Goal: Task Accomplishment & Management: Complete application form

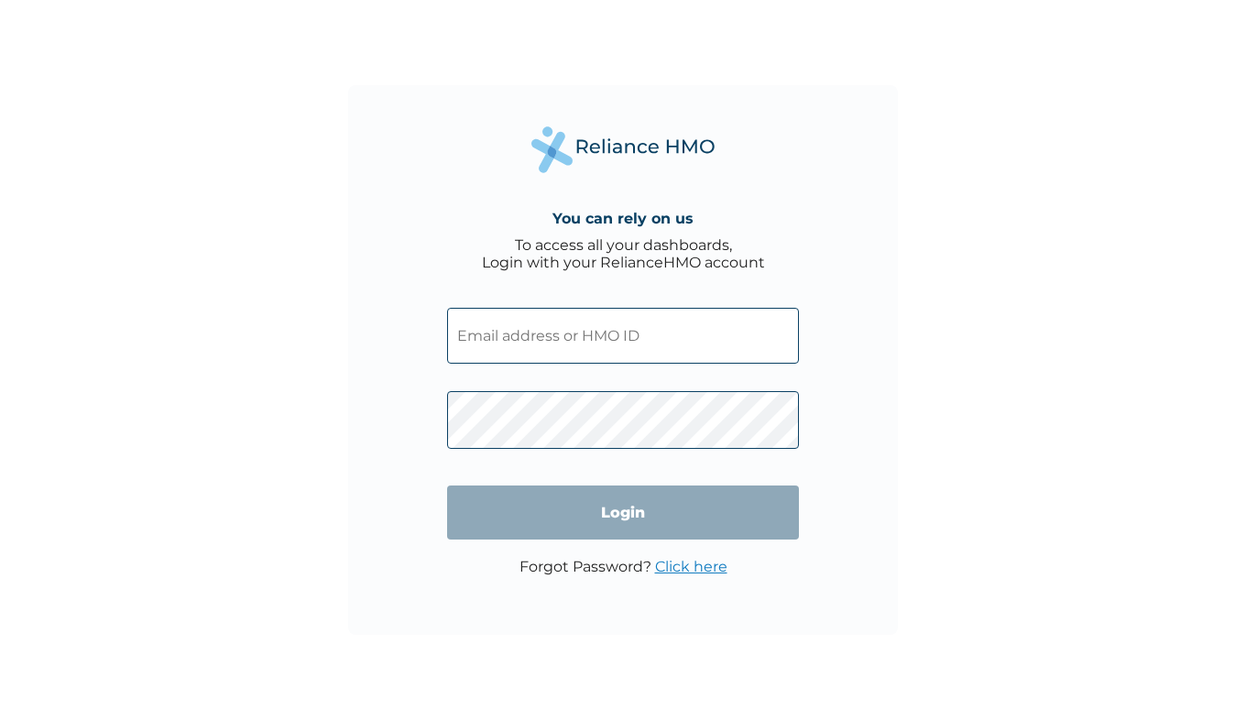
type input "mobilityorji@yahoo.com"
click at [613, 516] on input "Login" at bounding box center [623, 512] width 352 height 54
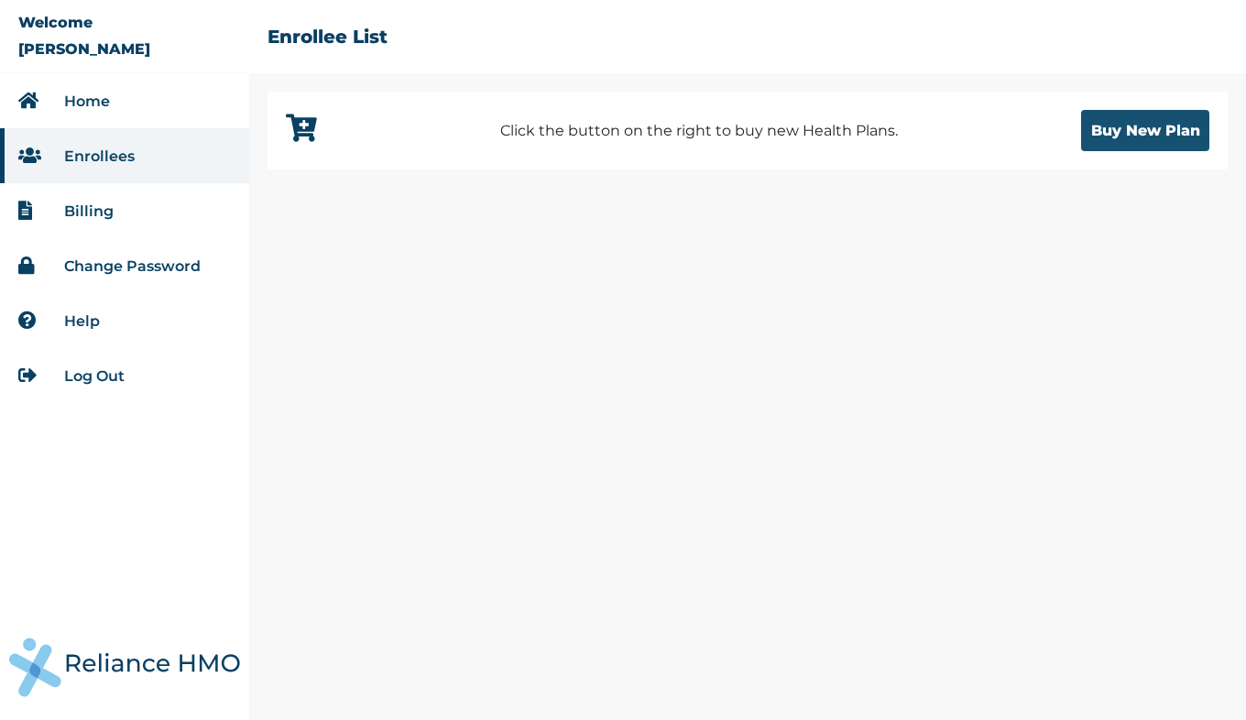
click at [1155, 120] on button "Buy New Plan" at bounding box center [1145, 130] width 128 height 41
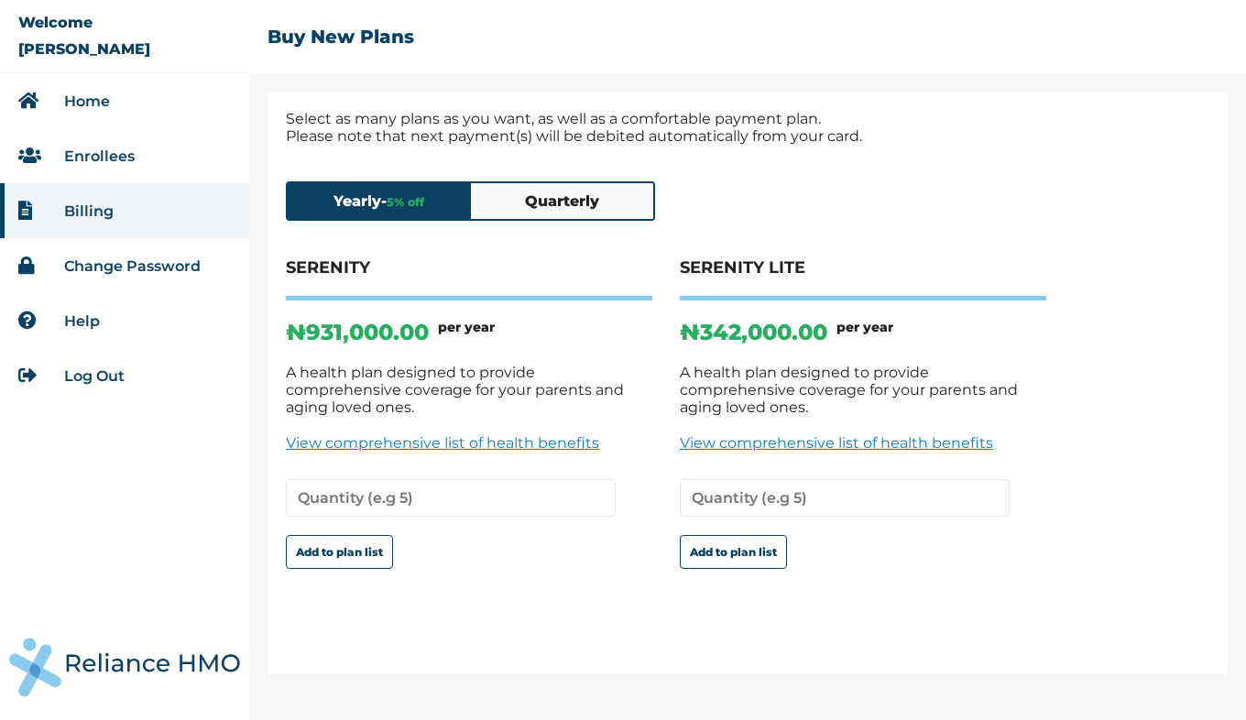
click at [561, 202] on button "Quarterly" at bounding box center [562, 201] width 183 height 36
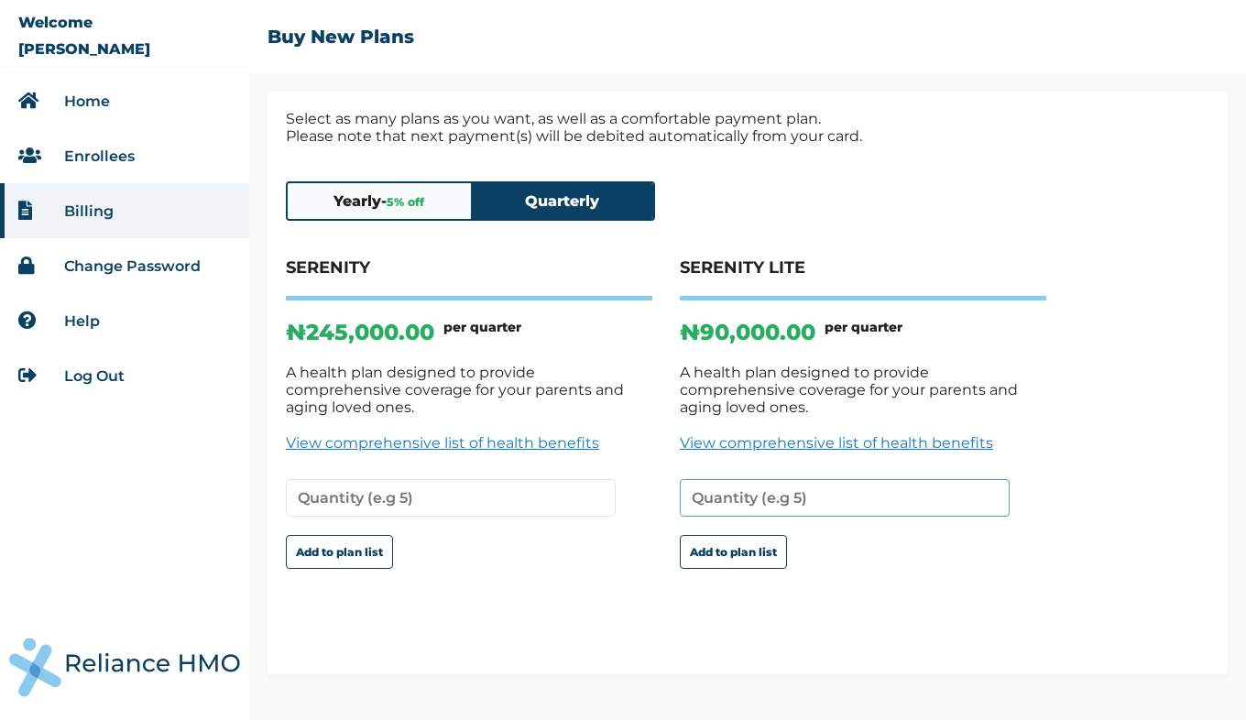
click at [734, 490] on input "number" at bounding box center [845, 498] width 330 height 38
type input "2"
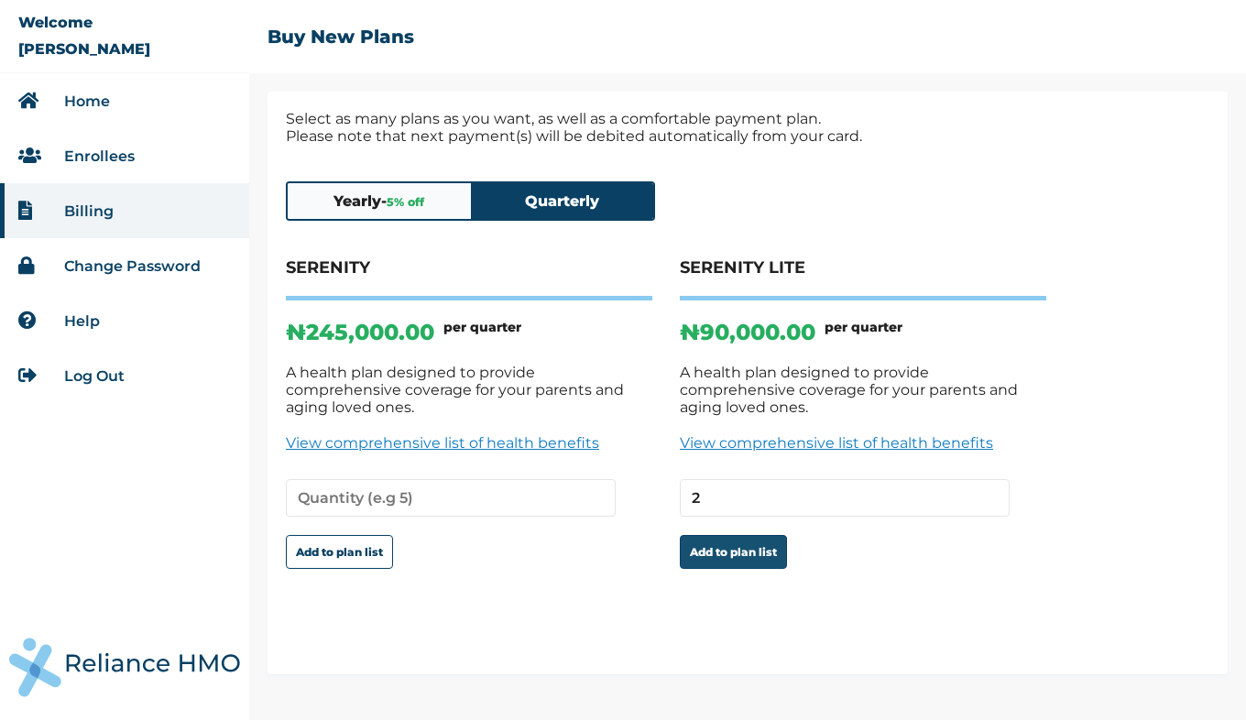
click at [742, 542] on button "Add to plan list" at bounding box center [733, 552] width 107 height 34
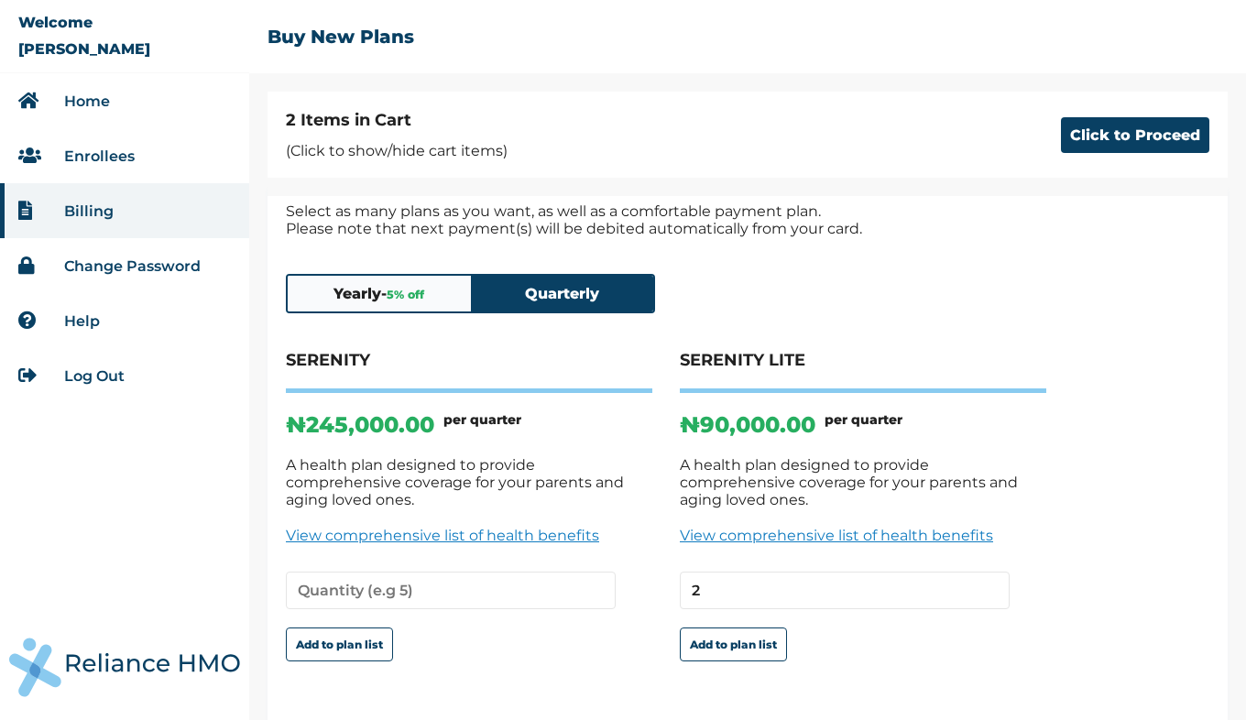
scroll to position [5, 0]
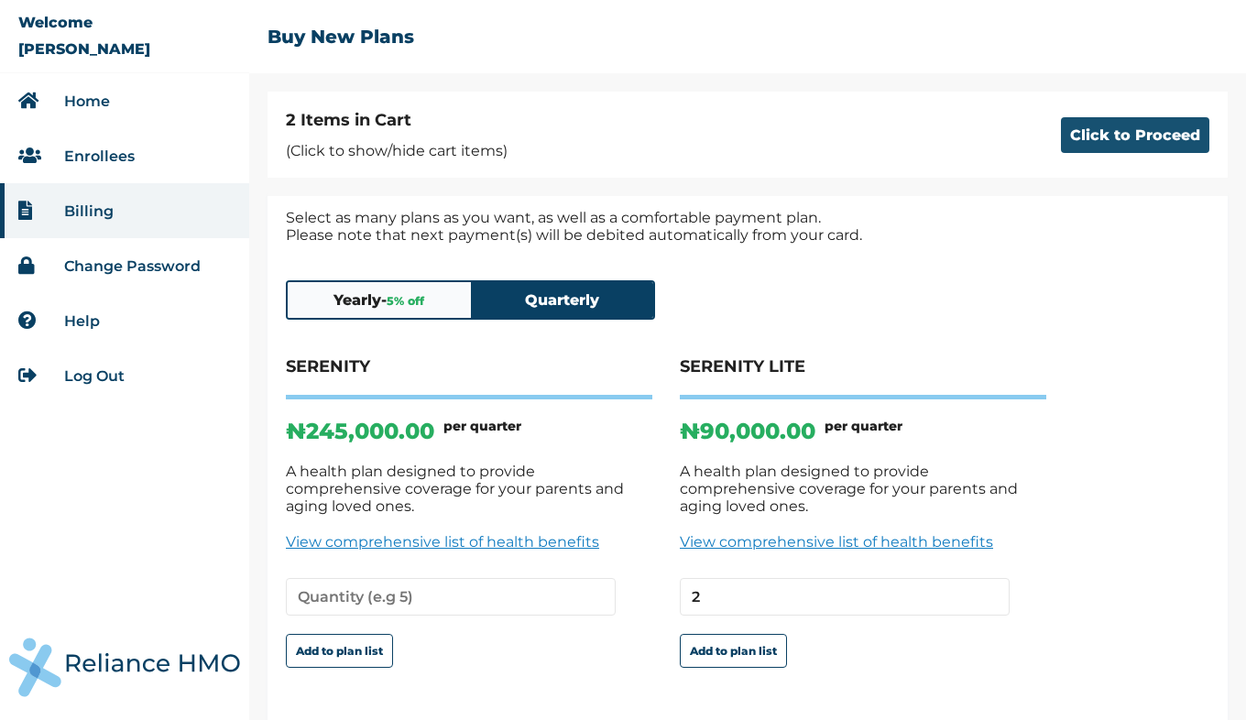
click at [1101, 144] on button "Click to Proceed" at bounding box center [1135, 135] width 148 height 36
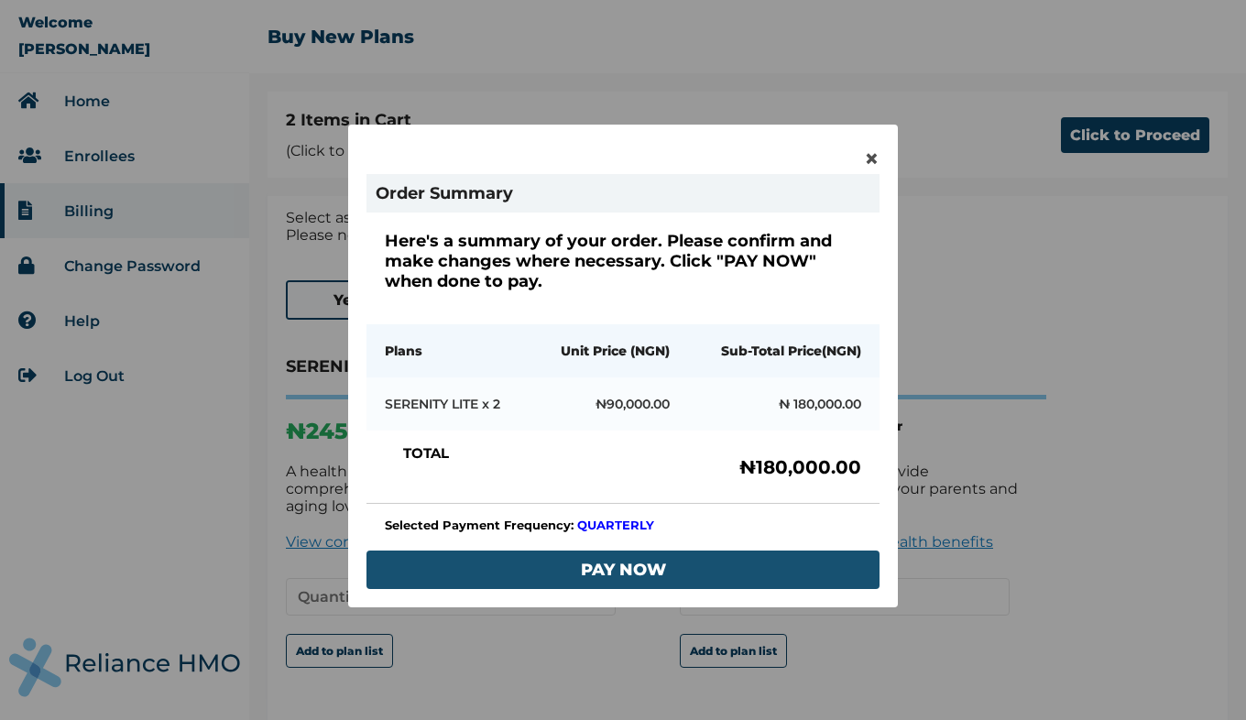
click at [562, 558] on button "PAY NOW" at bounding box center [622, 569] width 513 height 38
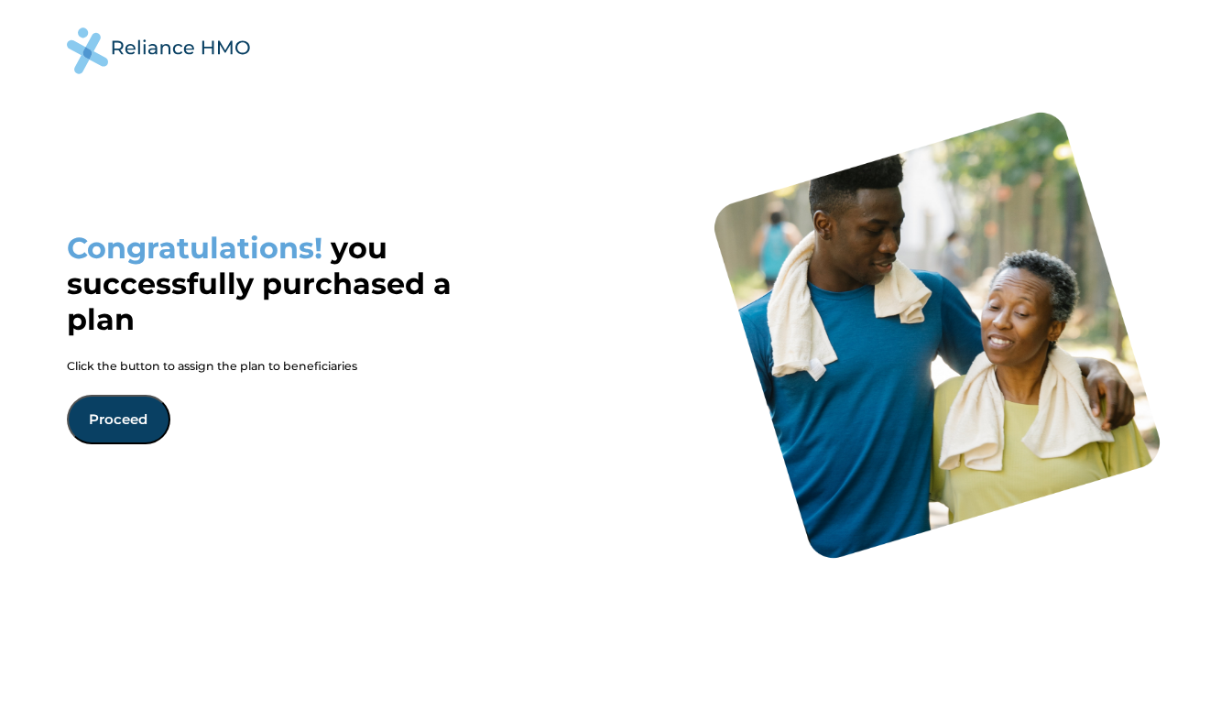
click at [122, 409] on button "Proceed" at bounding box center [119, 419] width 104 height 49
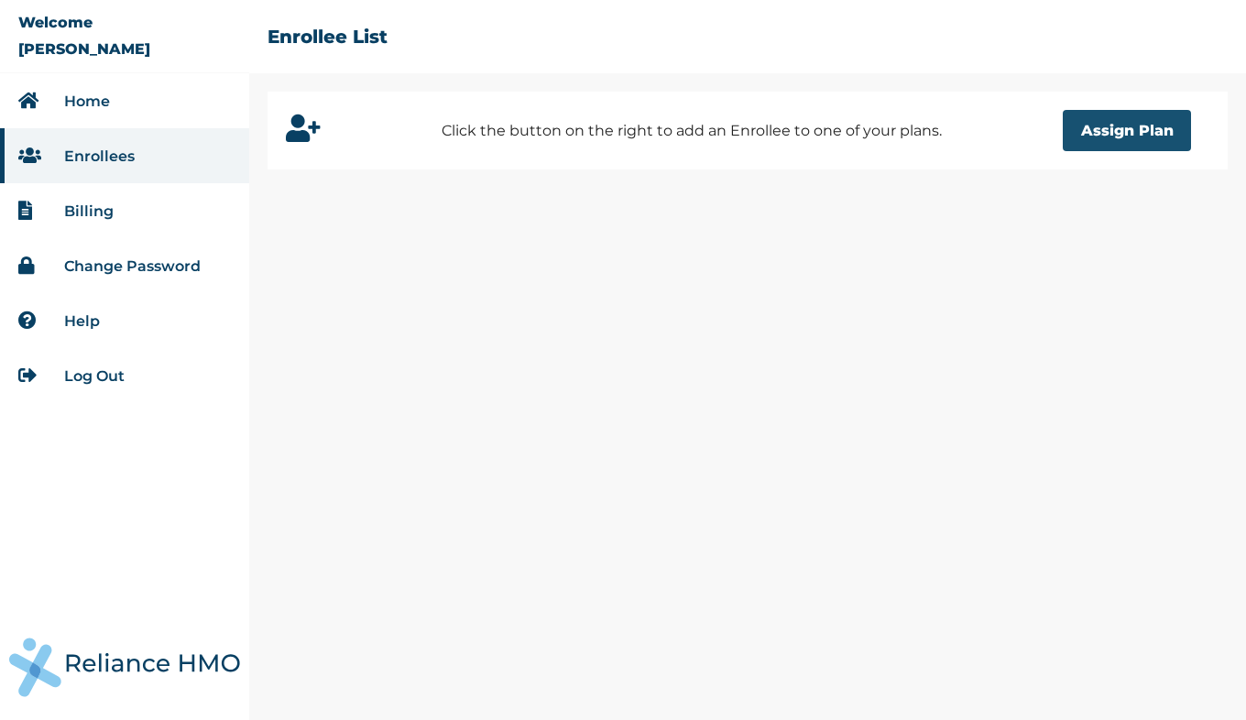
click at [1117, 130] on button "Assign Plan" at bounding box center [1126, 130] width 128 height 41
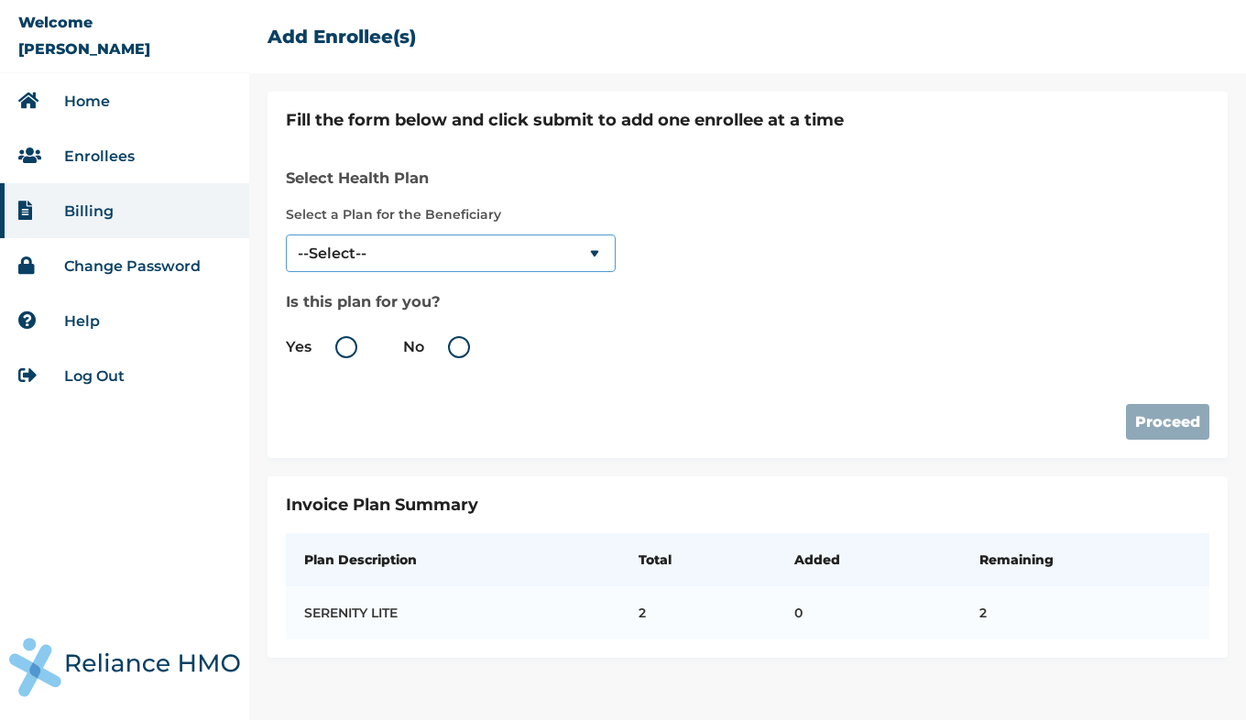
click at [585, 246] on select "--Select-- SERENITY LITE" at bounding box center [451, 253] width 330 height 38
select select "18028"
click at [286, 234] on select "--Select-- SERENITY LITE" at bounding box center [451, 253] width 330 height 38
click at [460, 347] on label "No" at bounding box center [441, 347] width 76 height 22
click at [442, 347] on input "No" at bounding box center [427, 346] width 29 height 29
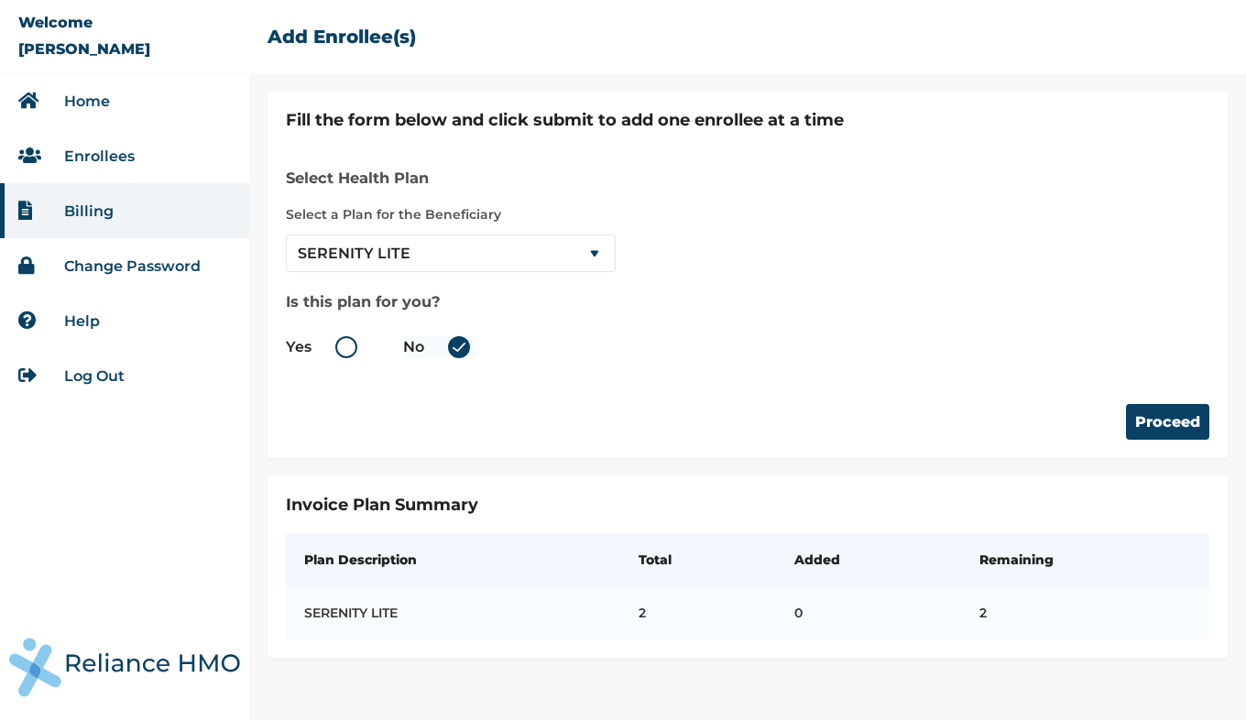
radio input "true"
click at [1154, 420] on button "Proceed" at bounding box center [1167, 422] width 83 height 36
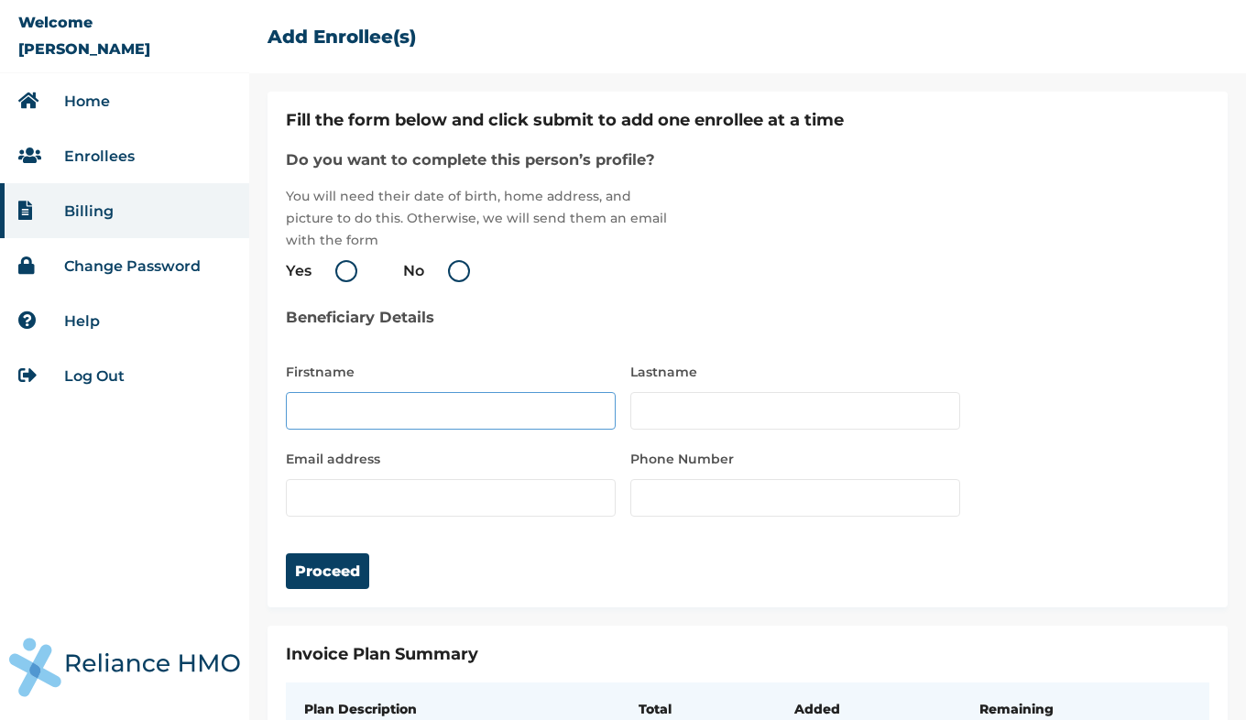
click at [343, 410] on input "text" at bounding box center [451, 411] width 330 height 38
type input "Dinobichi"
click at [719, 414] on input "text" at bounding box center [795, 411] width 330 height 38
type input "Orji"
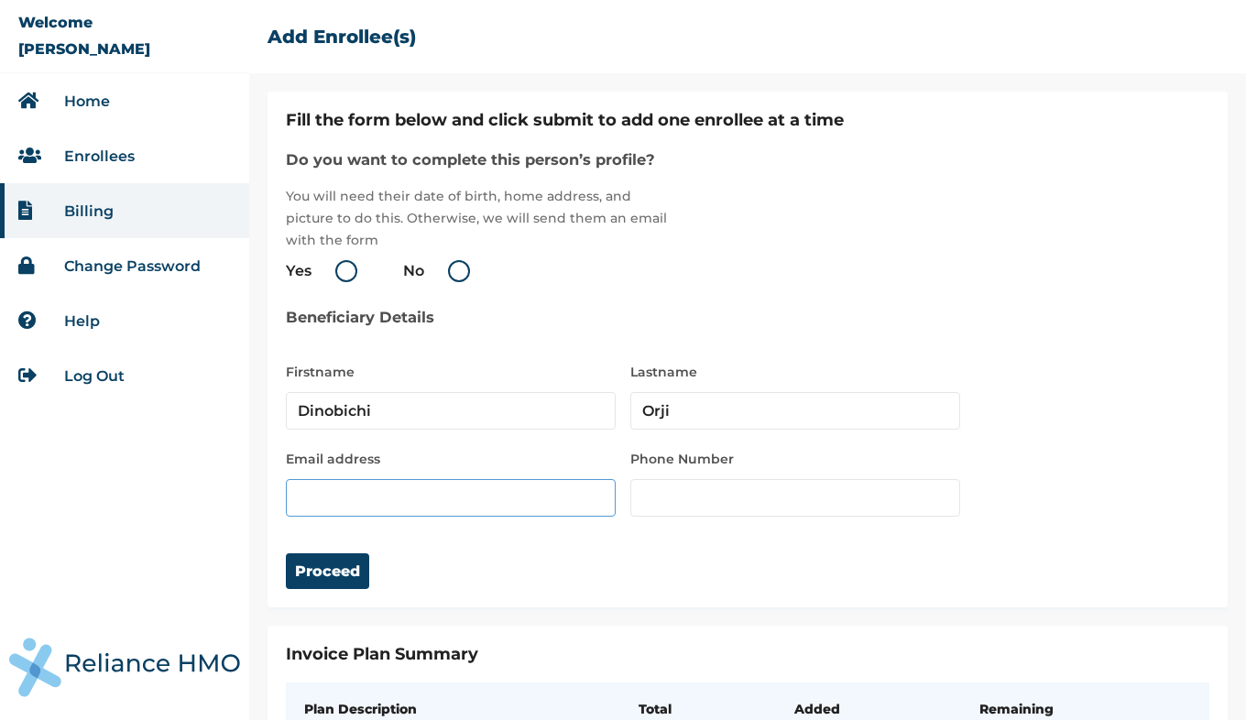
click at [487, 498] on input "email" at bounding box center [451, 498] width 330 height 38
type input "mobilityorji@yahoo.com"
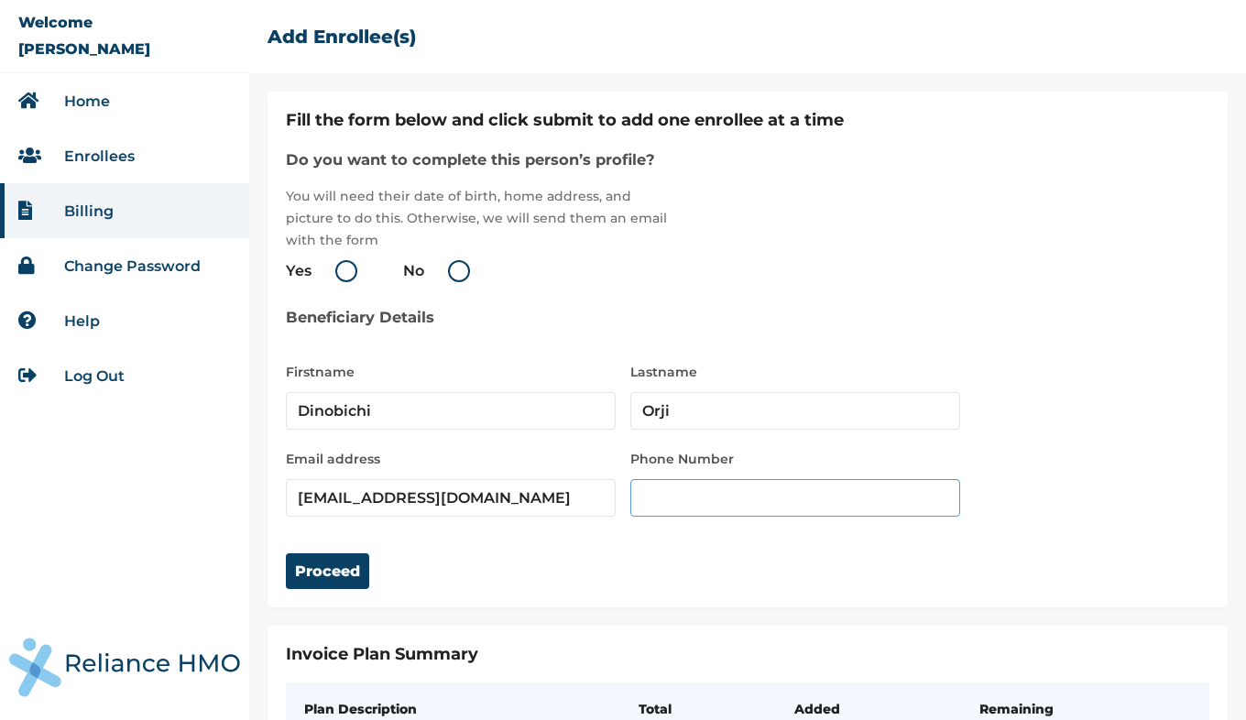
type input "08062401160"
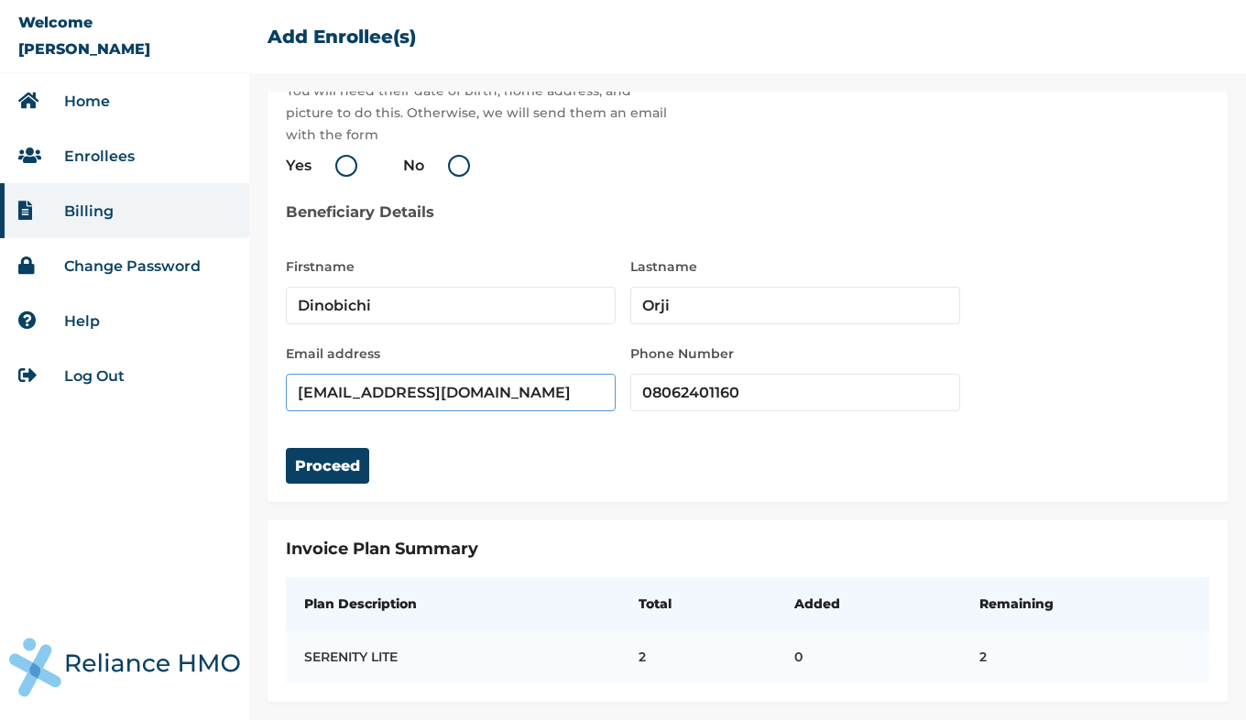
scroll to position [118, 0]
click at [332, 455] on button "Proceed" at bounding box center [327, 466] width 83 height 36
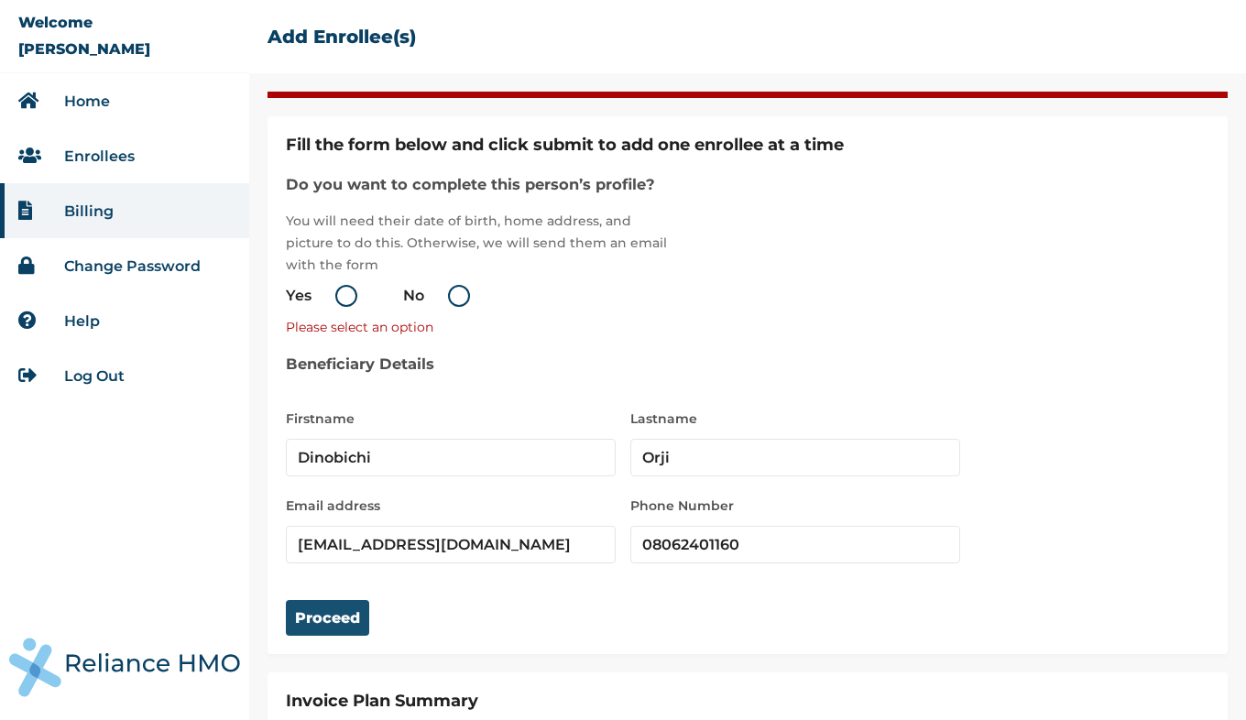
scroll to position [0, 0]
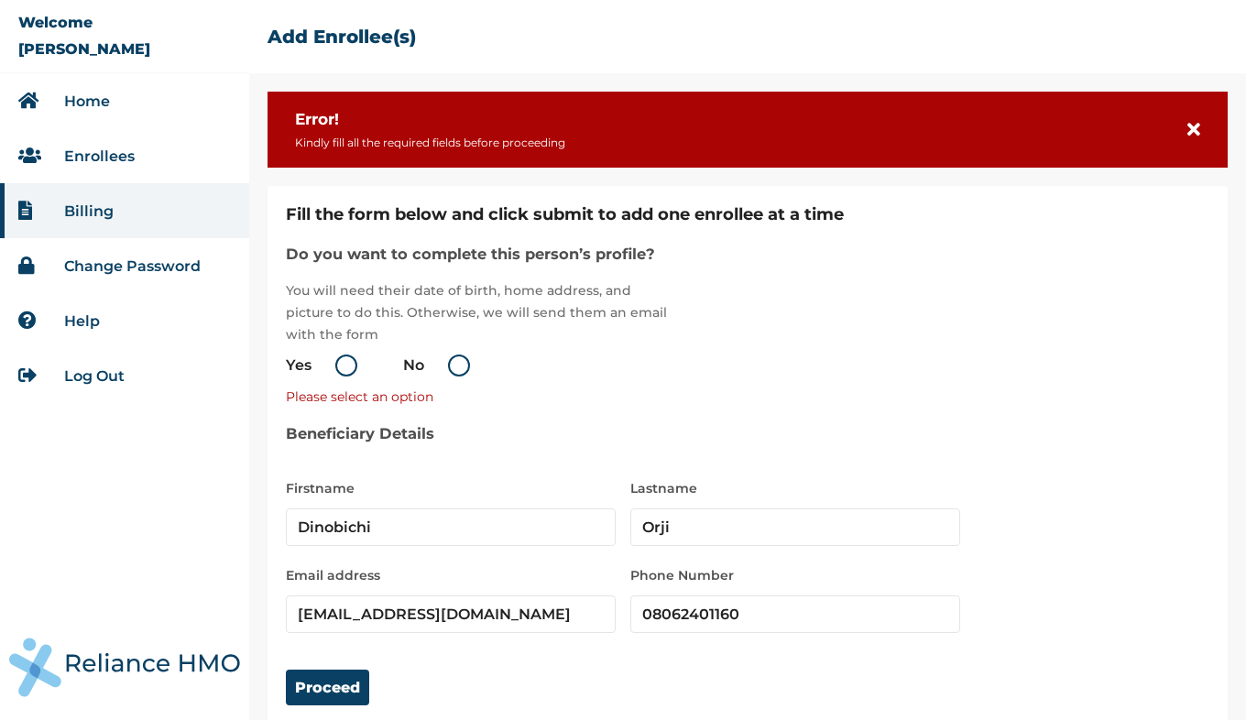
click at [346, 364] on label "Yes" at bounding box center [326, 365] width 81 height 22
click at [330, 364] on input "Yes" at bounding box center [314, 365] width 29 height 29
radio input "true"
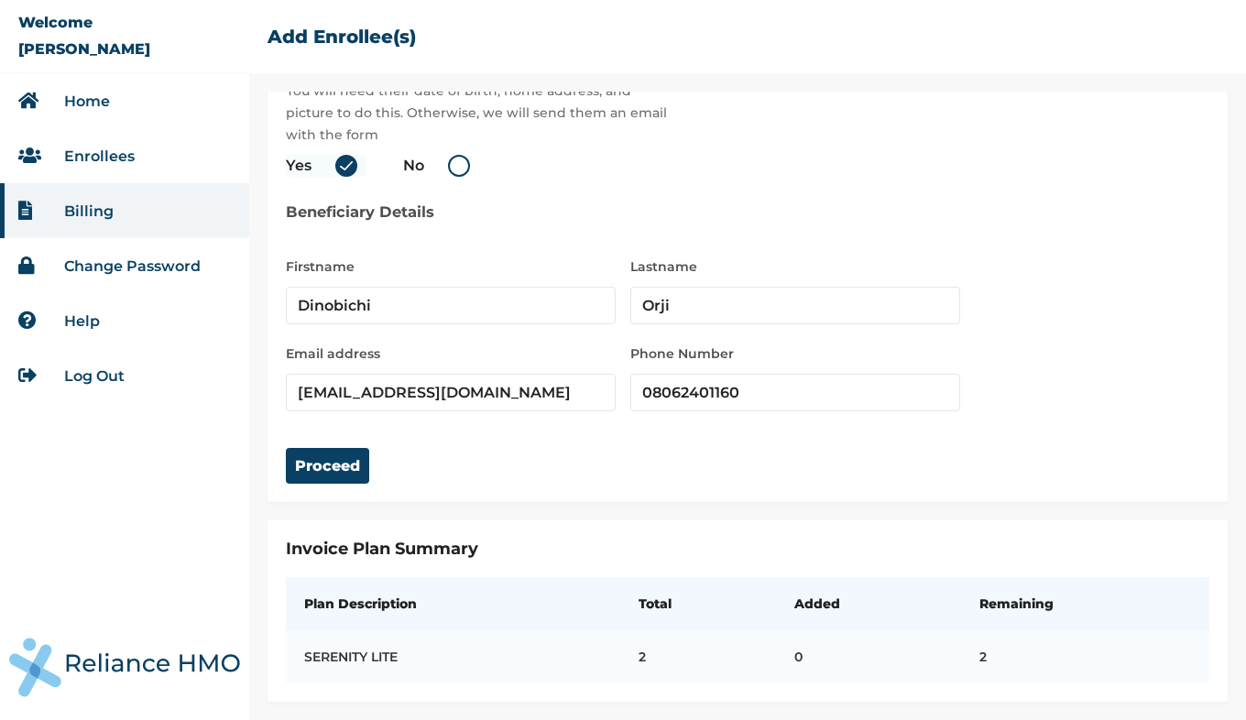
scroll to position [213, 0]
click at [300, 449] on button "Proceed" at bounding box center [327, 466] width 83 height 36
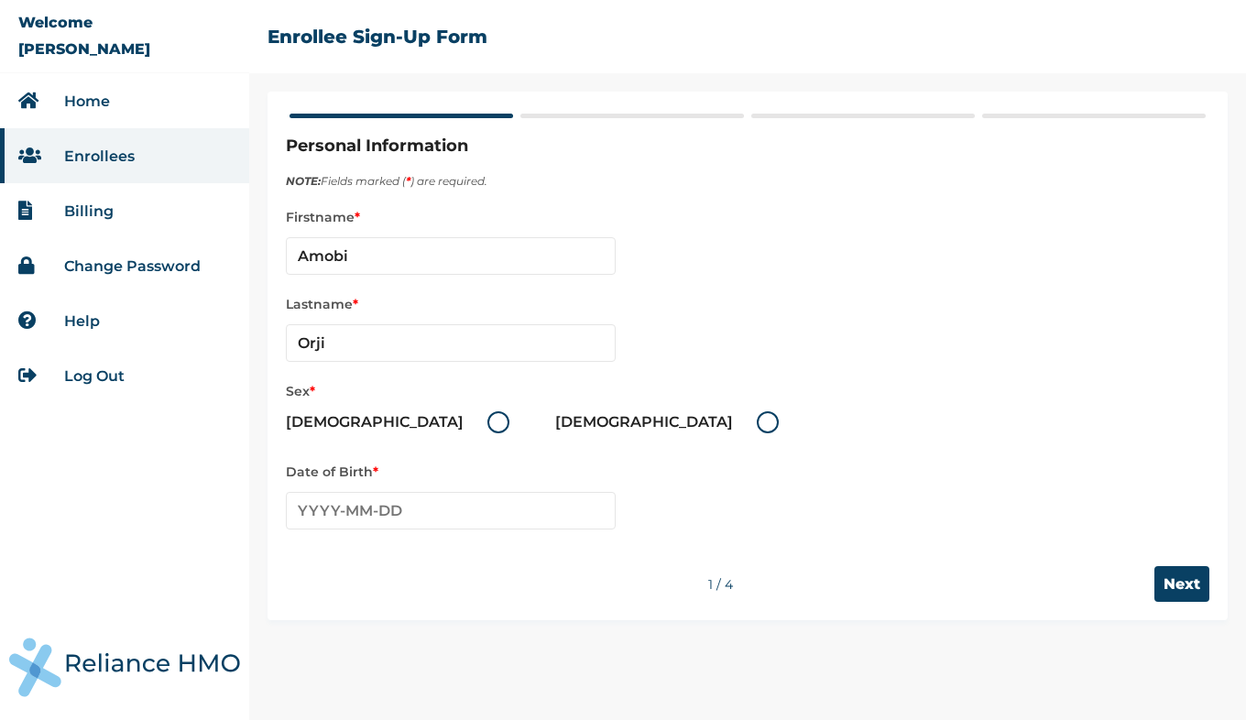
click at [355, 427] on label "Male" at bounding box center [402, 422] width 233 height 22
click at [462, 427] on input "Male" at bounding box center [476, 422] width 29 height 29
radio input "true"
click at [396, 252] on input "Amobi" at bounding box center [451, 256] width 330 height 38
type input "A"
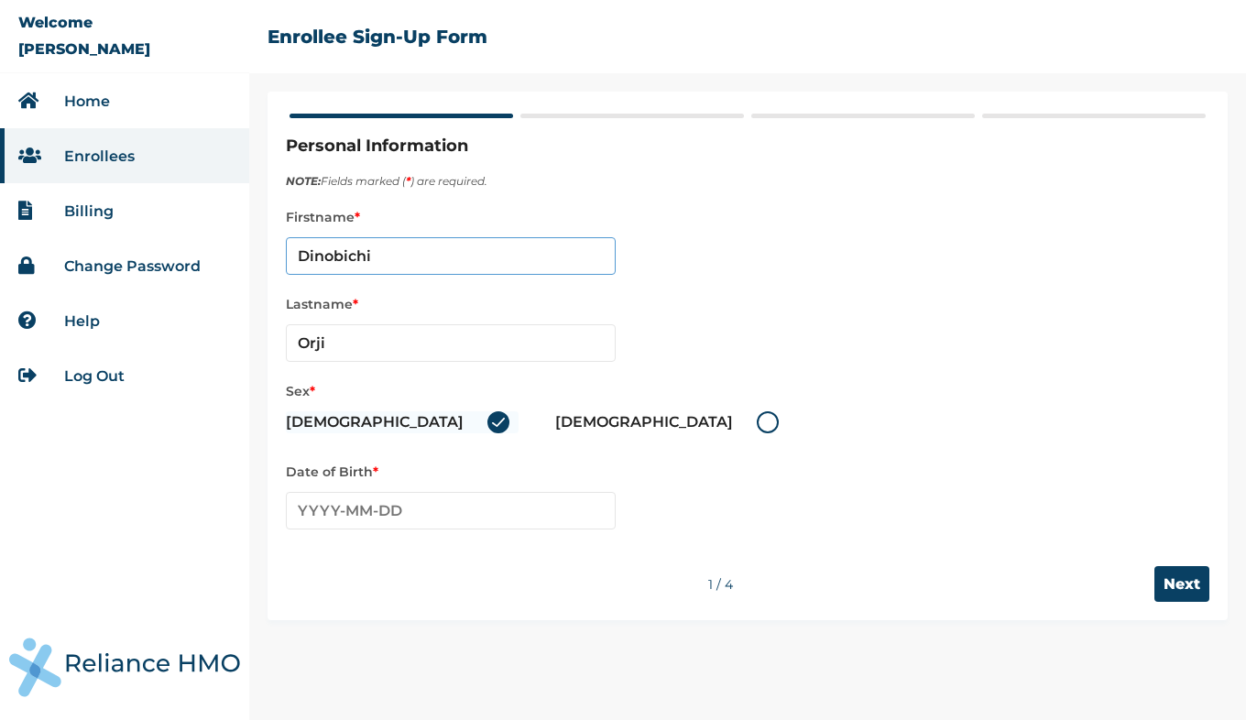
type input "Dinobichi"
click at [408, 513] on input "text" at bounding box center [451, 511] width 330 height 38
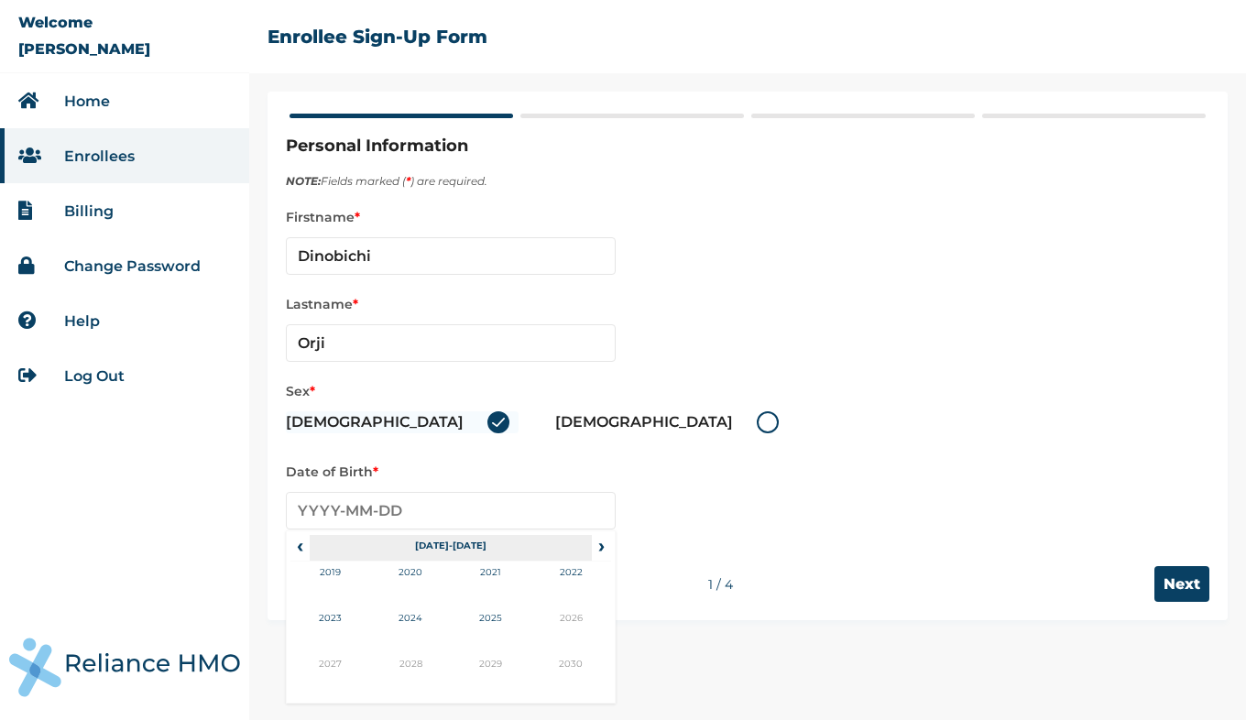
click at [462, 544] on th "2020-2029" at bounding box center [450, 548] width 281 height 26
click at [300, 549] on span "‹" at bounding box center [299, 546] width 19 height 22
click at [602, 543] on span "›" at bounding box center [602, 546] width 20 height 22
click at [454, 506] on input "text" at bounding box center [451, 511] width 330 height 38
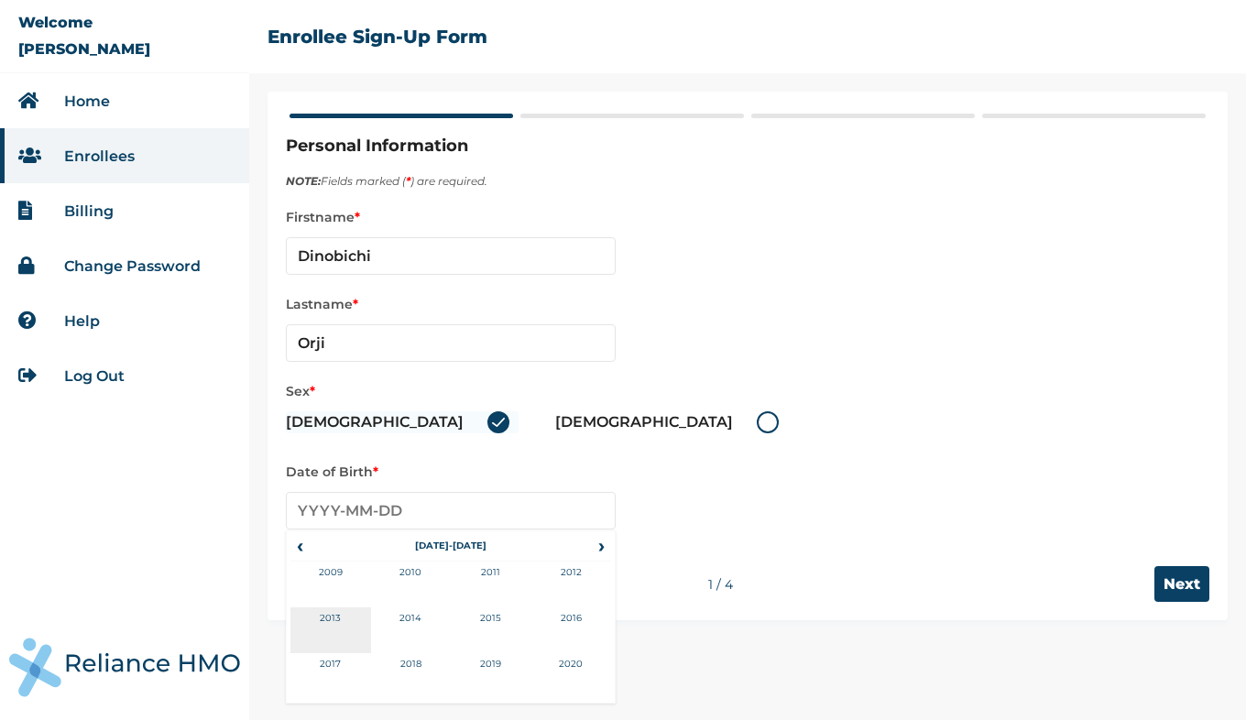
click at [329, 612] on td "2013" at bounding box center [330, 630] width 81 height 46
click at [490, 572] on td "Mar" at bounding box center [491, 584] width 81 height 46
click at [313, 624] on td "3" at bounding box center [313, 625] width 46 height 26
type input "2013-03-03"
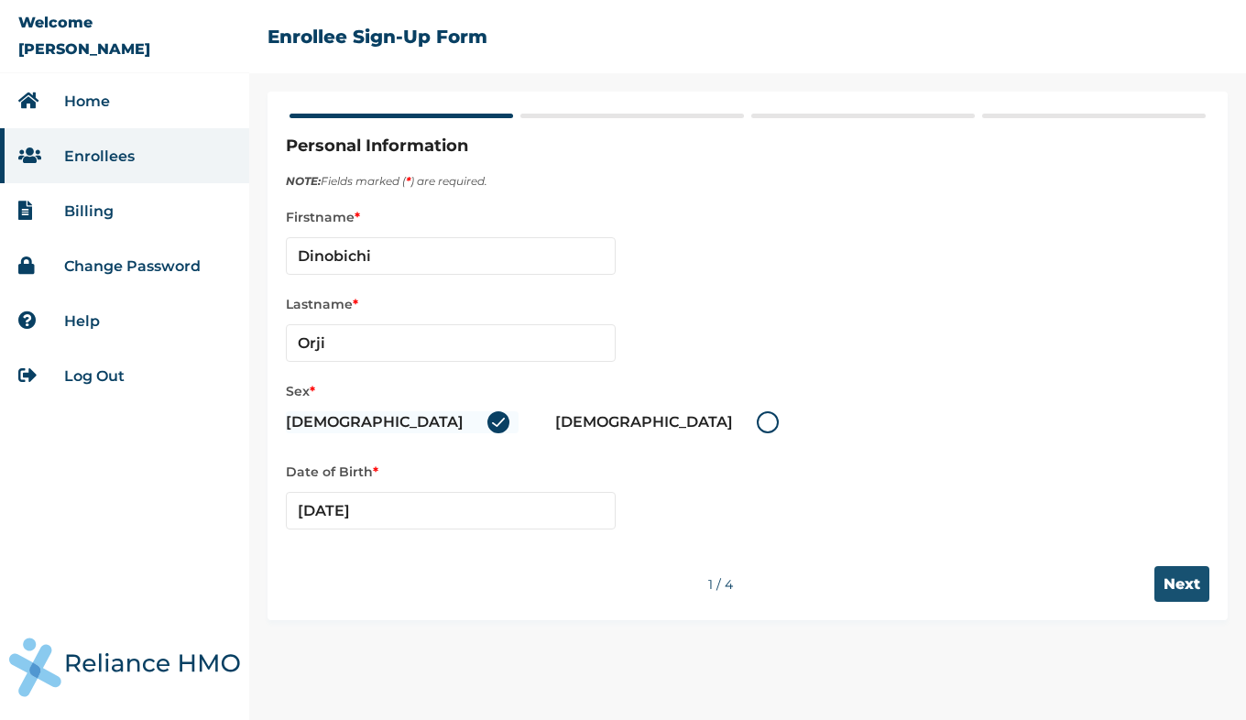
click at [1198, 582] on input "Next" at bounding box center [1181, 584] width 55 height 36
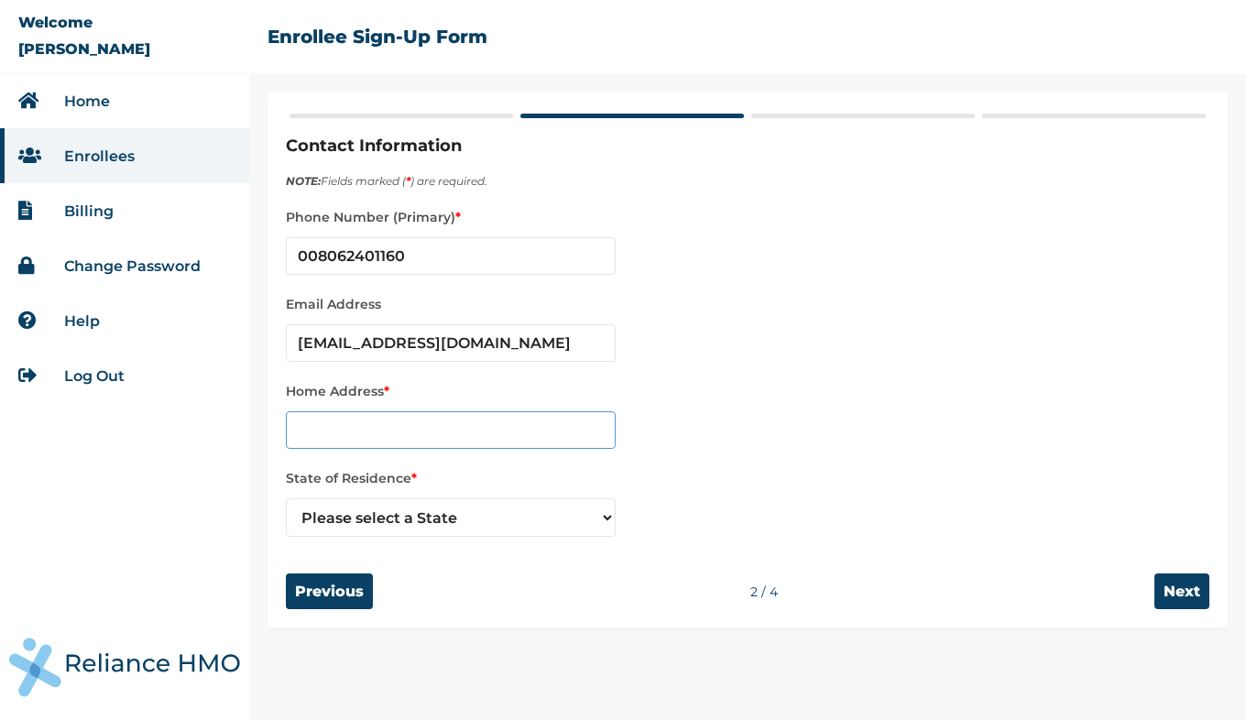
click at [434, 428] on input "text" at bounding box center [451, 430] width 330 height 38
type input "16, Awarazi Magnus Chigozie Avenue, Area R/UA. New Owerri. Owerri"
click at [603, 518] on select "Please select a State Abia Abuja (FCT) Adamawa Akwa Ibom Anambra Bauchi Bayelsa…" at bounding box center [451, 517] width 330 height 38
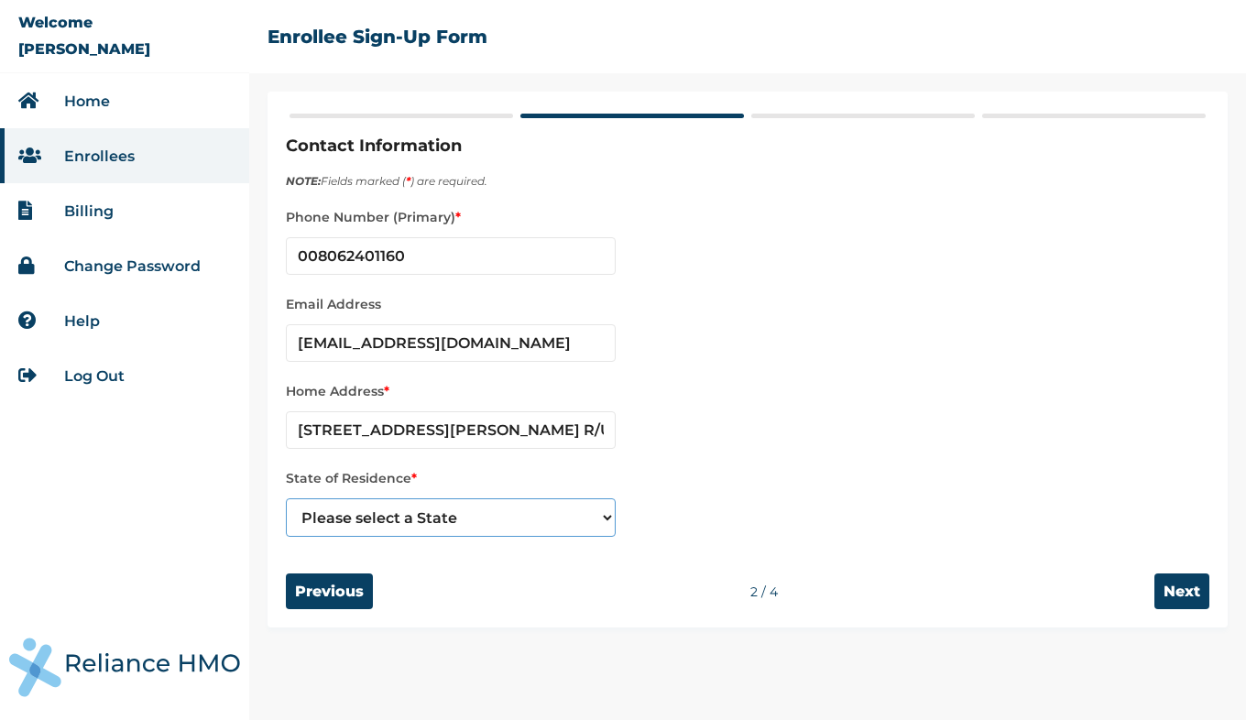
select select "17"
click at [286, 499] on select "Please select a State Abia Abuja (FCT) Adamawa Akwa Ibom Anambra Bauchi Bayelsa…" at bounding box center [451, 517] width 330 height 38
click at [1187, 584] on input "Next" at bounding box center [1181, 591] width 55 height 36
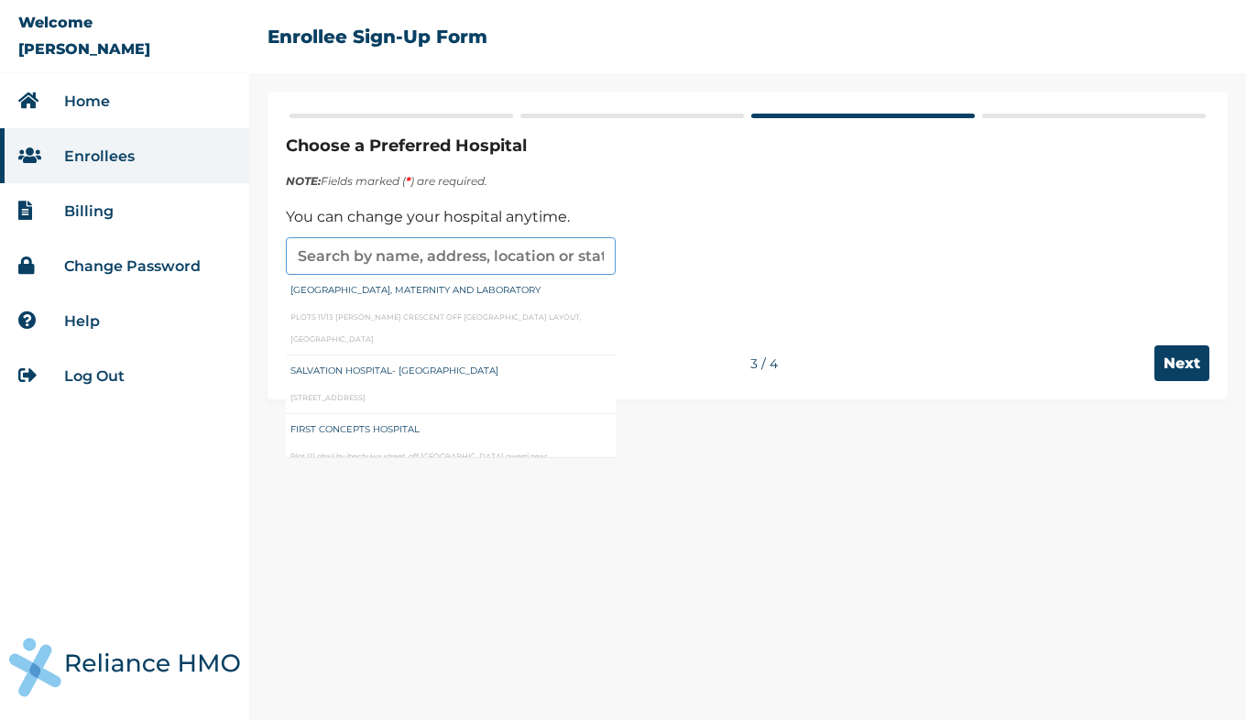
click at [461, 250] on input "text" at bounding box center [451, 256] width 330 height 38
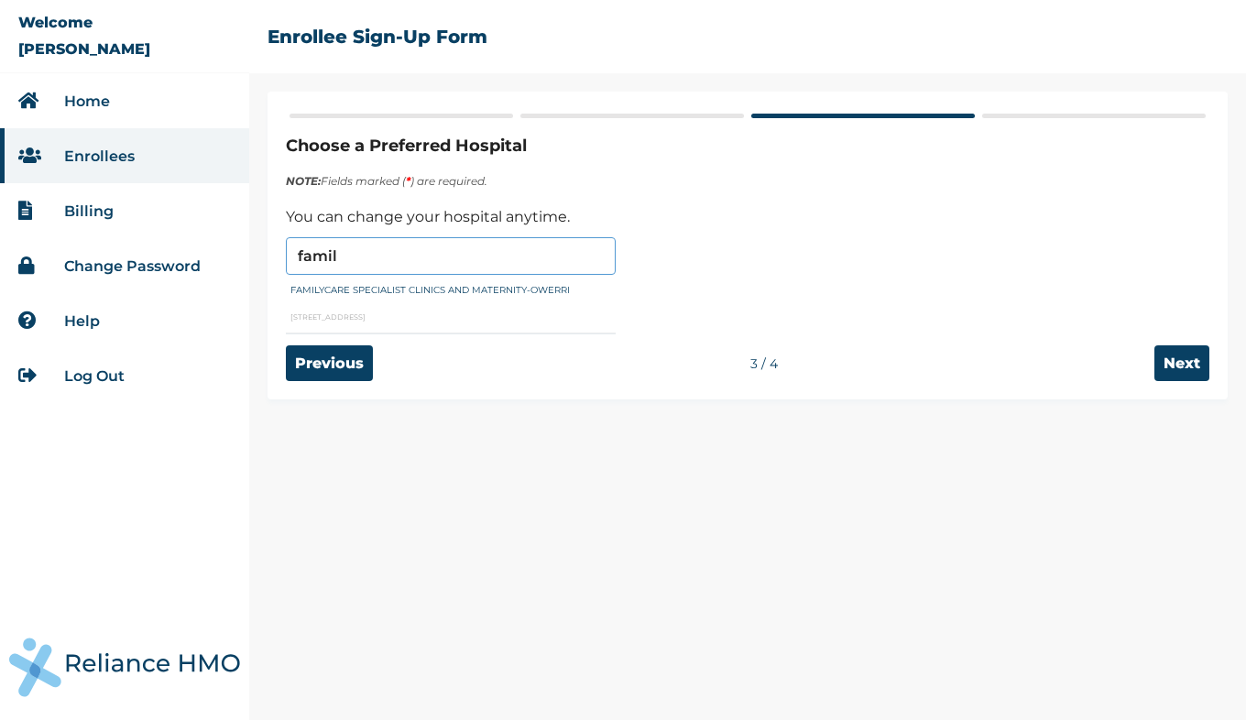
type input "FAMILYCARE SPECIALIST CLINICS AND MATERNITY-OWERRI"
click at [1174, 360] on input "Next" at bounding box center [1181, 363] width 55 height 36
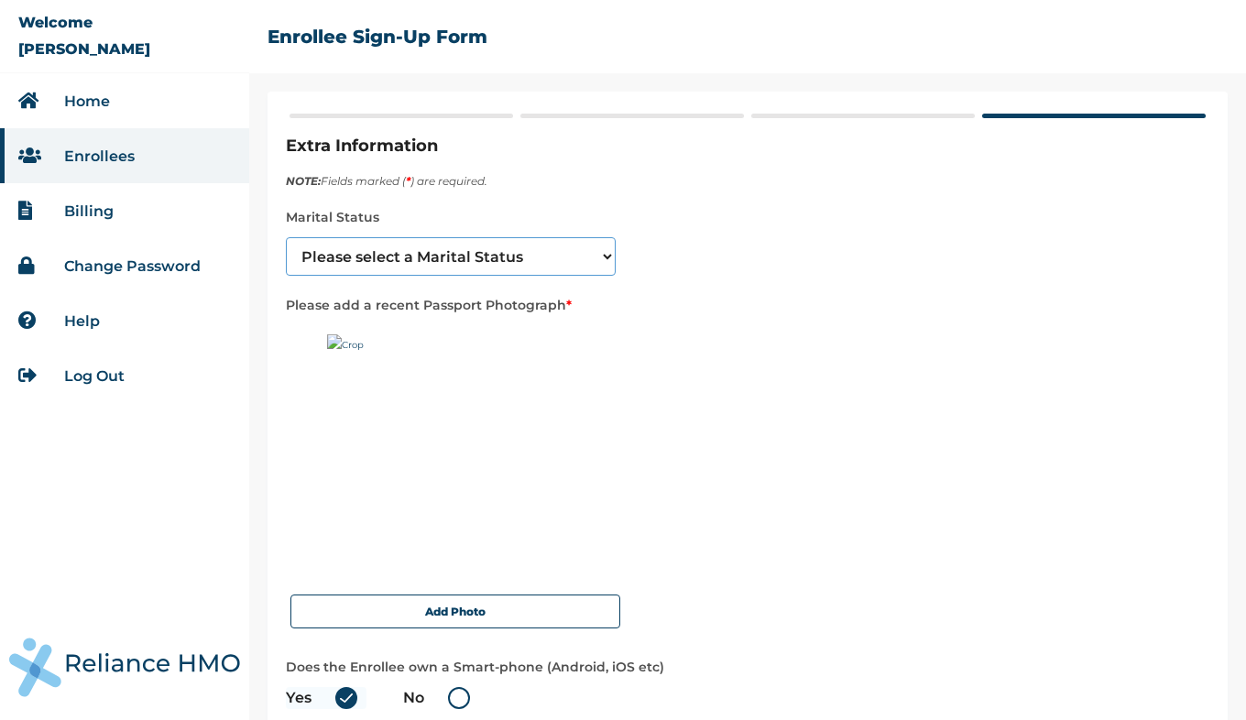
click at [604, 263] on select "Please select a Marital Status [DEMOGRAPHIC_DATA] Married [DEMOGRAPHIC_DATA] Wi…" at bounding box center [451, 256] width 330 height 38
select select "1"
click at [286, 237] on select "Please select a Marital Status [DEMOGRAPHIC_DATA] Married [DEMOGRAPHIC_DATA] Wi…" at bounding box center [451, 256] width 330 height 38
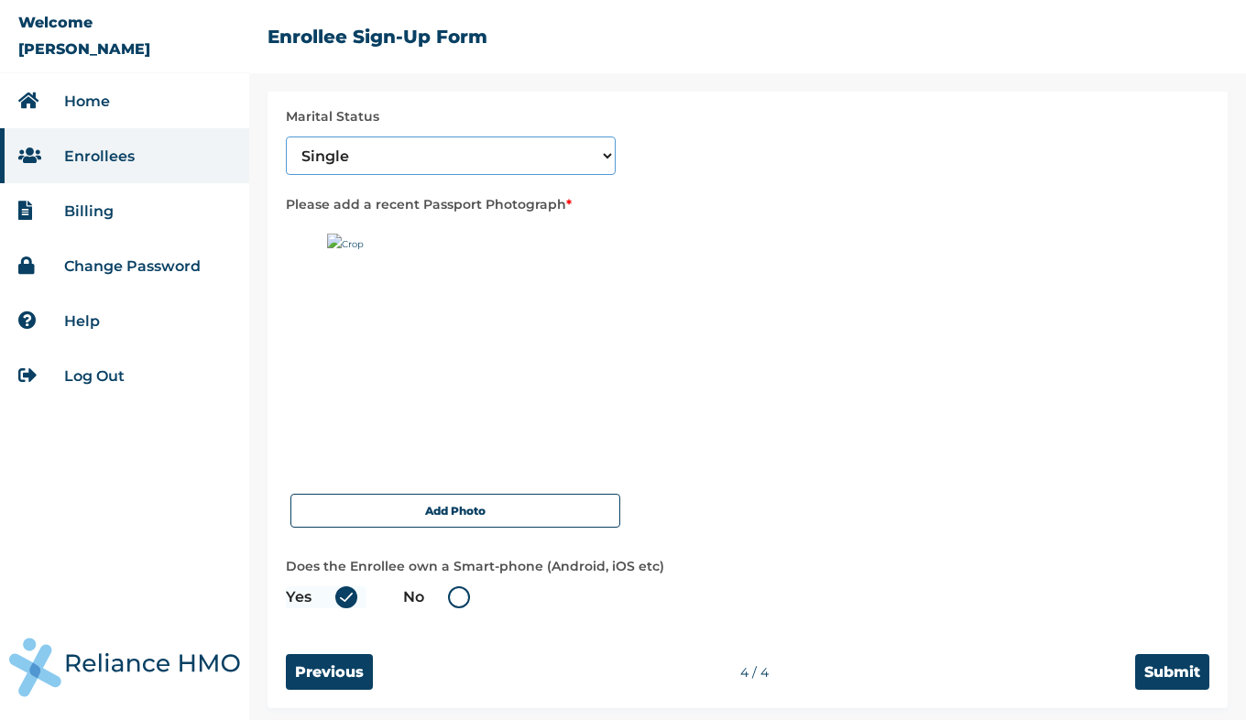
scroll to position [107, 0]
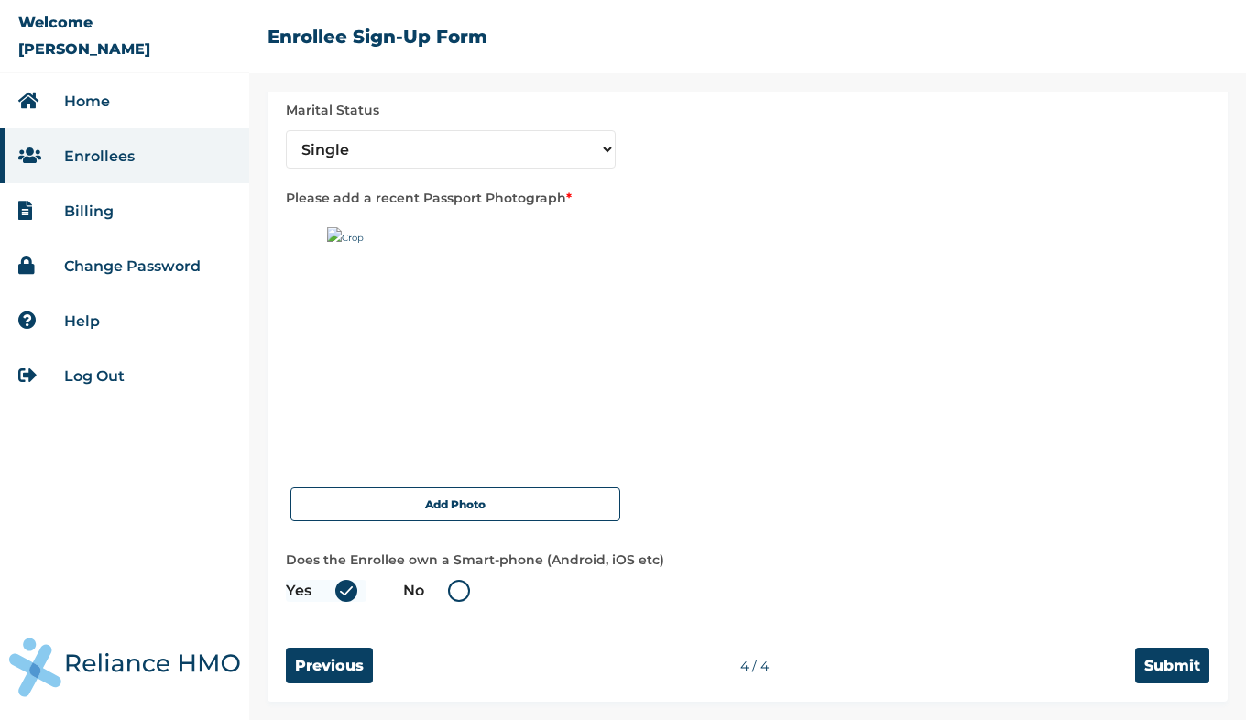
click at [462, 593] on label "No" at bounding box center [441, 591] width 76 height 22
click at [452, 593] on input "No" at bounding box center [436, 590] width 29 height 29
radio input "true"
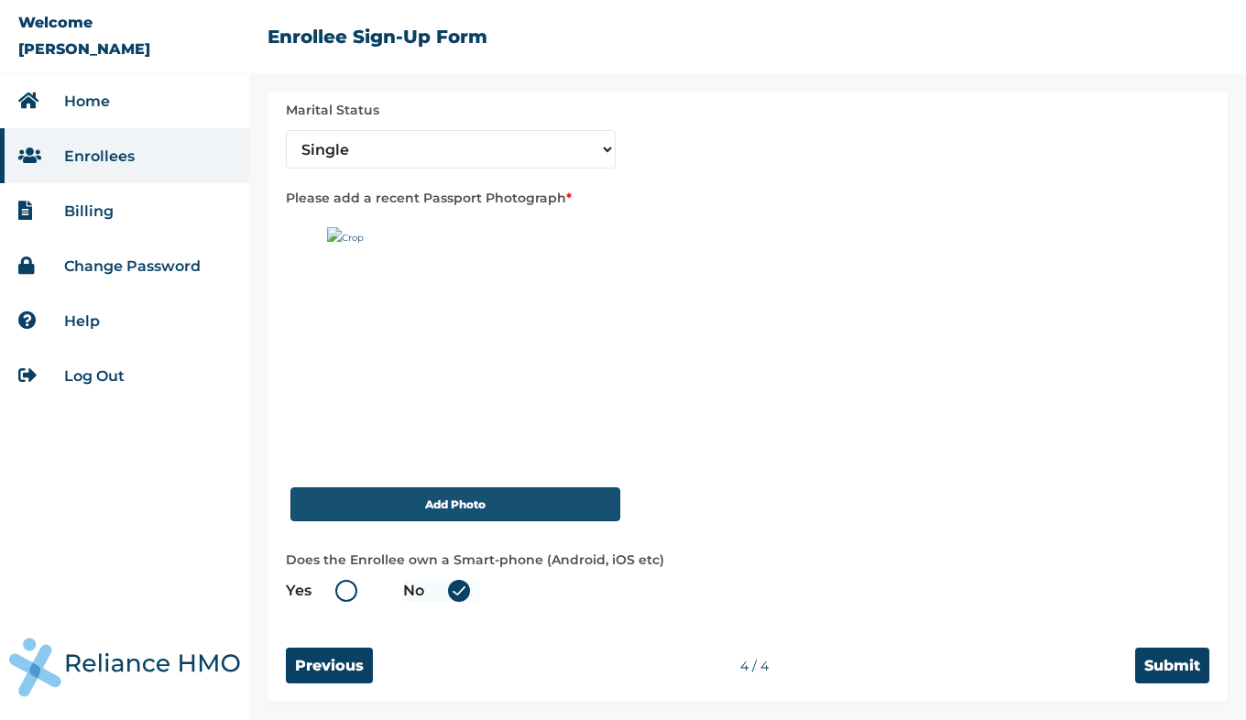
click at [453, 508] on button "Add Photo" at bounding box center [455, 504] width 330 height 34
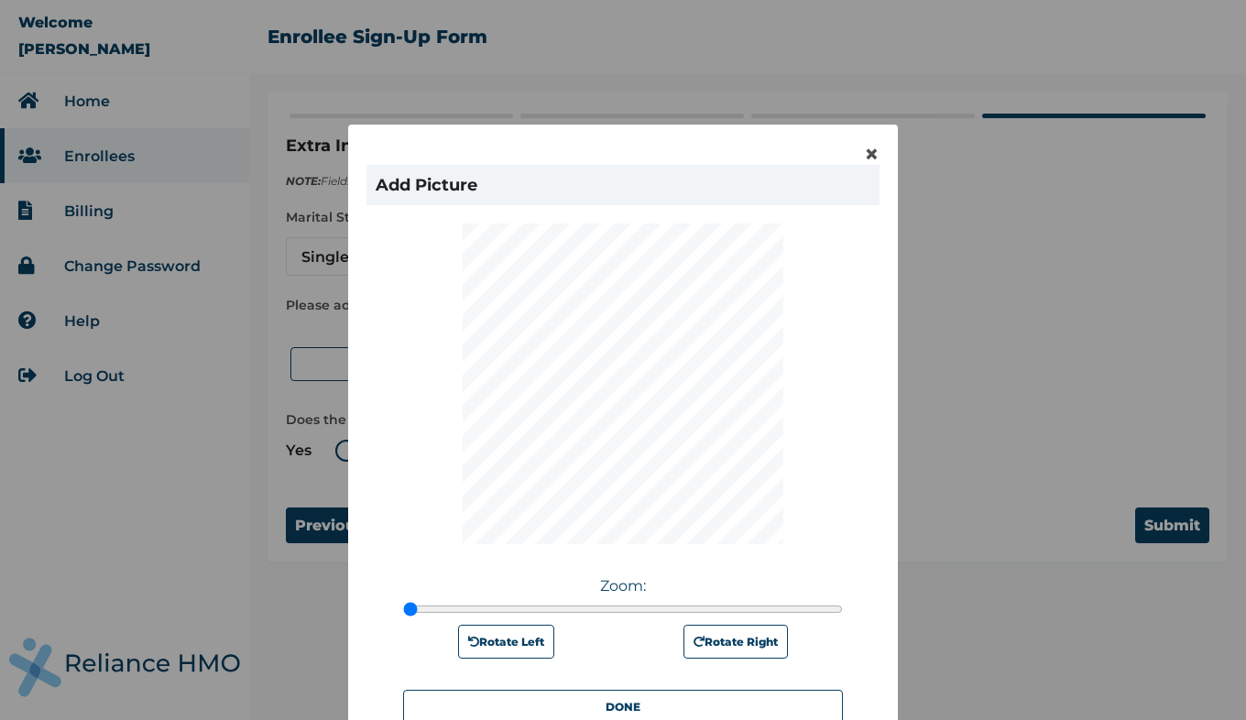
drag, startPoint x: 646, startPoint y: 151, endPoint x: 637, endPoint y: 93, distance: 59.2
click at [637, 93] on div "× Add Picture Zoom: Rotate Left Rotate Right DONE" at bounding box center [623, 360] width 1246 height 720
drag, startPoint x: 647, startPoint y: 136, endPoint x: 657, endPoint y: 41, distance: 94.9
click at [657, 41] on div "× Add Picture Zoom: Rotate Left Rotate Right DONE" at bounding box center [623, 360] width 1246 height 720
type input "1"
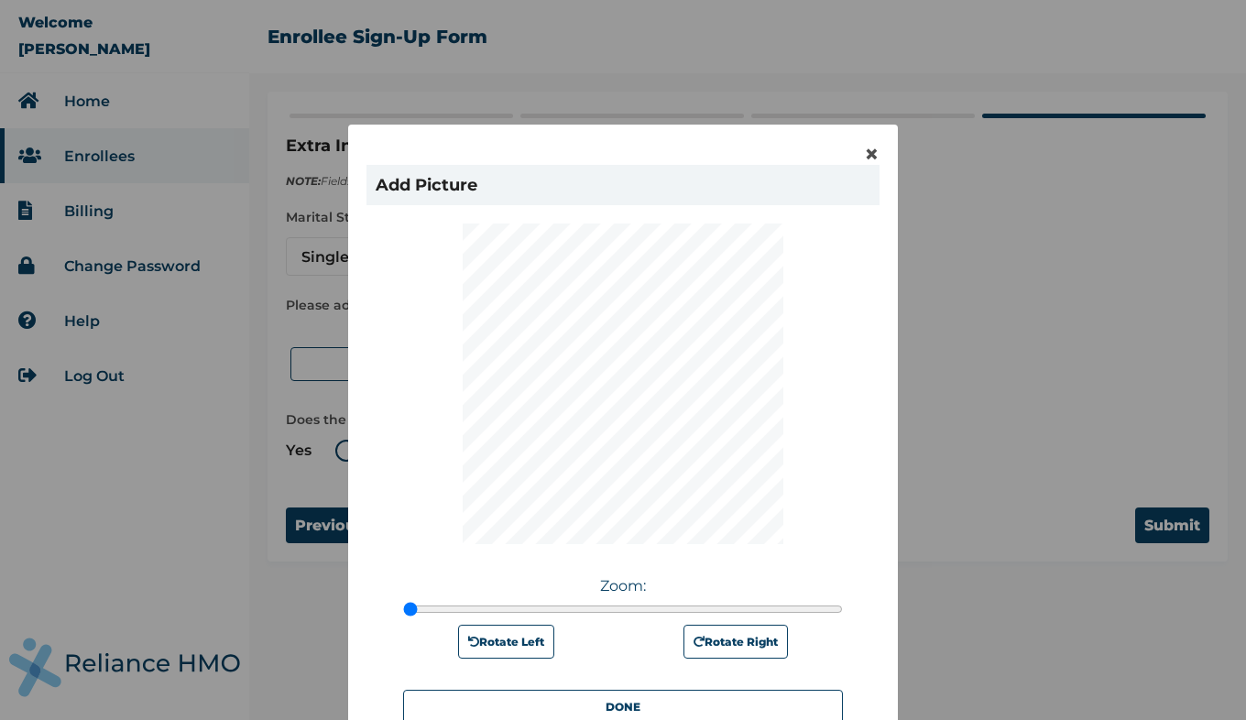
drag, startPoint x: 402, startPoint y: 610, endPoint x: 373, endPoint y: 603, distance: 30.2
click at [403, 603] on input "range" at bounding box center [623, 609] width 440 height 15
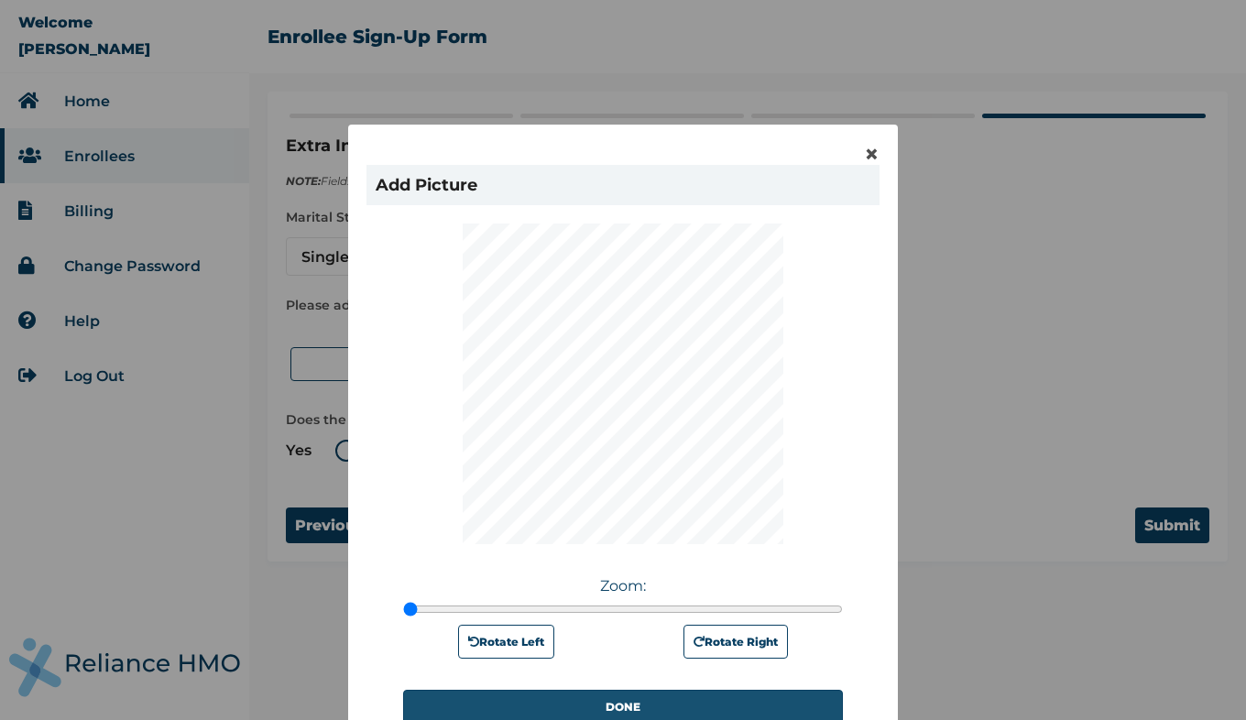
click at [673, 706] on button "DONE" at bounding box center [623, 707] width 440 height 34
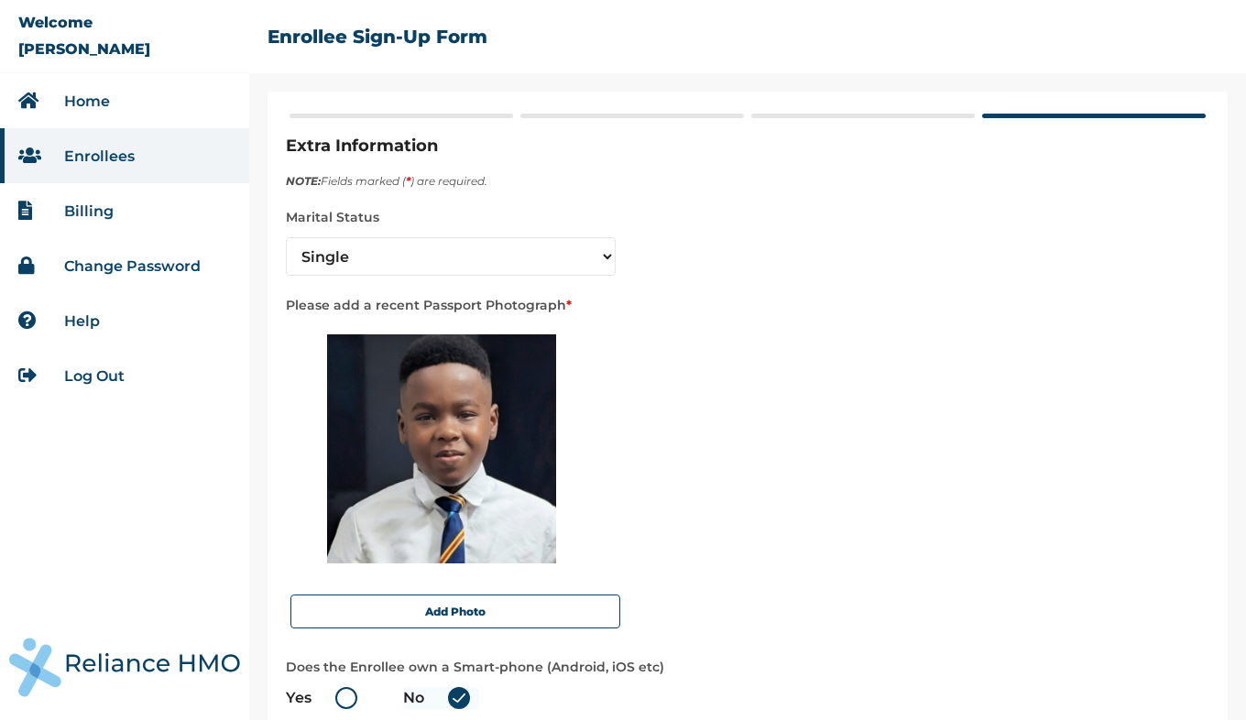
click at [1231, 419] on div "Extra Information NOTE: Fields marked ( * ) are required. Marital Status Please…" at bounding box center [747, 406] width 997 height 628
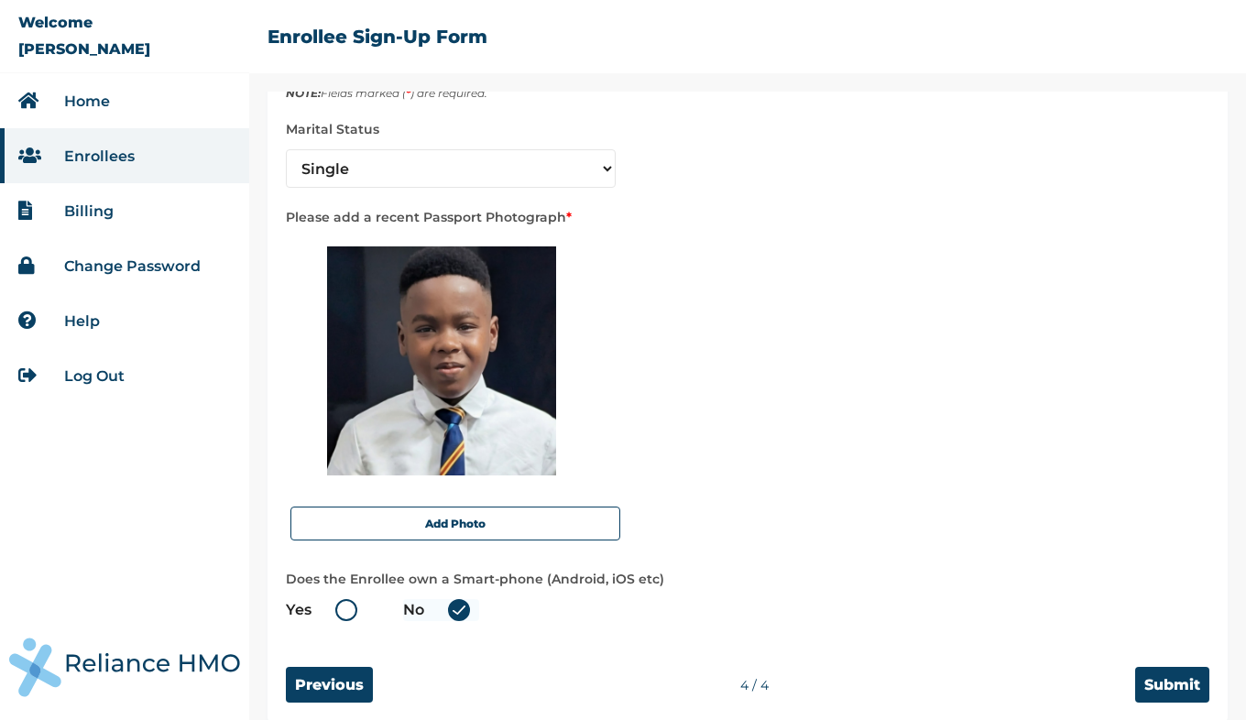
scroll to position [107, 0]
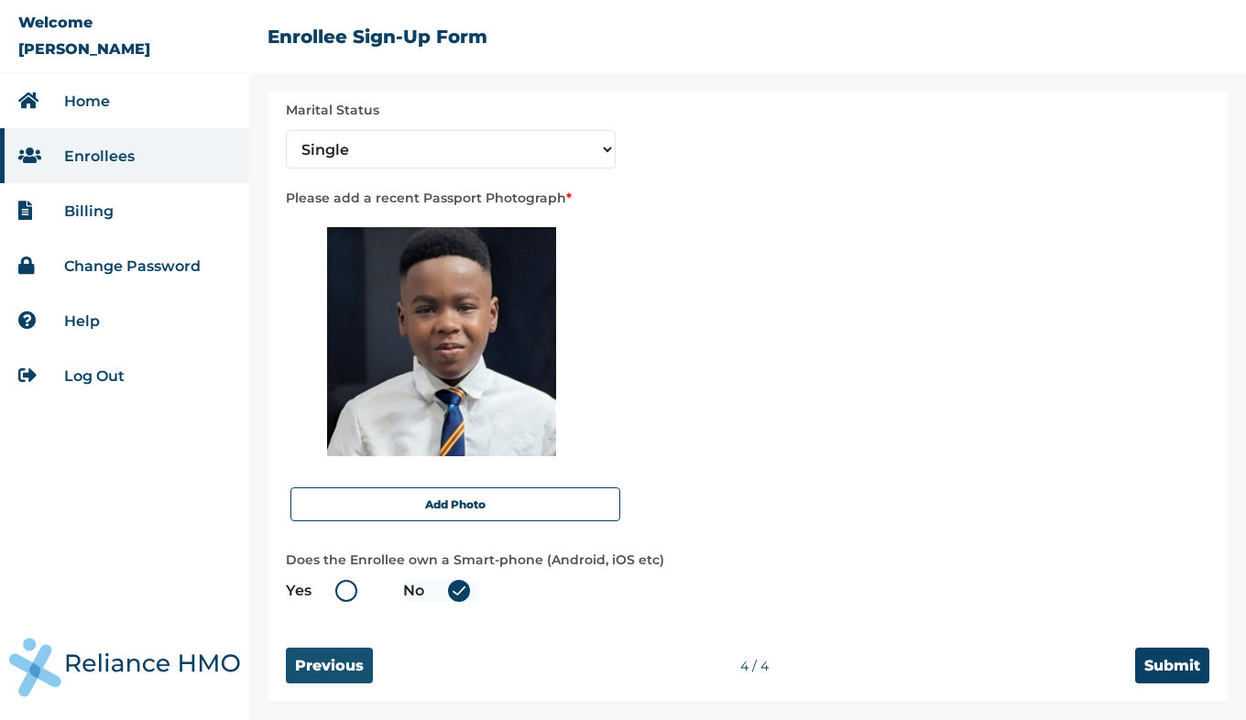
click at [337, 664] on input "Previous" at bounding box center [329, 666] width 87 height 36
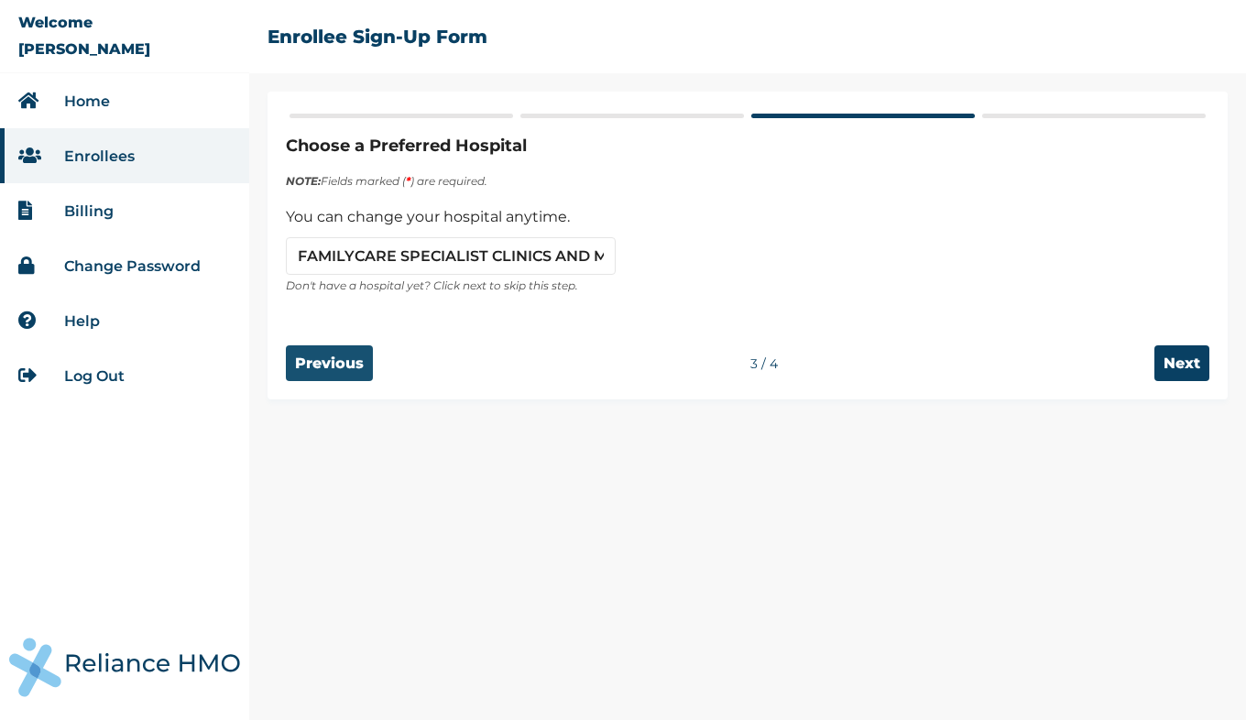
click at [337, 664] on div "Choose a Preferred Hospital NOTE: Fields marked ( * ) are required. You can cha…" at bounding box center [747, 406] width 997 height 628
click at [342, 365] on input "Previous" at bounding box center [329, 363] width 87 height 36
select select "17"
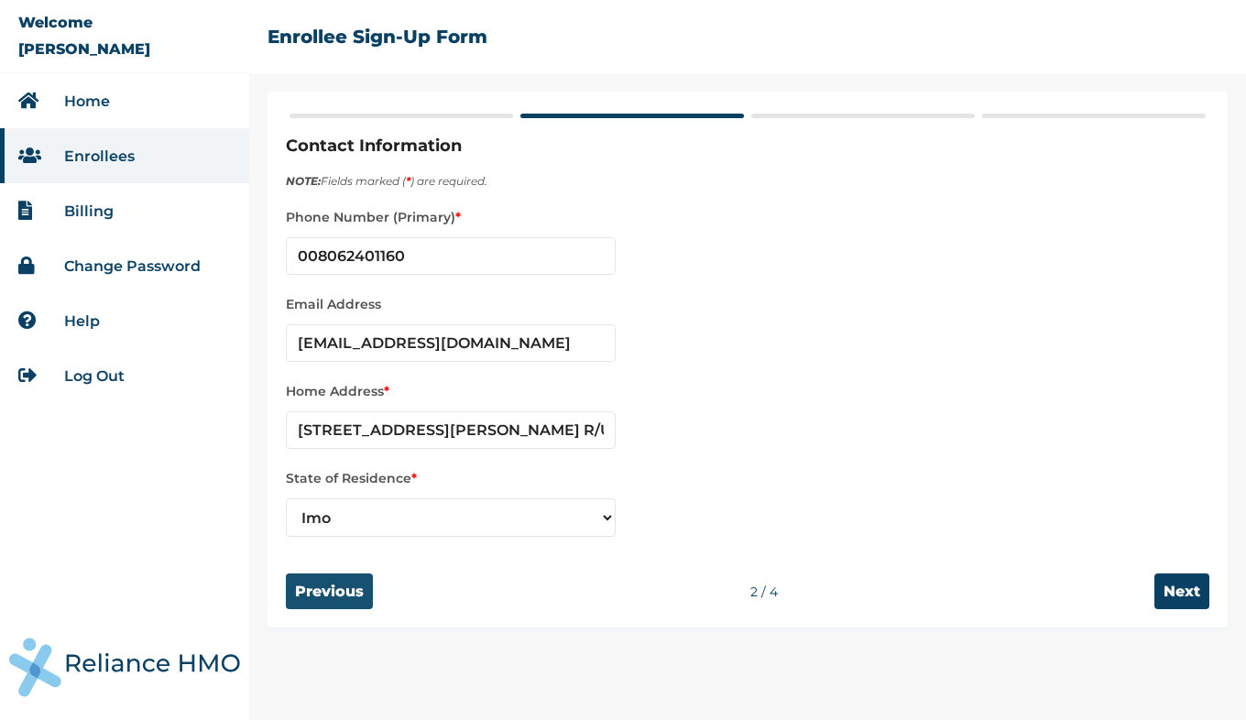
click at [332, 592] on input "Previous" at bounding box center [329, 591] width 87 height 36
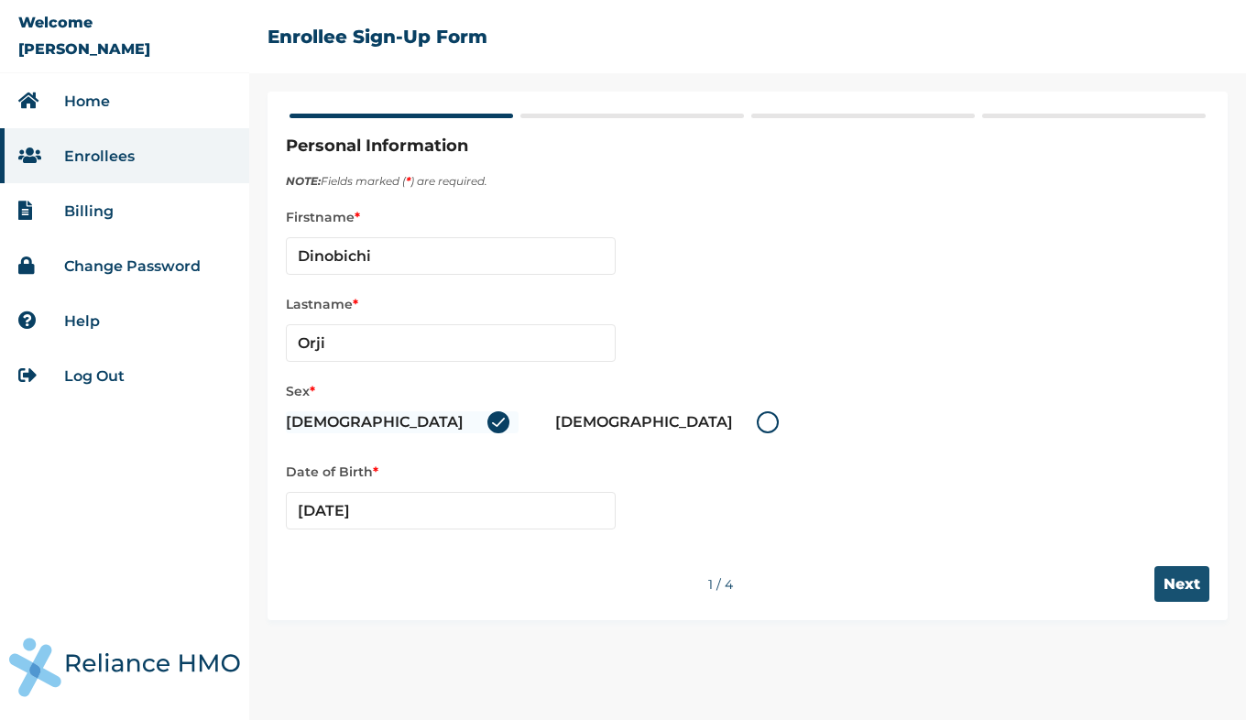
click at [1185, 589] on input "Next" at bounding box center [1181, 584] width 55 height 36
select select "17"
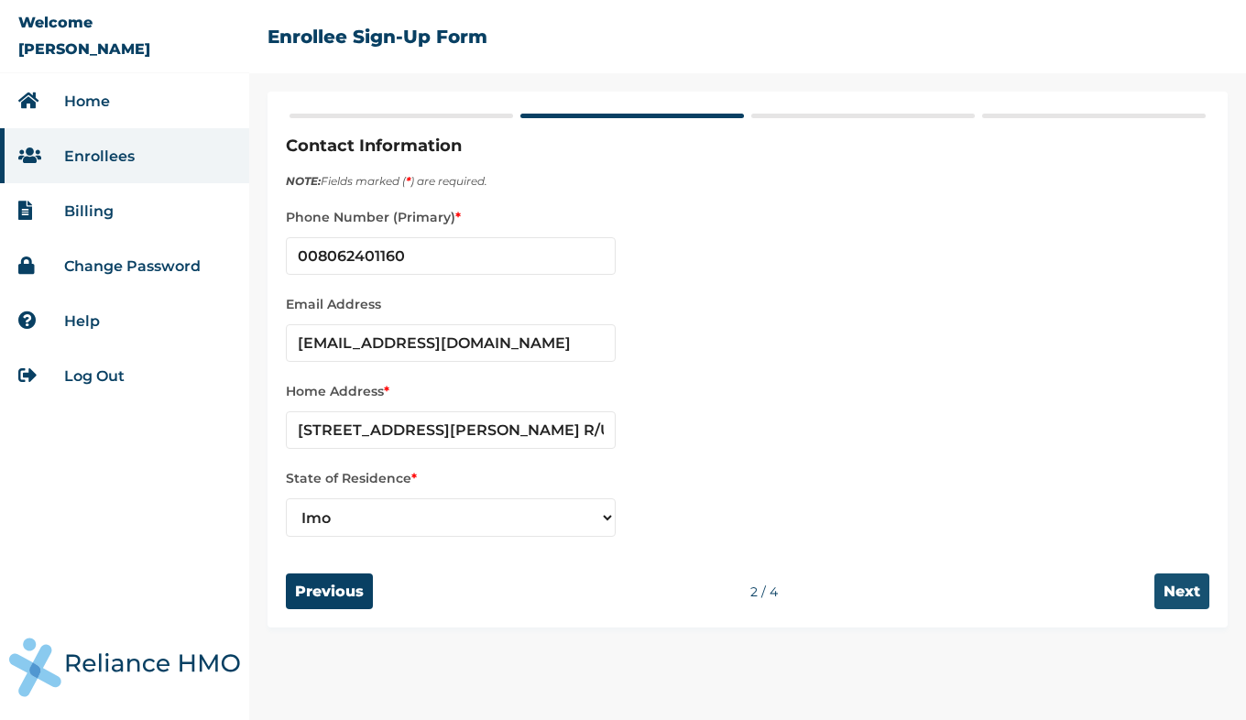
click at [1185, 589] on input "Next" at bounding box center [1181, 591] width 55 height 36
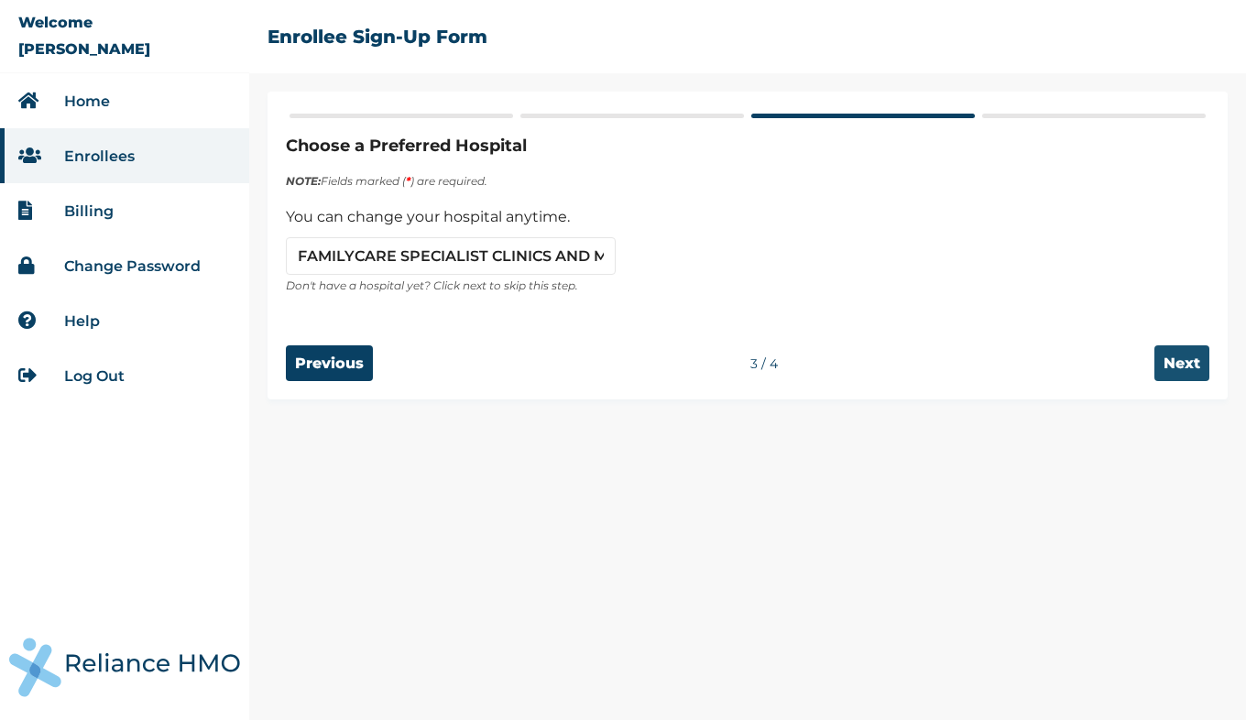
click at [1178, 370] on input "Next" at bounding box center [1181, 363] width 55 height 36
select select "1"
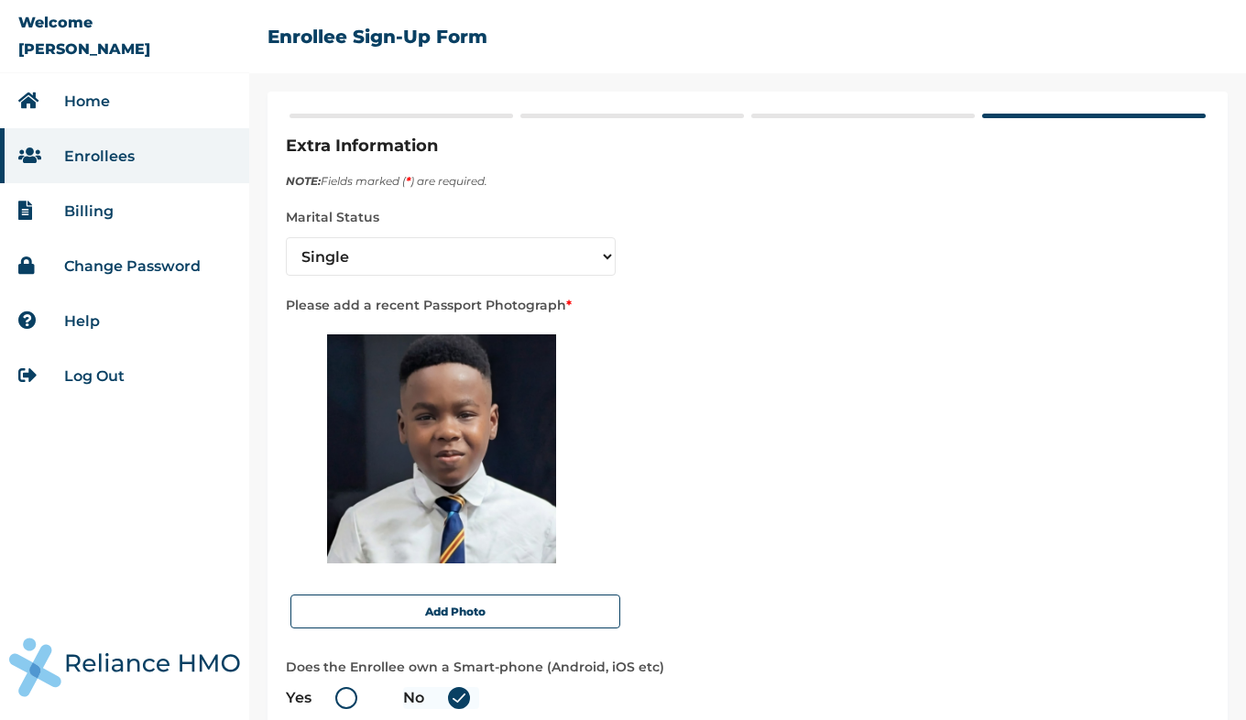
scroll to position [107, 0]
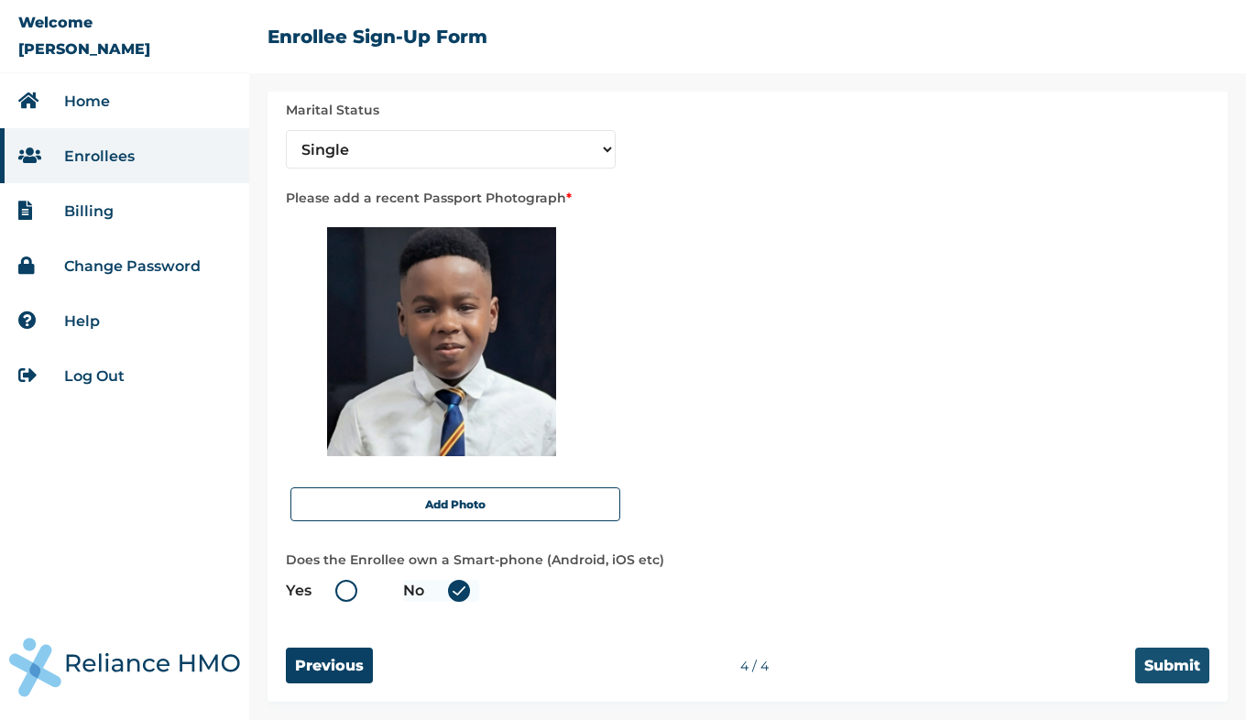
click at [1154, 663] on input "Submit" at bounding box center [1172, 666] width 74 height 36
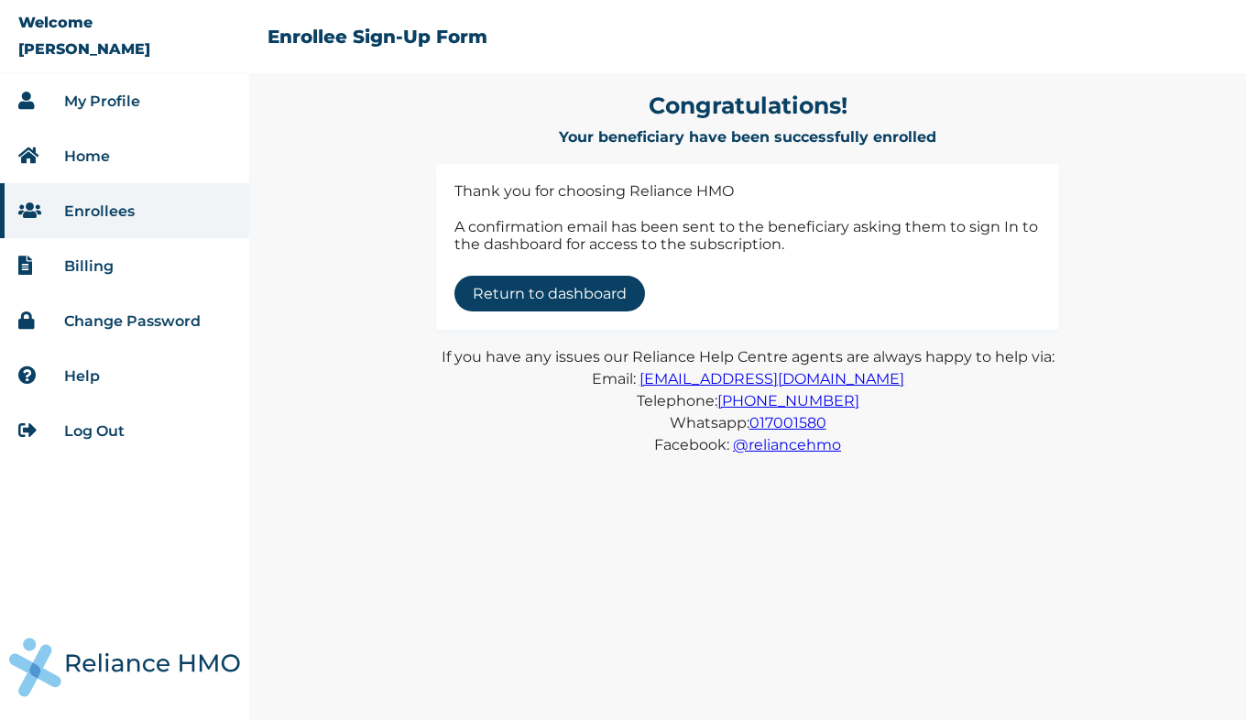
click at [571, 294] on link "Return to dashboard" at bounding box center [549, 294] width 191 height 36
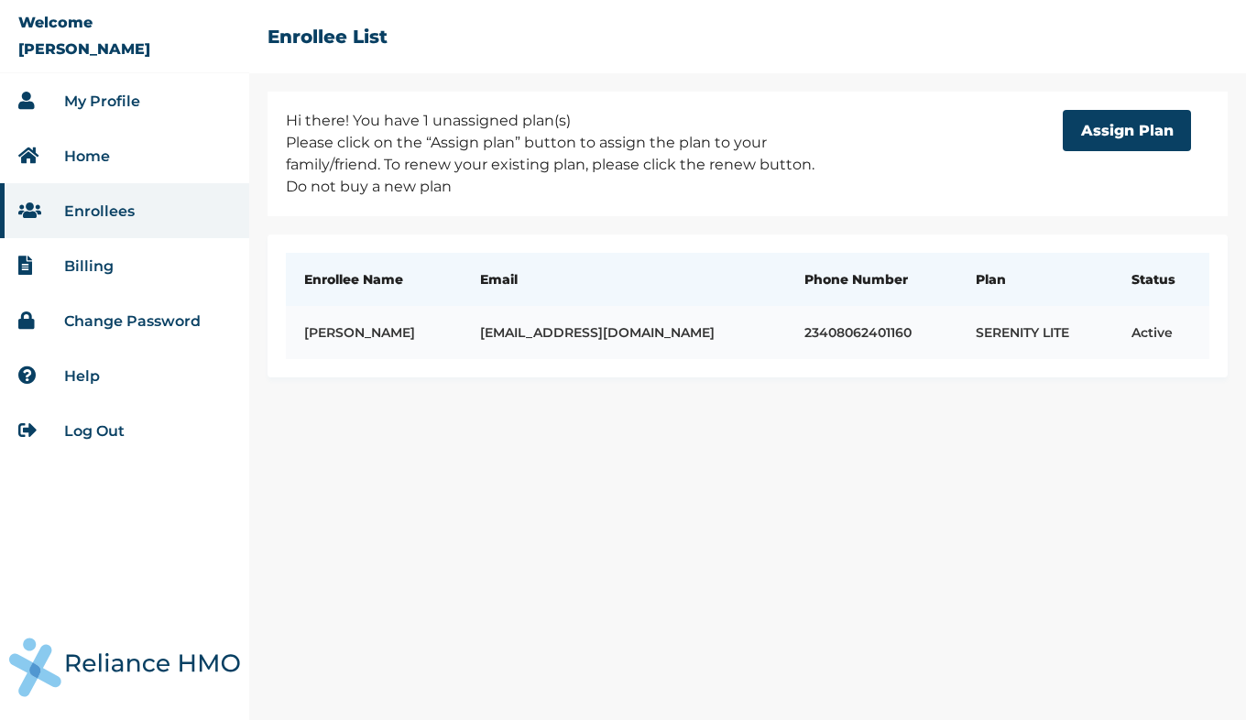
click at [346, 327] on td "Amobi Orji" at bounding box center [374, 332] width 176 height 53
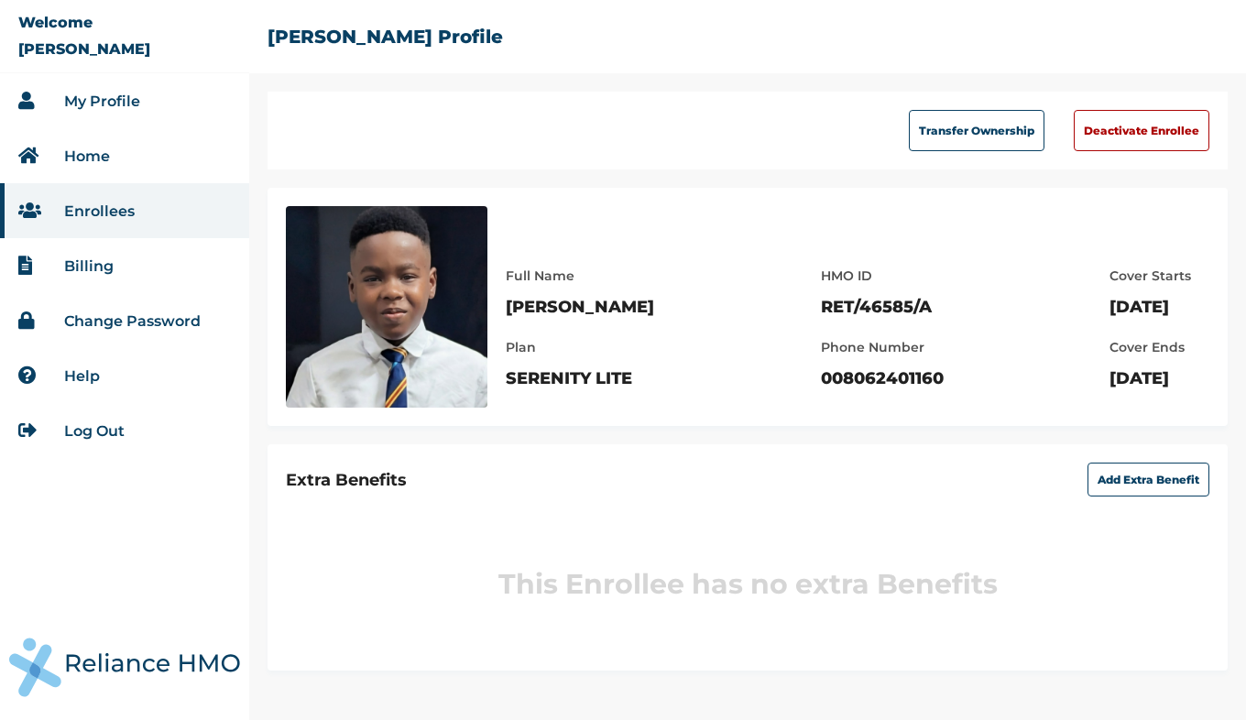
click at [77, 217] on link "Enrollees" at bounding box center [99, 210] width 71 height 17
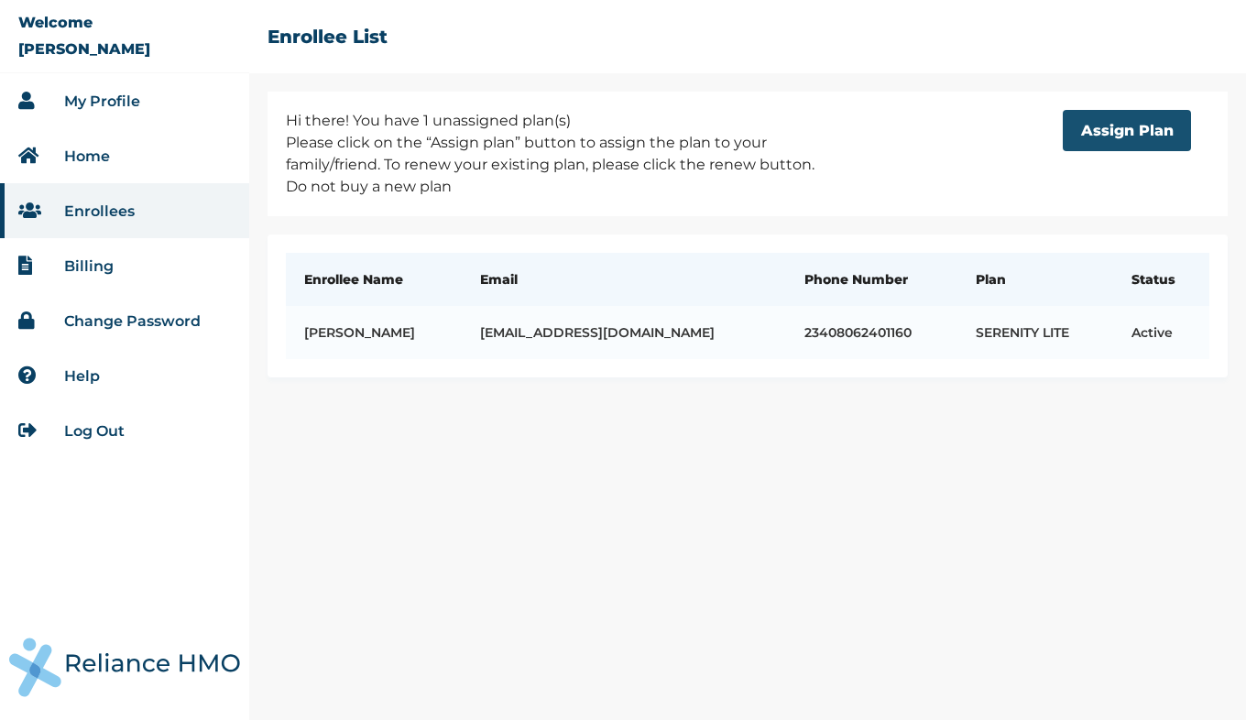
click at [1111, 131] on button "Assign Plan" at bounding box center [1126, 130] width 128 height 41
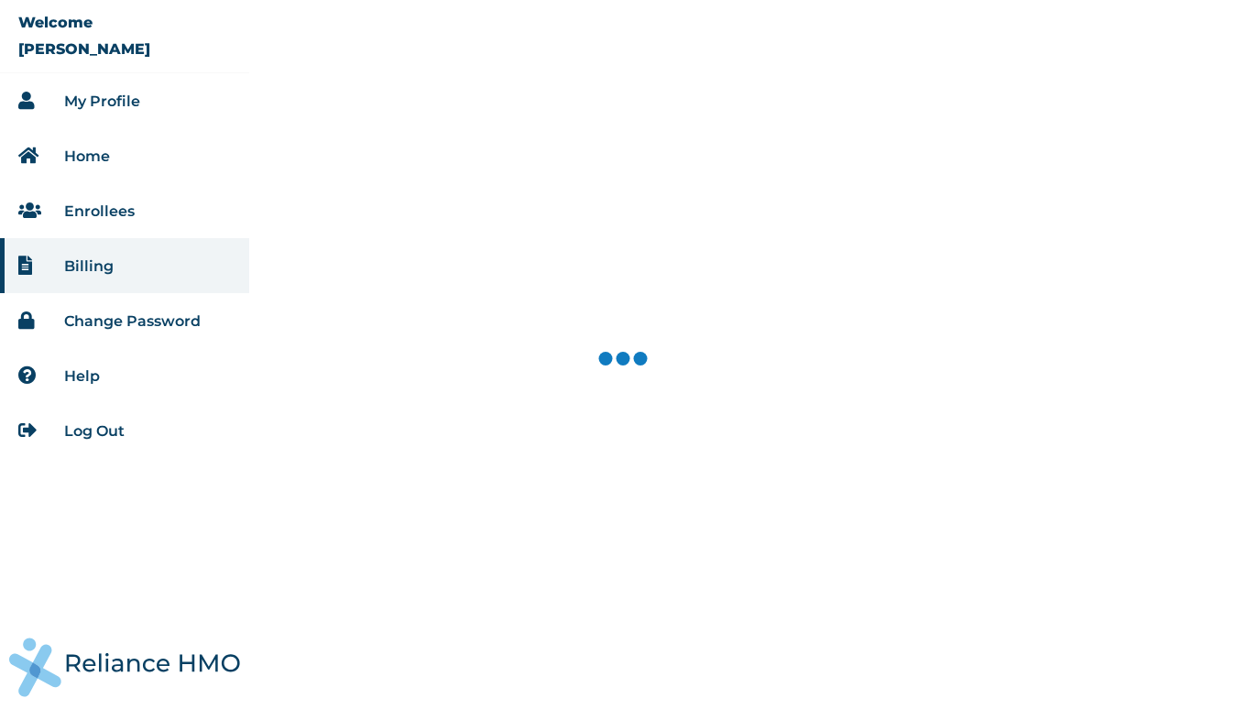
select select "18028"
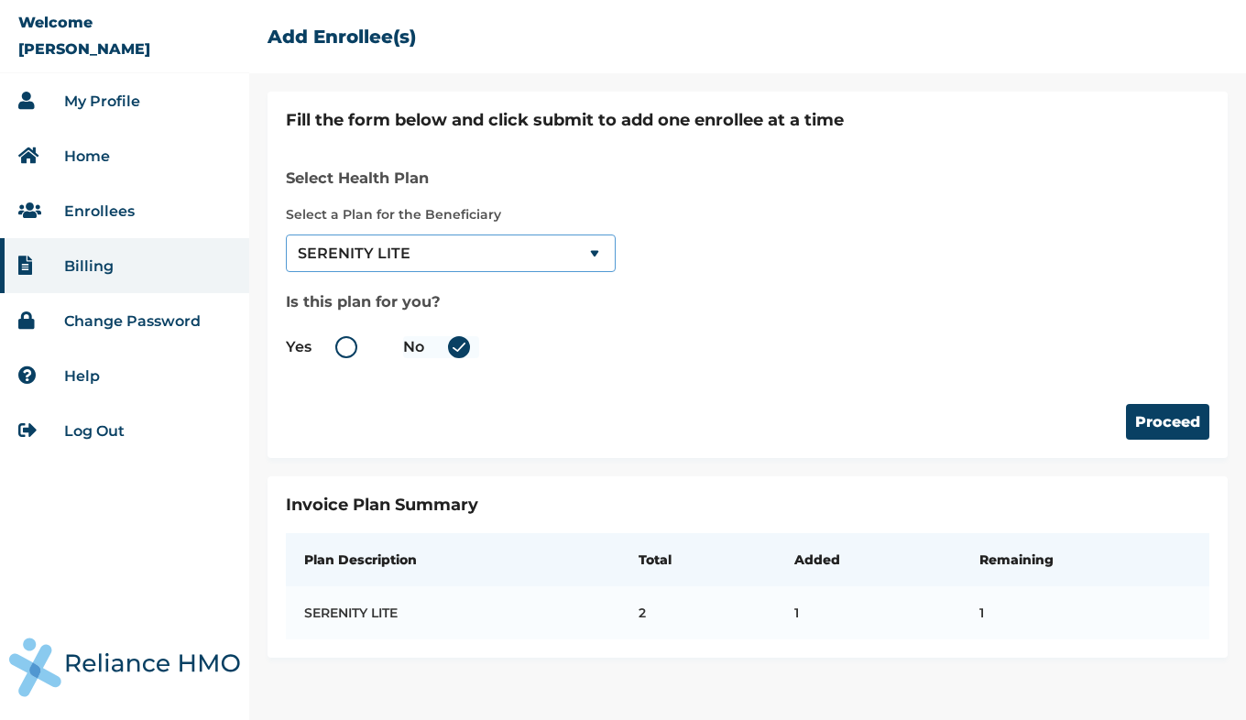
click at [596, 246] on select "--Select-- SERENITY LITE" at bounding box center [451, 253] width 330 height 38
click at [1158, 415] on button "Proceed" at bounding box center [1167, 422] width 83 height 36
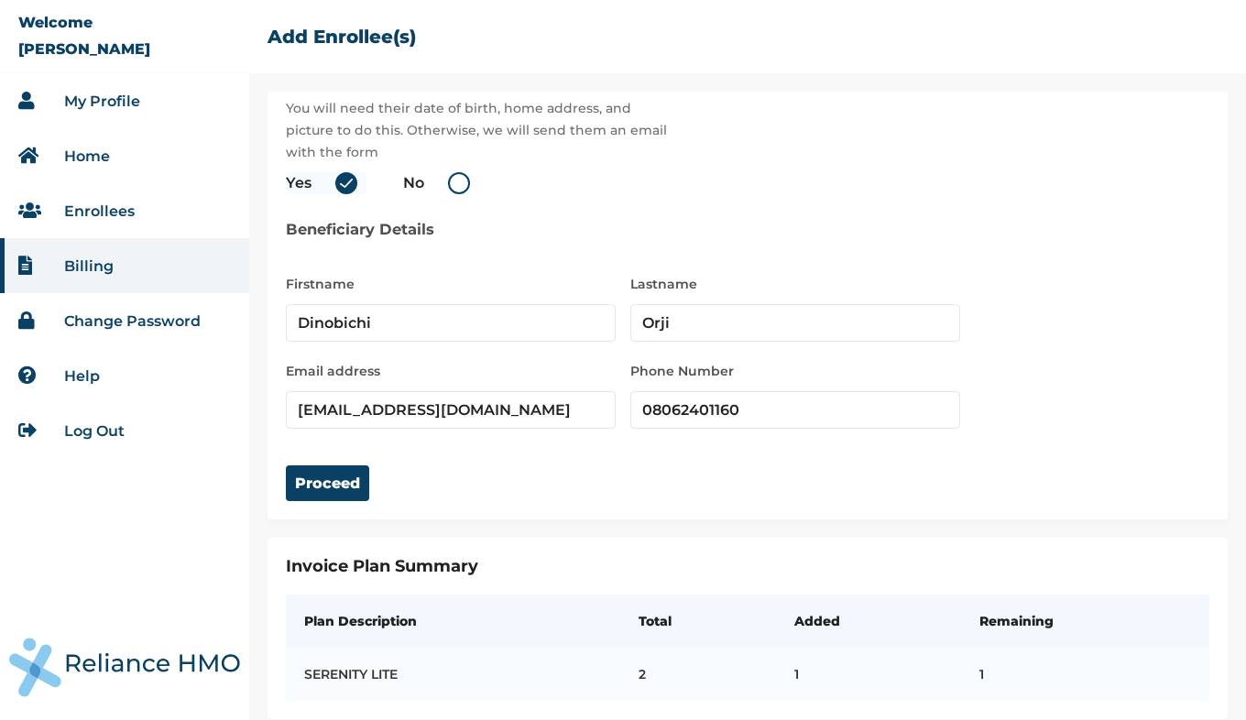
scroll to position [72, 0]
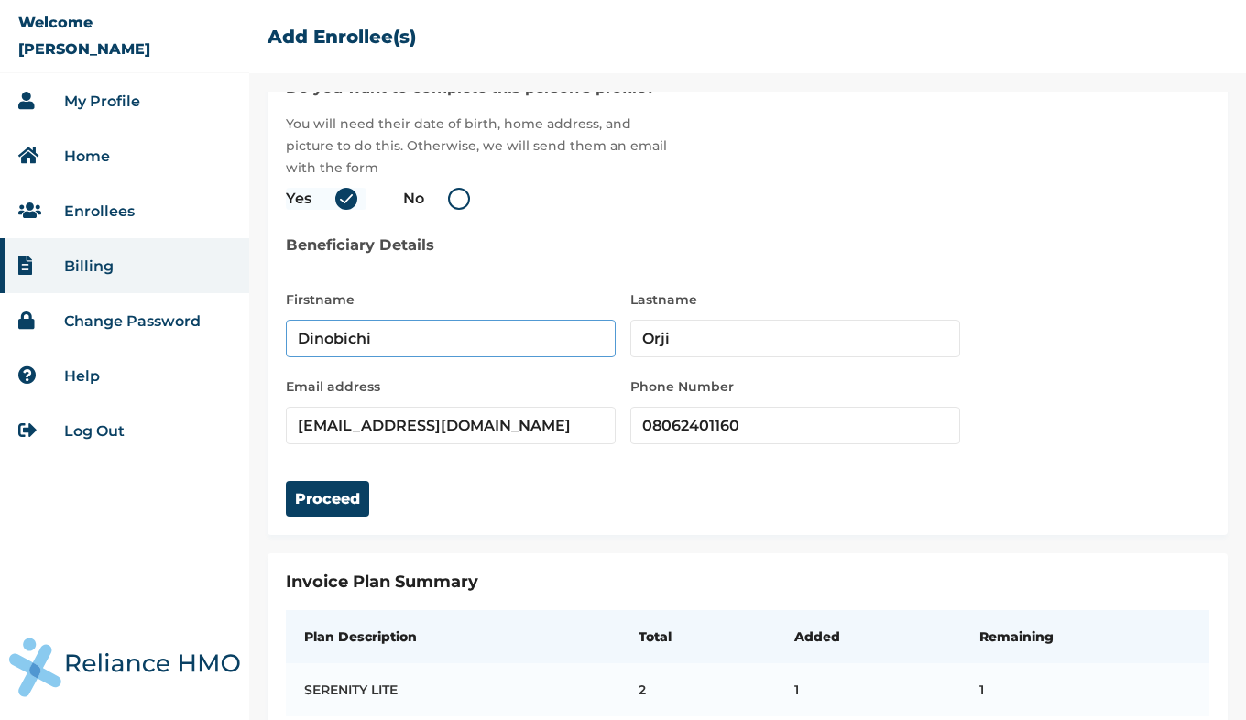
click at [394, 334] on input "Dinobichi" at bounding box center [451, 339] width 330 height 38
type input "D"
type input "Jidechi"
click at [340, 496] on button "Proceed" at bounding box center [327, 499] width 83 height 36
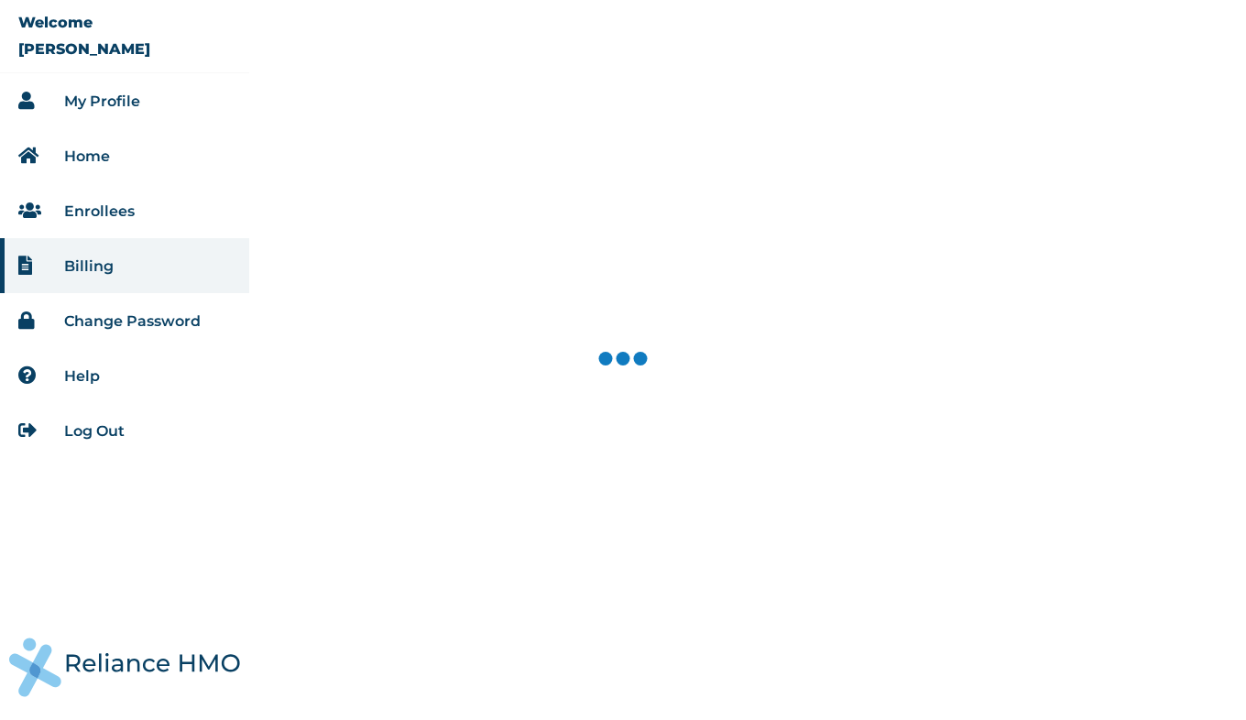
select select "18028"
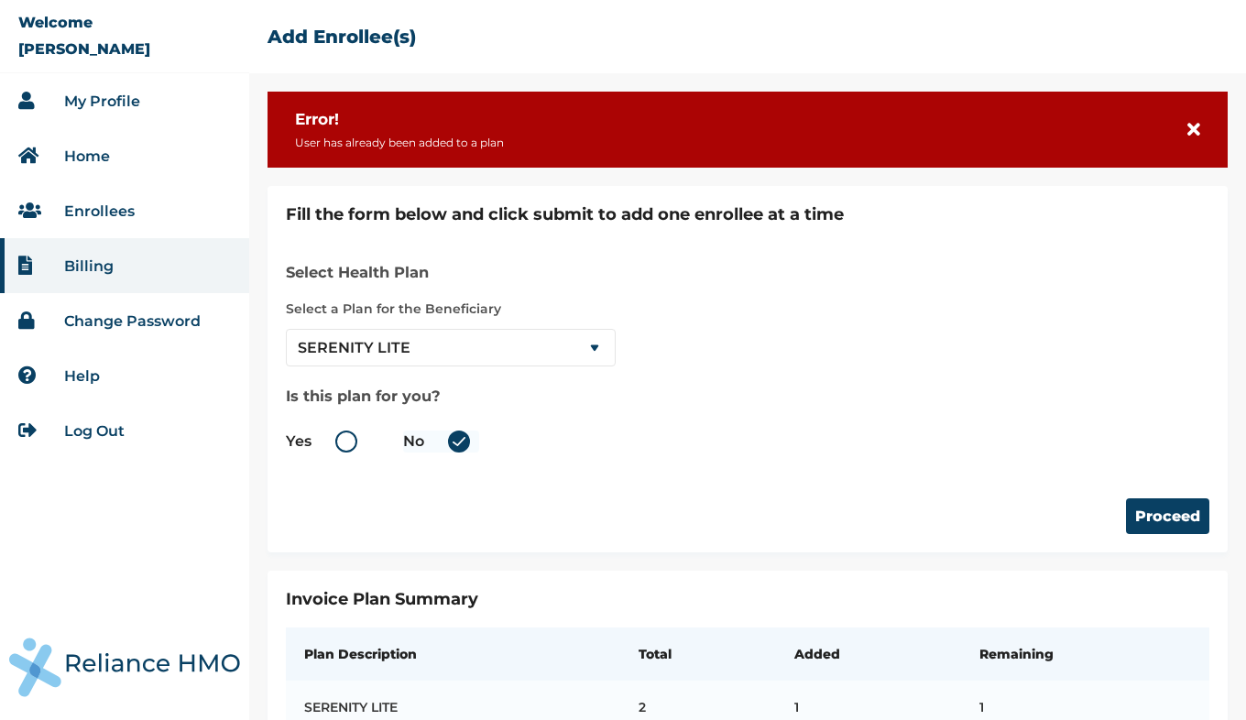
scroll to position [63, 0]
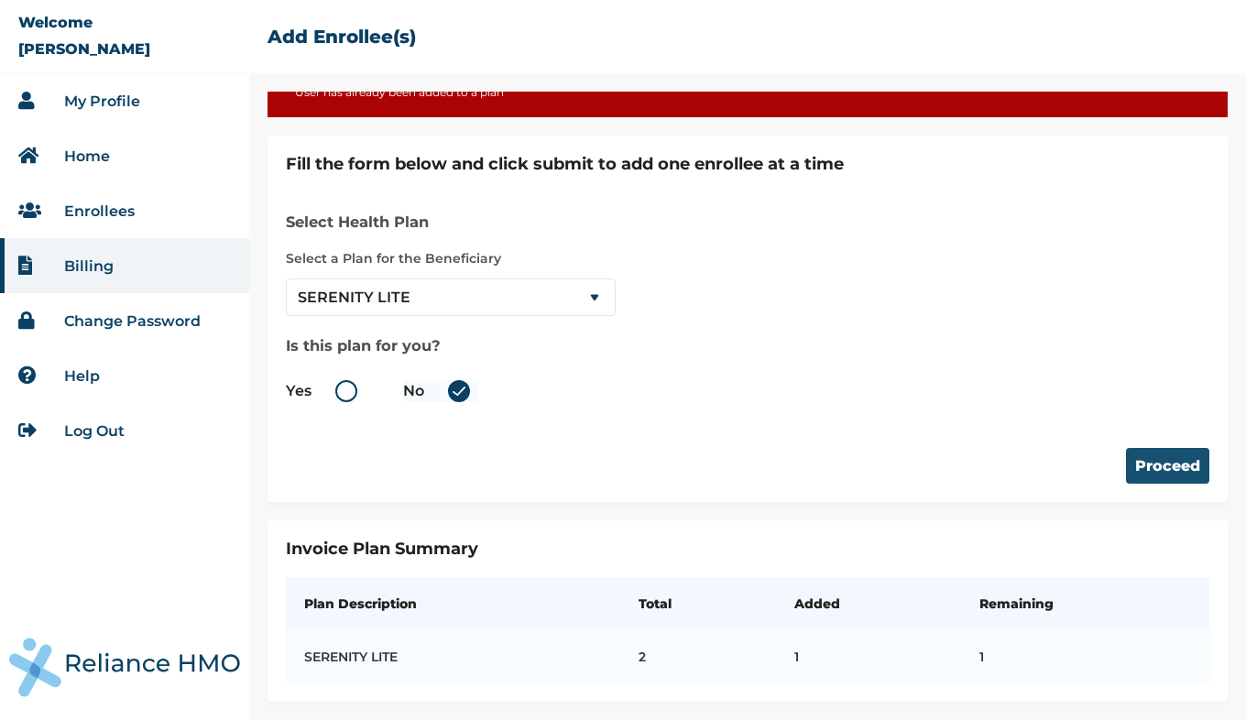
click at [1139, 452] on button "Proceed" at bounding box center [1167, 466] width 83 height 36
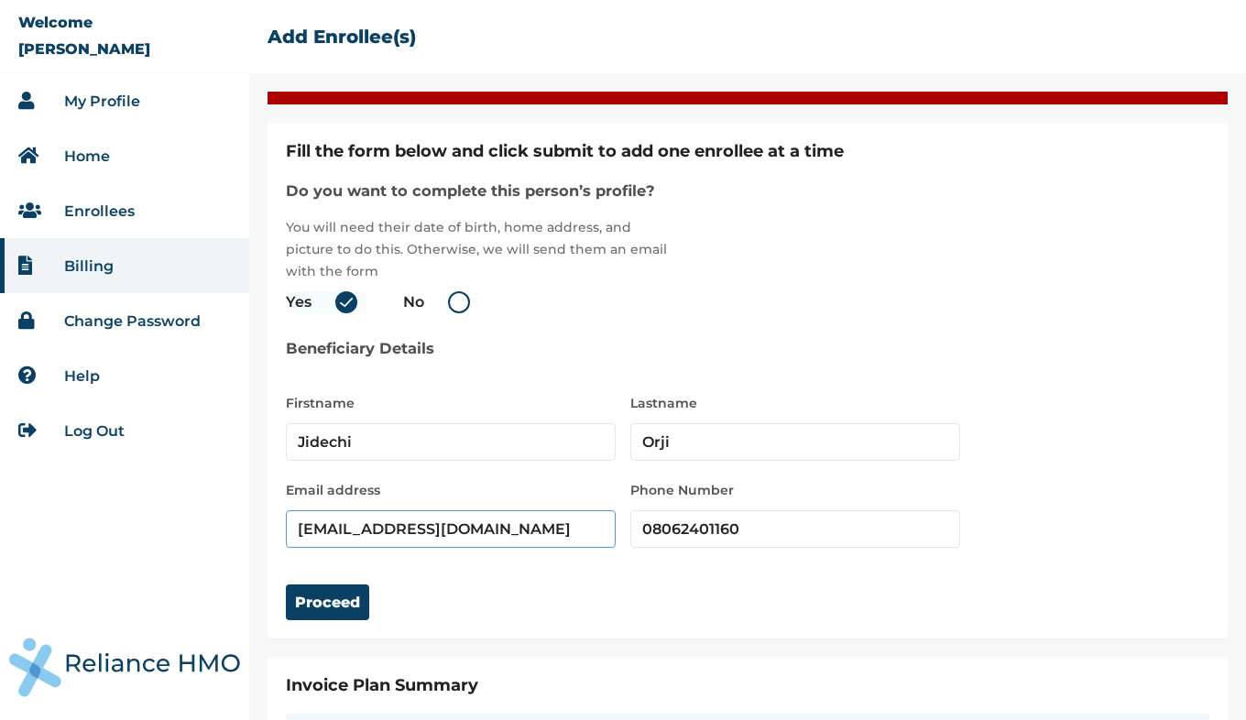
click at [503, 530] on input "[EMAIL_ADDRESS][DOMAIN_NAME]" at bounding box center [451, 529] width 330 height 38
type input "m"
type input "mobilityorji"
click at [376, 447] on input "Jidechi" at bounding box center [451, 442] width 330 height 38
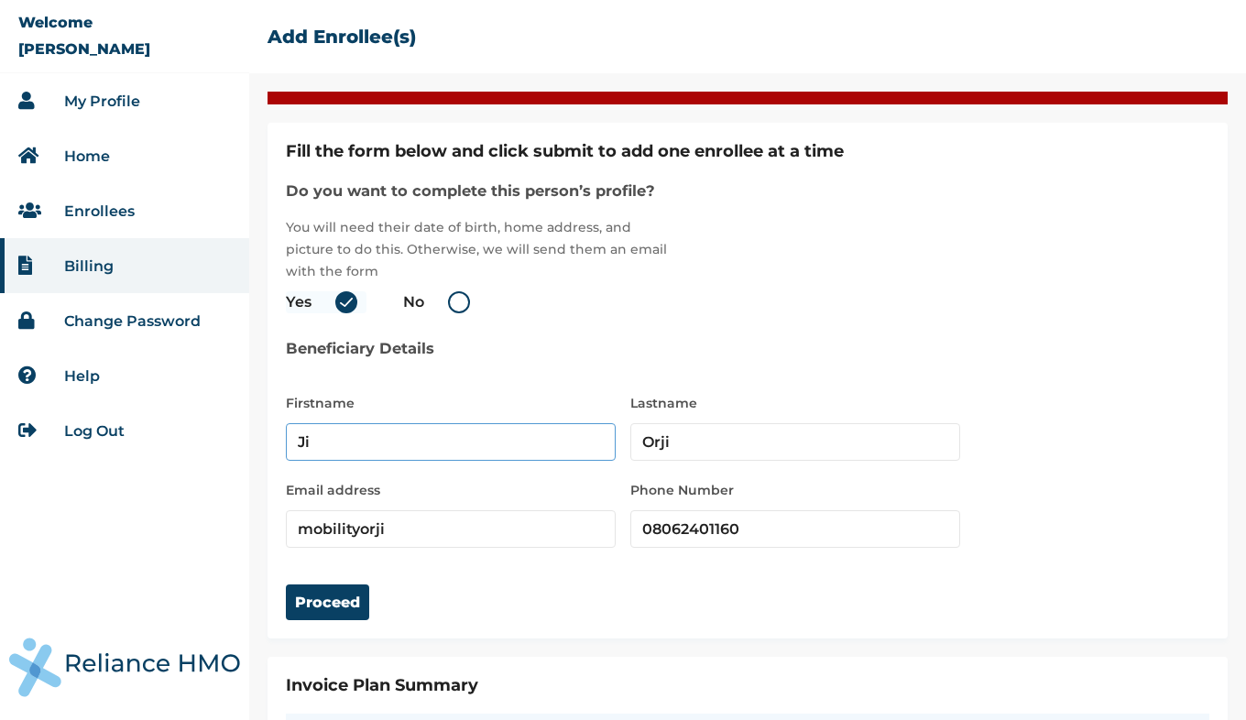
type input "J"
type input "Ivan"
click at [103, 93] on link "My Profile" at bounding box center [102, 101] width 76 height 17
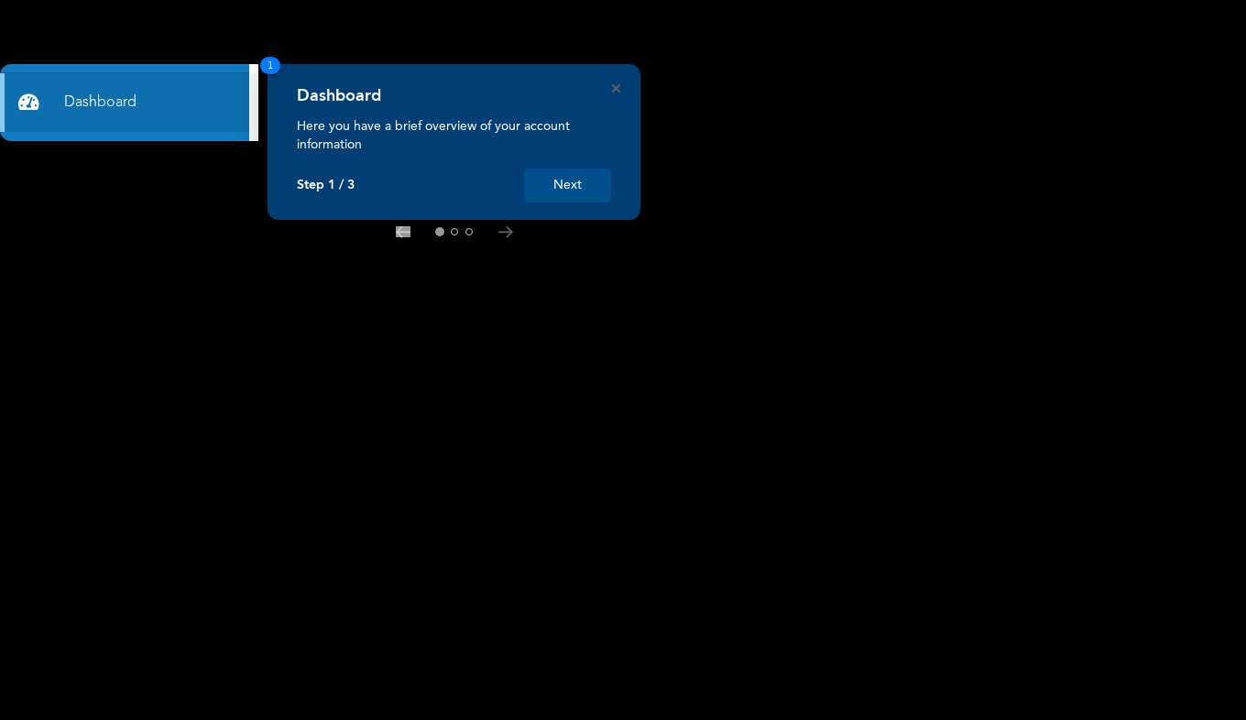
click at [563, 190] on button "Next" at bounding box center [567, 186] width 87 height 34
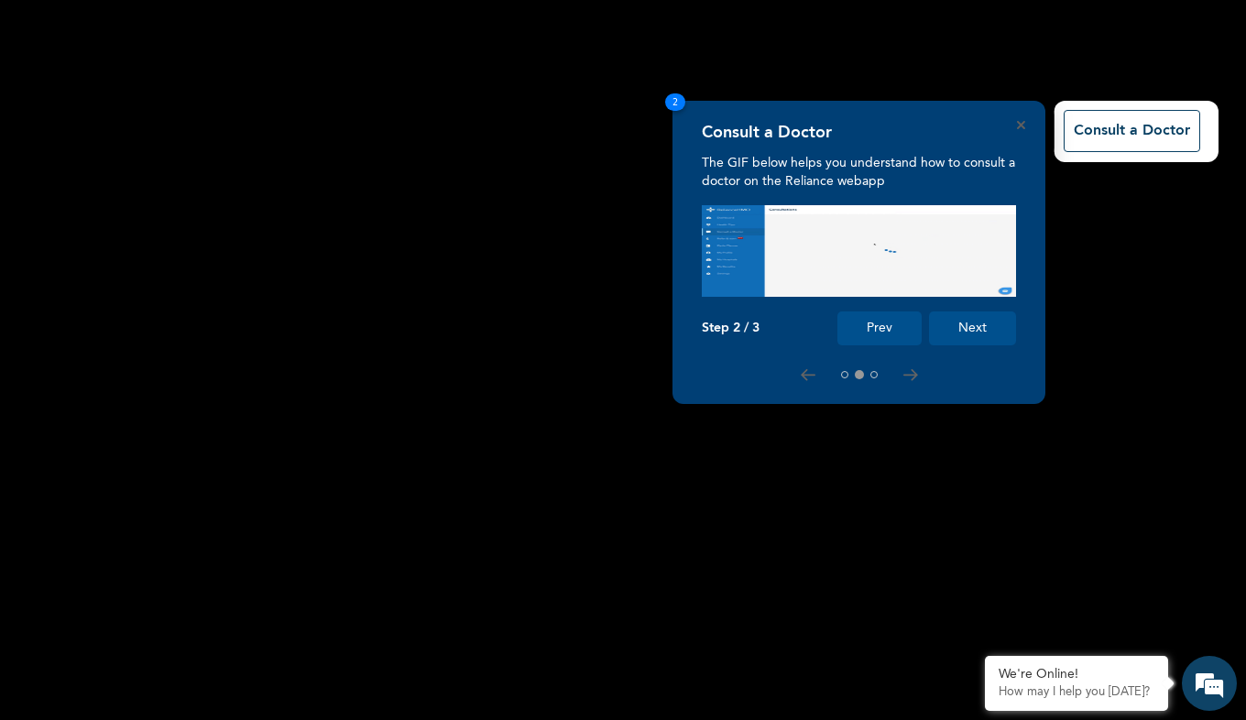
click at [973, 334] on button "Next" at bounding box center [972, 328] width 87 height 34
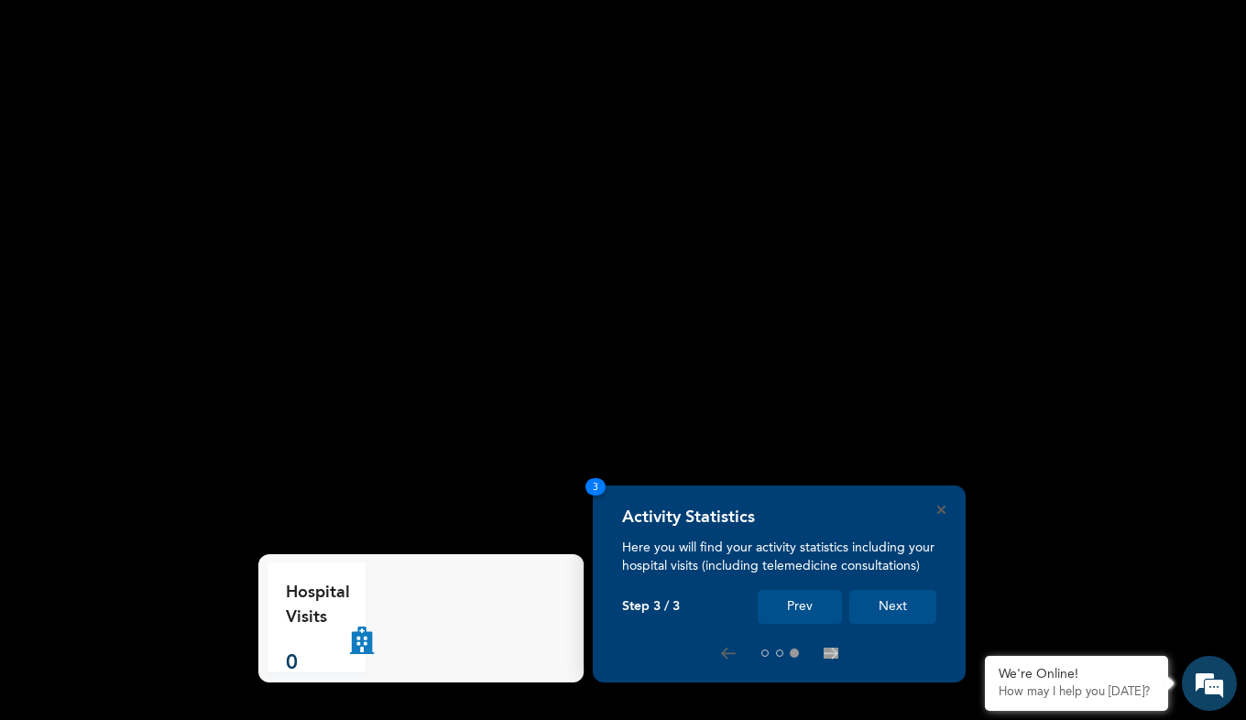
click at [900, 612] on button "Next" at bounding box center [892, 607] width 87 height 34
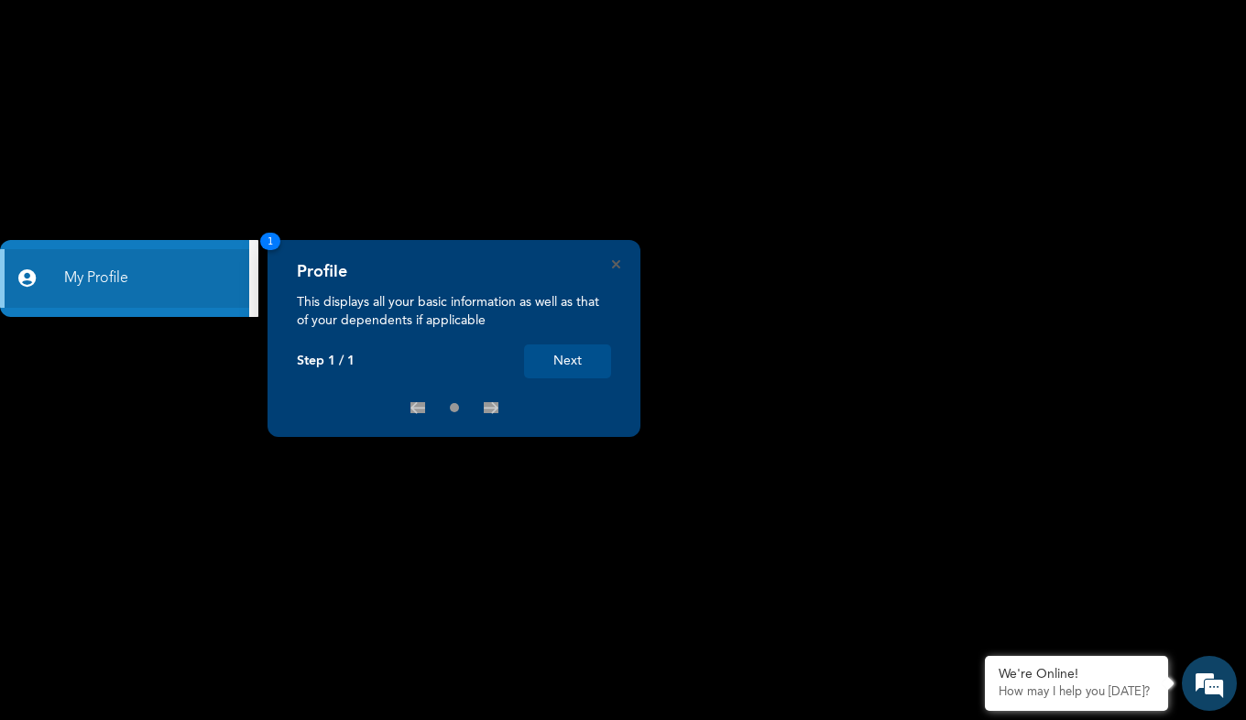
click at [579, 354] on button "Next" at bounding box center [567, 361] width 87 height 34
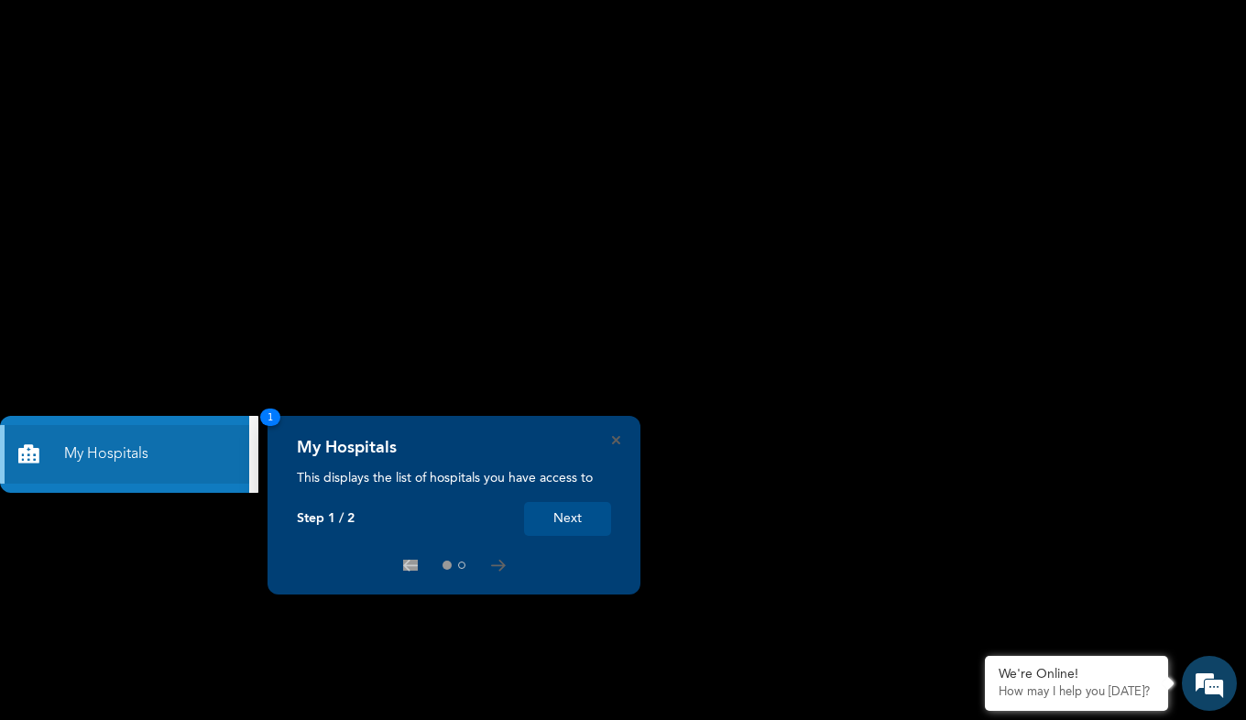
click at [566, 512] on button "Next" at bounding box center [567, 519] width 87 height 34
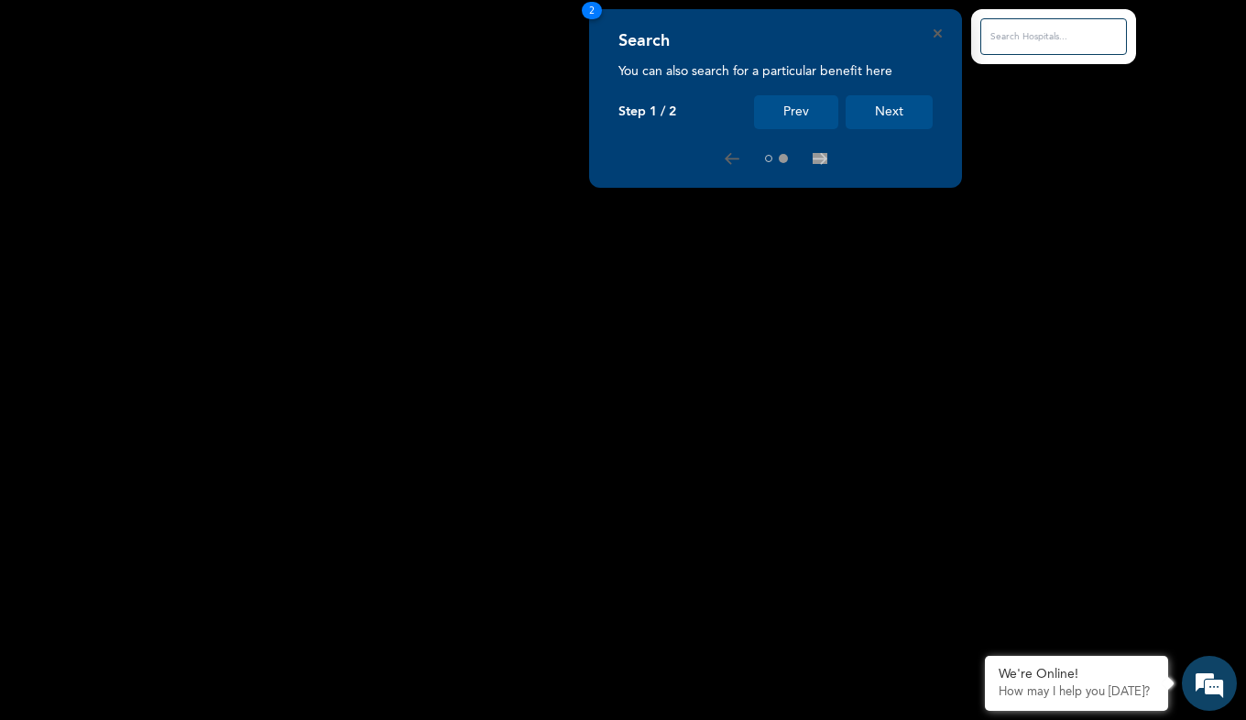
click at [877, 127] on button "Next" at bounding box center [888, 112] width 87 height 34
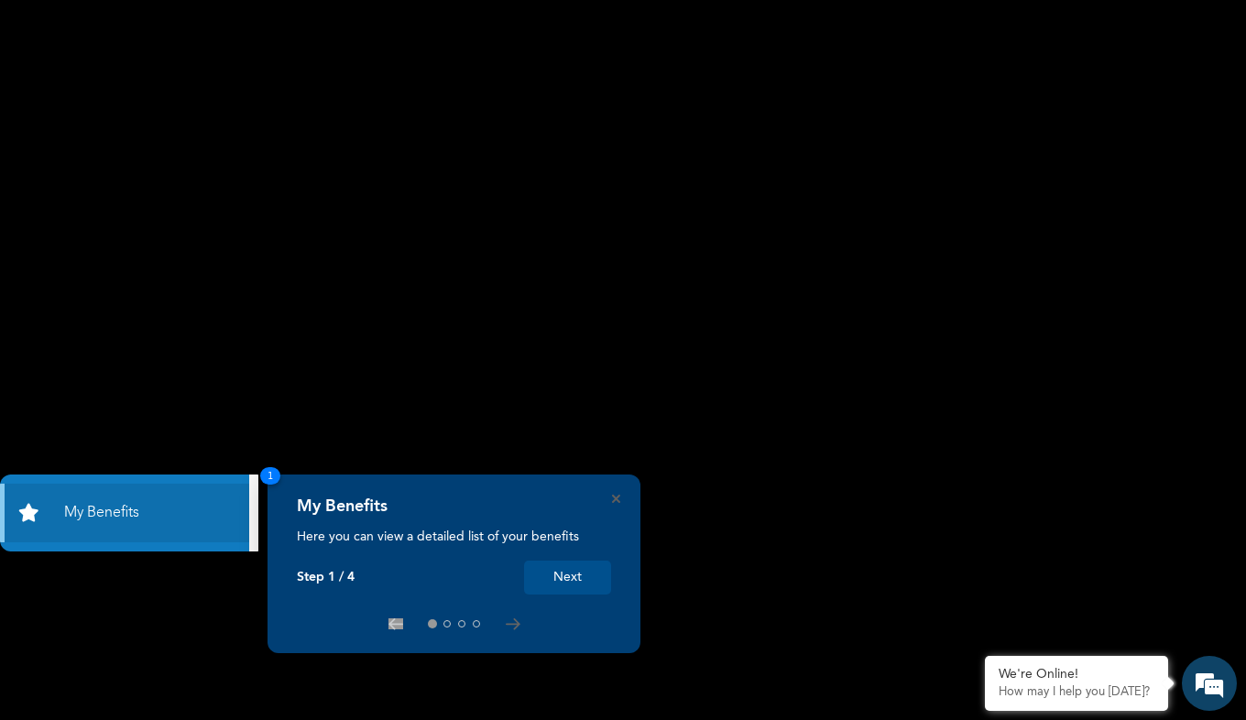
click at [572, 576] on button "Next" at bounding box center [567, 578] width 87 height 34
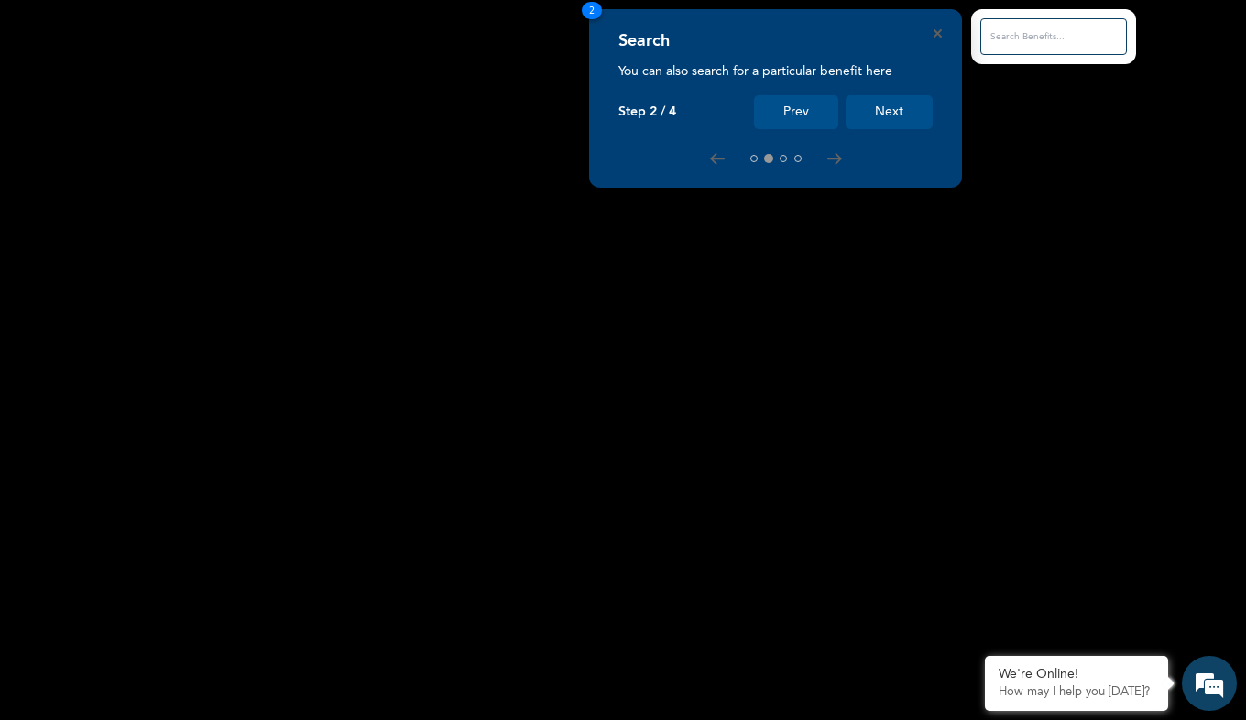
click at [892, 123] on button "Next" at bounding box center [888, 112] width 87 height 34
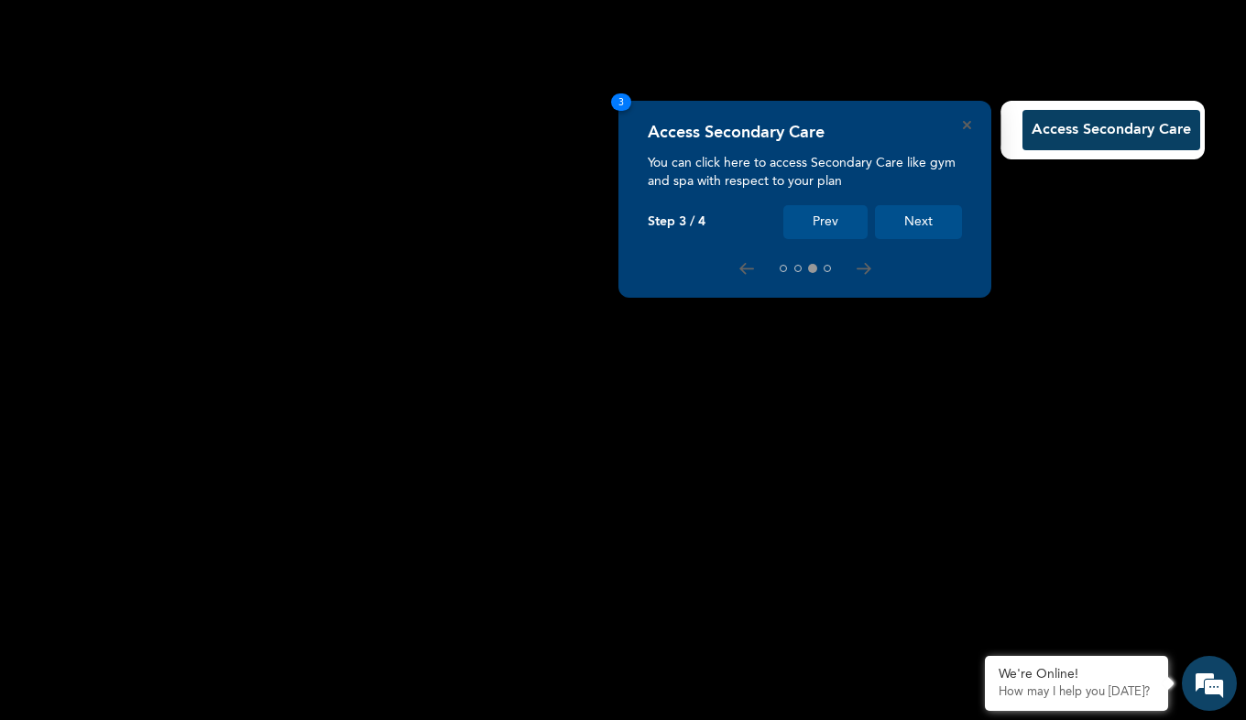
click at [917, 216] on button "Next" at bounding box center [918, 222] width 87 height 34
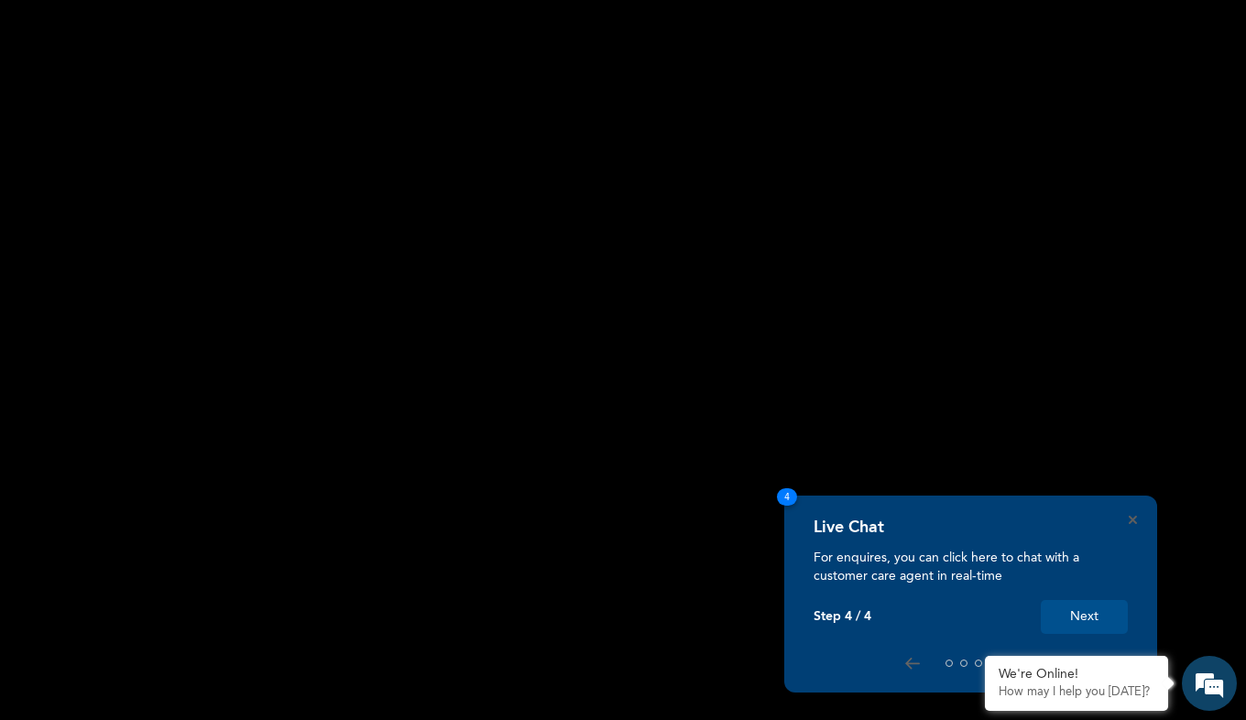
click at [1076, 613] on button "Next" at bounding box center [1084, 617] width 87 height 34
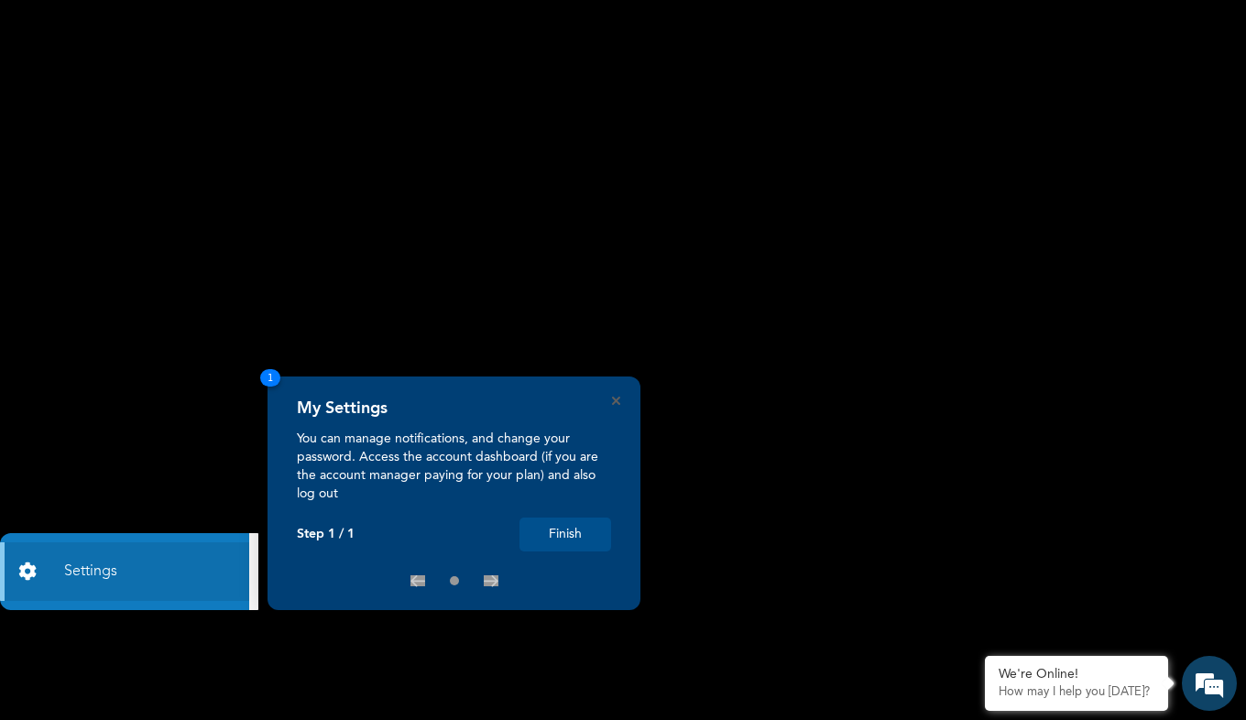
click at [554, 541] on button "Finish" at bounding box center [565, 535] width 92 height 34
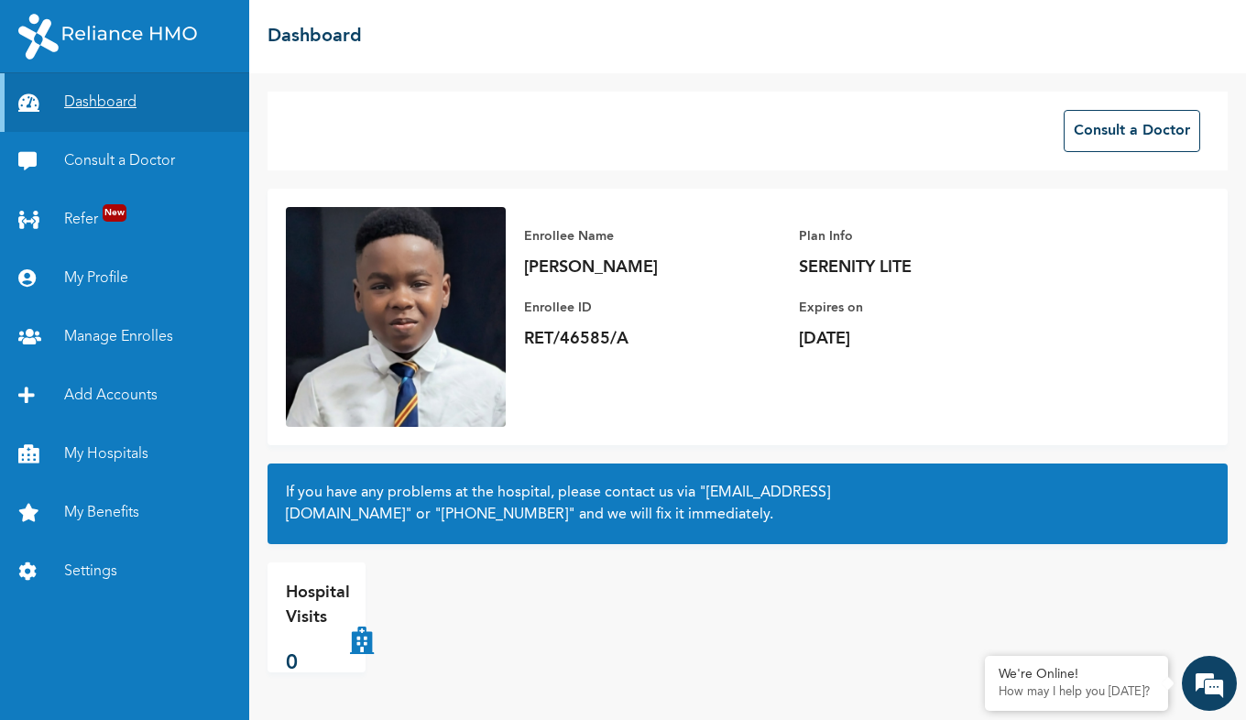
click at [119, 103] on link "Dashboard" at bounding box center [124, 102] width 249 height 59
click at [108, 337] on link "Manage Enrolles" at bounding box center [124, 337] width 249 height 59
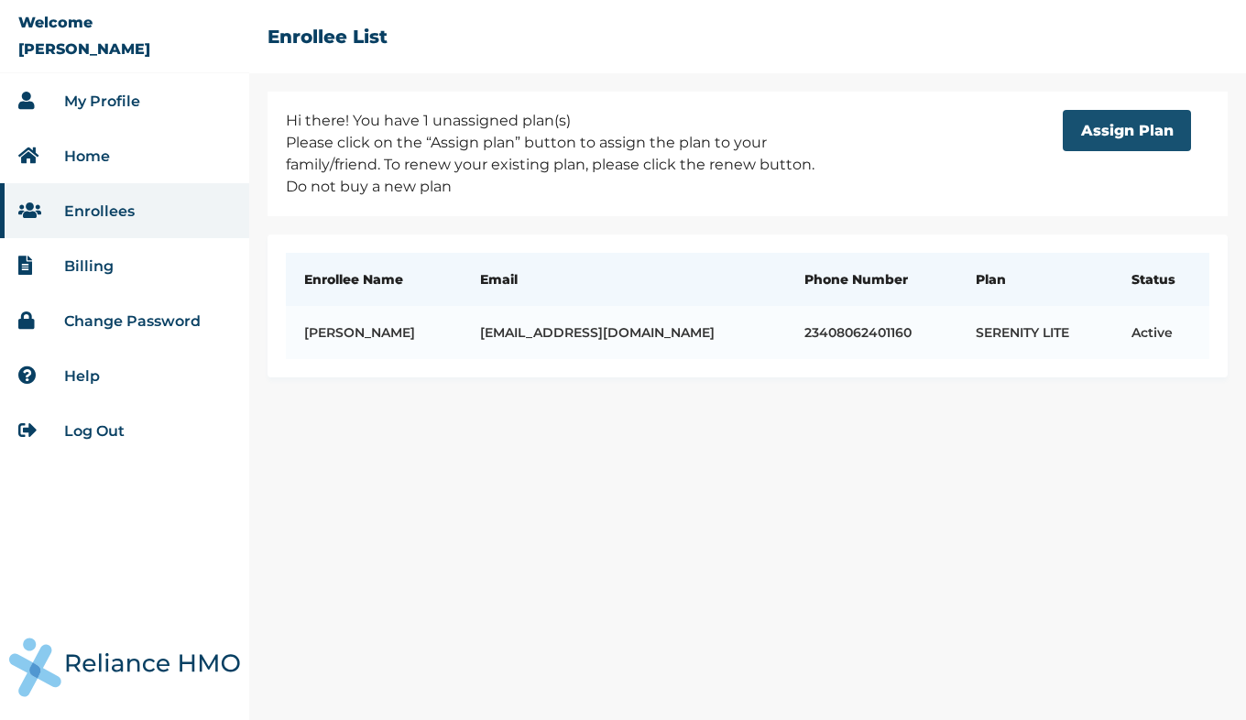
click at [1131, 128] on button "Assign Plan" at bounding box center [1126, 130] width 128 height 41
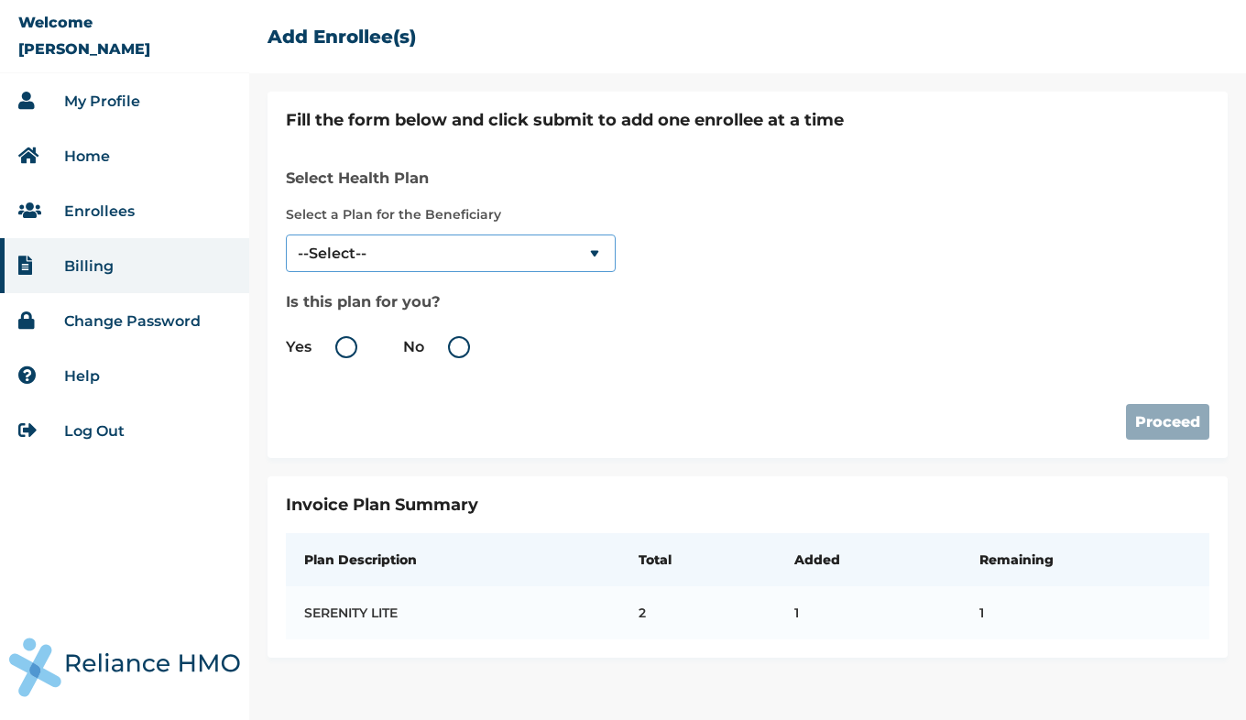
click at [584, 251] on select "--Select-- SERENITY LITE" at bounding box center [451, 253] width 330 height 38
select select "18028"
click at [286, 234] on select "--Select-- SERENITY LITE" at bounding box center [451, 253] width 330 height 38
click at [455, 345] on label "No" at bounding box center [441, 347] width 76 height 22
click at [442, 345] on input "No" at bounding box center [427, 346] width 29 height 29
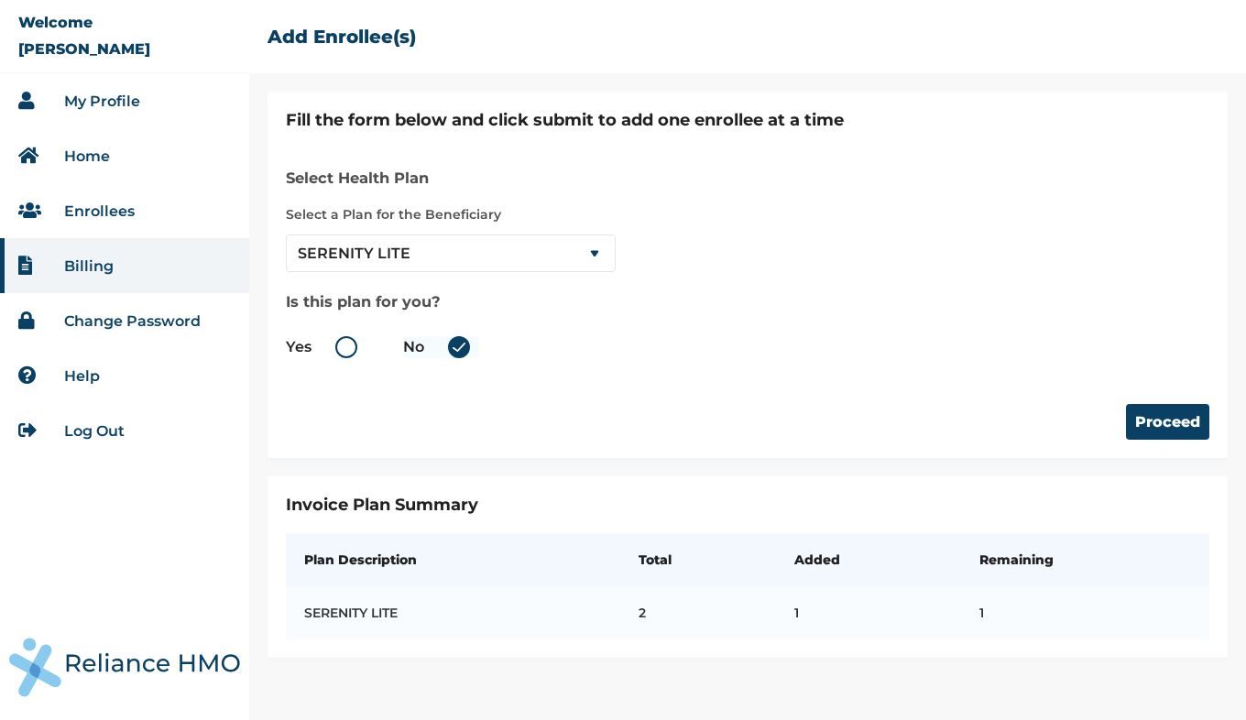
radio input "true"
click at [1157, 418] on button "Proceed" at bounding box center [1167, 422] width 83 height 36
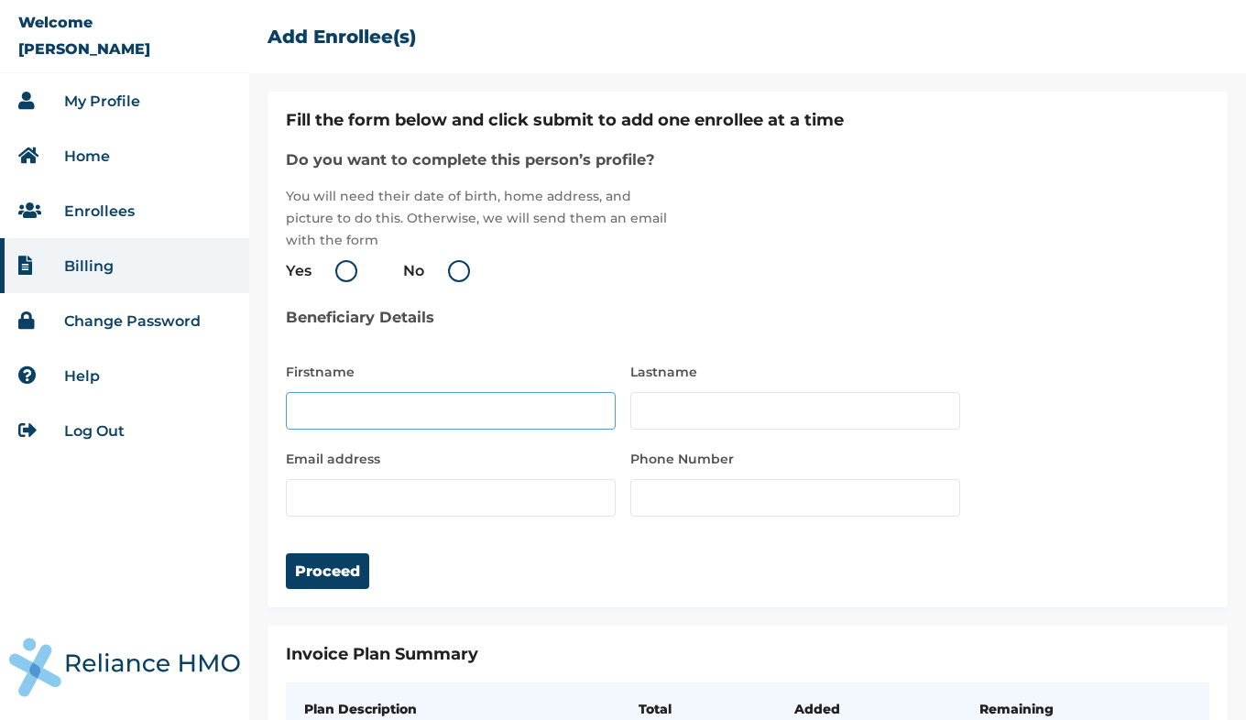
click at [436, 409] on input "text" at bounding box center [451, 411] width 330 height 38
type input "[PERSON_NAME]"
type input "Orji"
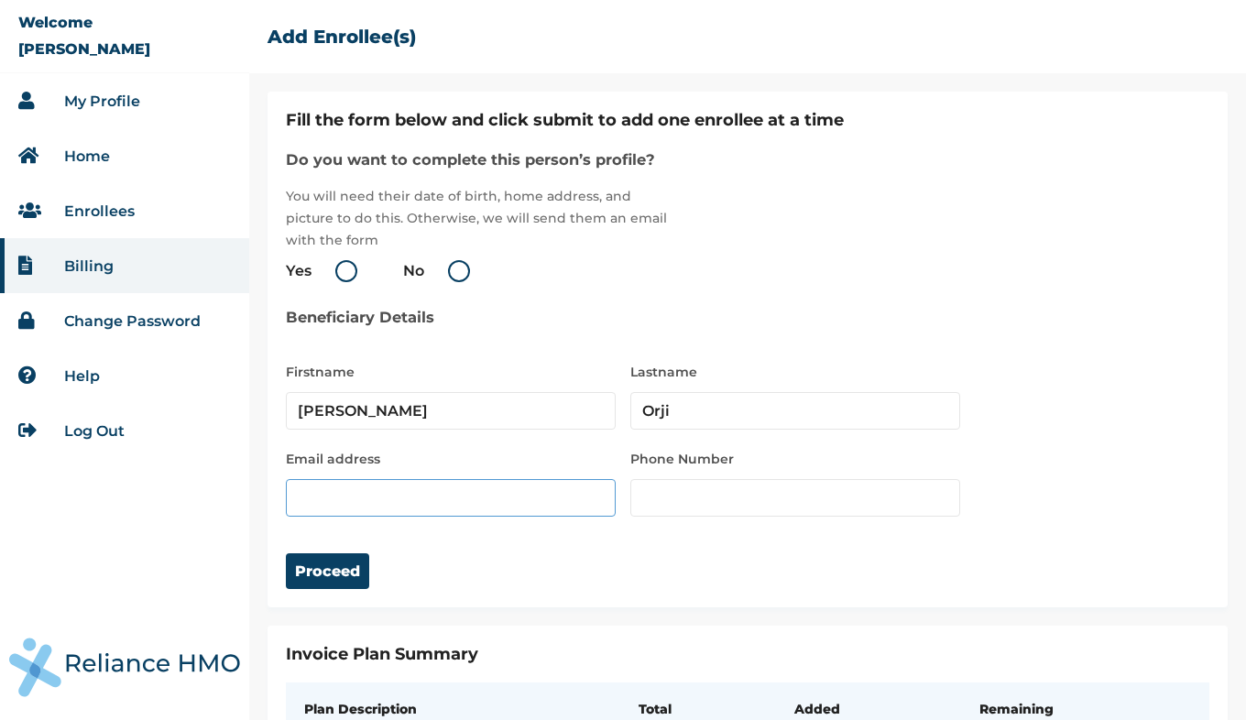
type input "mobilityorji"
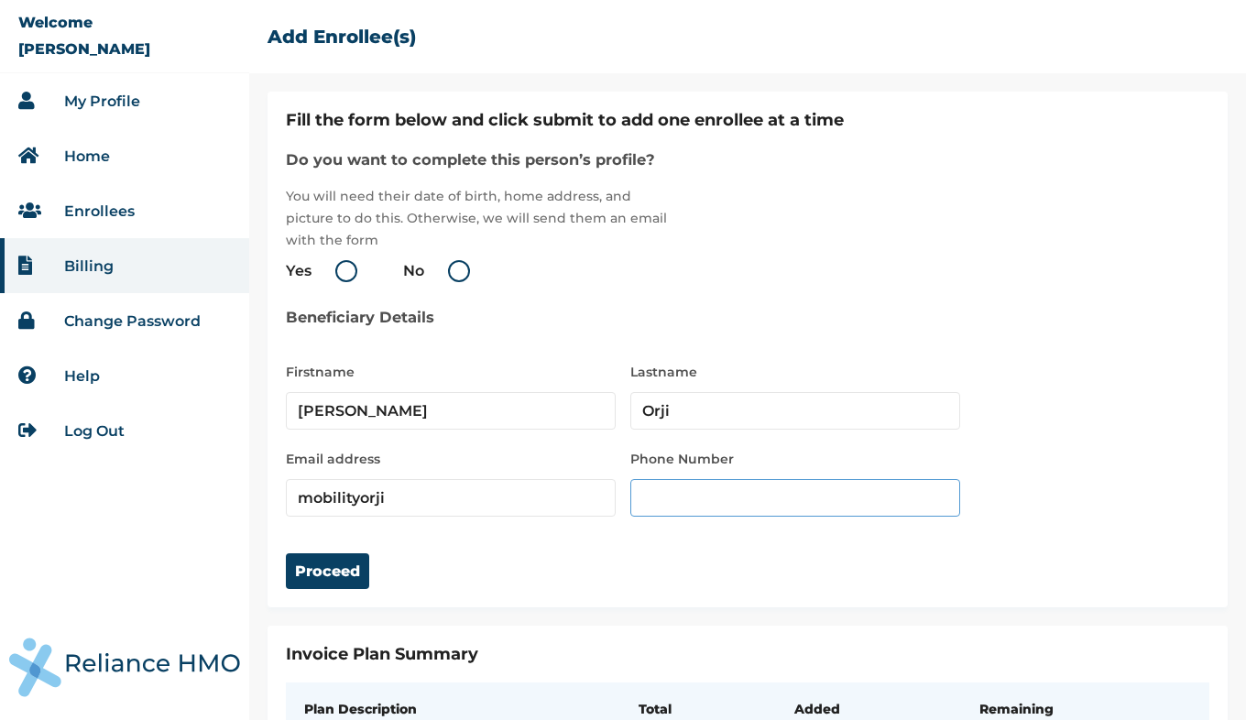
type input "08062401160"
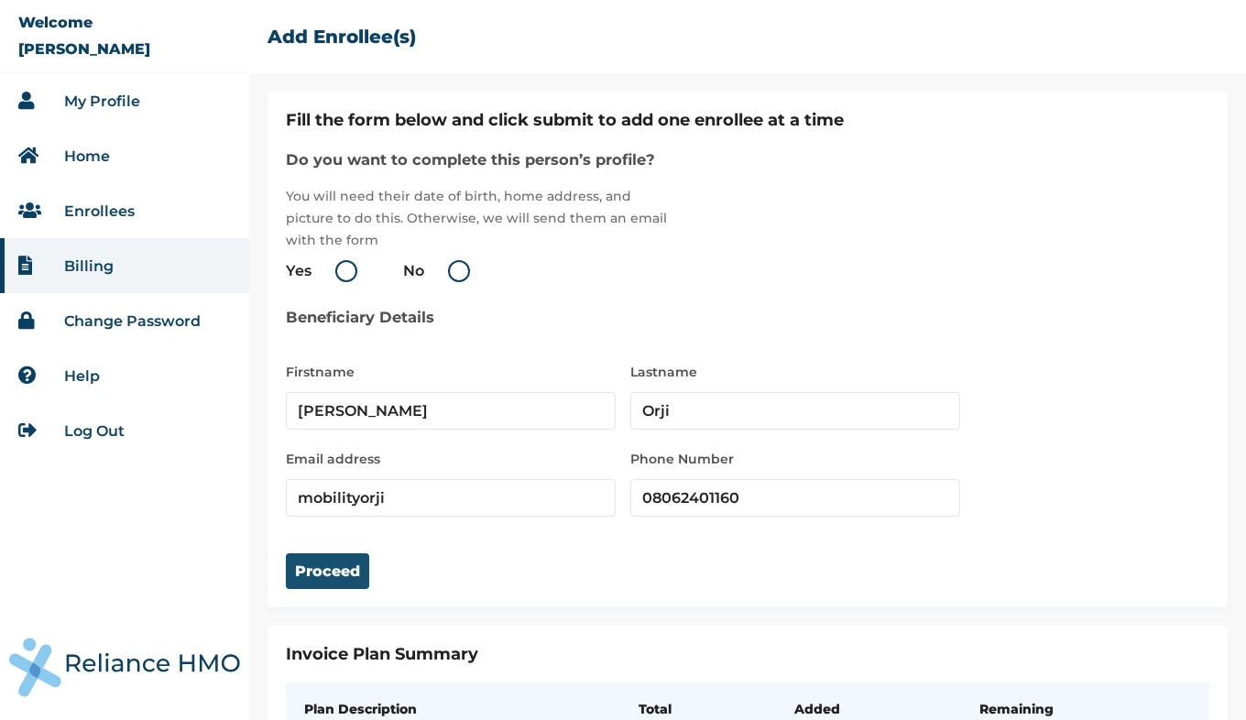
click at [321, 566] on button "Proceed" at bounding box center [327, 571] width 83 height 36
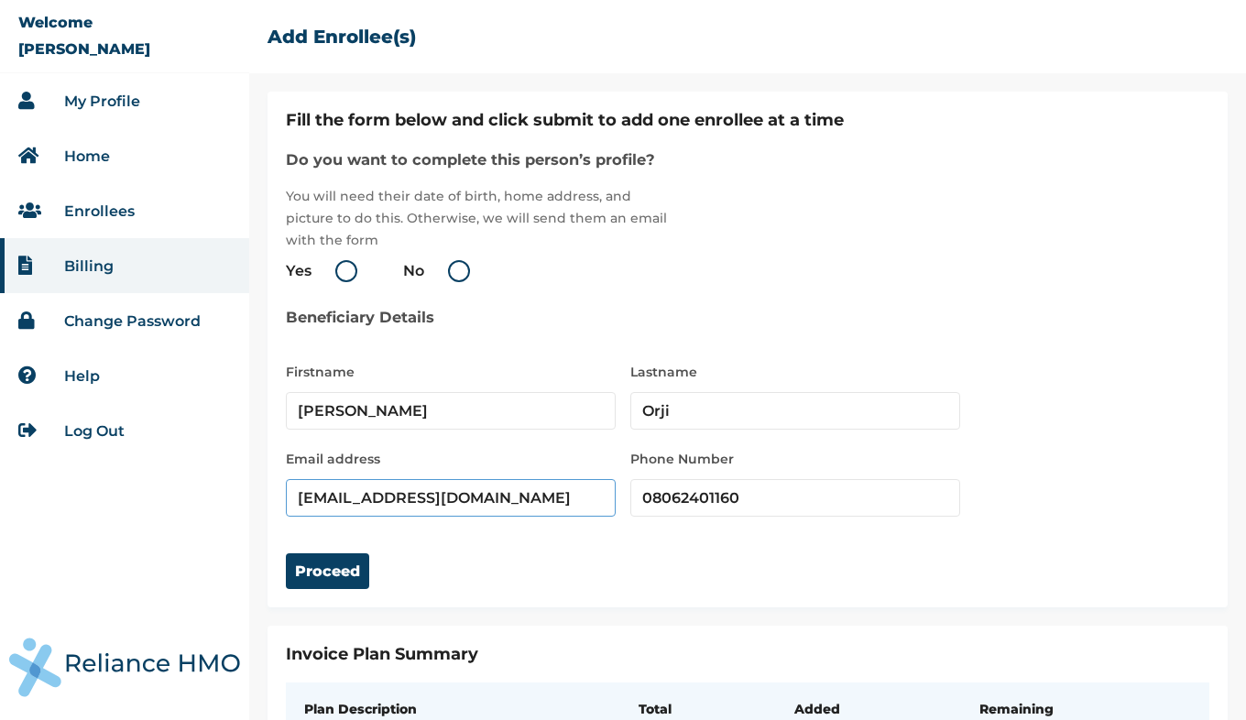
type input "mobilityorji@yahoo.com"
click at [779, 548] on div "Proceed" at bounding box center [747, 553] width 923 height 72
click at [346, 581] on button "Proceed" at bounding box center [327, 571] width 83 height 36
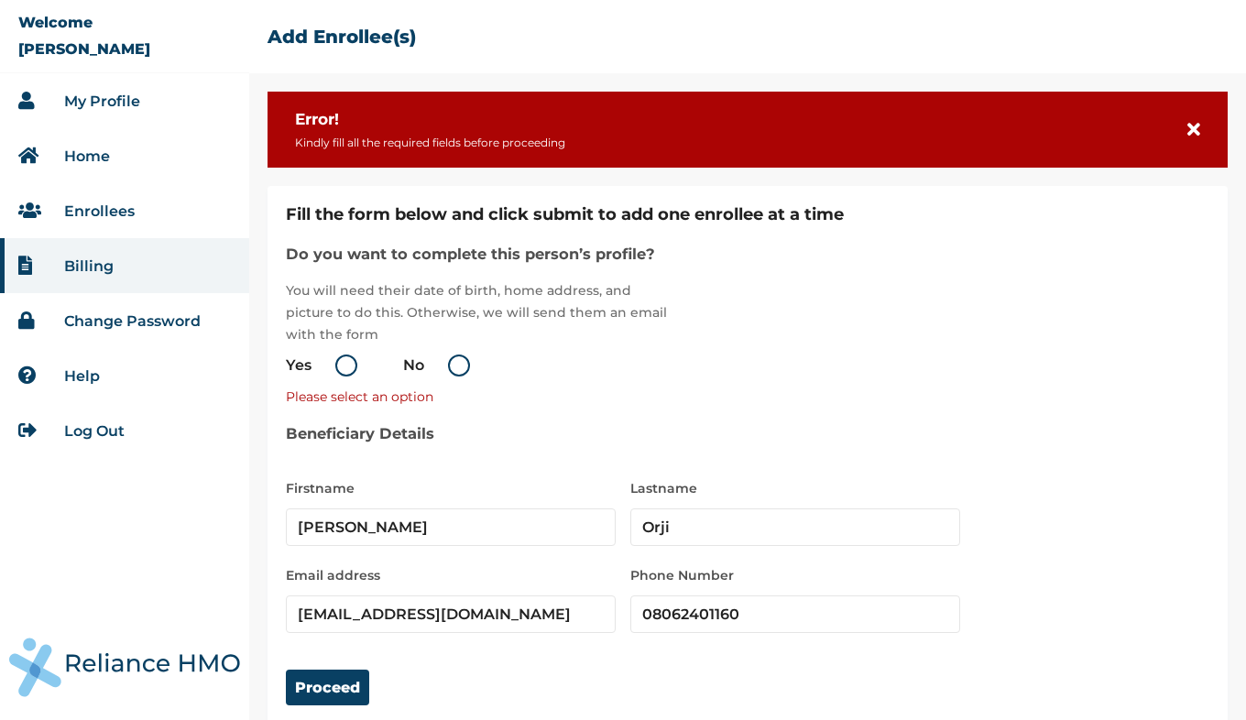
click at [457, 367] on label "No" at bounding box center [441, 365] width 76 height 22
click at [442, 367] on input "No" at bounding box center [427, 365] width 29 height 29
radio input "true"
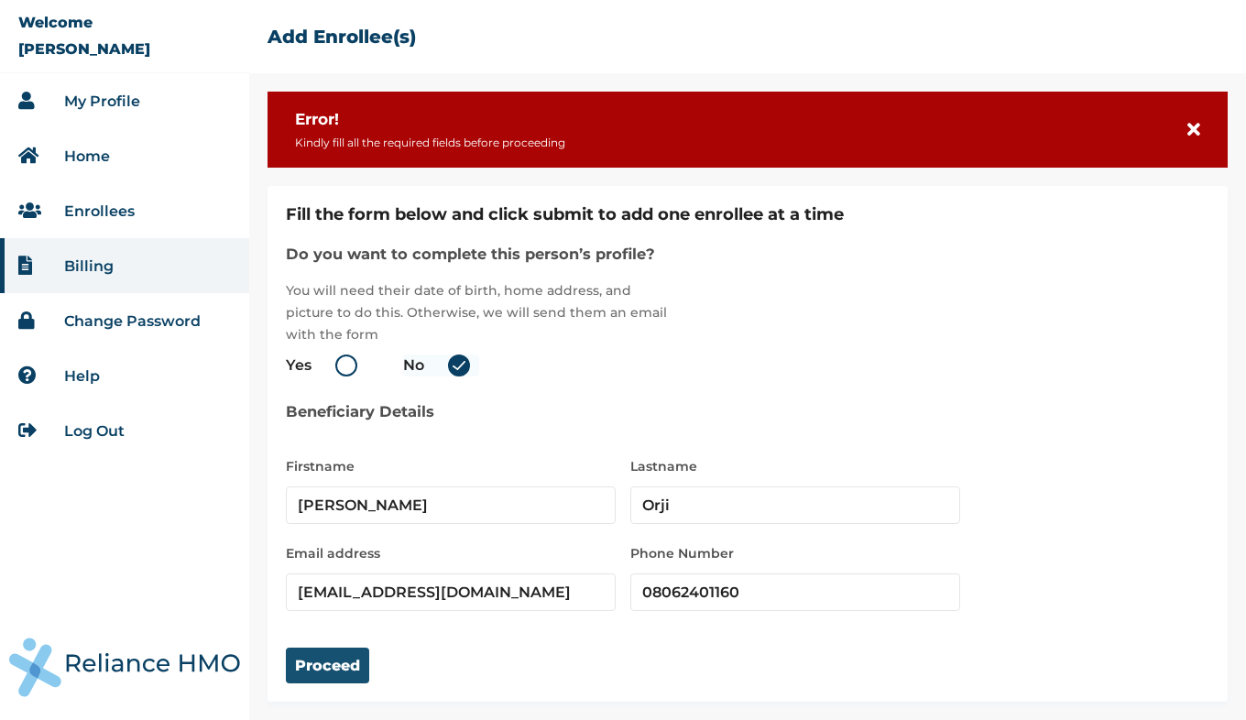
click at [325, 669] on button "Proceed" at bounding box center [327, 666] width 83 height 36
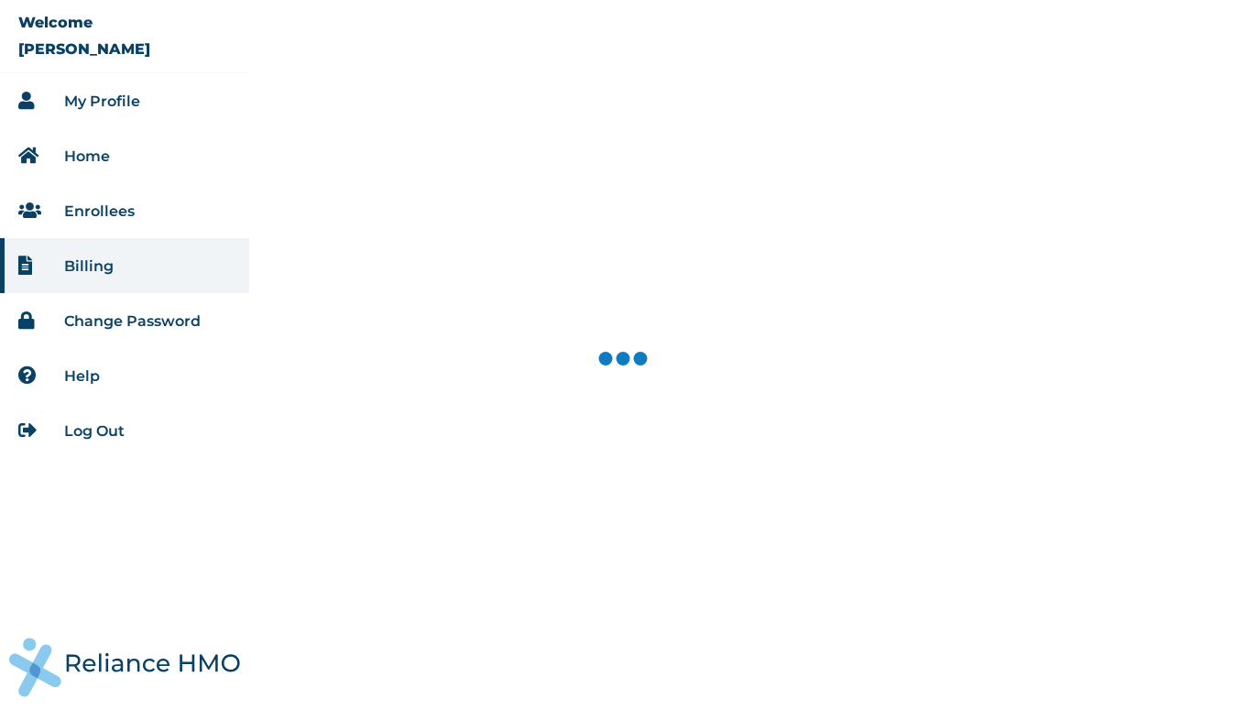
select select "18028"
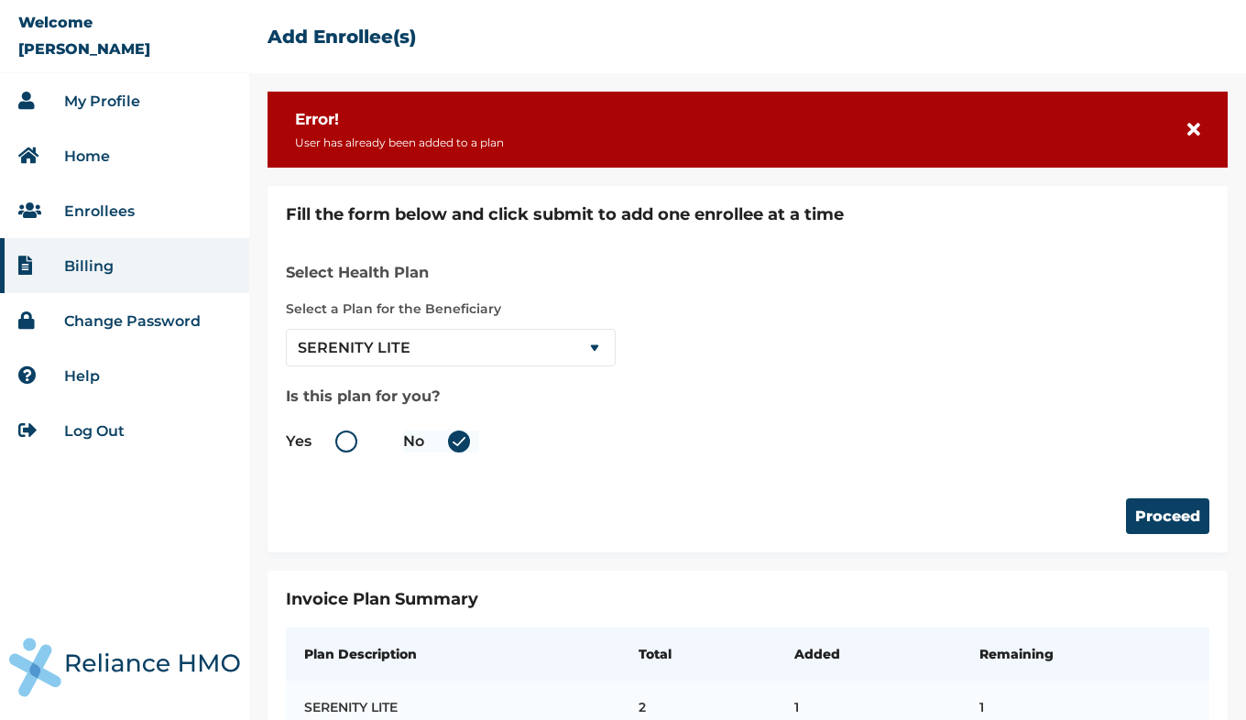
scroll to position [63, 0]
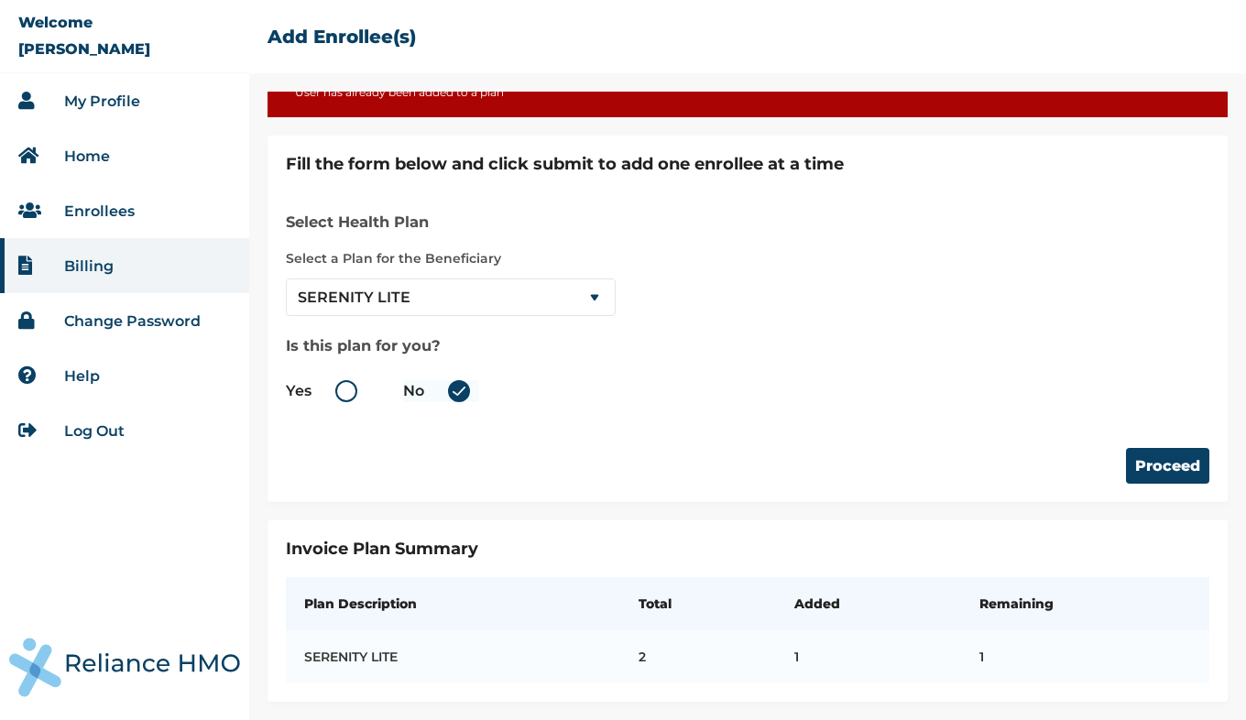
click at [343, 380] on label "Yes" at bounding box center [326, 391] width 81 height 22
click at [330, 380] on input "Yes" at bounding box center [314, 390] width 29 height 29
radio input "true"
click at [1161, 451] on button "Proceed" at bounding box center [1167, 466] width 83 height 36
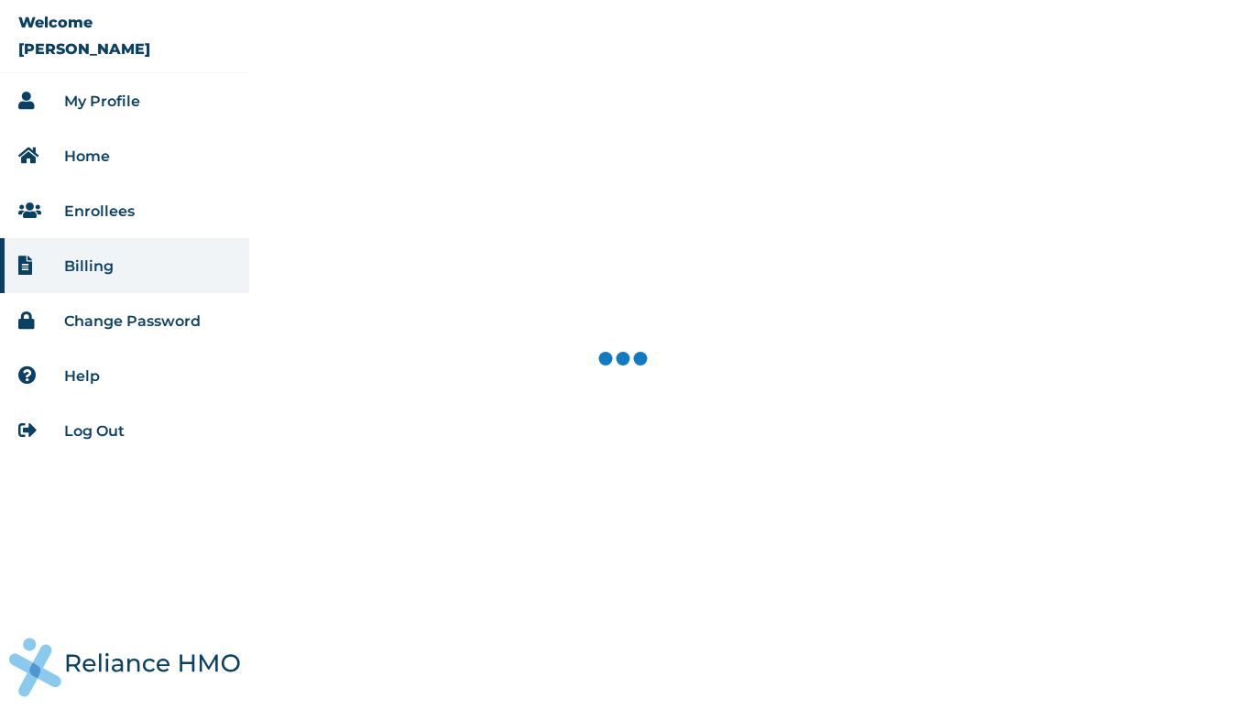
select select "18028"
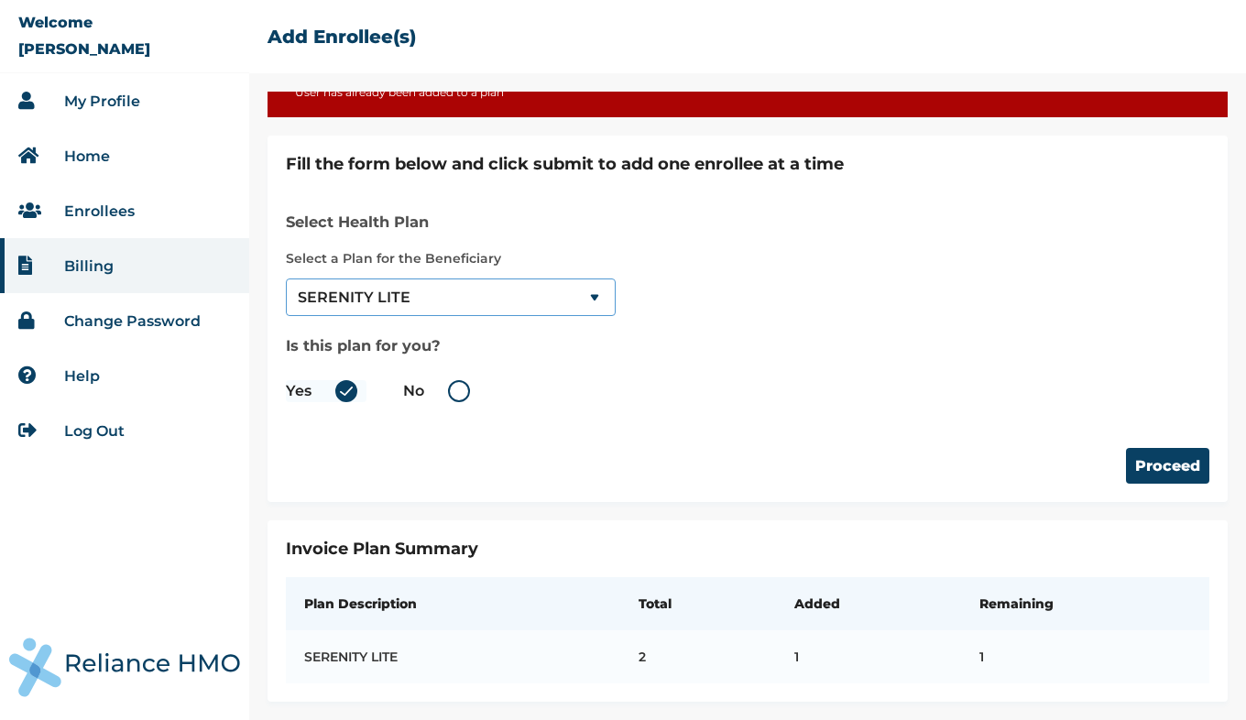
click at [587, 278] on select "--Select-- SERENITY LITE" at bounding box center [451, 297] width 330 height 38
click at [286, 278] on select "--Select-- SERENITY LITE" at bounding box center [451, 297] width 330 height 38
click at [456, 380] on label "No" at bounding box center [441, 391] width 76 height 22
click at [442, 380] on input "No" at bounding box center [427, 390] width 29 height 29
radio input "true"
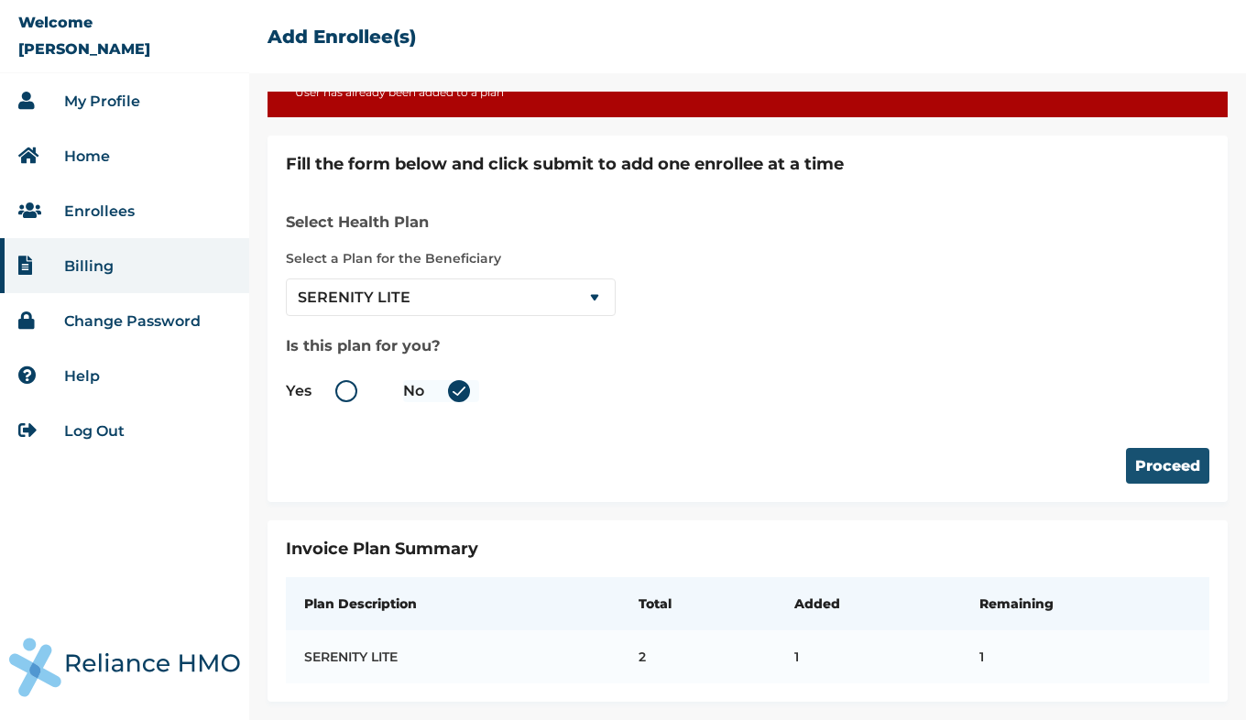
click at [1153, 456] on button "Proceed" at bounding box center [1167, 466] width 83 height 36
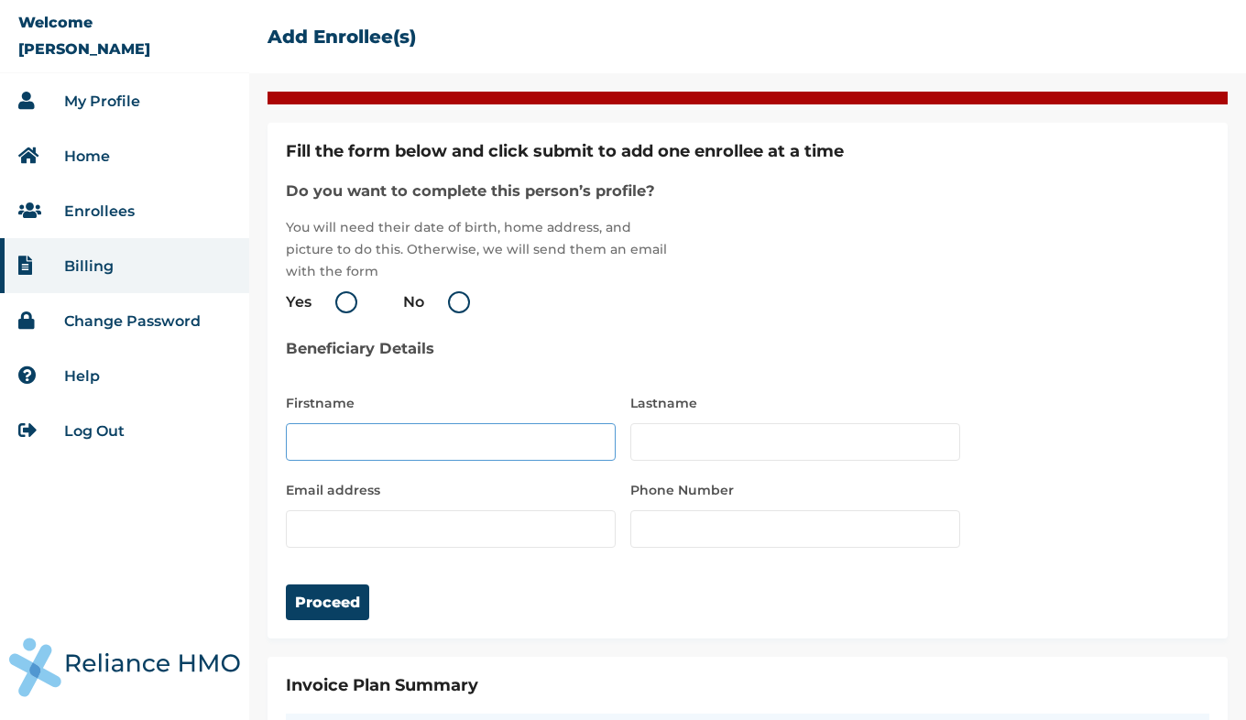
click at [468, 448] on input "text" at bounding box center [451, 442] width 330 height 38
type input "Ivan"
click at [692, 435] on input "text" at bounding box center [795, 442] width 330 height 38
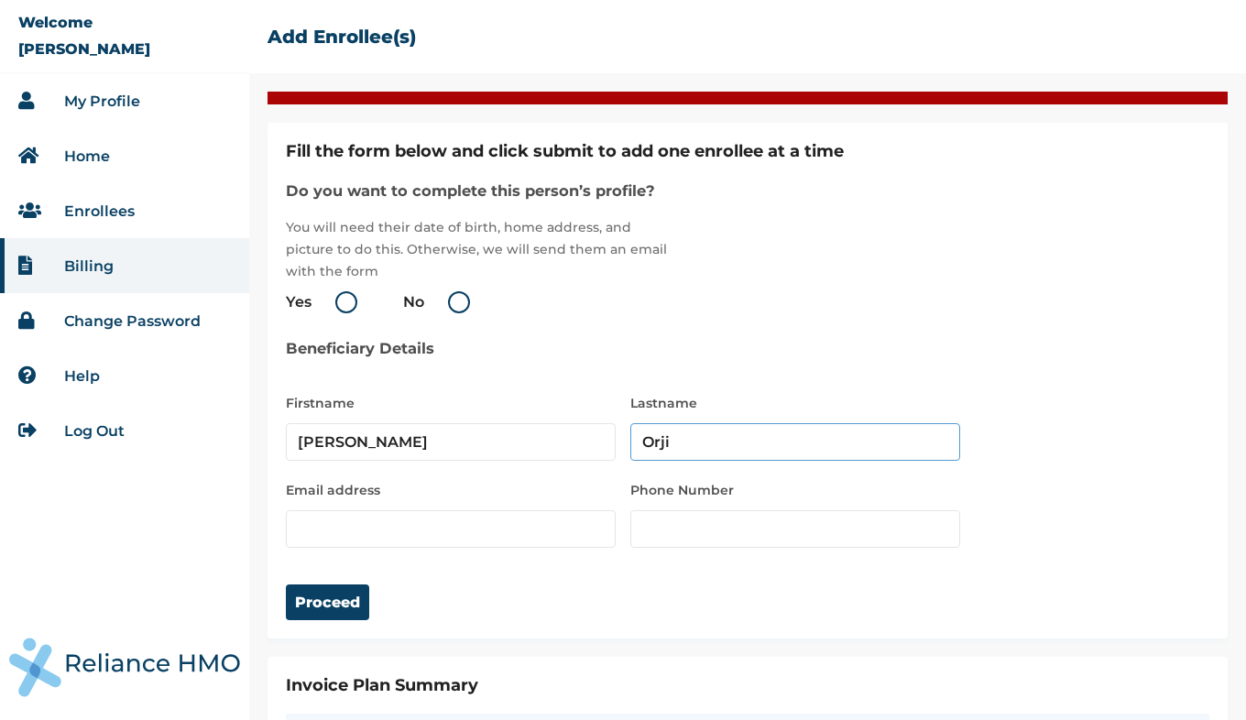
type input "Orji"
click at [557, 532] on input "email" at bounding box center [451, 529] width 330 height 38
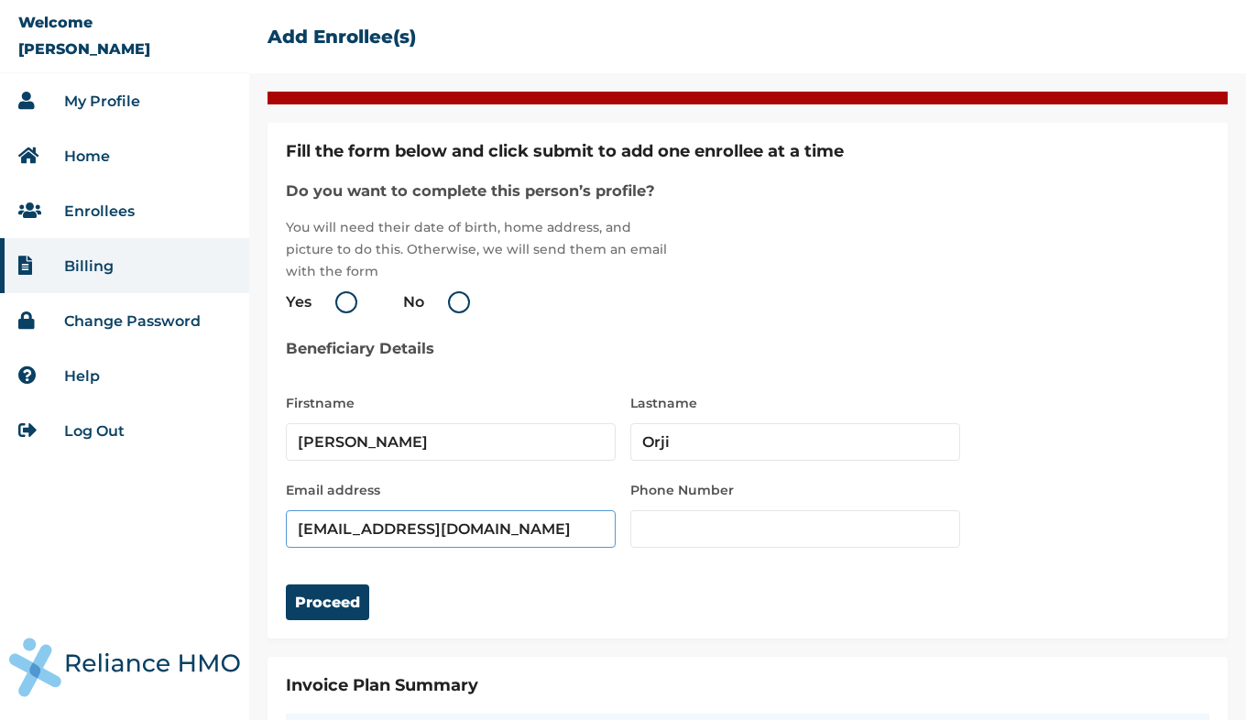
type input "mobilityorji1980@gmail.com"
click at [700, 519] on input "number" at bounding box center [795, 529] width 330 height 38
type input "08062401160"
click at [321, 600] on button "Proceed" at bounding box center [327, 602] width 83 height 36
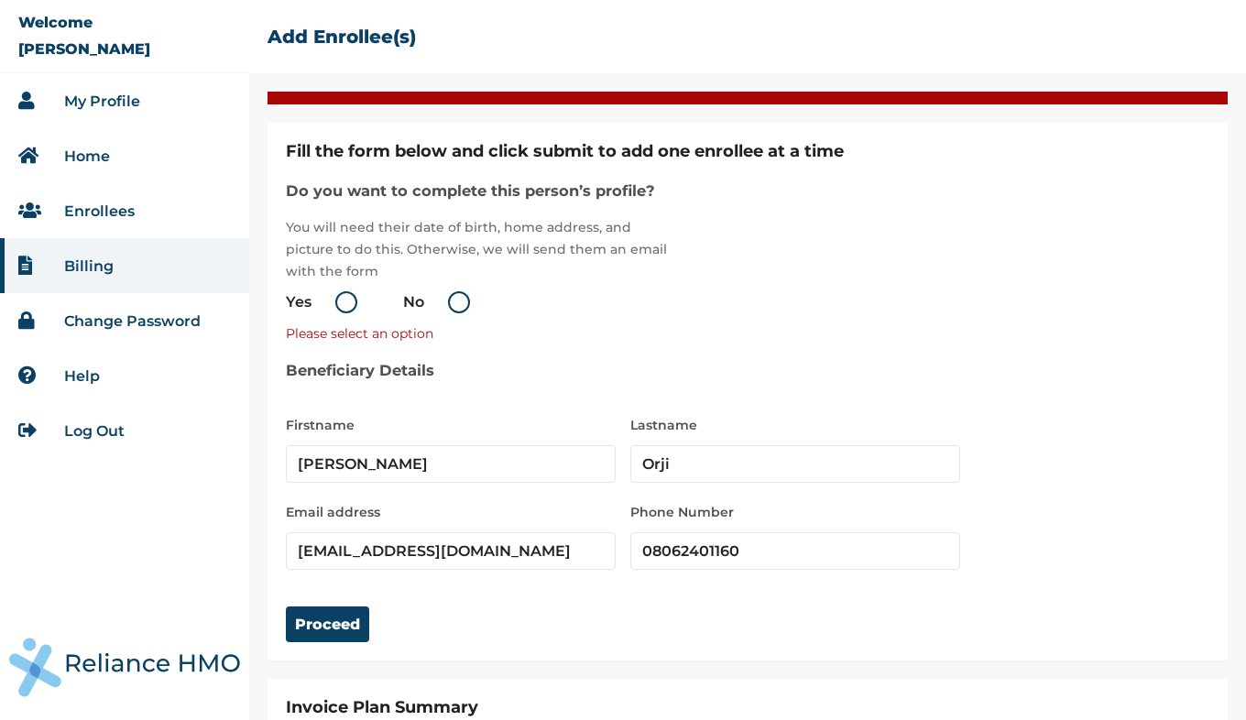
click at [463, 302] on label "No" at bounding box center [441, 302] width 76 height 22
click at [442, 302] on input "No" at bounding box center [427, 302] width 29 height 29
radio input "true"
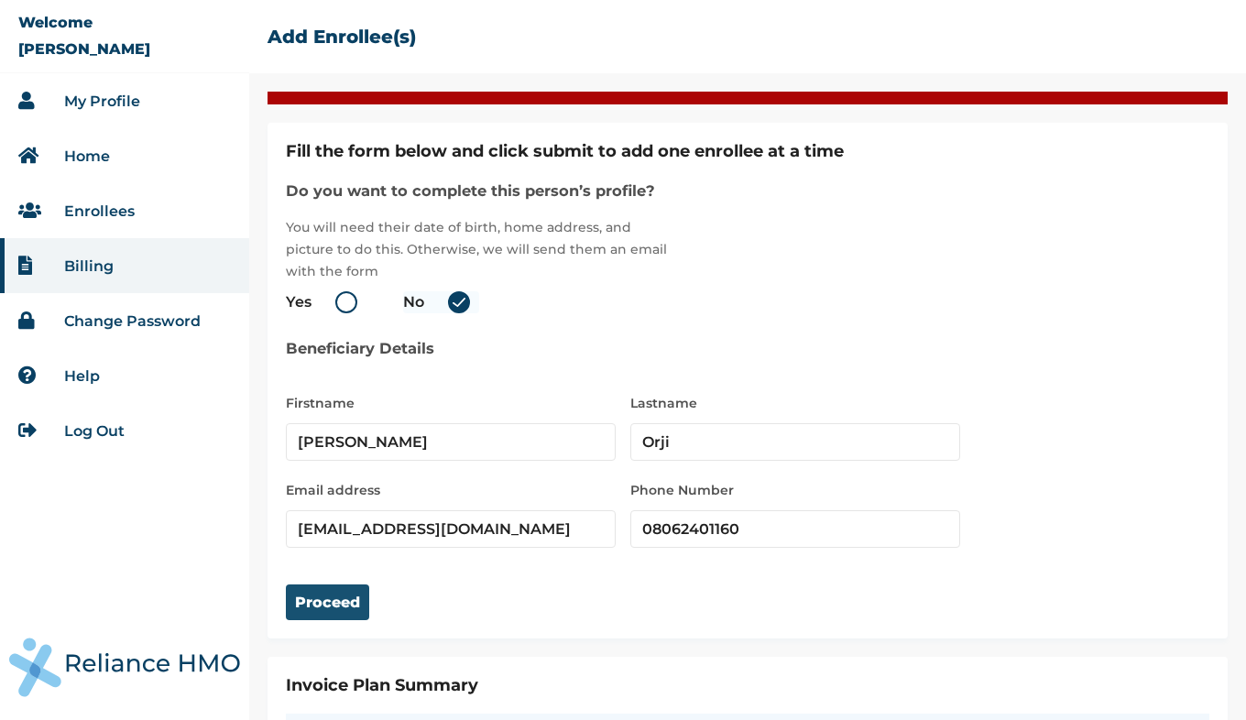
click at [340, 604] on button "Proceed" at bounding box center [327, 602] width 83 height 36
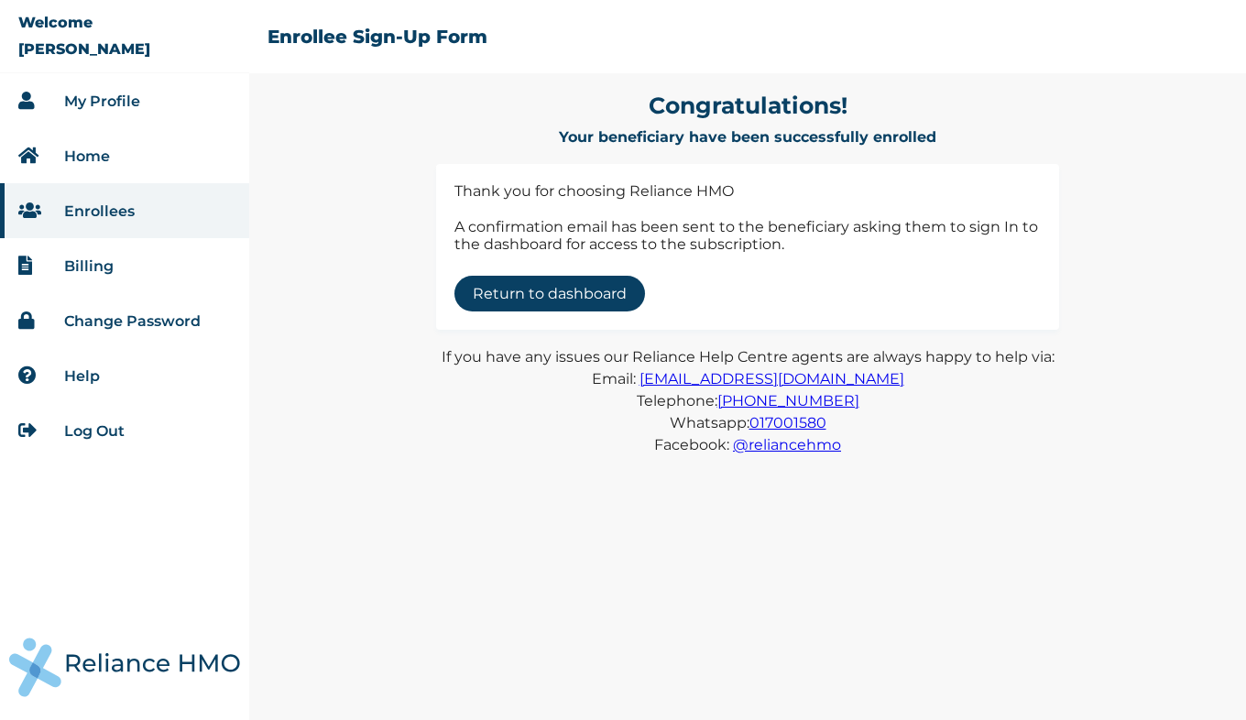
click at [543, 295] on link "Return to dashboard" at bounding box center [549, 294] width 191 height 36
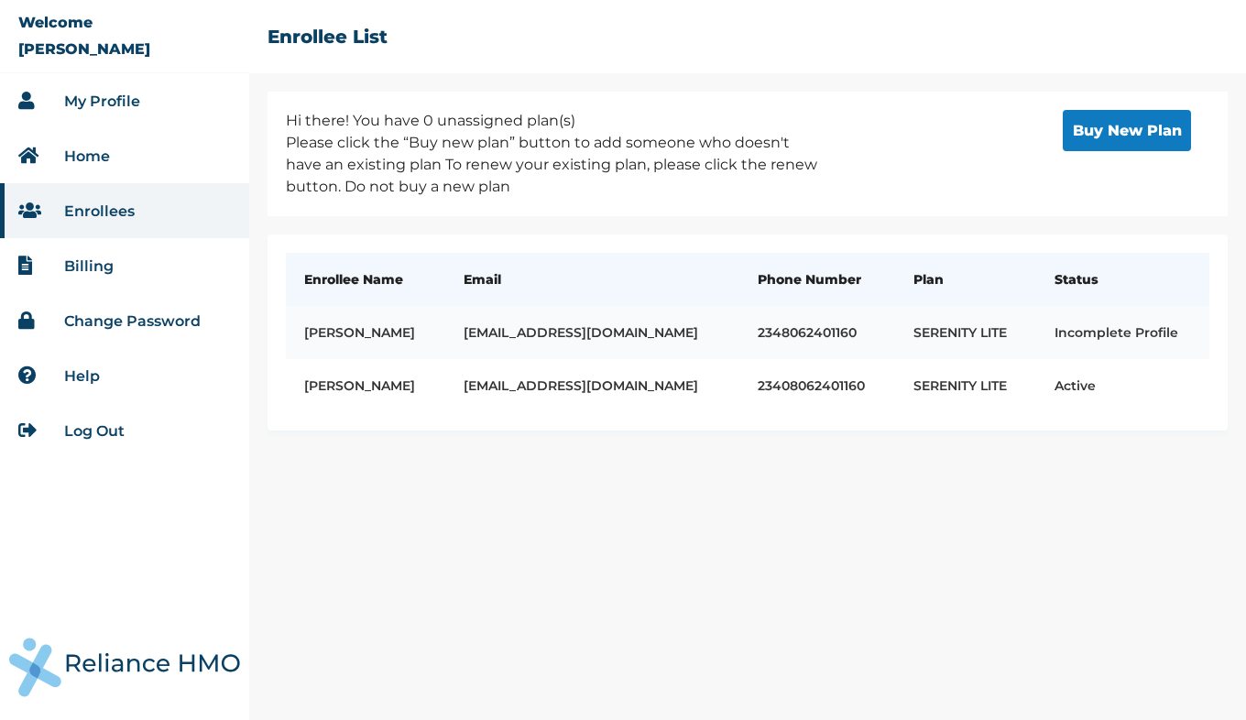
click at [1076, 334] on td "Incomplete Profile" at bounding box center [1123, 332] width 174 height 53
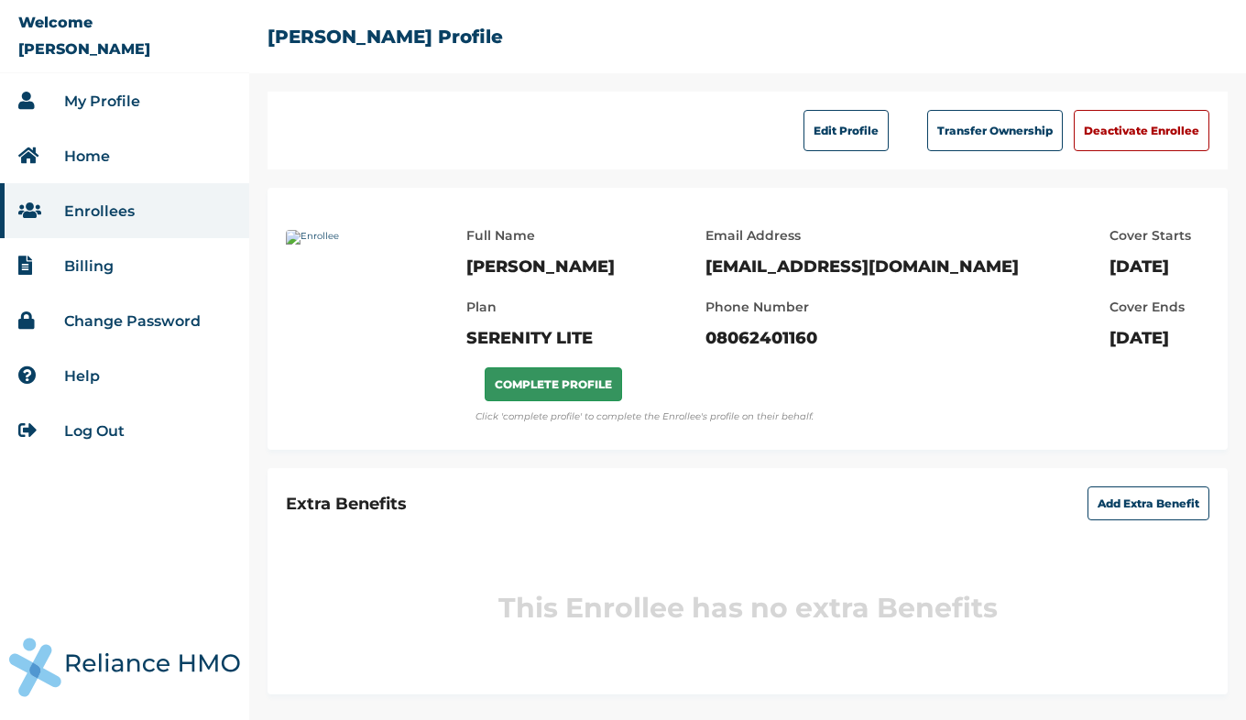
click at [572, 383] on button "COMPLETE PROFILE" at bounding box center [553, 384] width 137 height 34
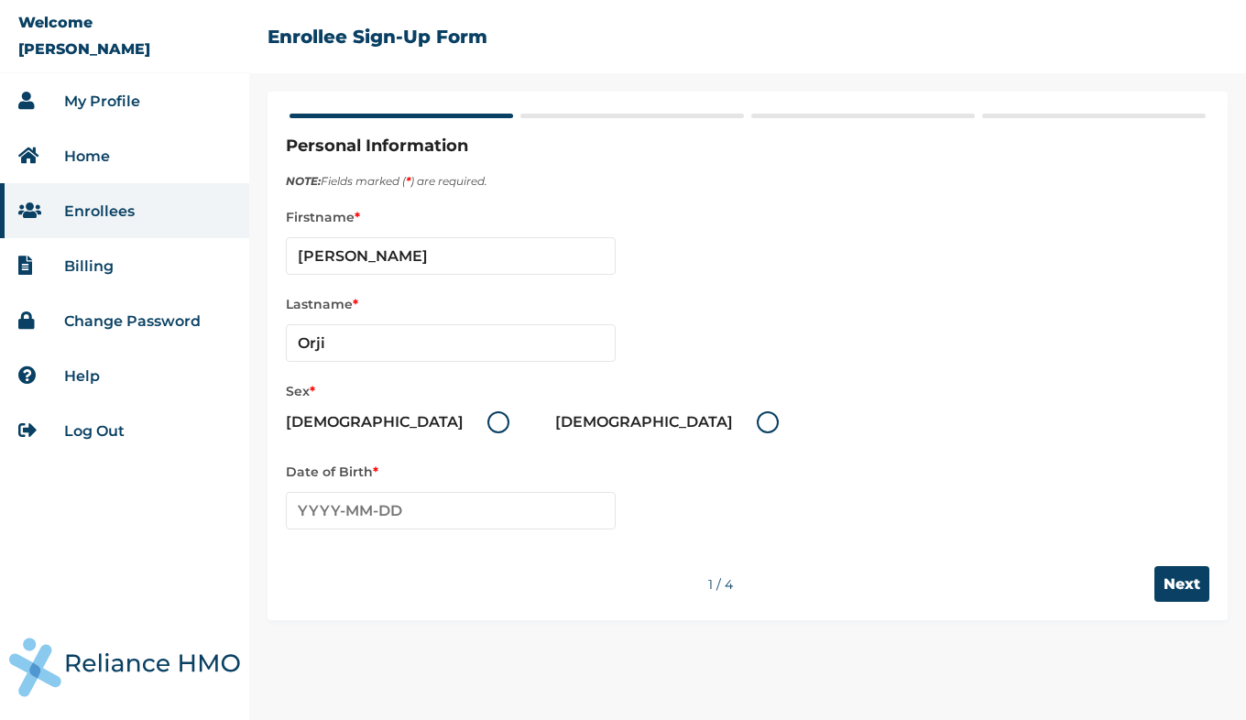
click at [359, 422] on label "Male" at bounding box center [402, 422] width 233 height 22
click at [462, 422] on input "Male" at bounding box center [476, 422] width 29 height 29
radio input "true"
click at [434, 510] on input "text" at bounding box center [451, 511] width 330 height 38
click at [445, 545] on th "2020-2029" at bounding box center [450, 548] width 281 height 26
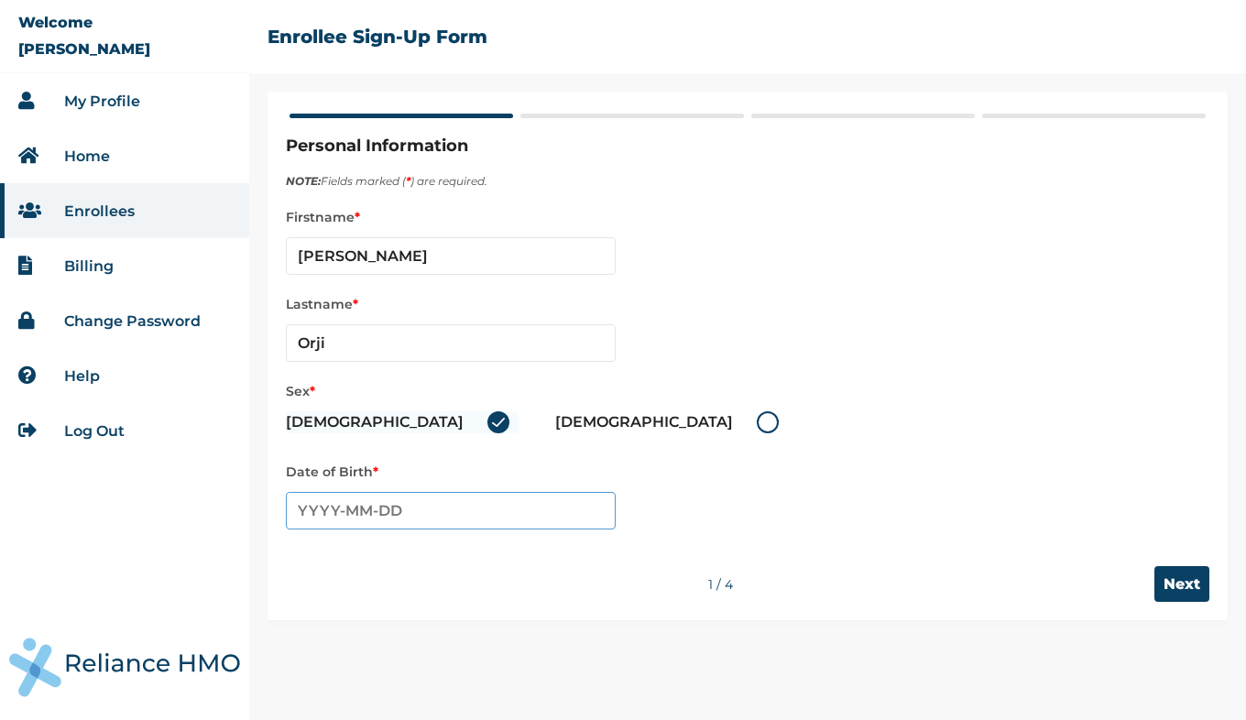
click at [379, 511] on input "text" at bounding box center [451, 511] width 330 height 38
click at [293, 549] on span "‹" at bounding box center [299, 546] width 19 height 22
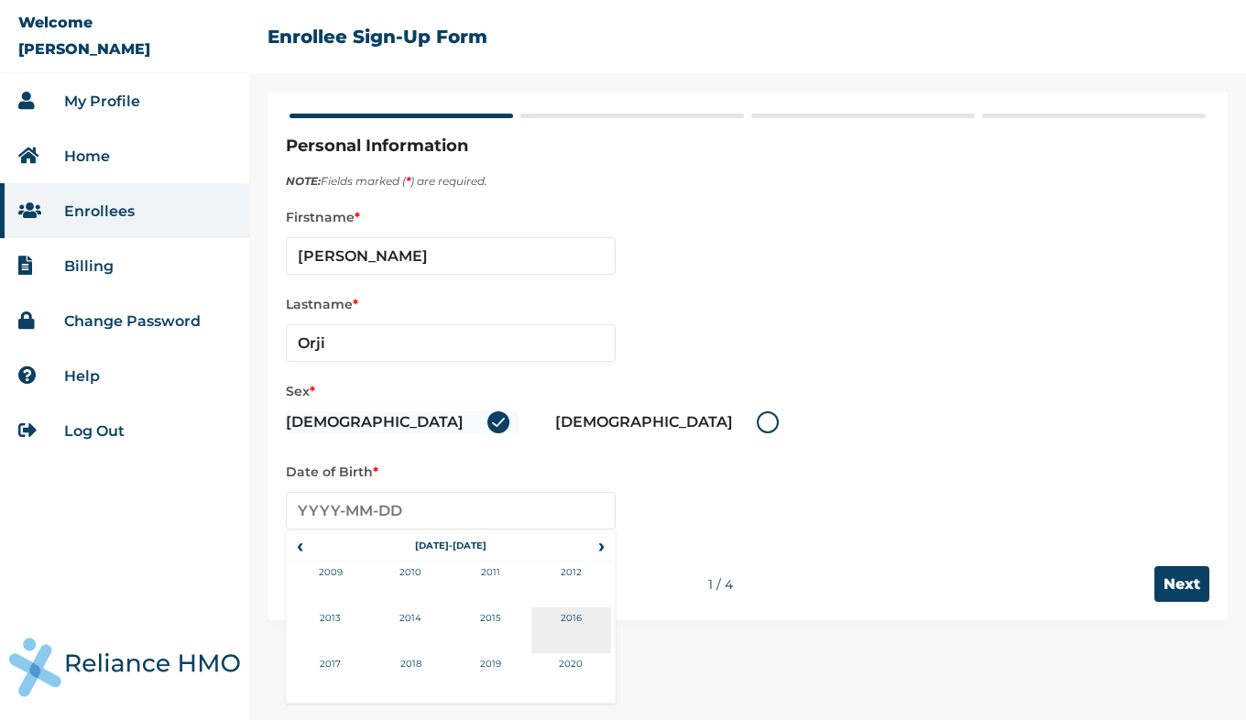
click at [569, 623] on td "2016" at bounding box center [571, 630] width 81 height 46
click at [425, 614] on td "Jun" at bounding box center [411, 630] width 81 height 46
click at [589, 617] on td "11" at bounding box center [588, 625] width 46 height 26
type input "2016-06-11"
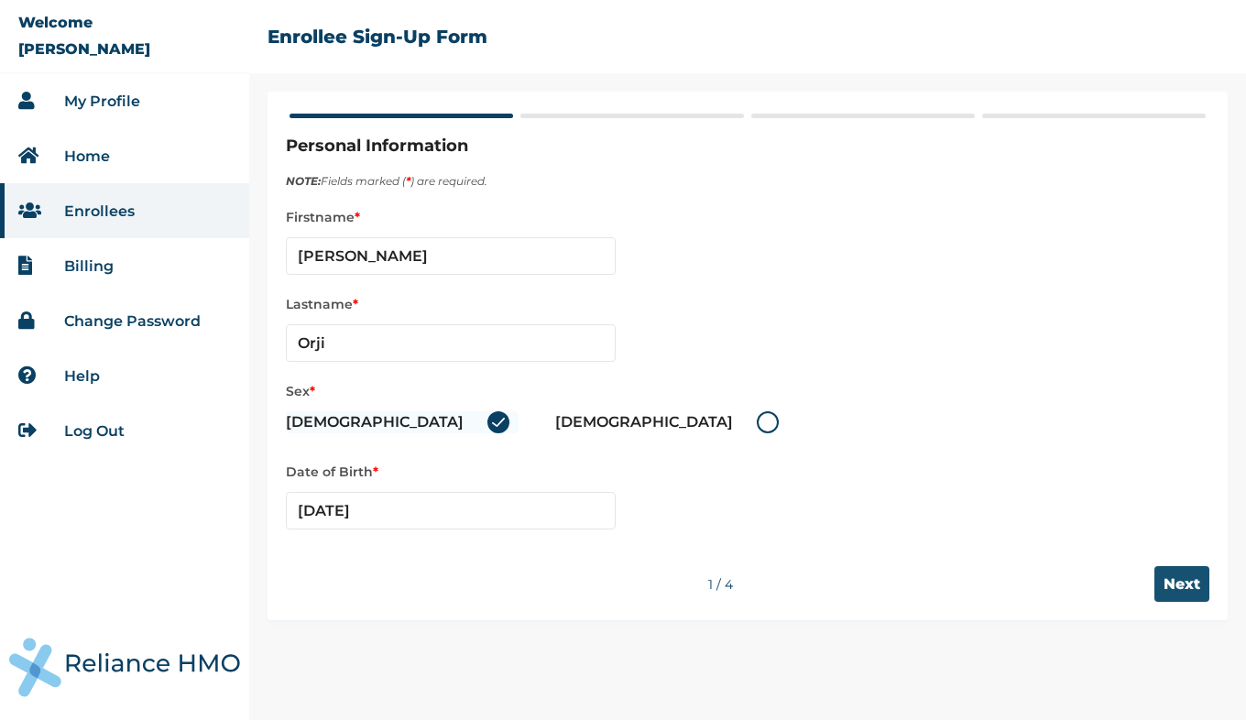
click at [1173, 580] on input "Next" at bounding box center [1181, 584] width 55 height 36
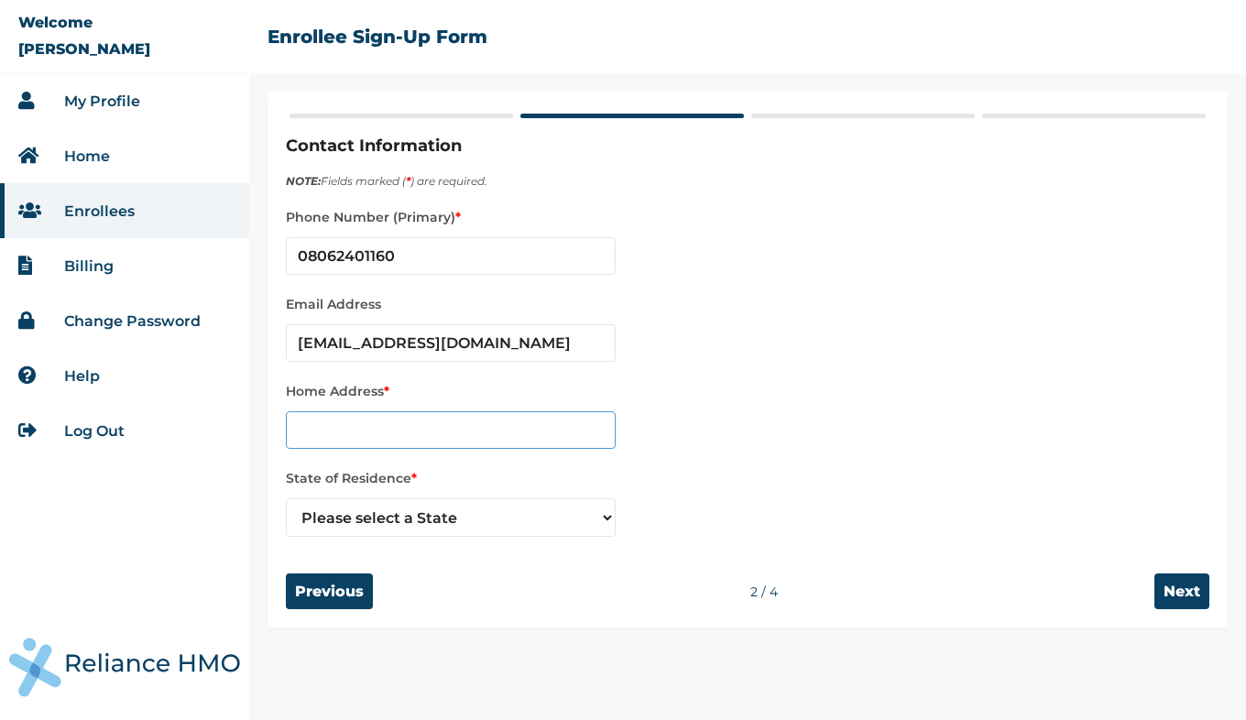
click at [353, 432] on input "text" at bounding box center [451, 430] width 330 height 38
type input "16, Awarazi Magnus Chigozie Avenue Area R/UA, New Owerri. Owerri"
click at [577, 533] on select "Please select a State Abia Abuja (FCT) Adamawa Akwa Ibom Anambra Bauchi Bayelsa…" at bounding box center [451, 517] width 330 height 38
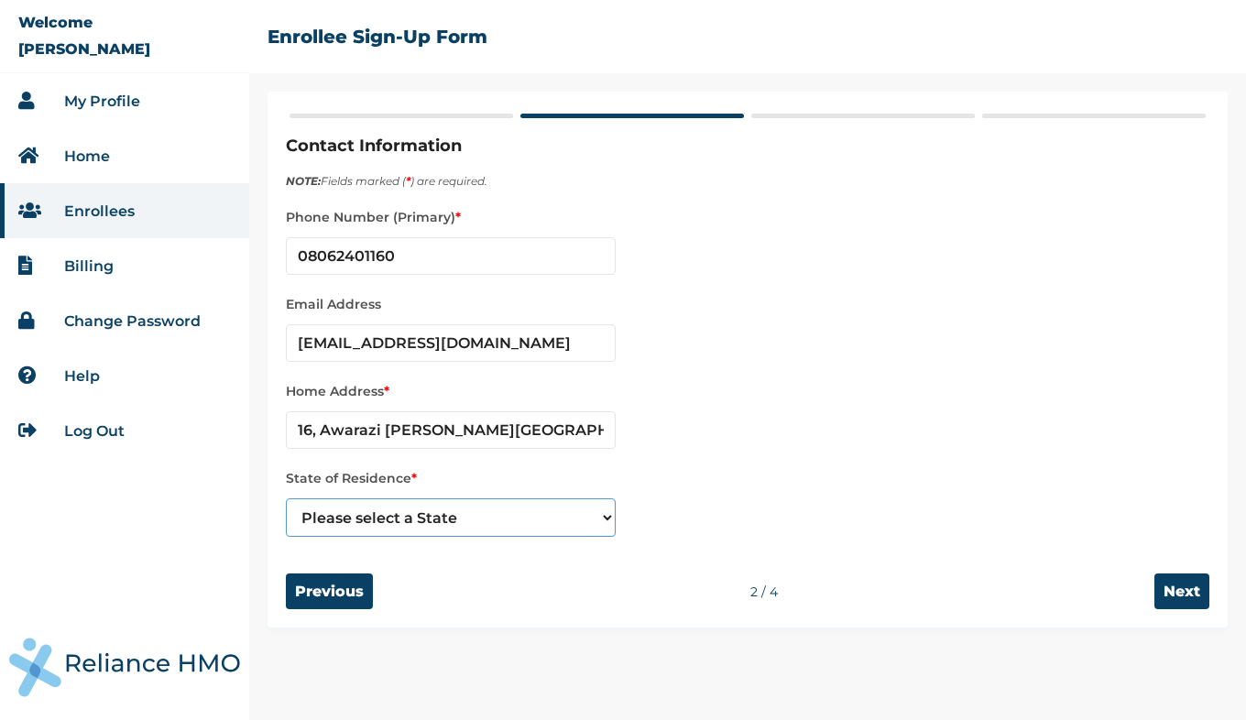
select select "17"
click at [286, 499] on select "Please select a State Abia Abuja (FCT) Adamawa Akwa Ibom Anambra Bauchi Bayelsa…" at bounding box center [451, 517] width 330 height 38
click at [1182, 593] on input "Next" at bounding box center [1181, 591] width 55 height 36
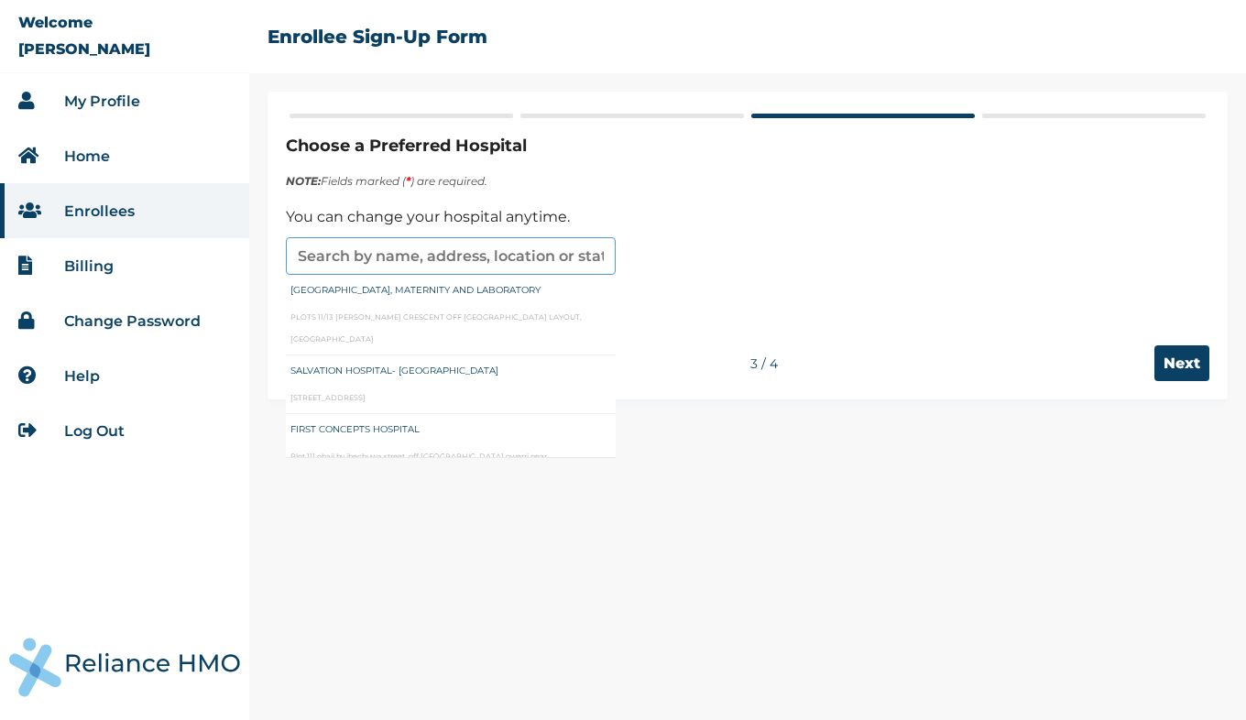
click at [536, 251] on input "text" at bounding box center [451, 256] width 330 height 38
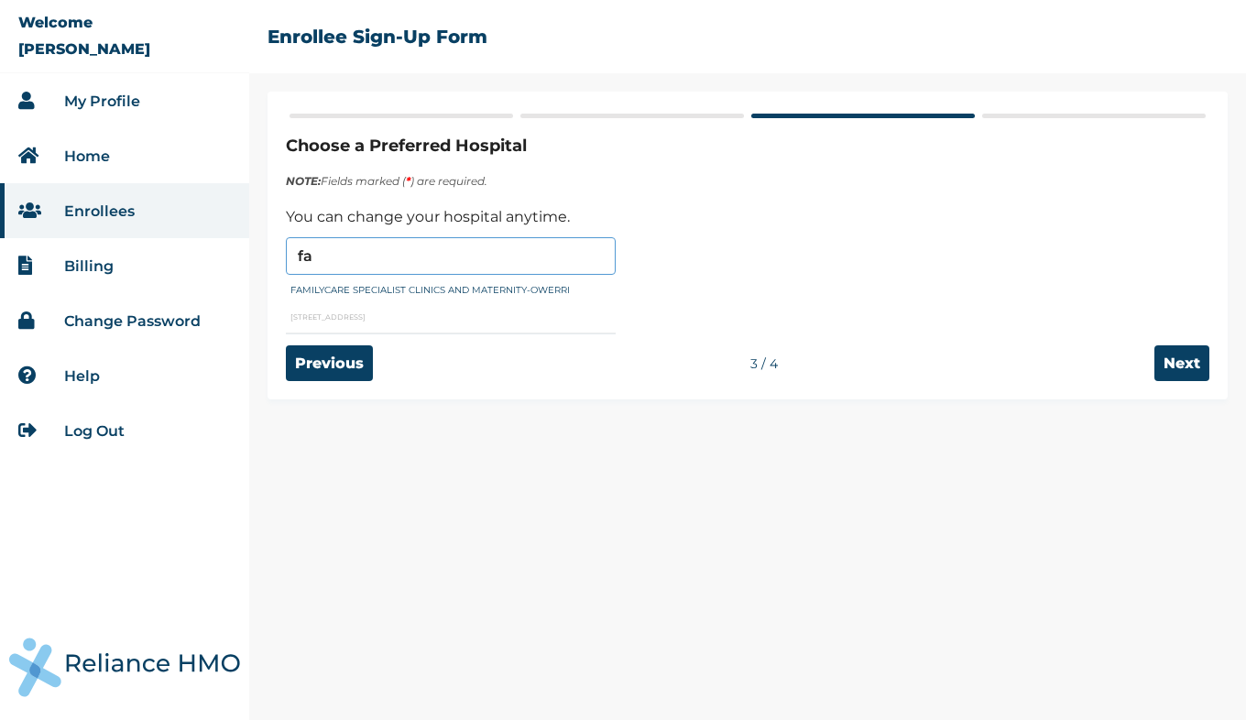
type input "FAMILYCARE SPECIALIST CLINICS AND MATERNITY-OWERRI"
click at [1184, 364] on input "Next" at bounding box center [1181, 363] width 55 height 36
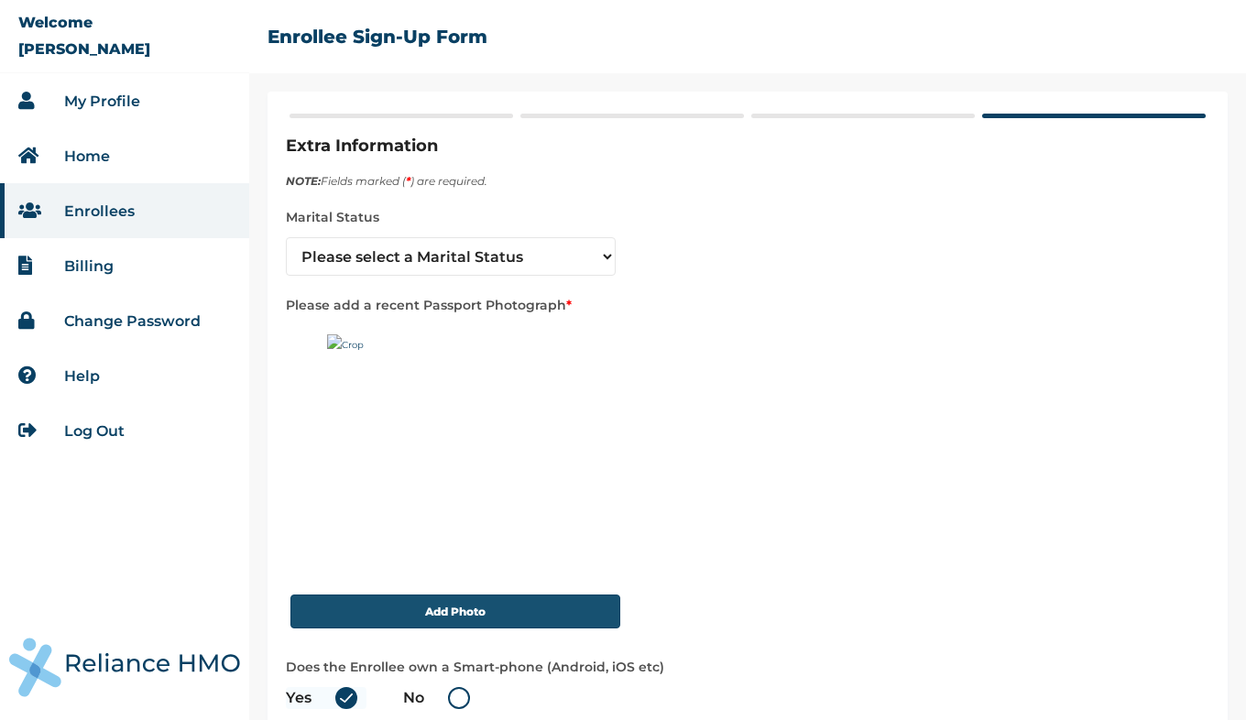
click at [450, 612] on button "Add Photo" at bounding box center [455, 611] width 330 height 34
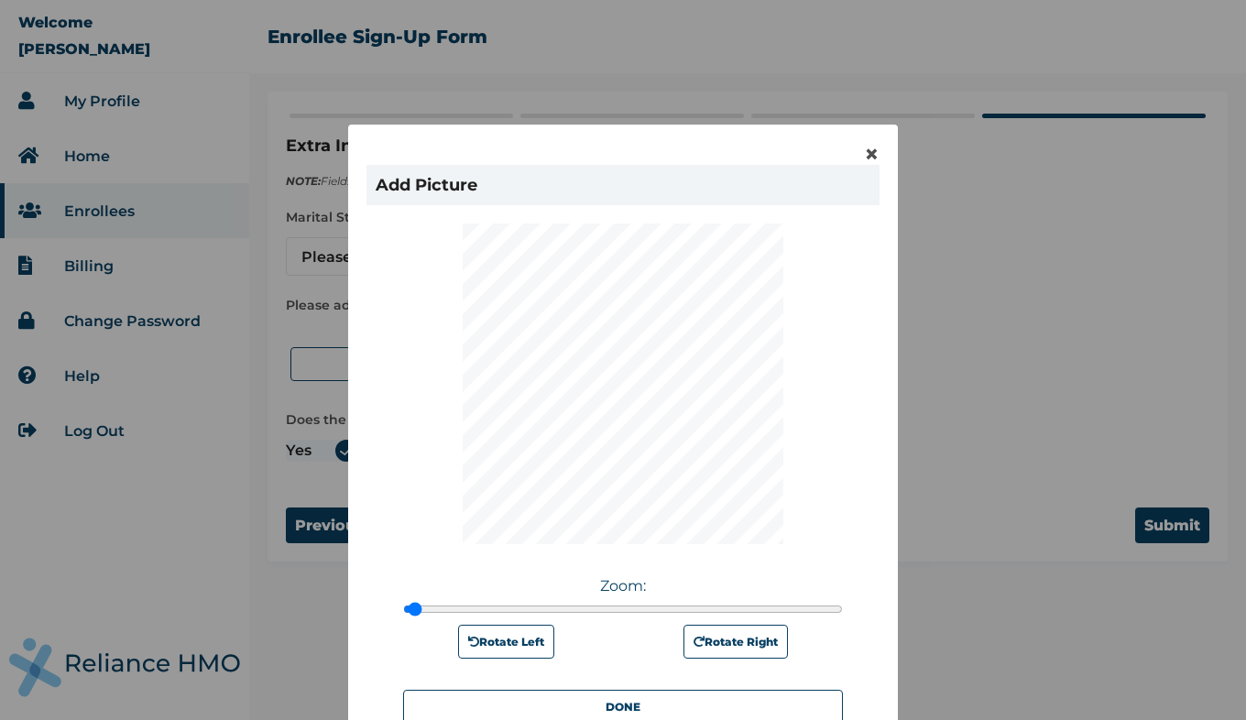
type input "1"
click at [403, 602] on input "range" at bounding box center [623, 609] width 440 height 15
drag, startPoint x: 403, startPoint y: 605, endPoint x: 388, endPoint y: 605, distance: 14.7
click at [403, 605] on input "range" at bounding box center [623, 609] width 440 height 15
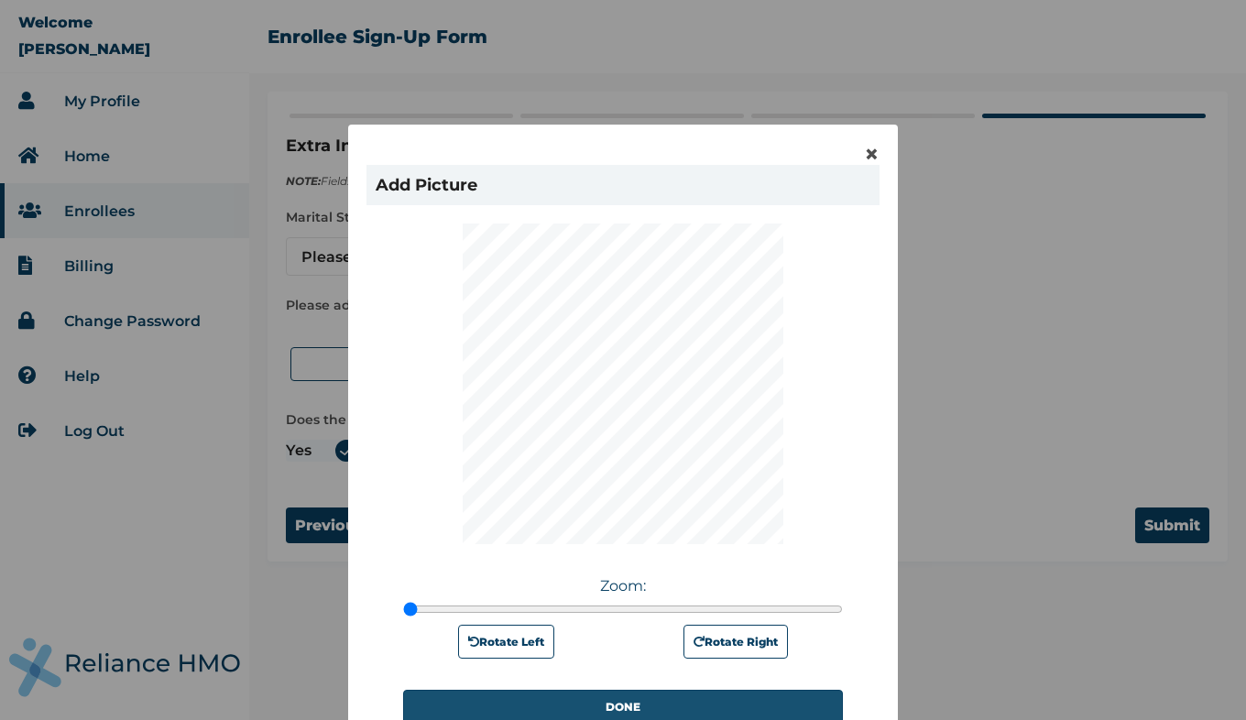
click at [575, 707] on button "DONE" at bounding box center [623, 707] width 440 height 34
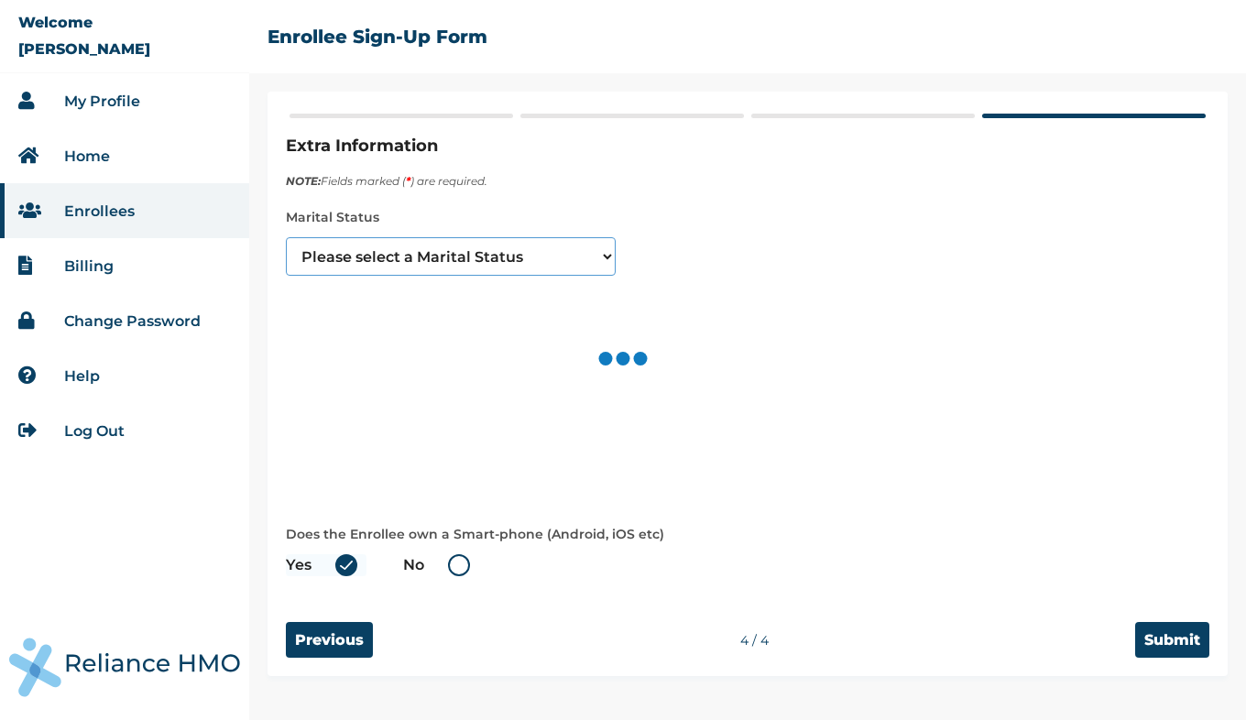
click at [535, 254] on select "Please select a Marital Status Single Married Divorced Widow/Widower" at bounding box center [451, 256] width 330 height 38
select select "1"
click at [286, 237] on select "Please select a Marital Status Single Married Divorced Widow/Widower" at bounding box center [451, 256] width 330 height 38
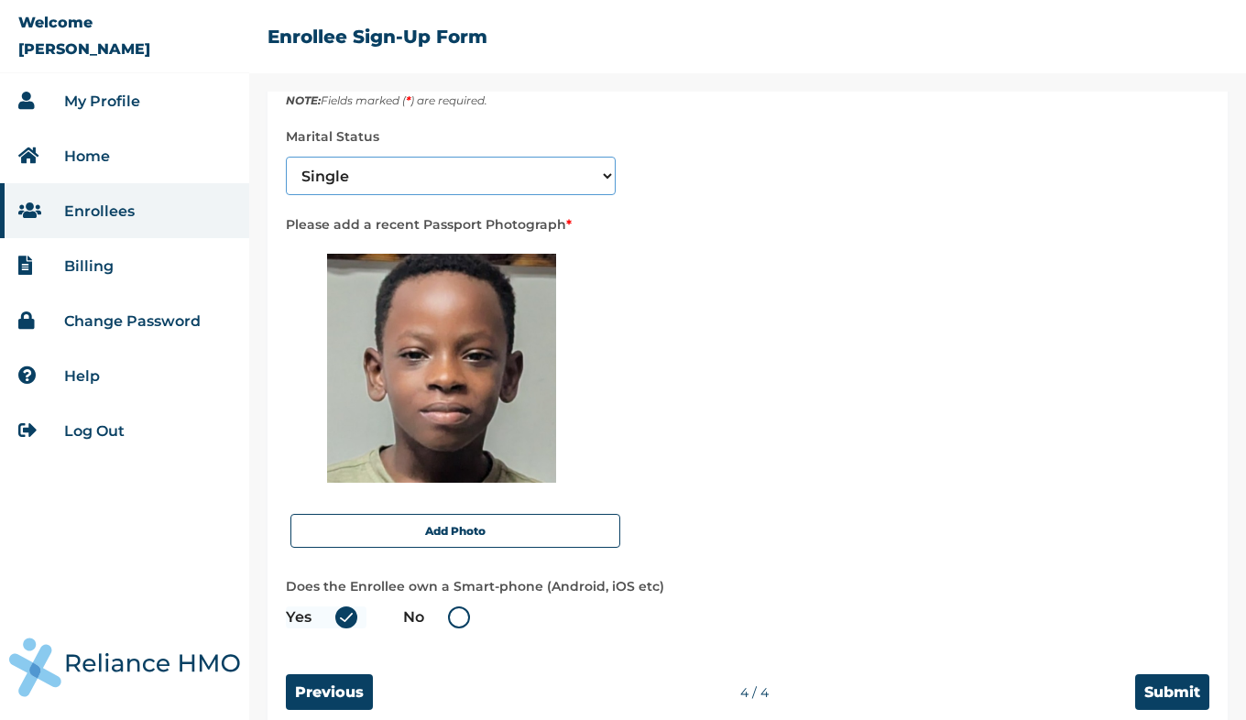
scroll to position [107, 0]
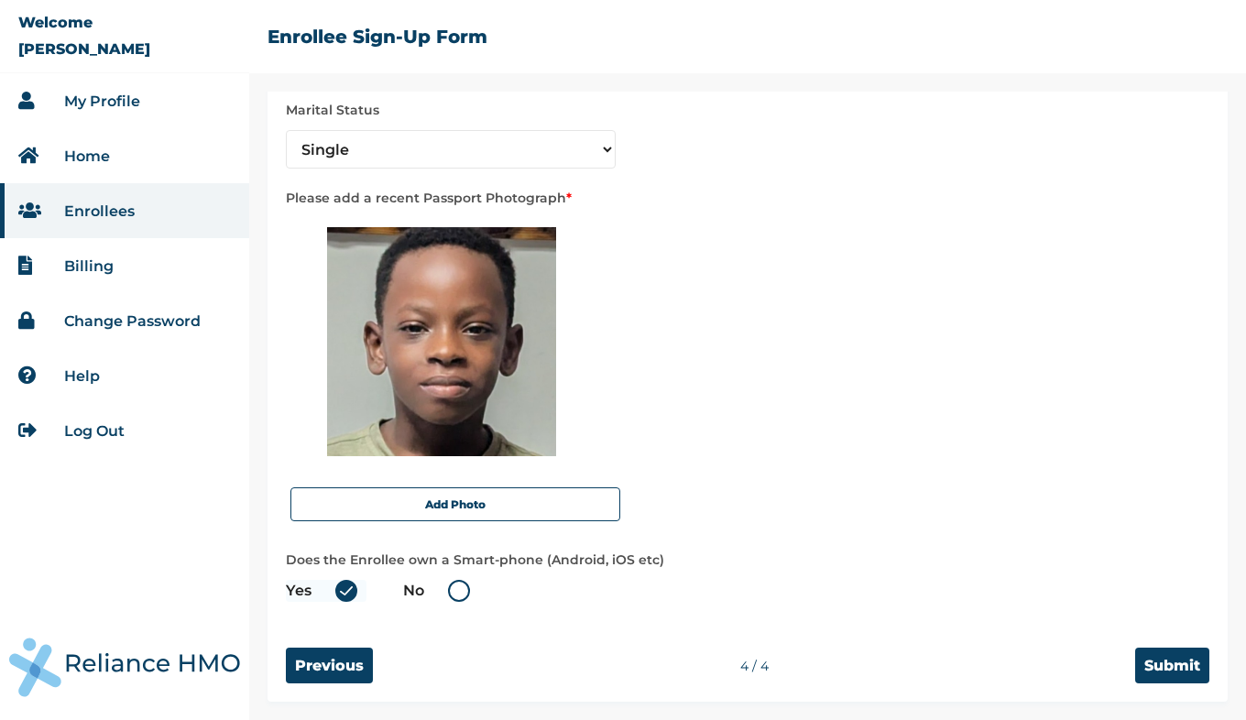
click at [463, 585] on label "No" at bounding box center [441, 591] width 76 height 22
click at [452, 585] on input "No" at bounding box center [436, 590] width 29 height 29
radio input "true"
click at [323, 670] on input "Previous" at bounding box center [329, 666] width 87 height 36
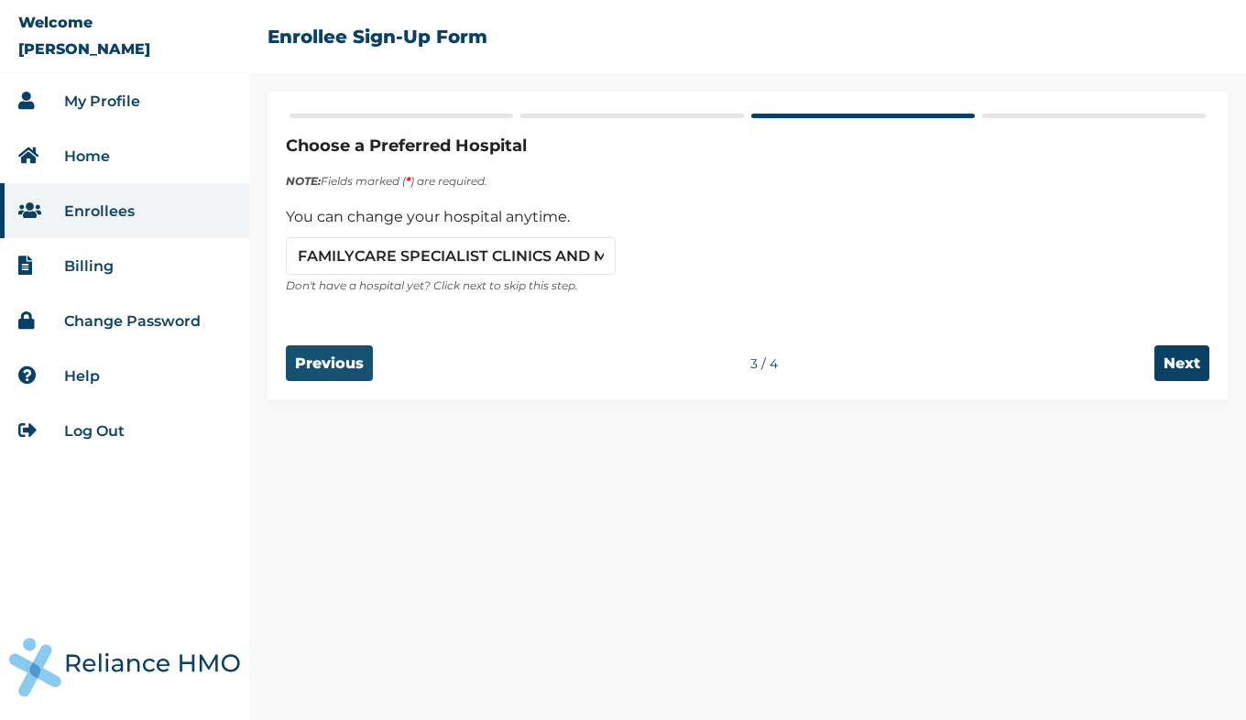
click at [323, 670] on div "Choose a Preferred Hospital NOTE: Fields marked ( * ) are required. You can cha…" at bounding box center [747, 406] width 997 height 628
click at [347, 365] on input "Previous" at bounding box center [329, 363] width 87 height 36
select select "17"
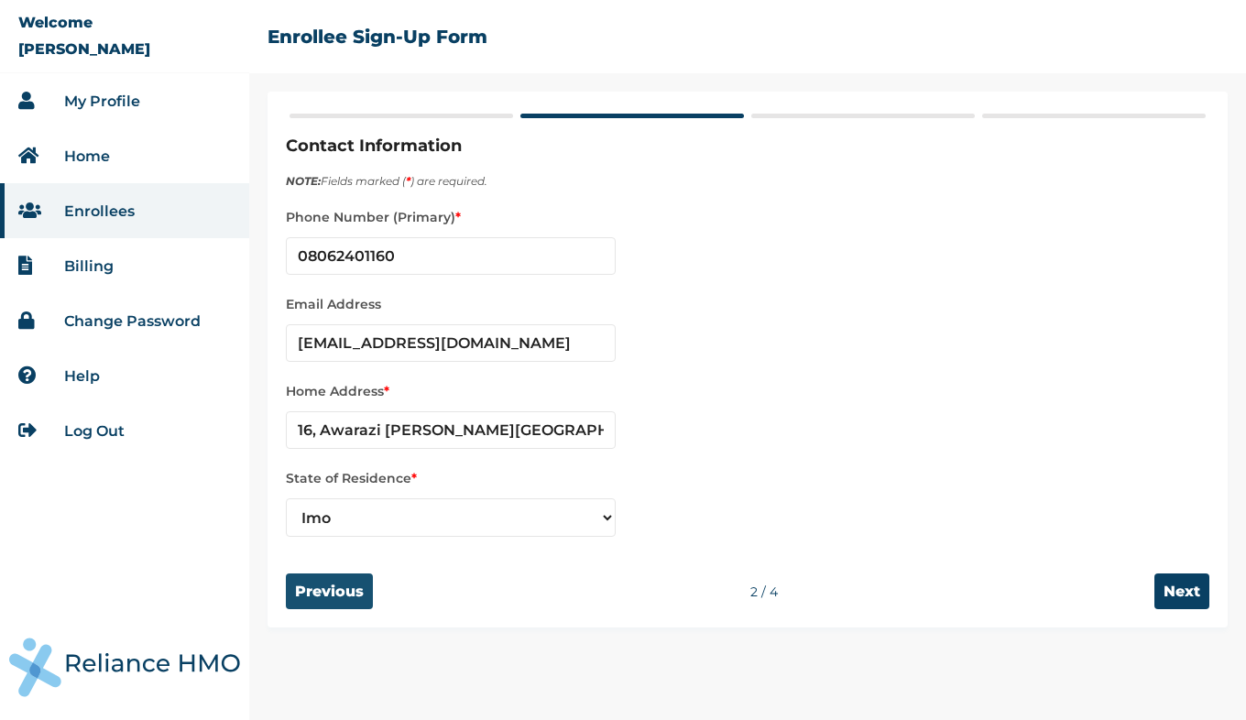
click at [331, 595] on input "Previous" at bounding box center [329, 591] width 87 height 36
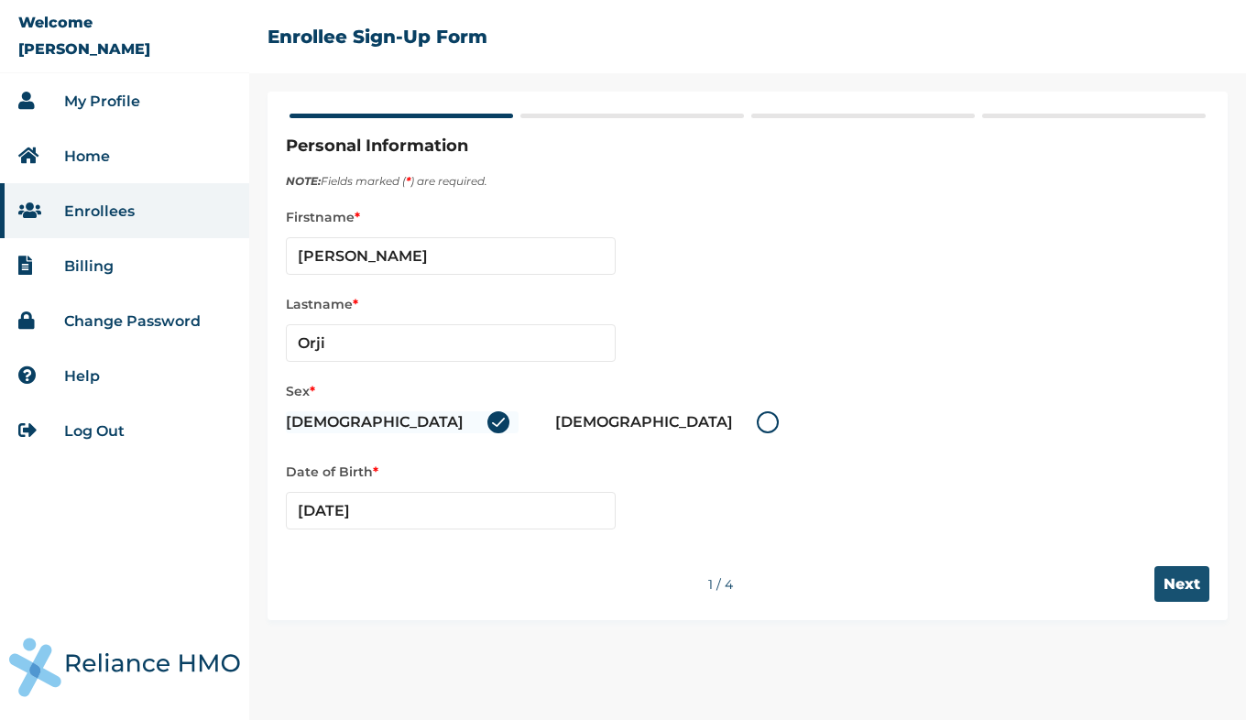
click at [1191, 582] on input "Next" at bounding box center [1181, 584] width 55 height 36
select select "17"
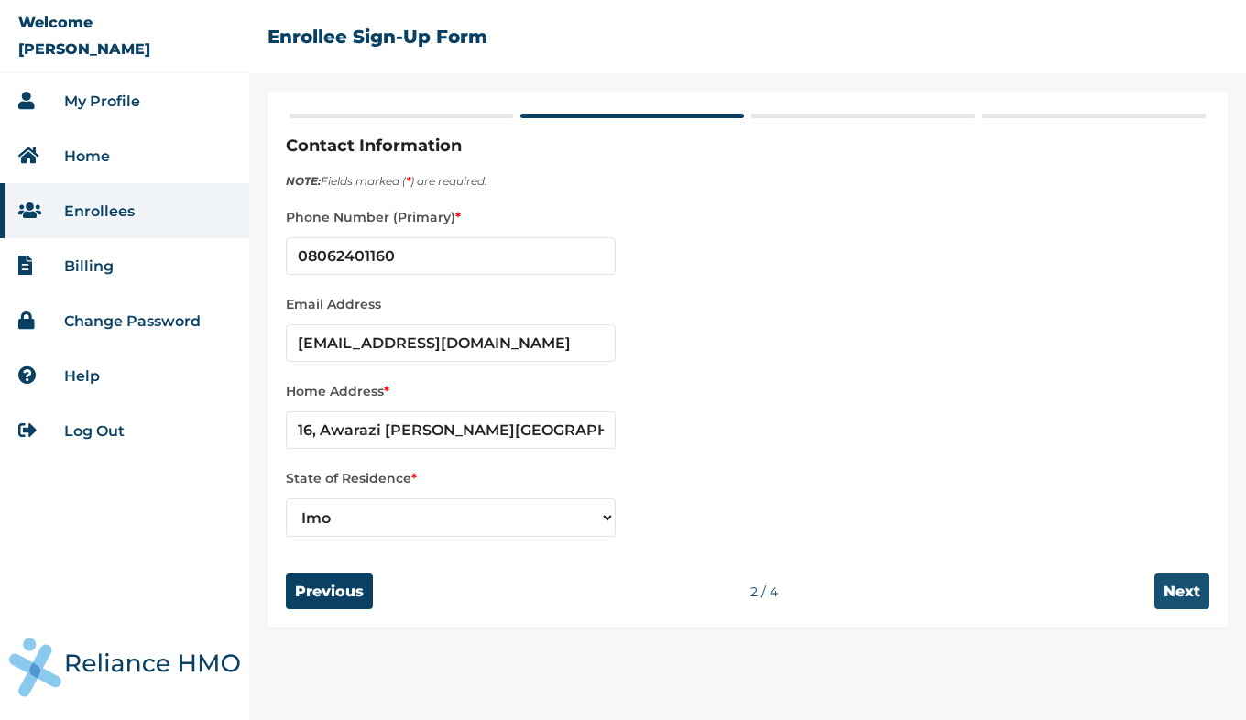
click at [1191, 582] on input "Next" at bounding box center [1181, 591] width 55 height 36
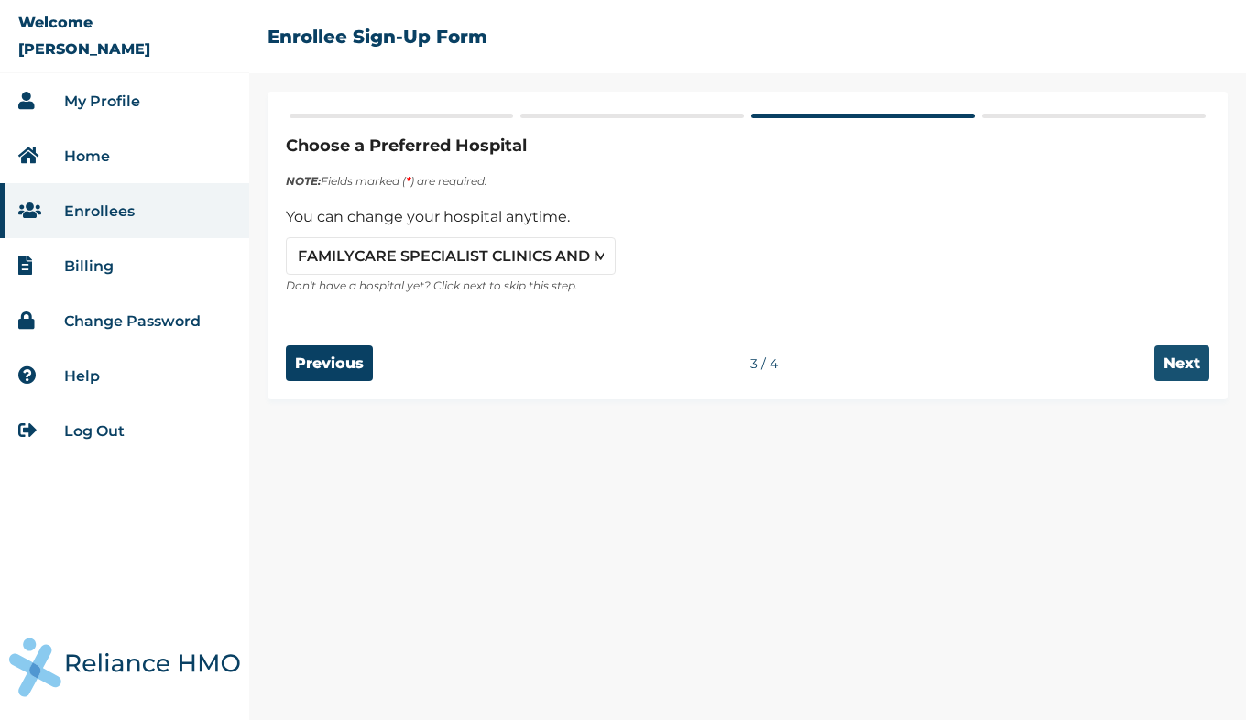
click at [1175, 365] on input "Next" at bounding box center [1181, 363] width 55 height 36
select select "1"
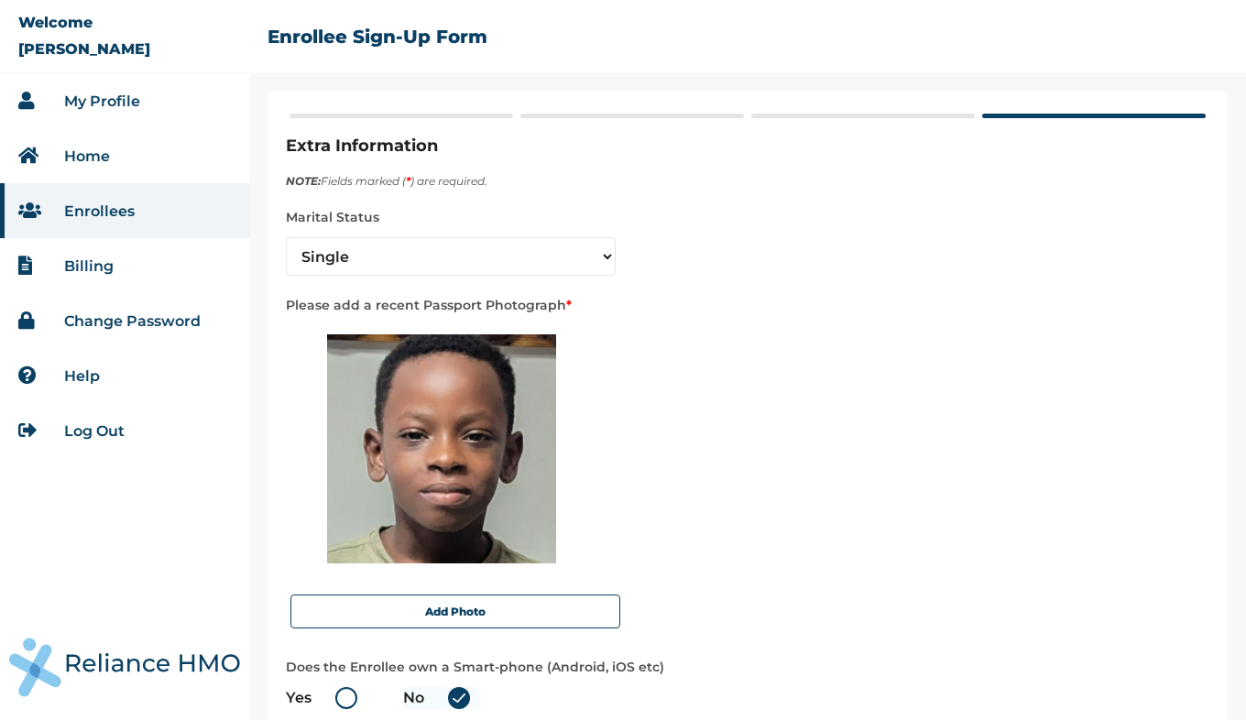
scroll to position [107, 0]
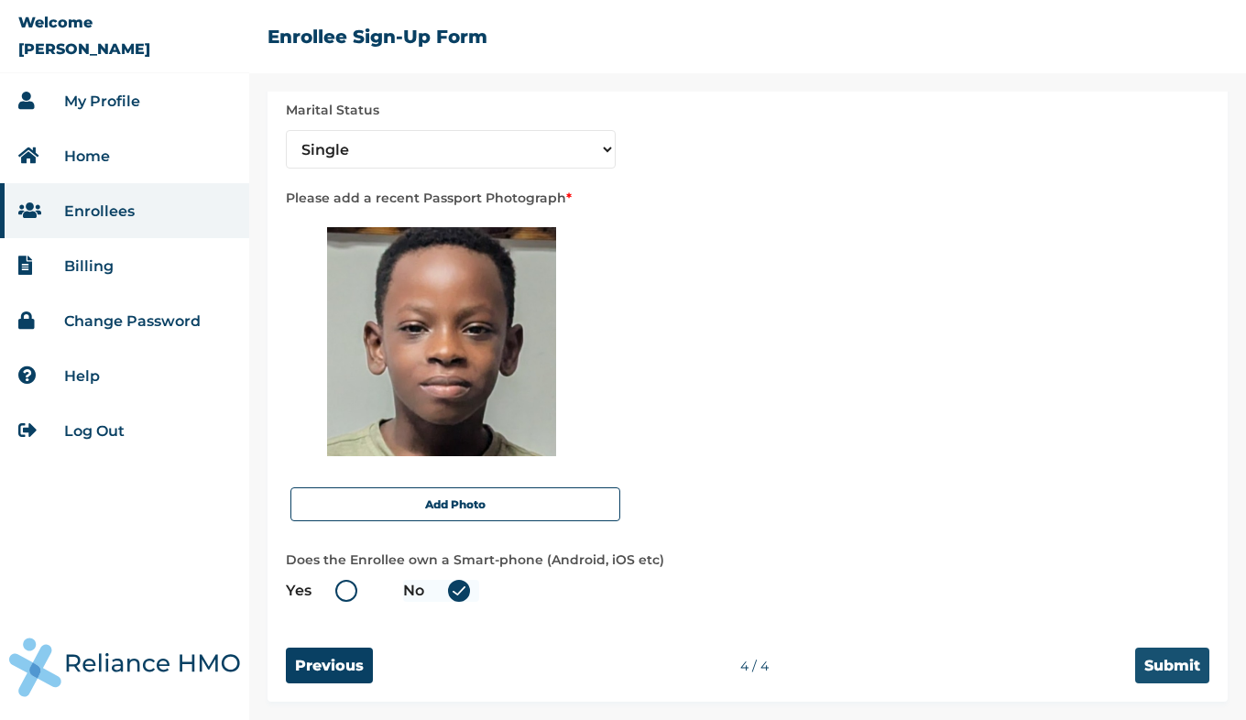
click at [1154, 664] on input "Submit" at bounding box center [1172, 666] width 74 height 36
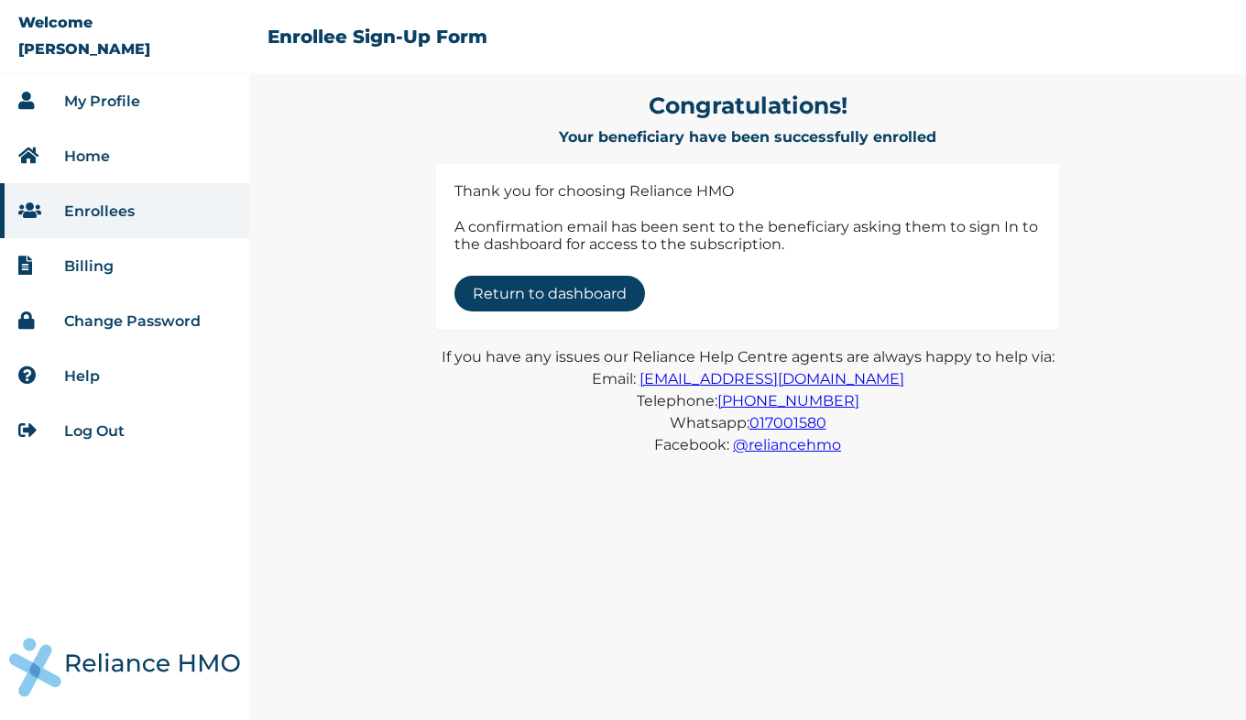
click at [566, 289] on link "Return to dashboard" at bounding box center [549, 294] width 191 height 36
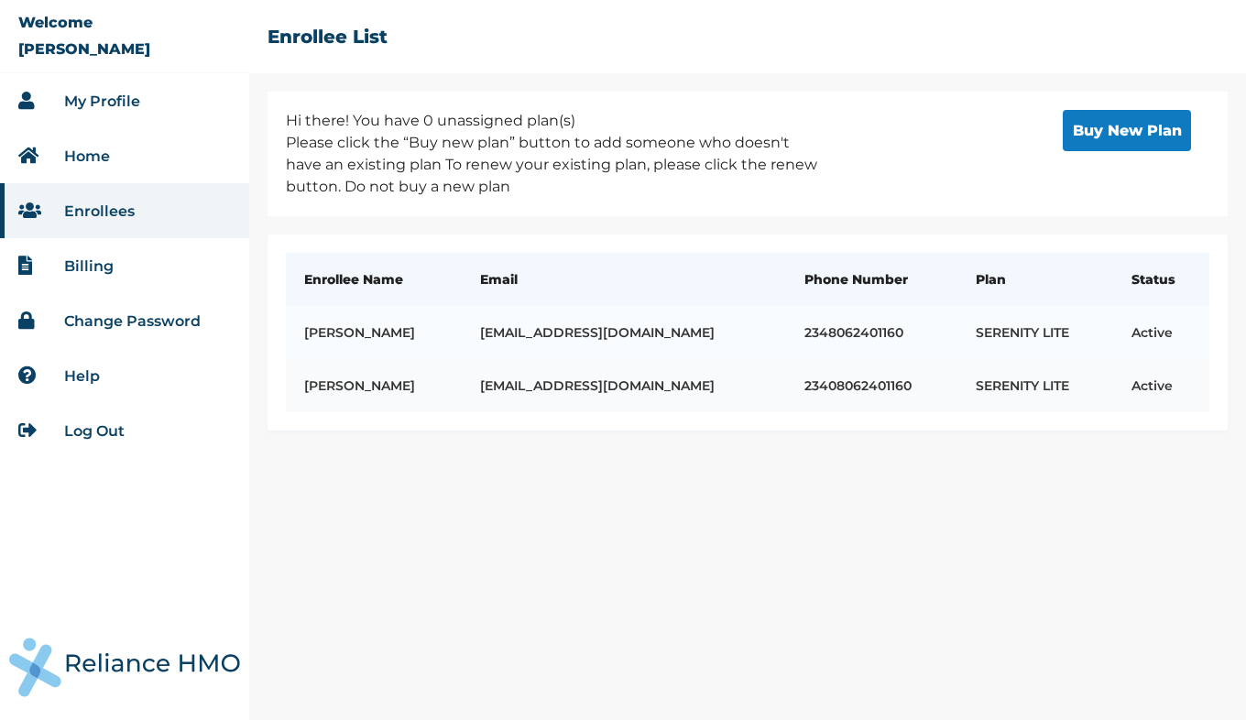
click at [350, 385] on td "[PERSON_NAME]" at bounding box center [374, 385] width 176 height 53
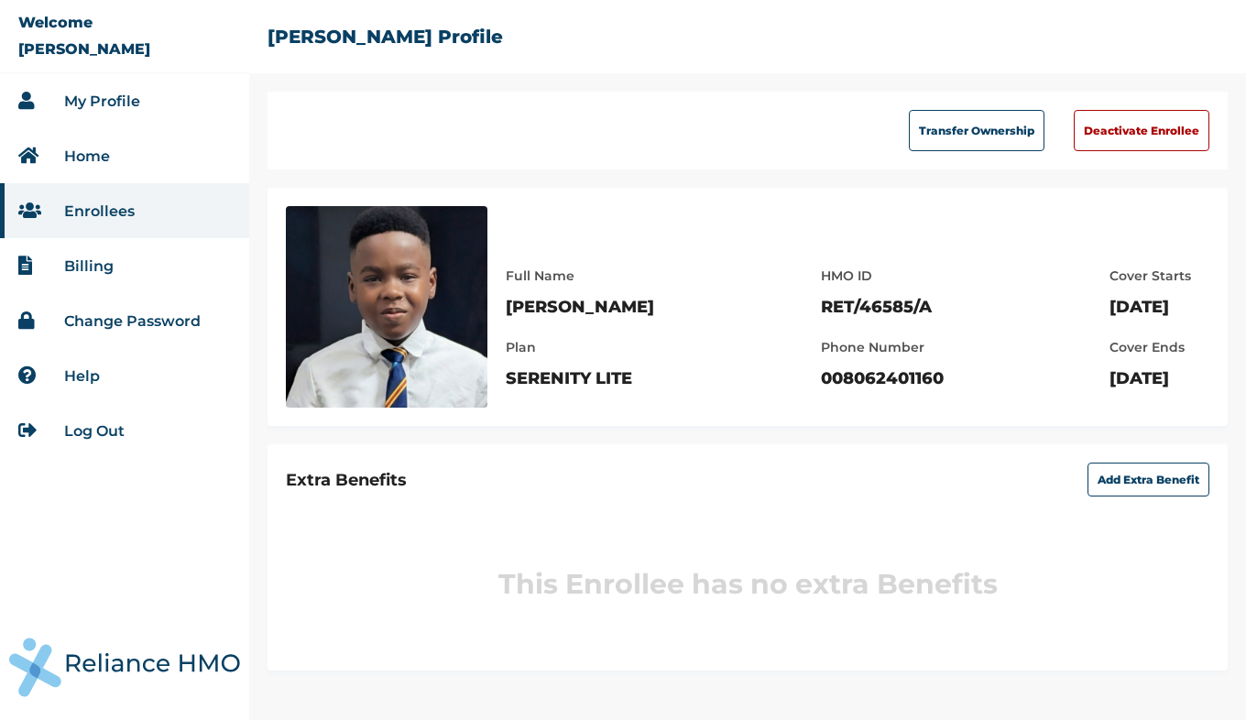
click at [109, 212] on link "Enrollees" at bounding box center [99, 210] width 71 height 17
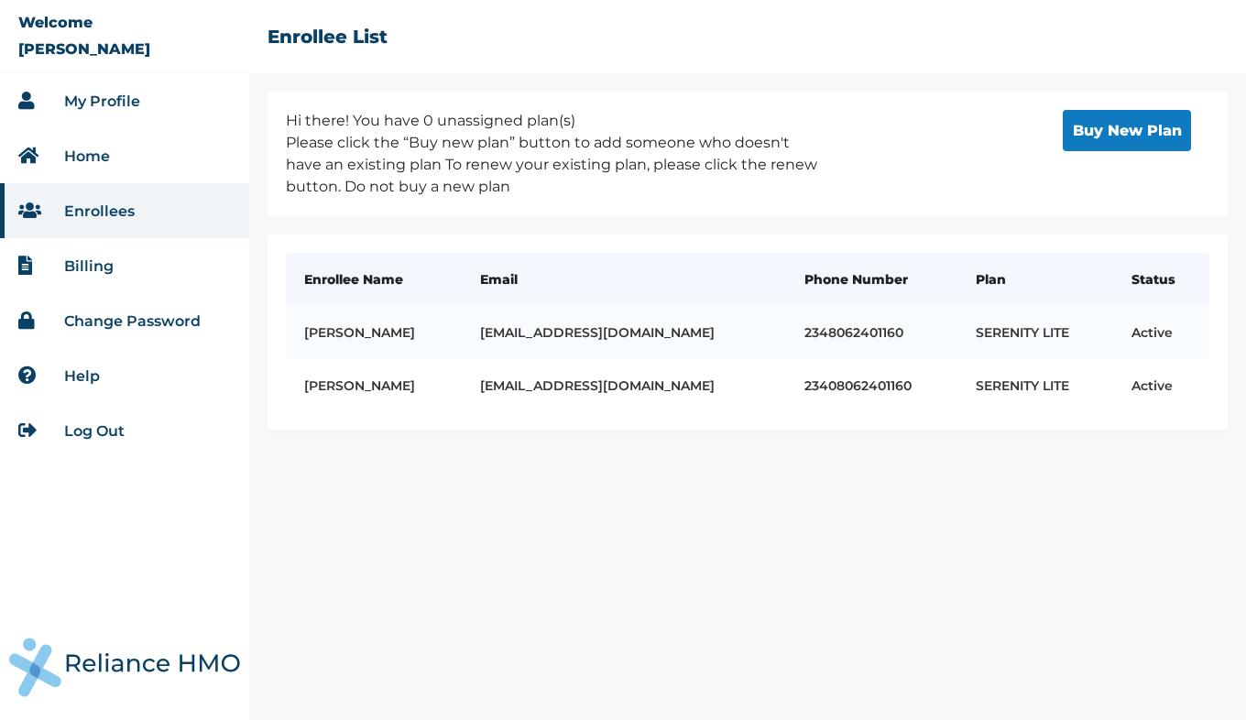
click at [90, 105] on link "My Profile" at bounding box center [102, 101] width 76 height 17
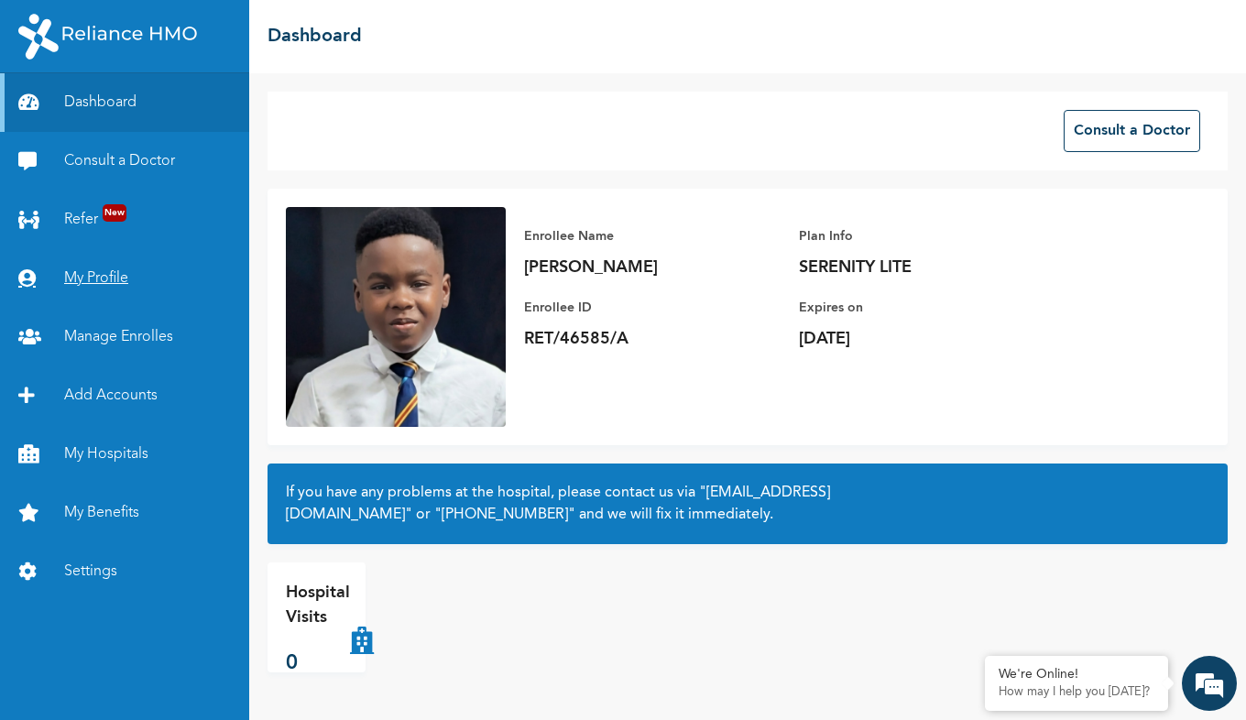
click at [84, 282] on link "My Profile" at bounding box center [124, 278] width 249 height 59
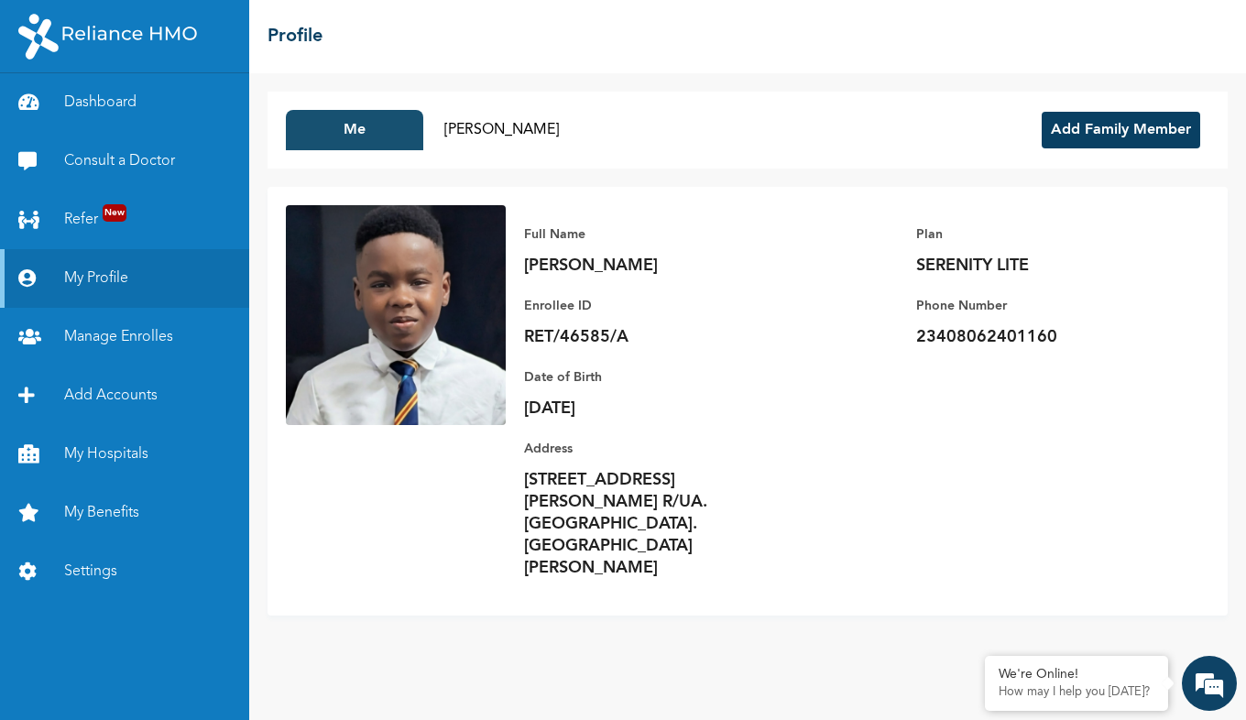
click at [381, 130] on button "Me" at bounding box center [354, 130] width 137 height 40
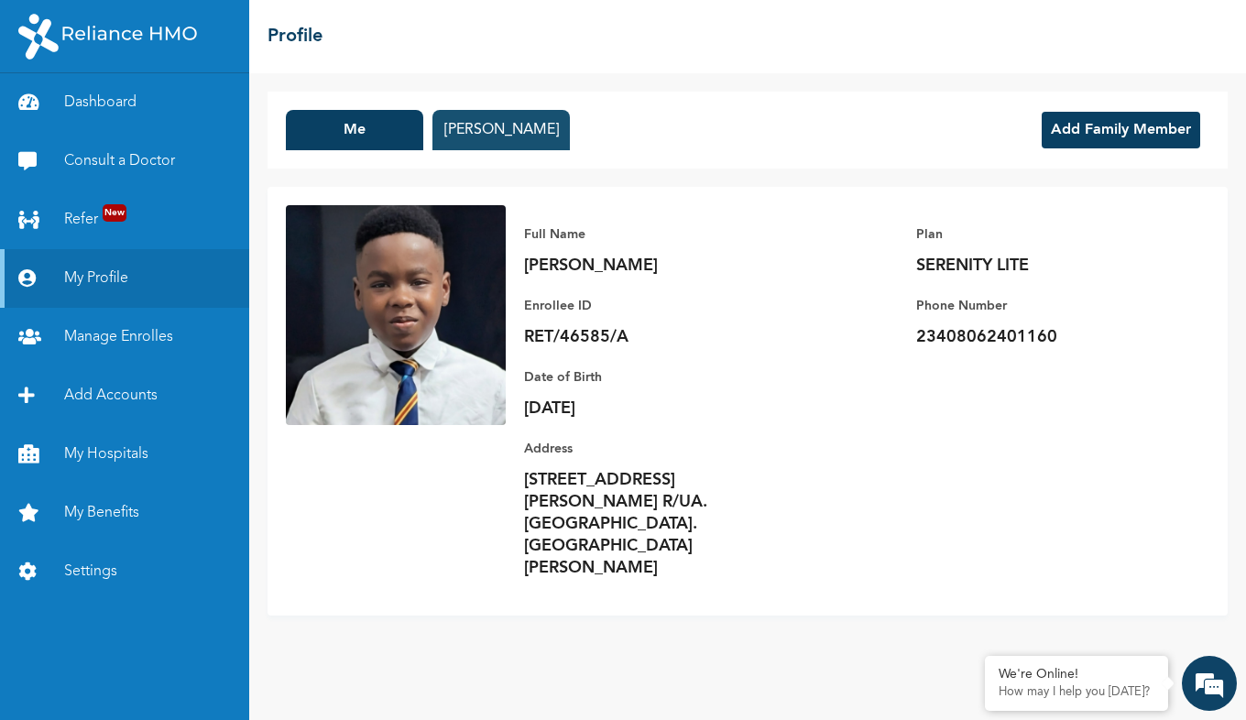
click at [522, 144] on button "[PERSON_NAME]" at bounding box center [500, 130] width 137 height 40
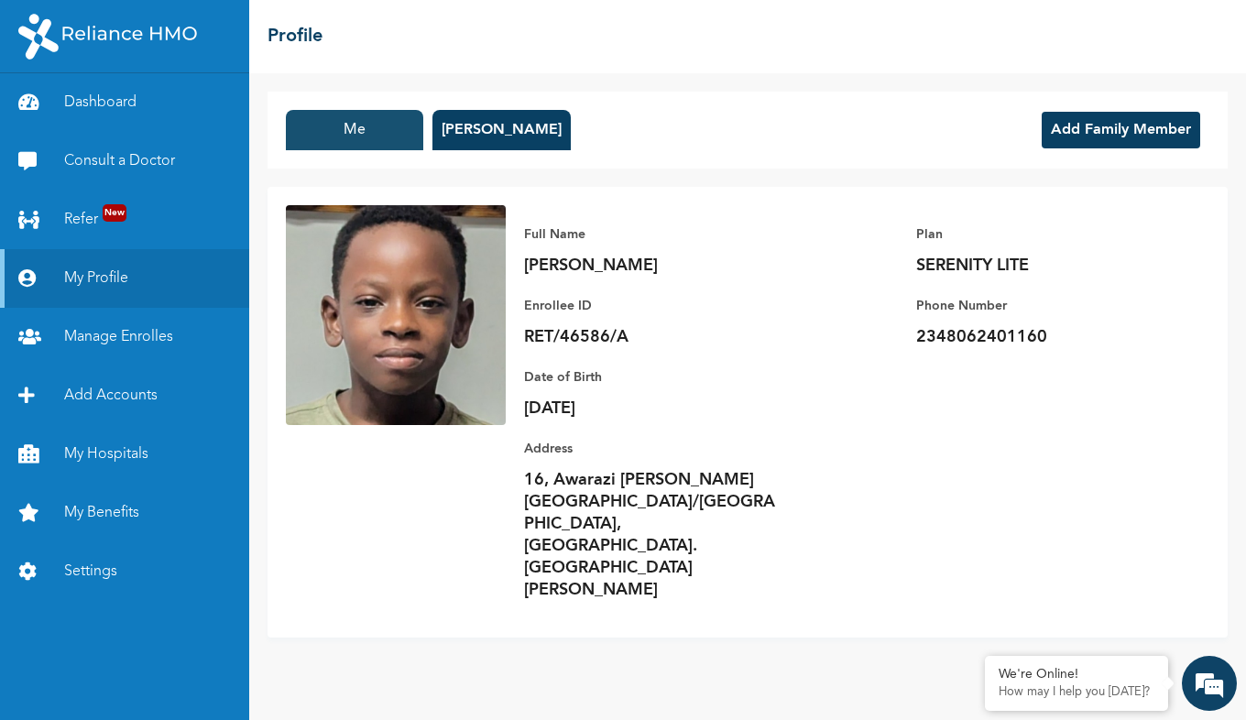
click at [334, 111] on button "Me" at bounding box center [354, 130] width 137 height 40
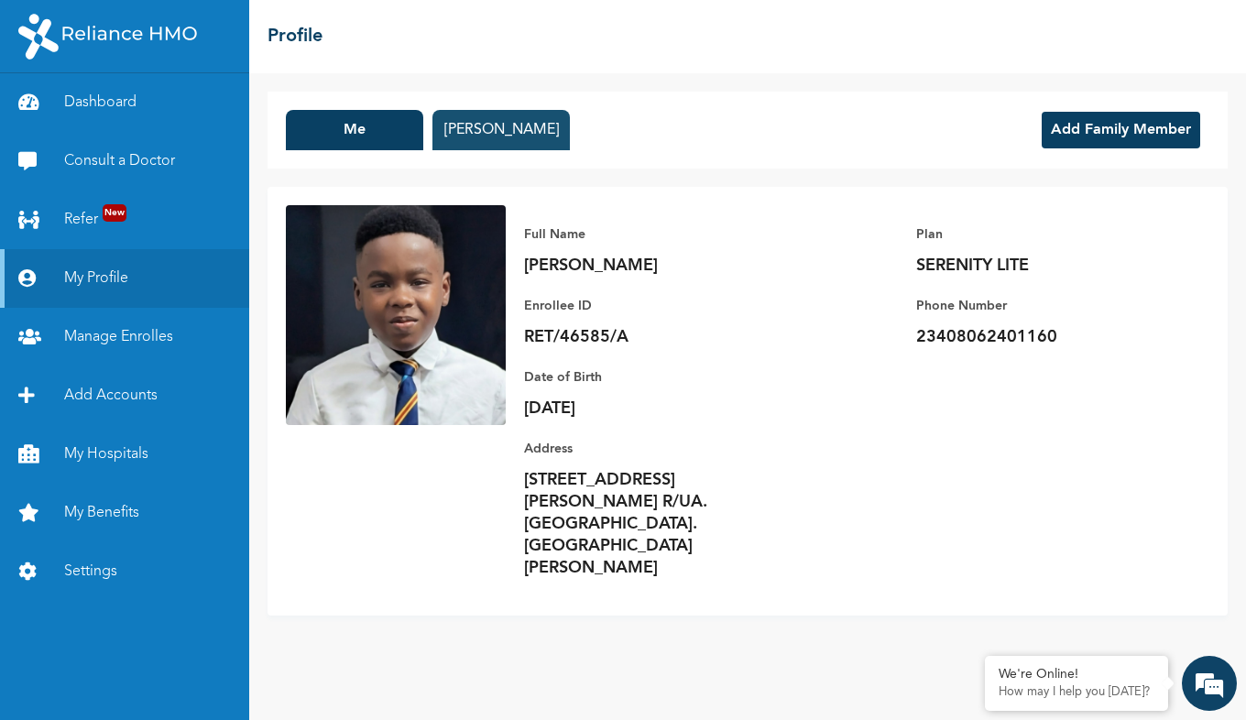
click at [491, 116] on button "[PERSON_NAME]" at bounding box center [500, 130] width 137 height 40
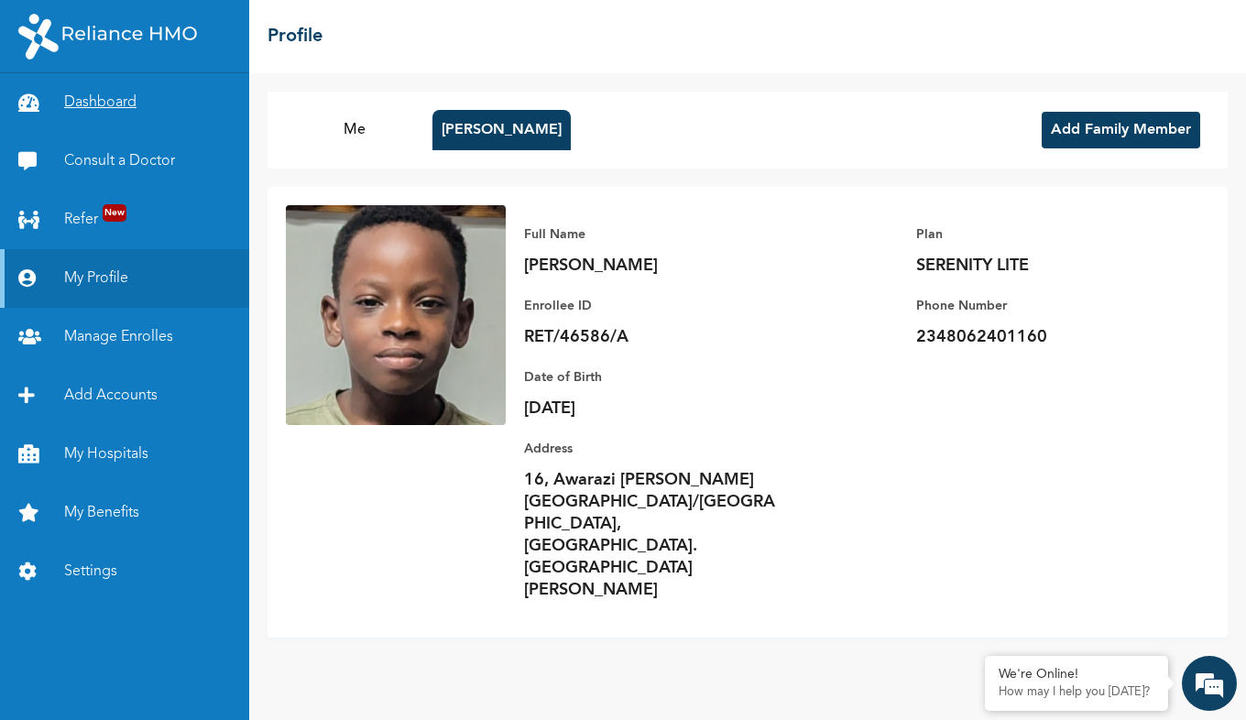
click at [110, 101] on link "Dashboard" at bounding box center [124, 102] width 249 height 59
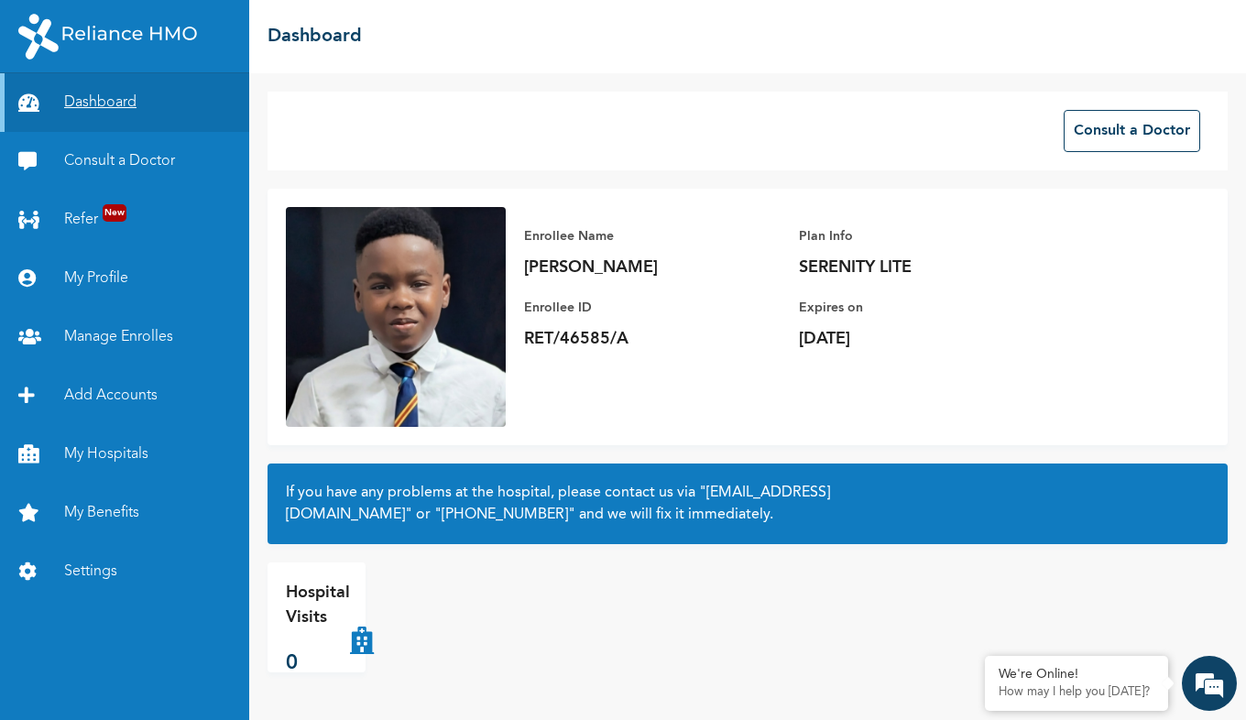
click at [114, 104] on link "Dashboard" at bounding box center [124, 102] width 249 height 59
click at [93, 344] on link "Manage Enrolles" at bounding box center [124, 337] width 249 height 59
click at [109, 343] on link "Manage Enrolles" at bounding box center [124, 337] width 249 height 59
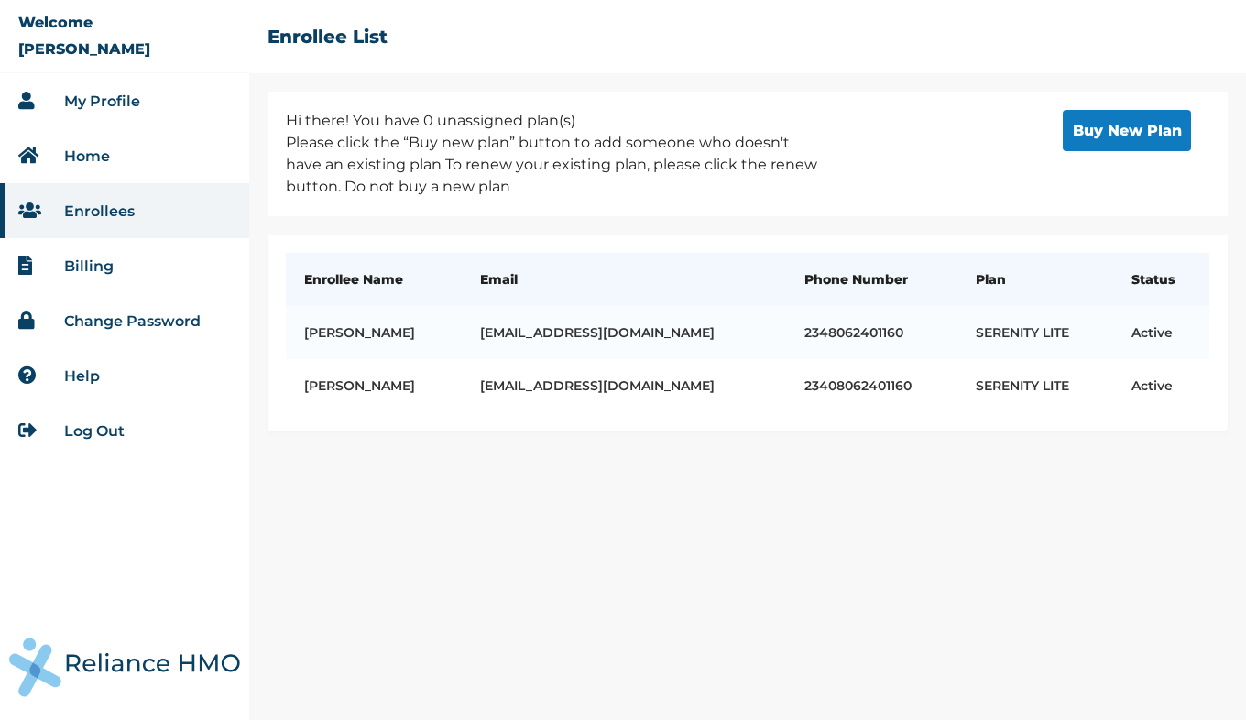
click at [88, 262] on link "Billing" at bounding box center [88, 265] width 49 height 17
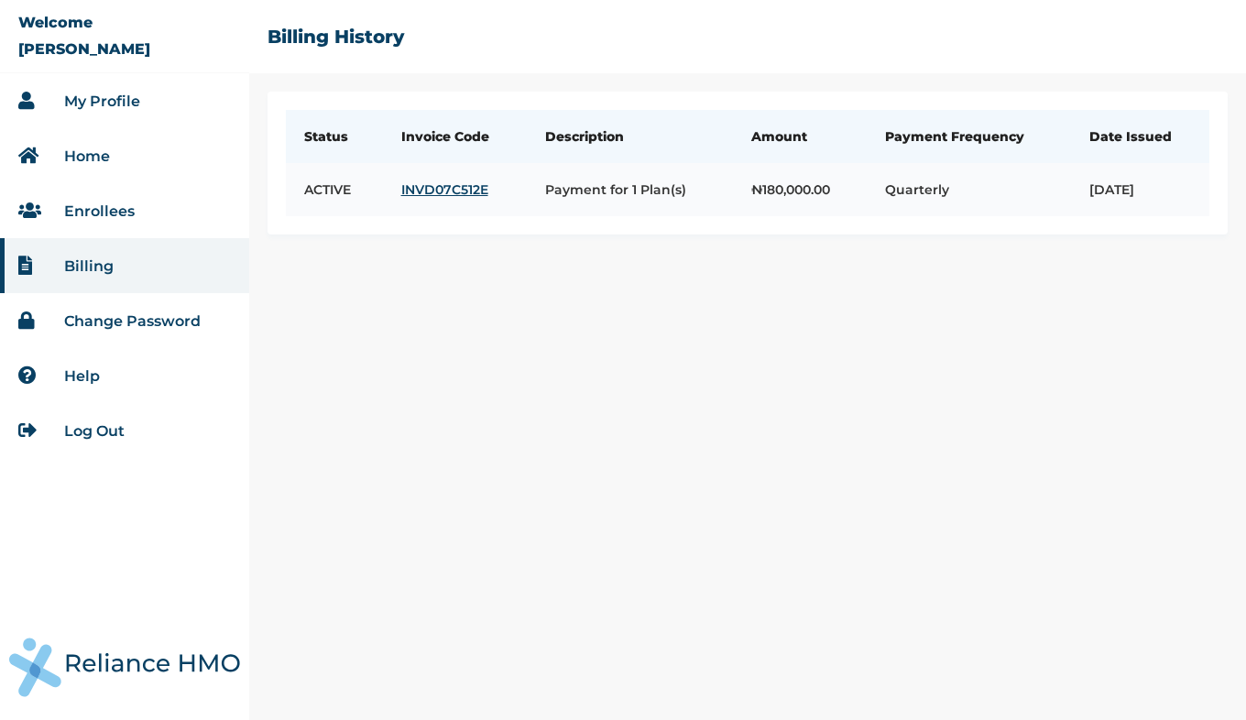
click at [447, 190] on link "INVD07C512E" at bounding box center [455, 189] width 108 height 16
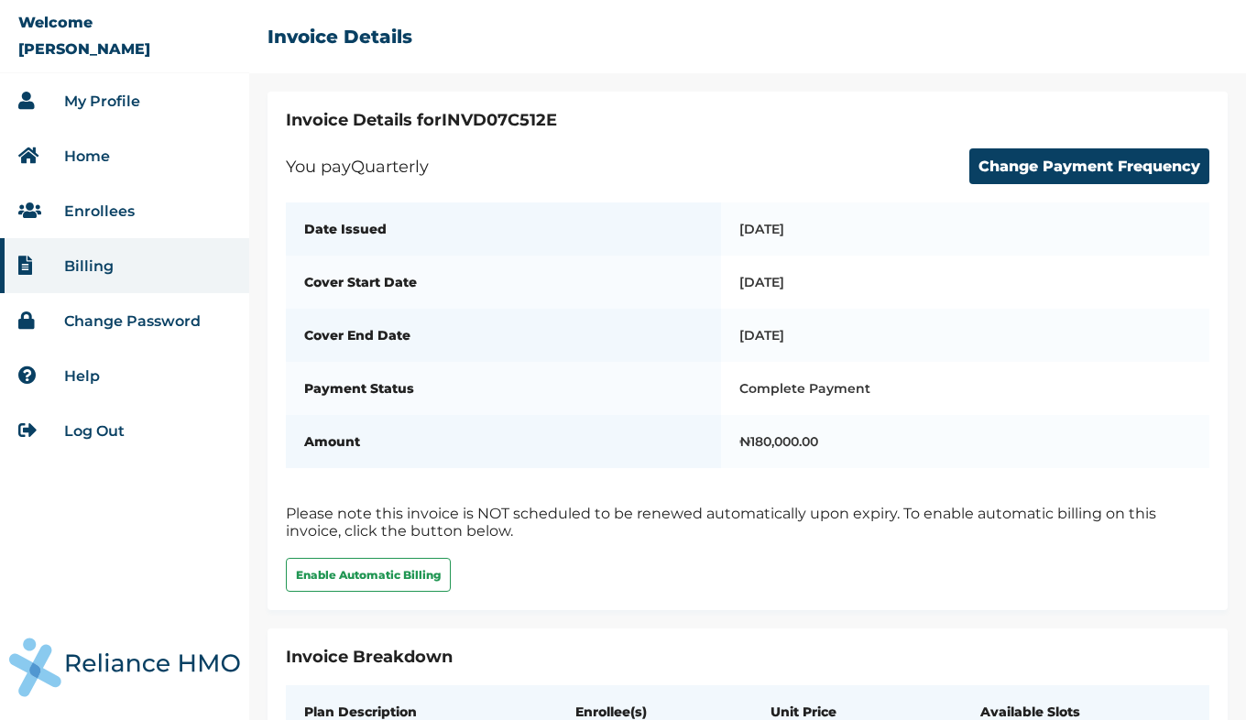
click at [117, 320] on link "Change Password" at bounding box center [132, 320] width 136 height 17
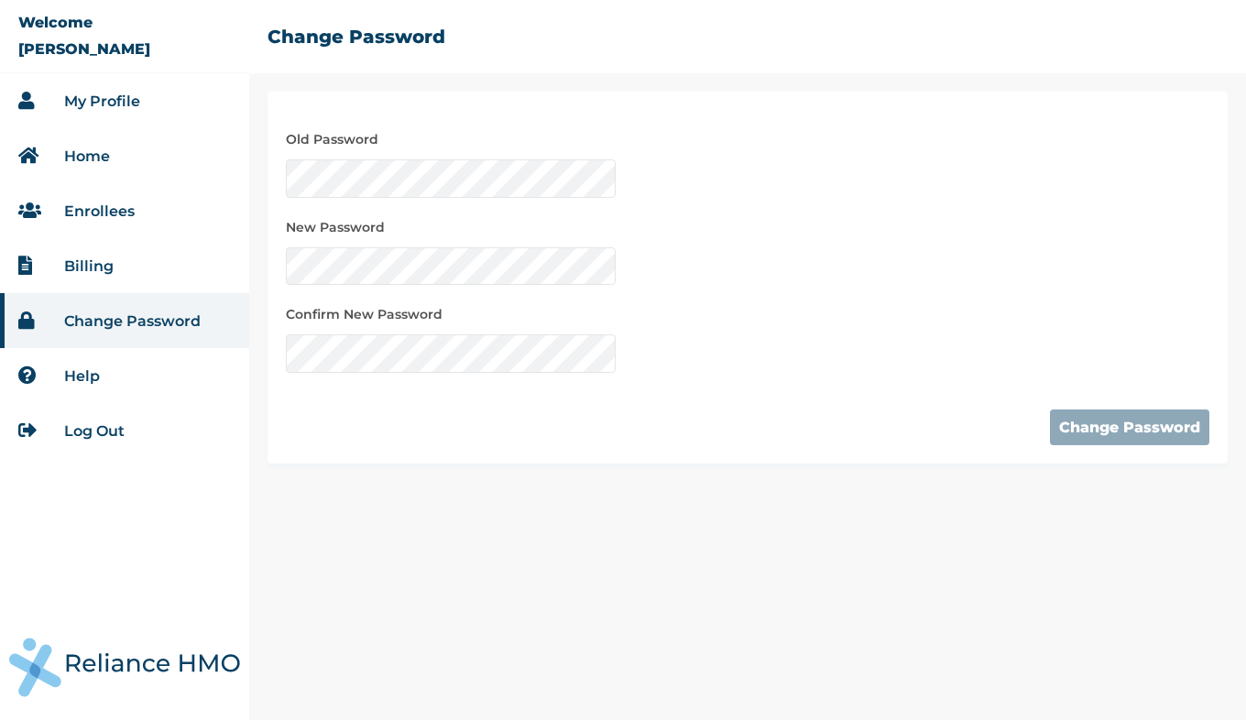
click at [114, 101] on link "My Profile" at bounding box center [102, 101] width 76 height 17
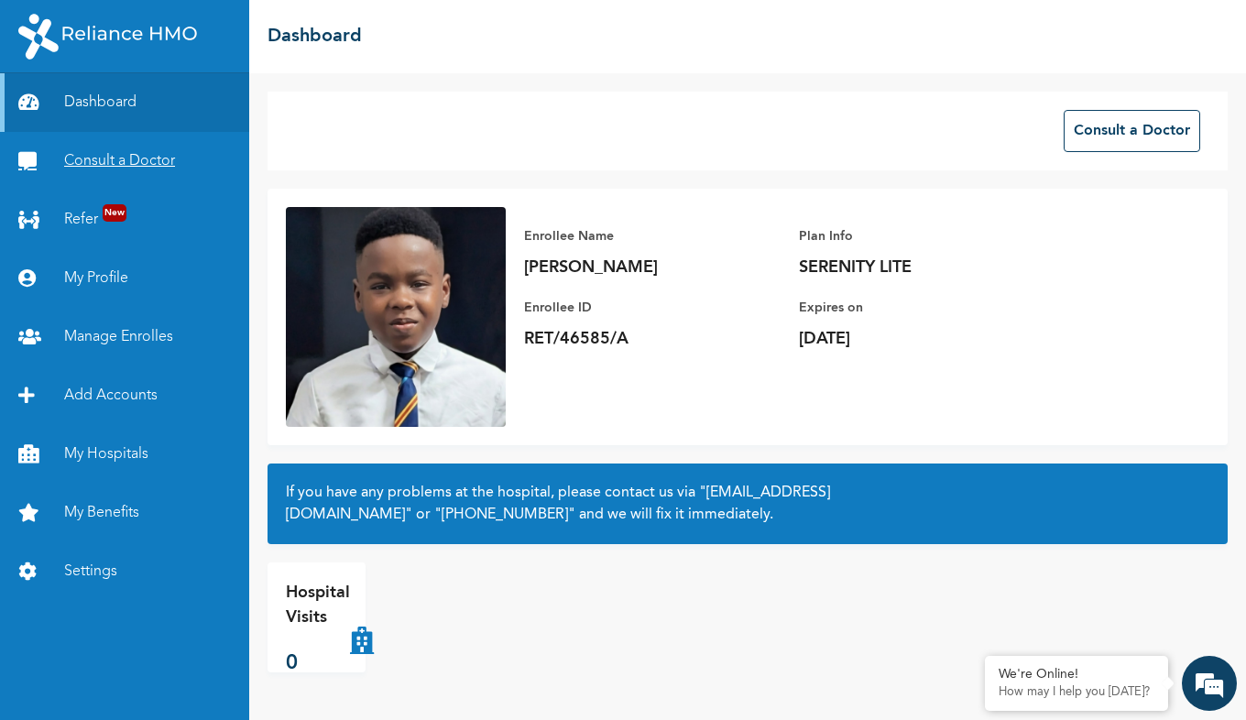
click at [111, 163] on link "Consult a Doctor" at bounding box center [124, 161] width 249 height 59
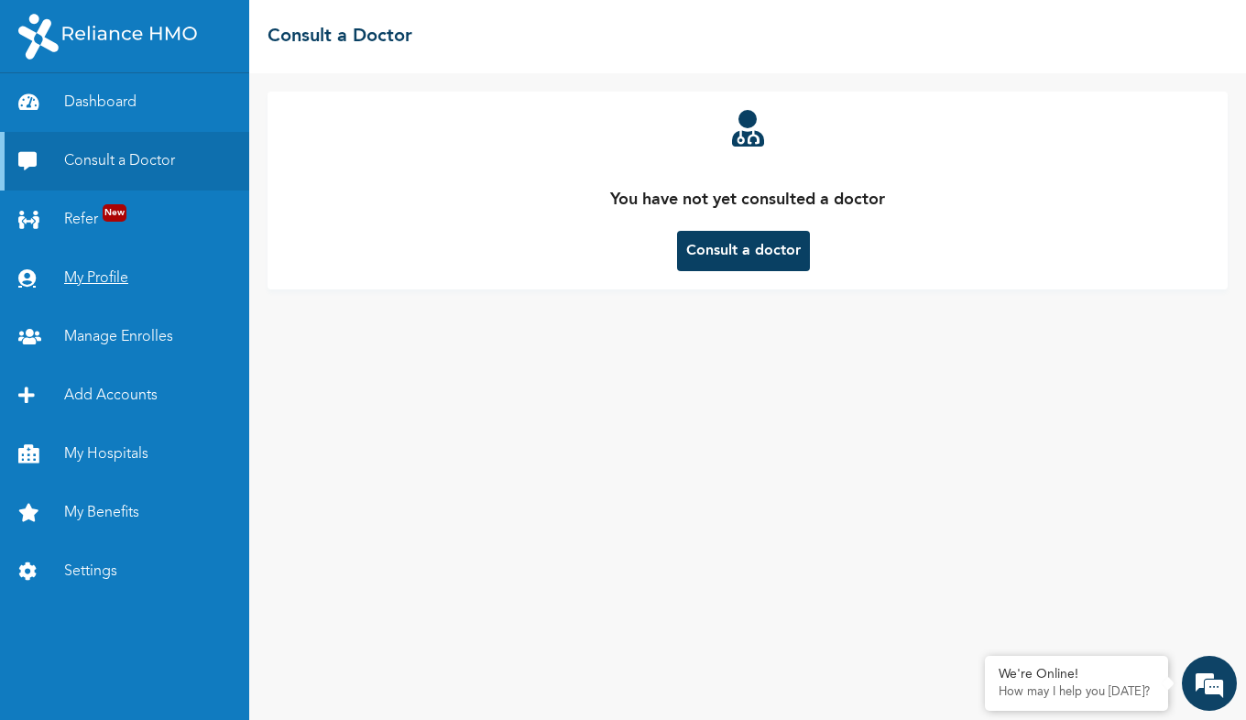
click at [100, 276] on link "My Profile" at bounding box center [124, 278] width 249 height 59
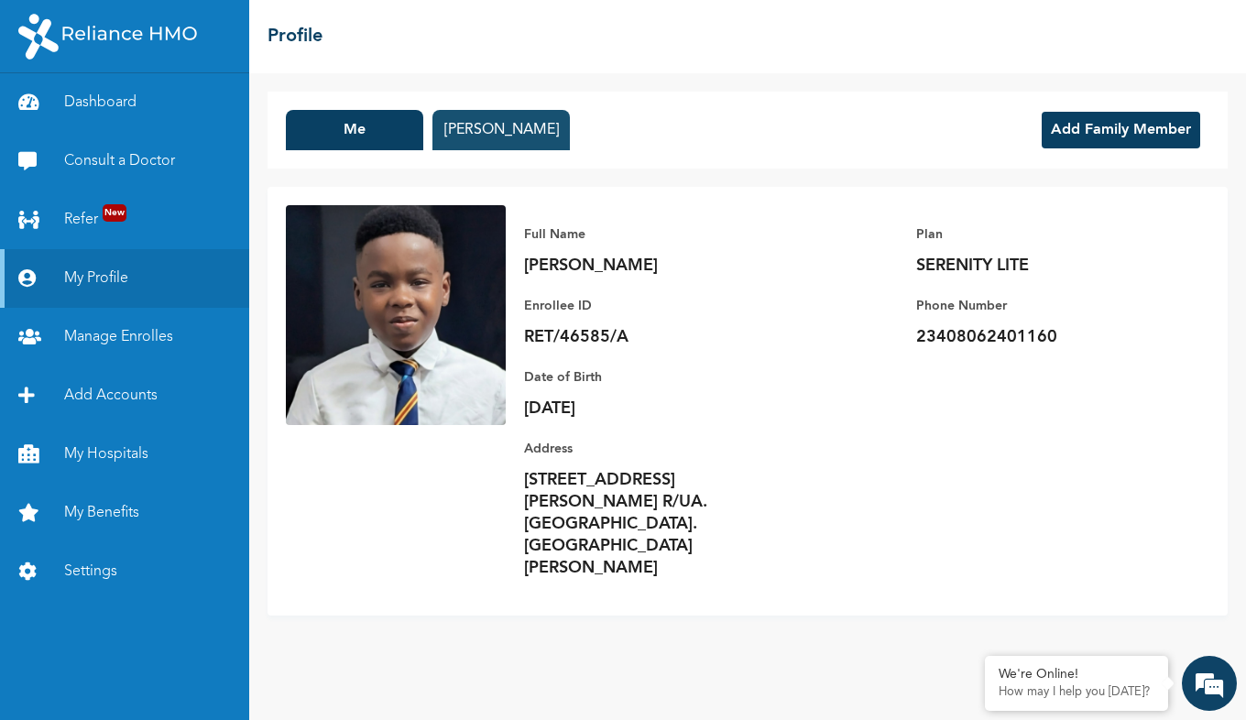
click at [494, 128] on button "[PERSON_NAME]" at bounding box center [500, 130] width 137 height 40
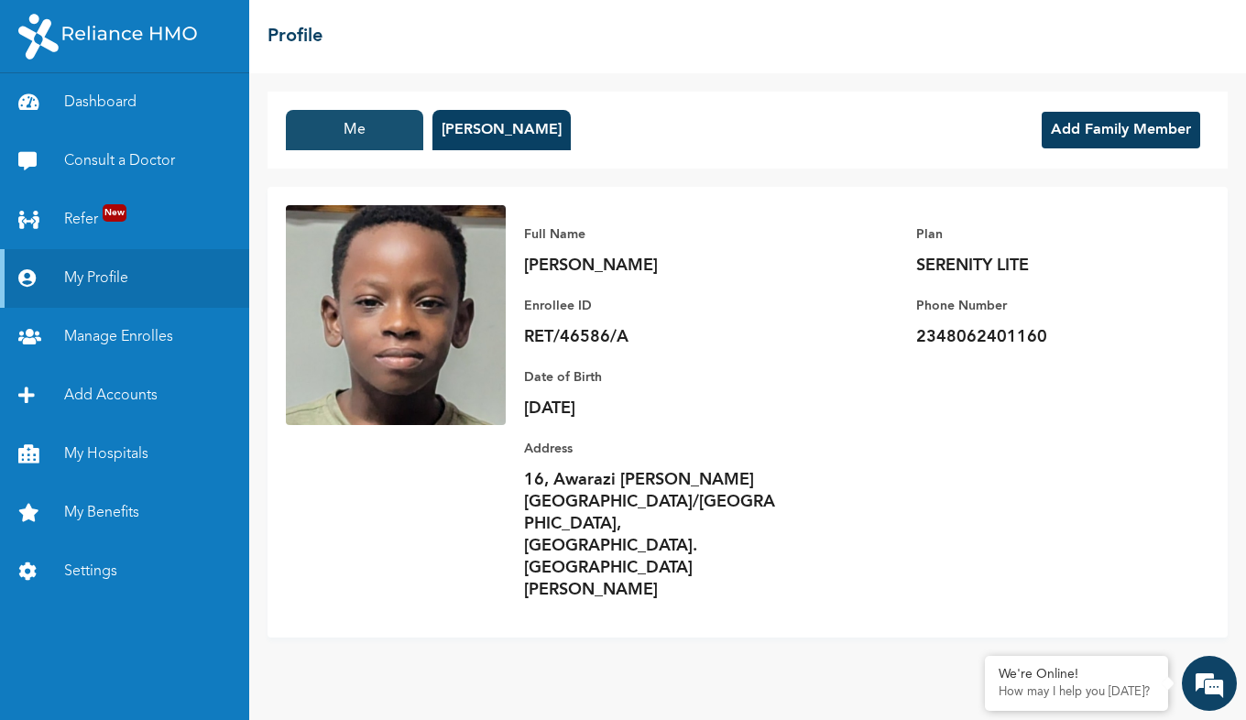
click at [390, 129] on button "Me" at bounding box center [354, 130] width 137 height 40
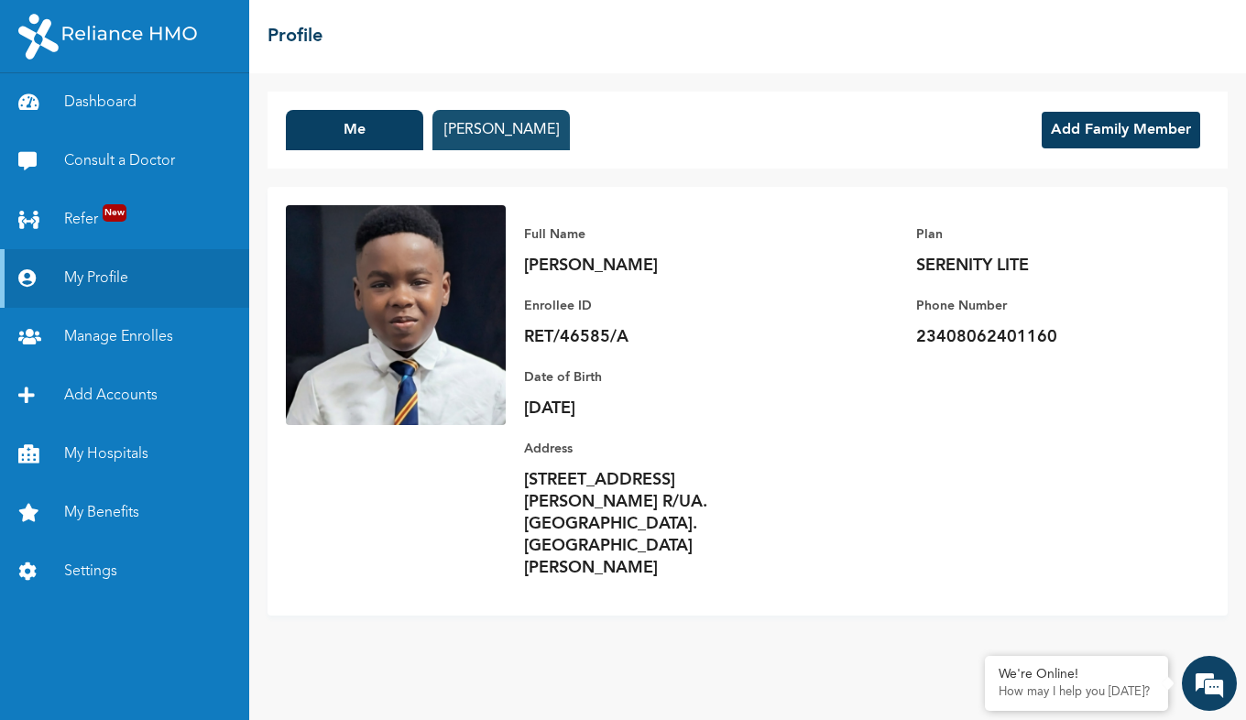
click at [490, 125] on button "[PERSON_NAME]" at bounding box center [500, 130] width 137 height 40
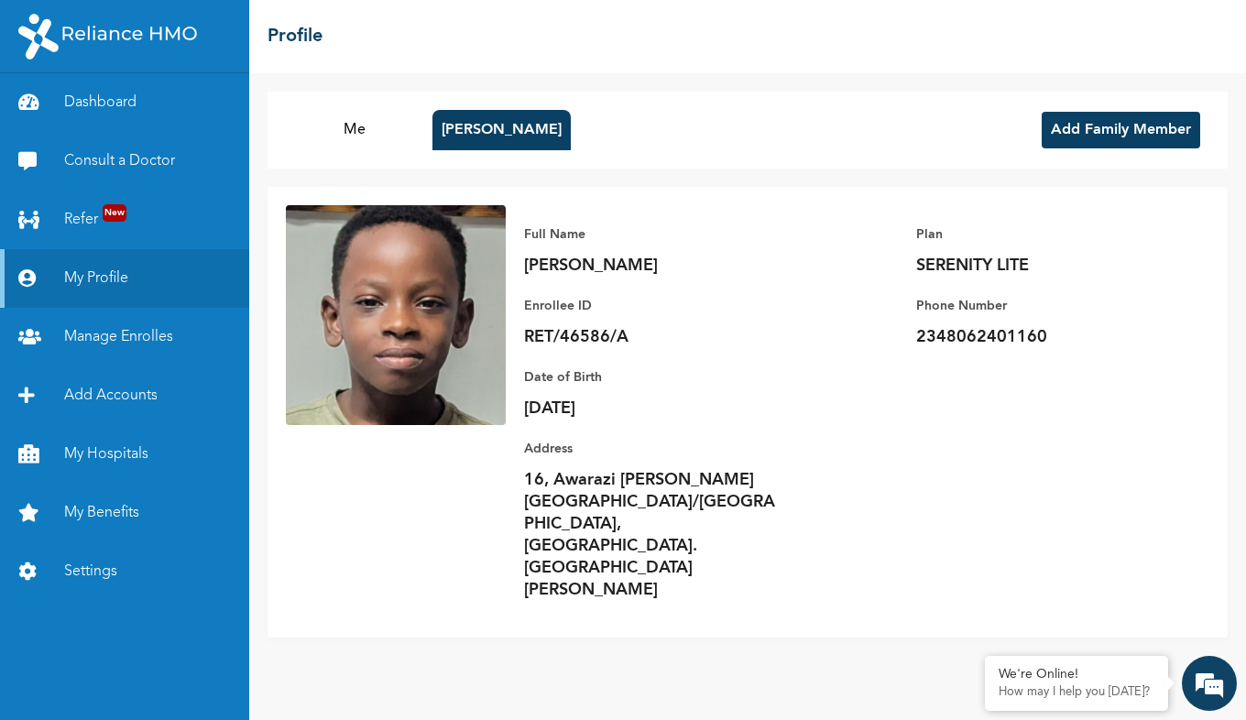
click at [1106, 117] on button "Add Family Member" at bounding box center [1120, 130] width 158 height 37
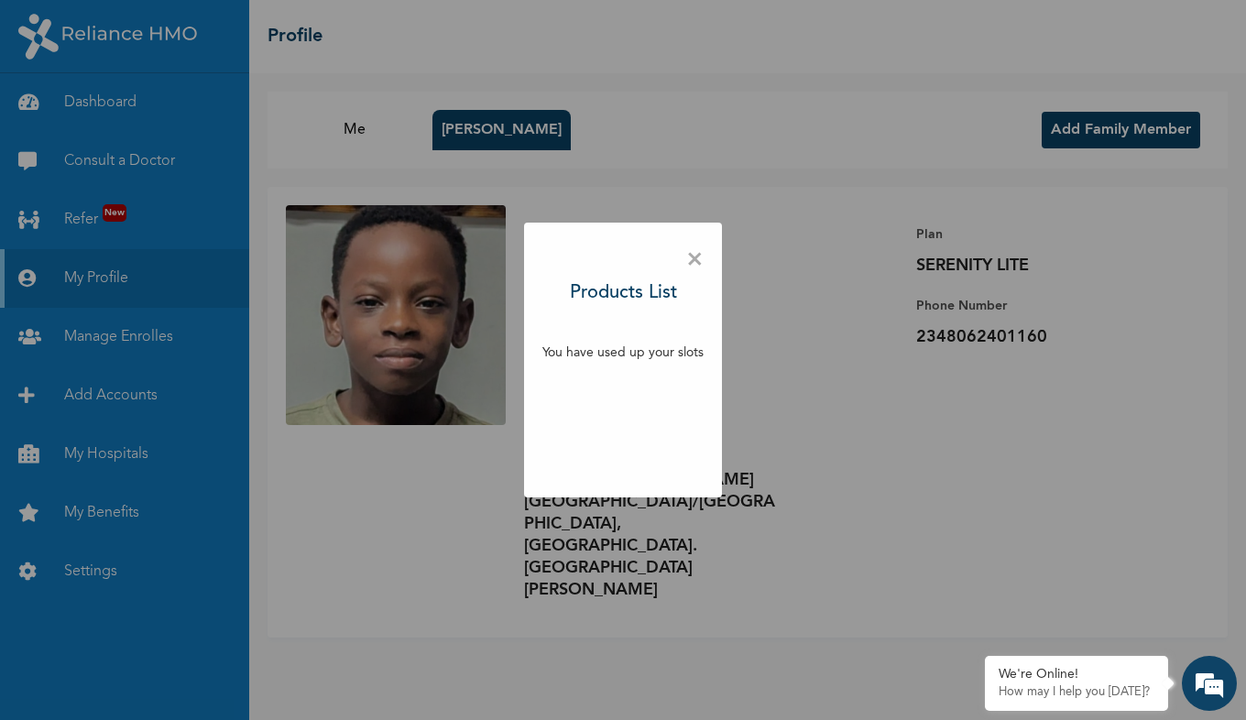
click at [698, 257] on span "×" at bounding box center [694, 260] width 17 height 38
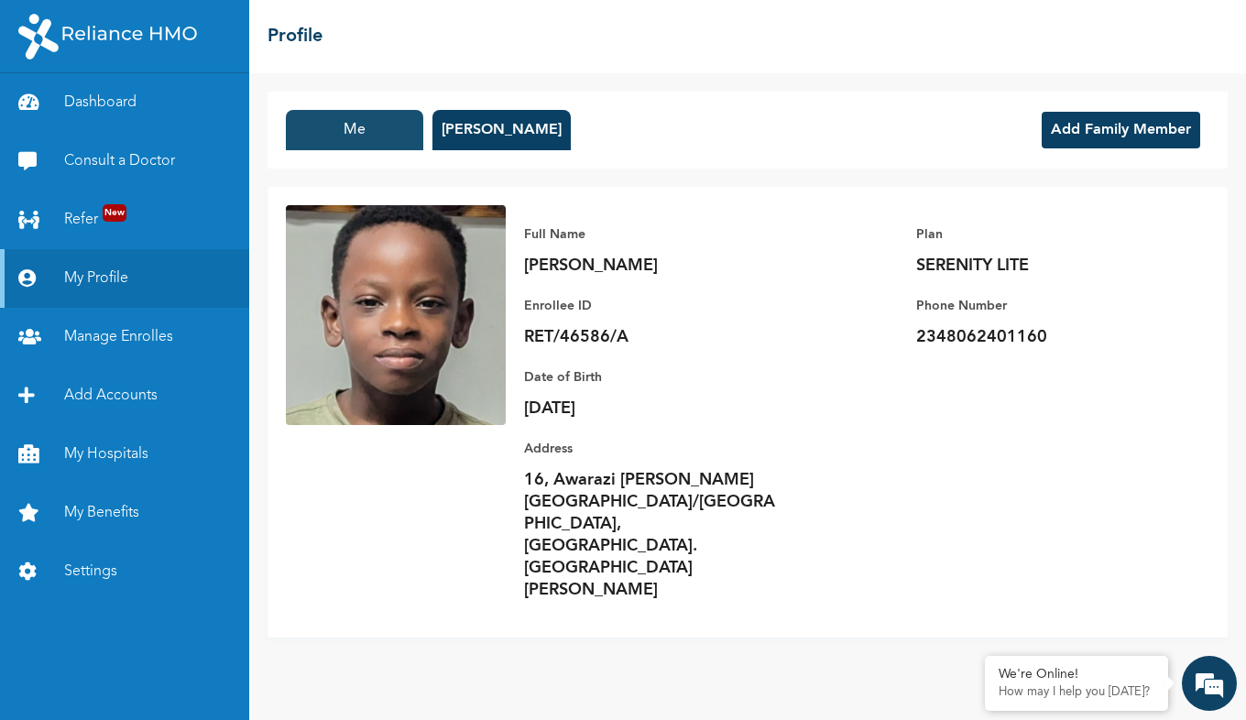
click at [362, 138] on button "Me" at bounding box center [354, 130] width 137 height 40
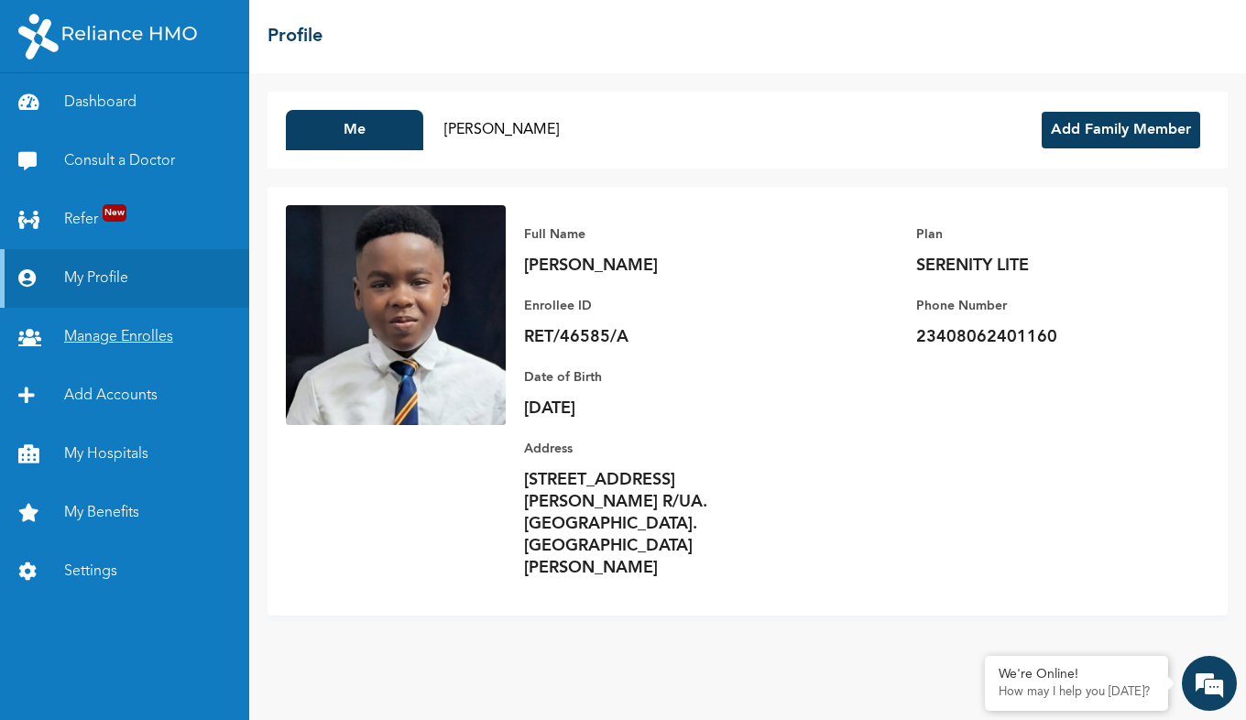
click at [133, 343] on link "Manage Enrolles" at bounding box center [124, 337] width 249 height 59
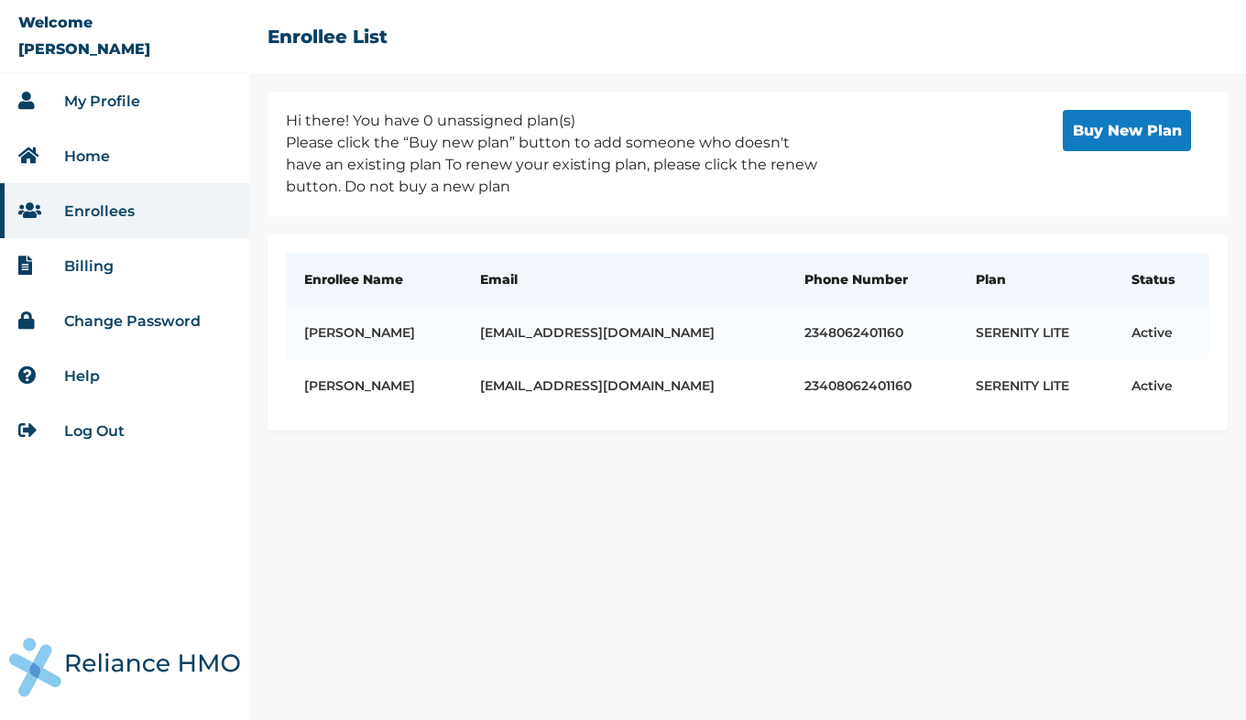
click at [94, 427] on link "Log Out" at bounding box center [94, 430] width 60 height 17
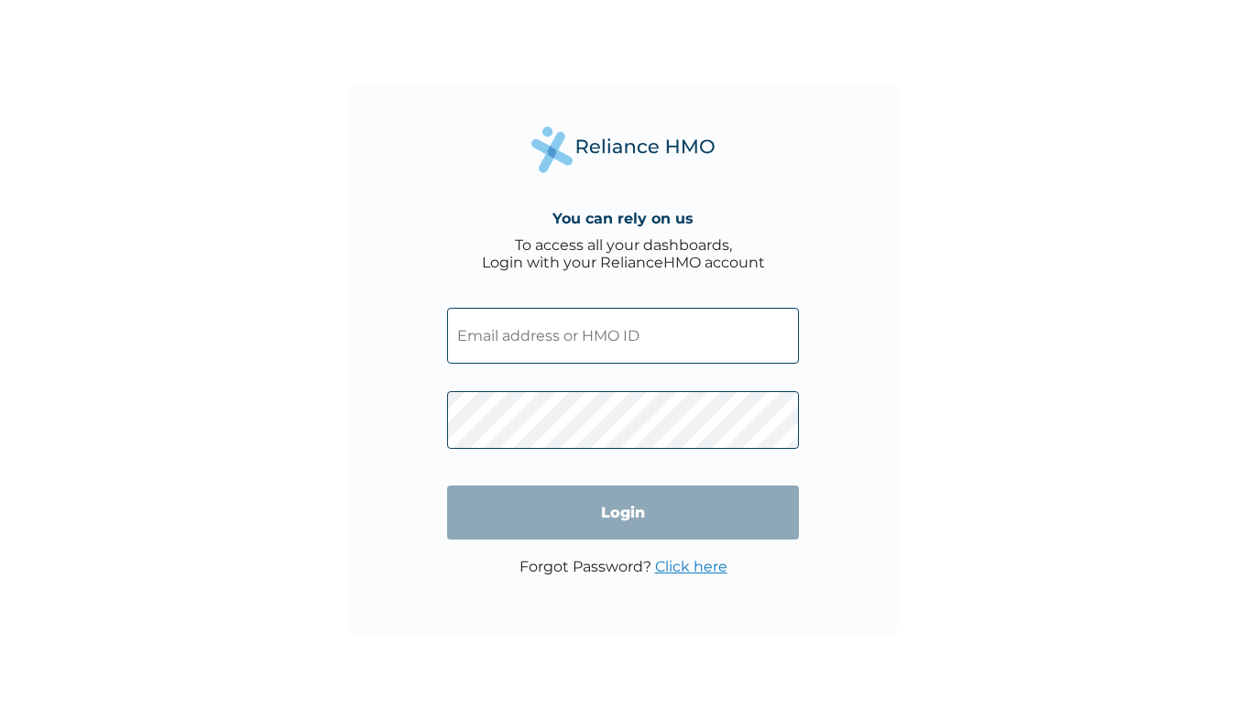
type input "[EMAIL_ADDRESS][DOMAIN_NAME]"
click at [610, 514] on input "Login" at bounding box center [623, 512] width 352 height 54
type input "[EMAIL_ADDRESS][DOMAIN_NAME]"
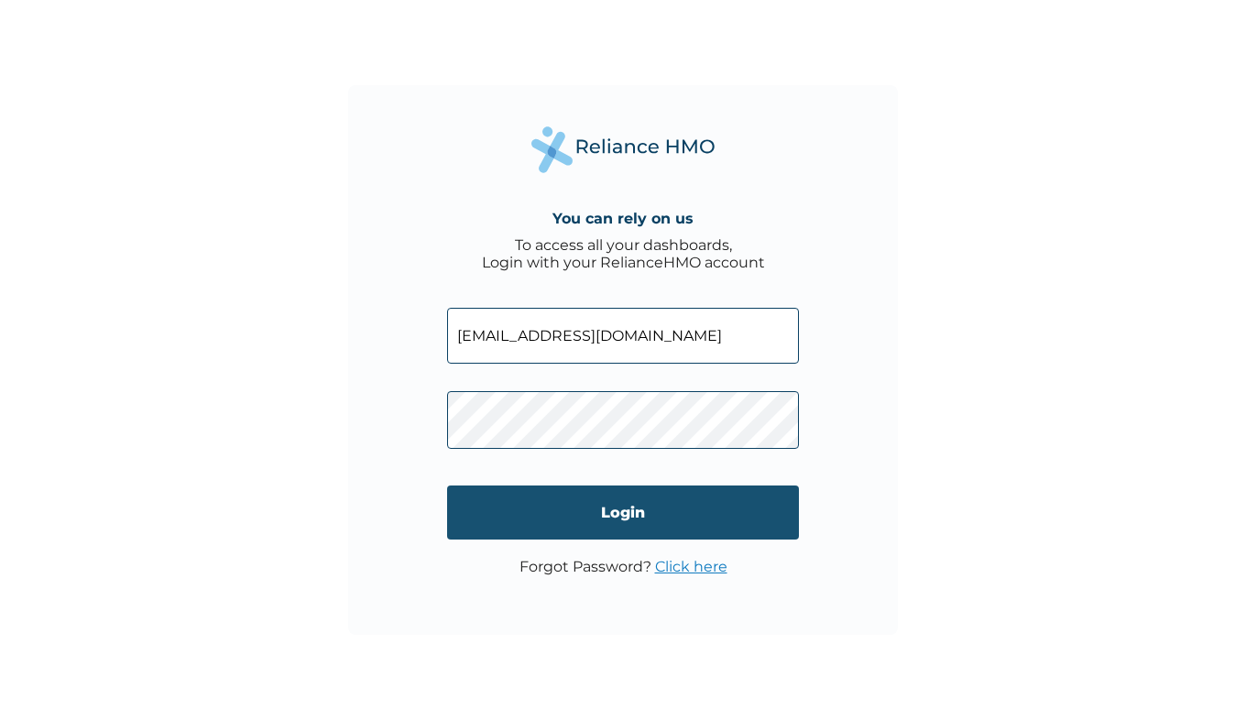
click at [588, 510] on input "Login" at bounding box center [623, 512] width 352 height 54
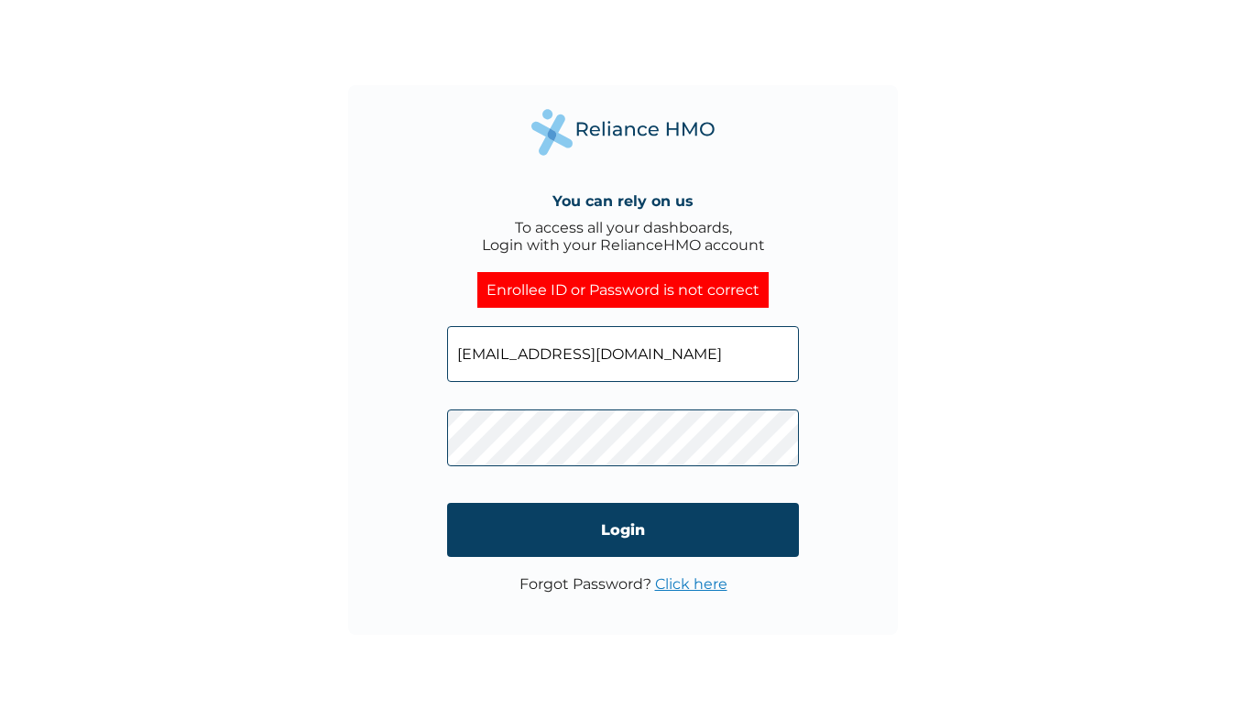
click at [394, 442] on div "You can rely on us To access all your dashboards, Login with your RelianceHMO a…" at bounding box center [623, 360] width 550 height 550
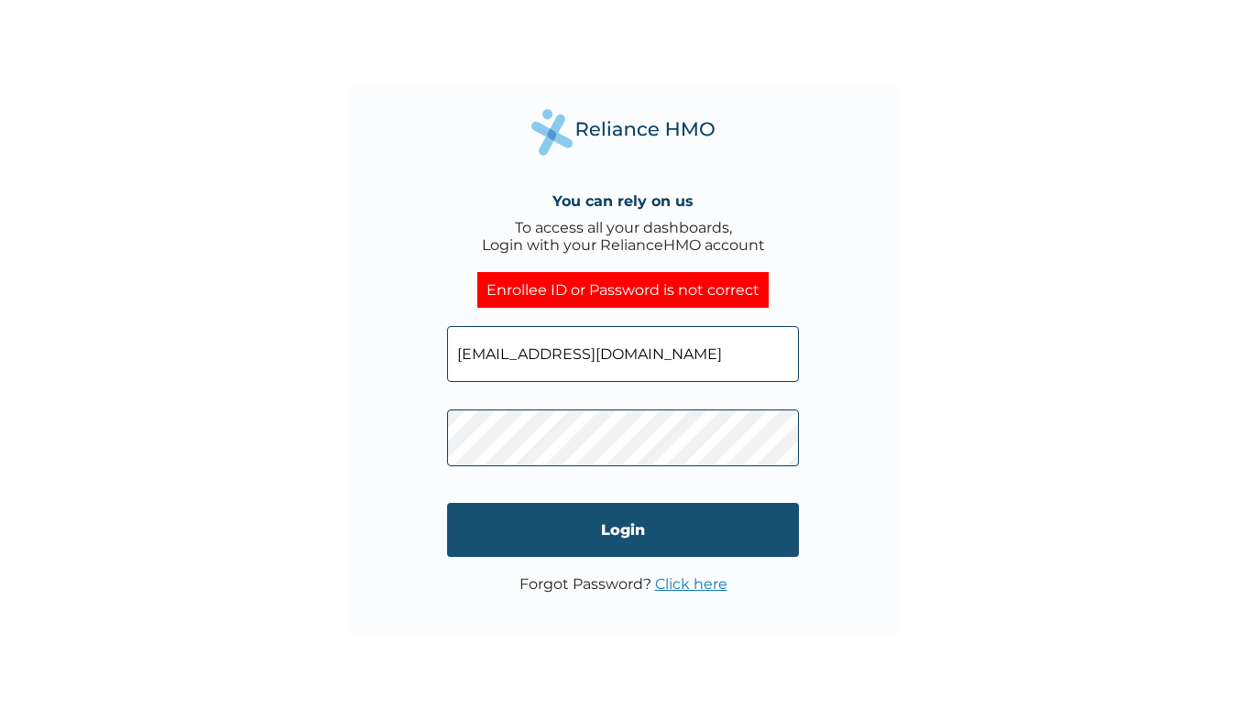
click at [467, 528] on input "Login" at bounding box center [623, 530] width 352 height 54
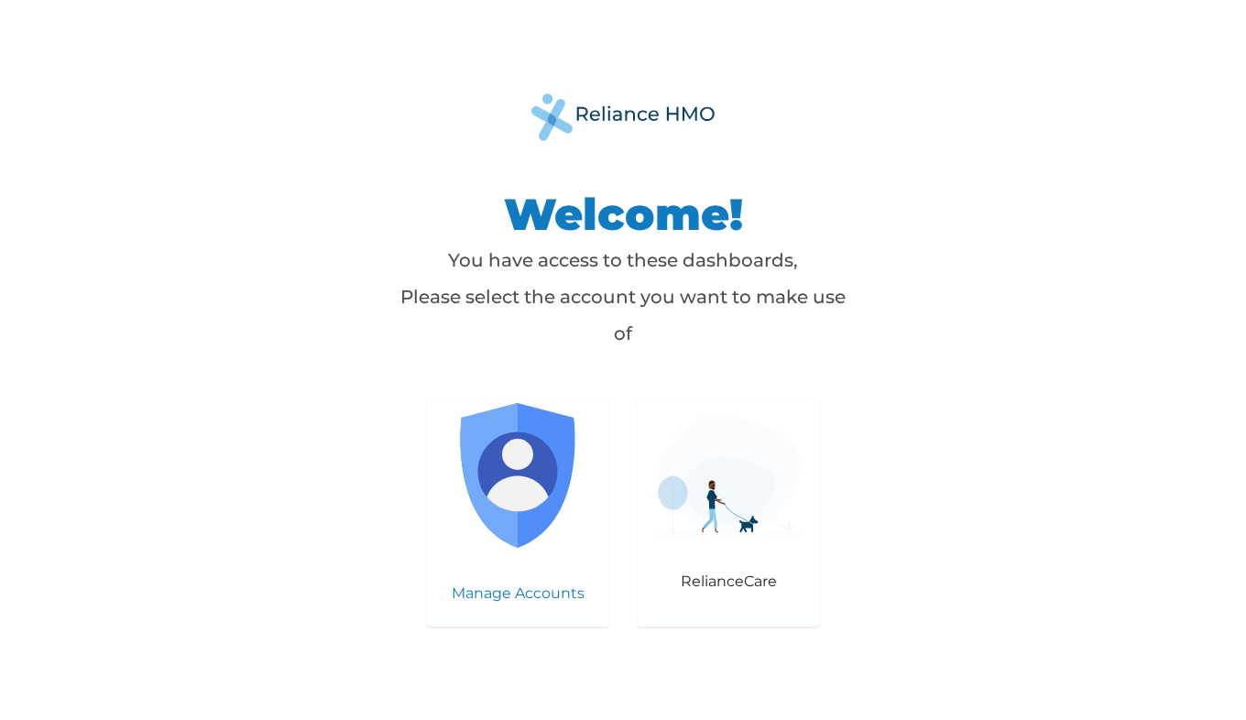
click at [514, 477] on img at bounding box center [517, 475] width 145 height 145
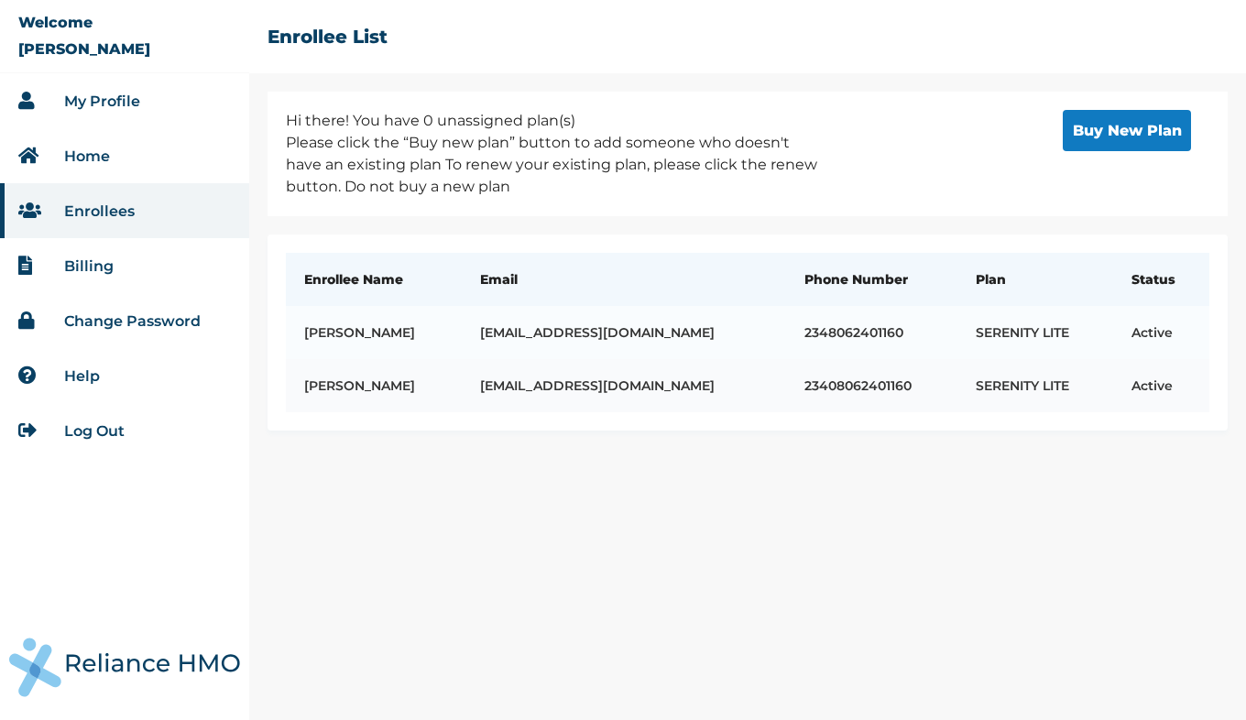
click td "Amobi Orji"
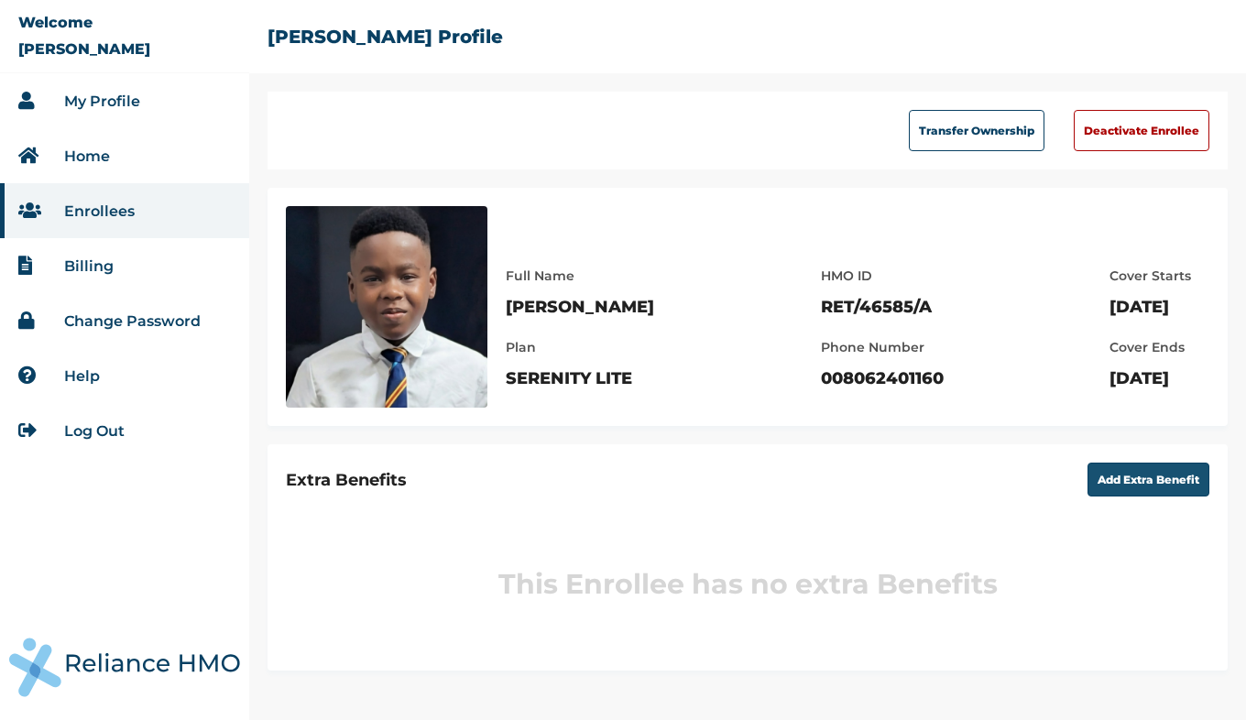
click button "Add Extra Benefit"
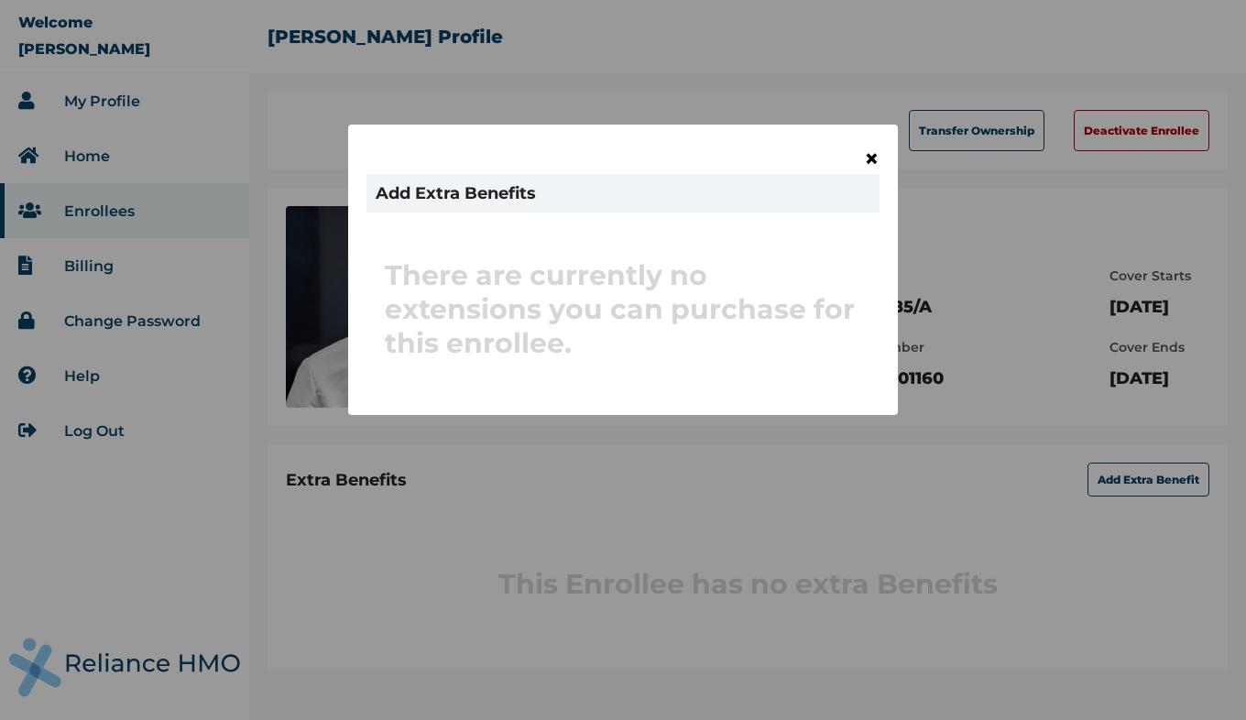
click span "×"
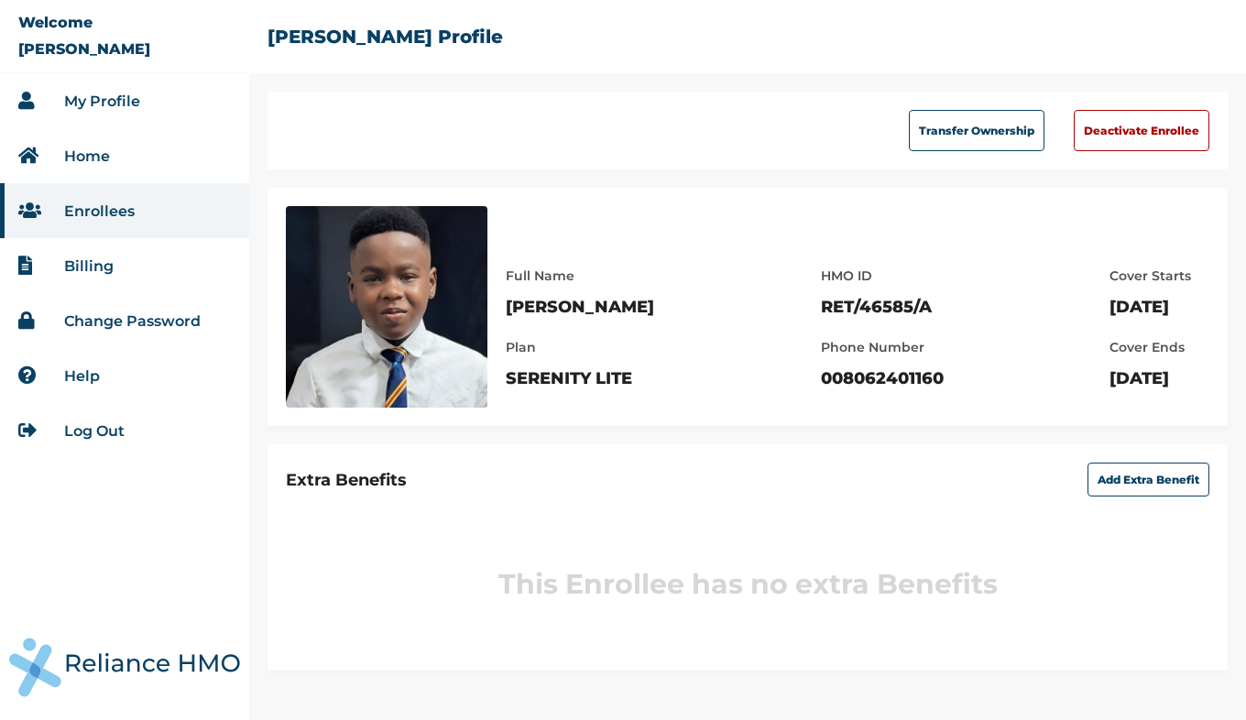
click link "My Profile"
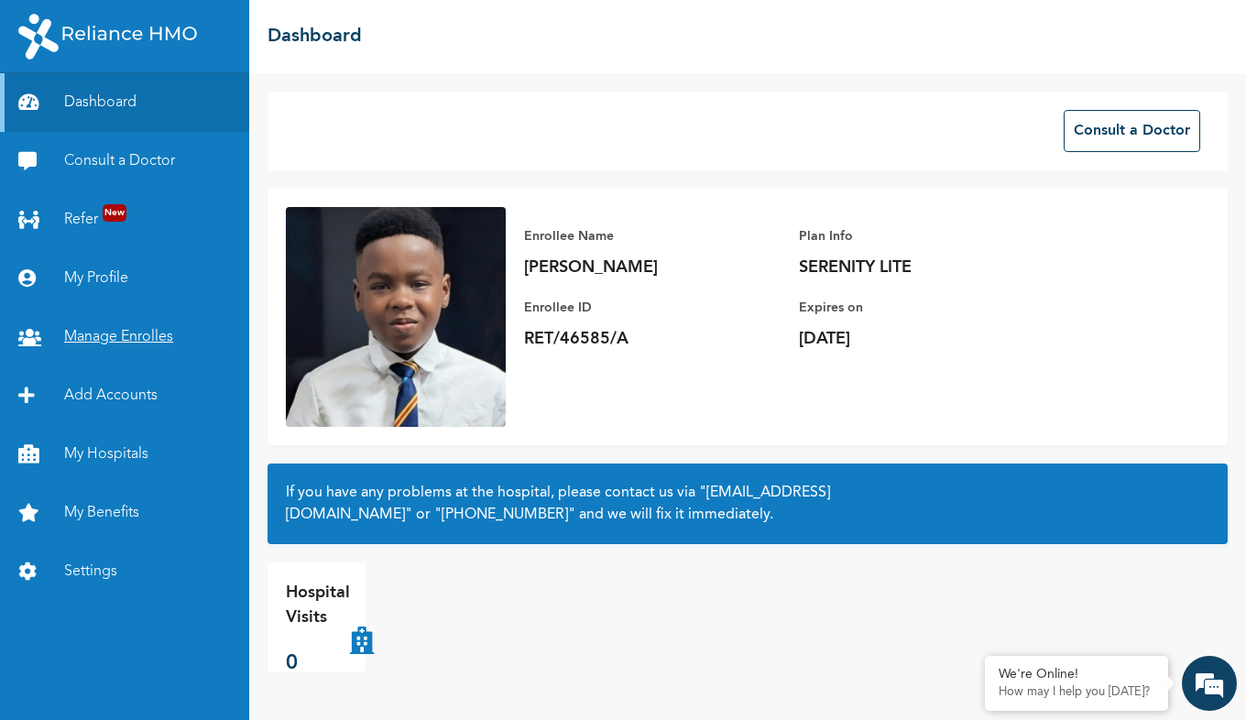
click at [98, 335] on link "Manage Enrolles" at bounding box center [124, 337] width 249 height 59
click at [206, 393] on link "Add Accounts" at bounding box center [124, 395] width 249 height 59
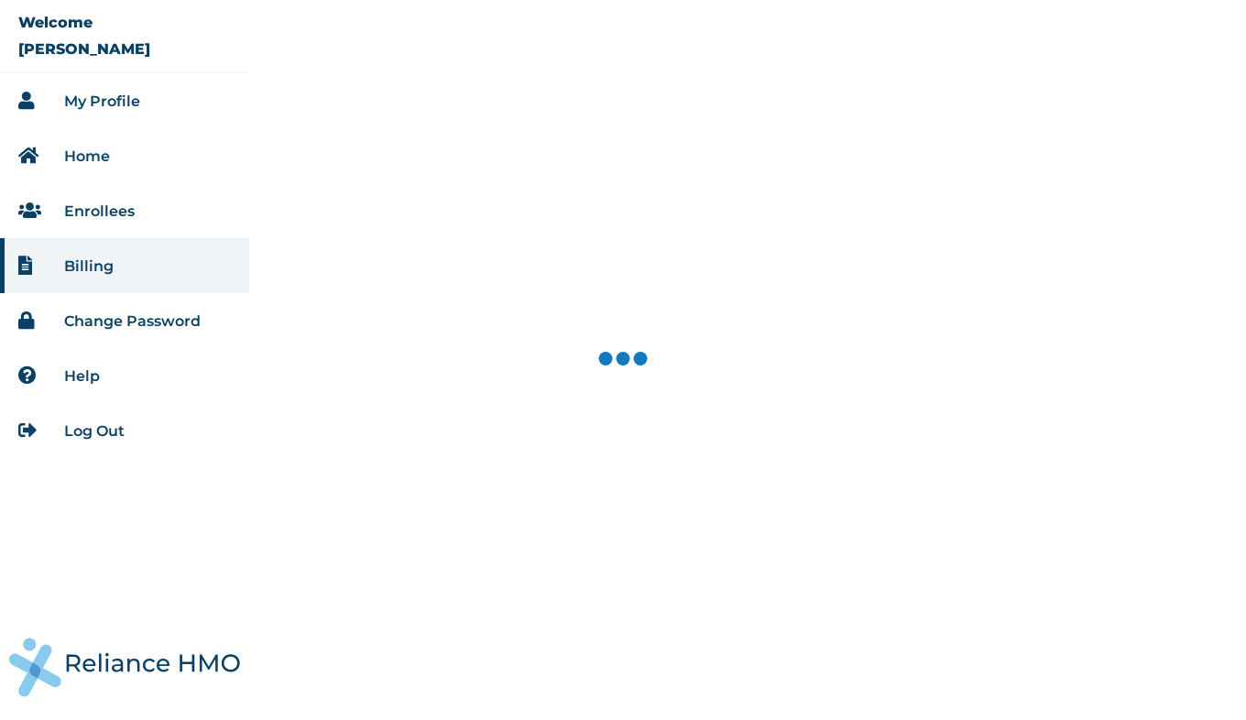
click at [93, 432] on link "Log Out" at bounding box center [94, 430] width 60 height 17
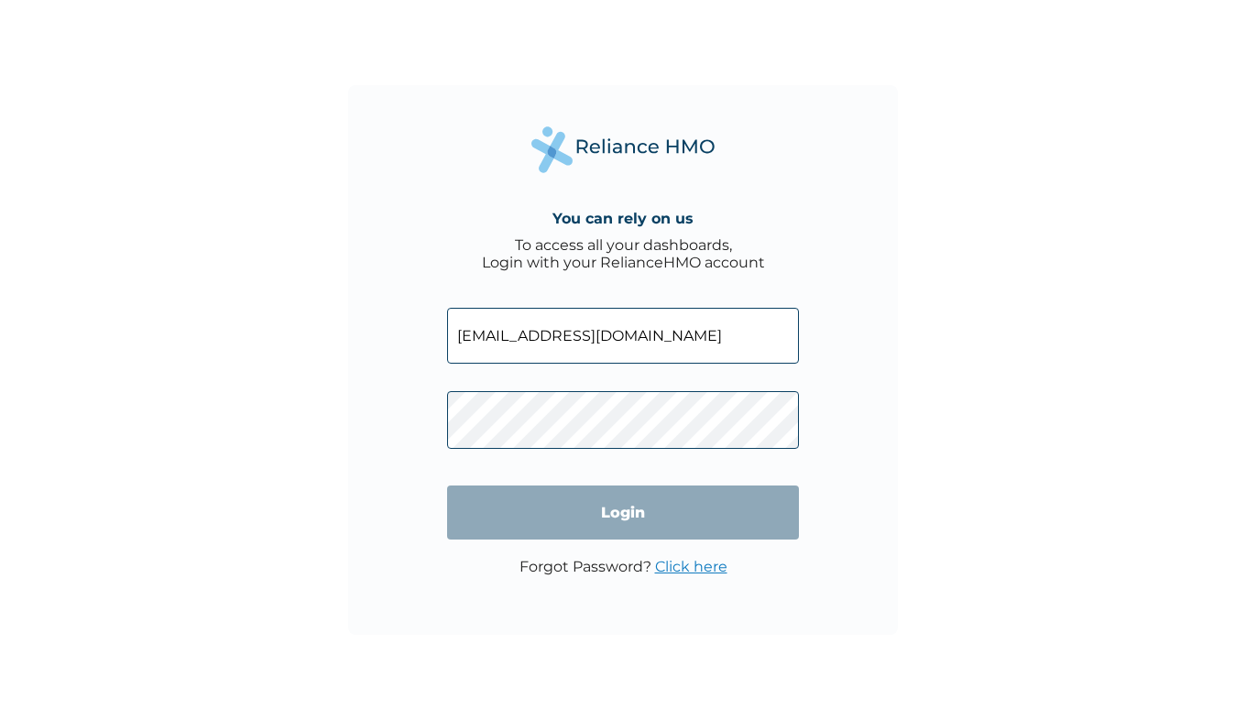
click at [612, 339] on input "[EMAIL_ADDRESS][DOMAIN_NAME]" at bounding box center [623, 336] width 352 height 56
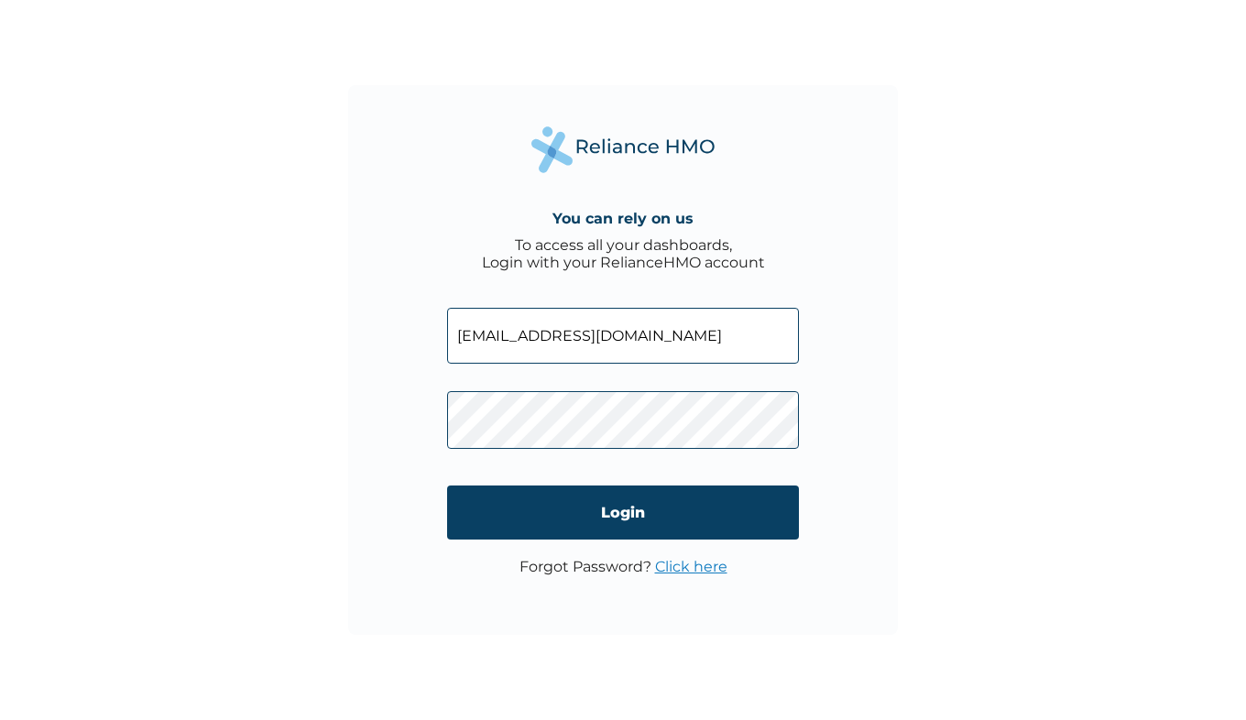
type input "[EMAIL_ADDRESS][DOMAIN_NAME]"
click at [420, 424] on div "You can rely on us To access all your dashboards, Login with your RelianceHMO a…" at bounding box center [623, 360] width 550 height 550
click at [345, 519] on div "You can rely on us To access all your dashboards, Login with your RelianceHMO a…" at bounding box center [623, 360] width 1246 height 720
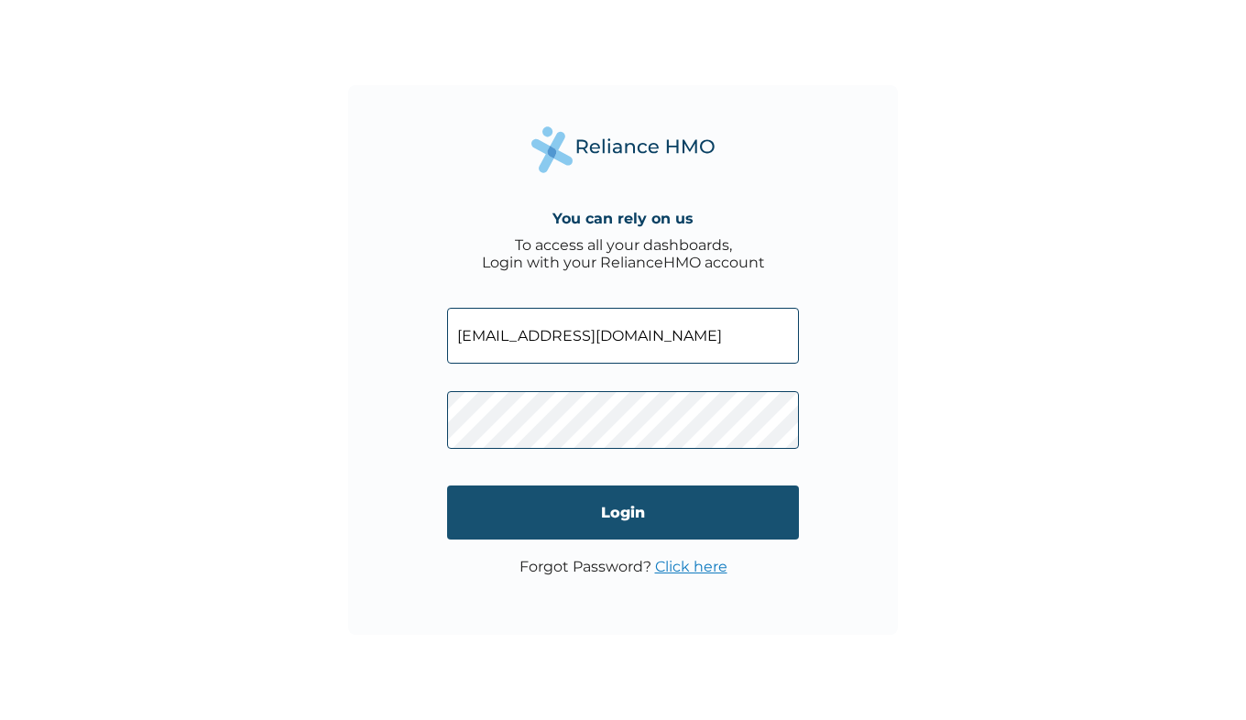
click at [625, 518] on input "Login" at bounding box center [623, 512] width 352 height 54
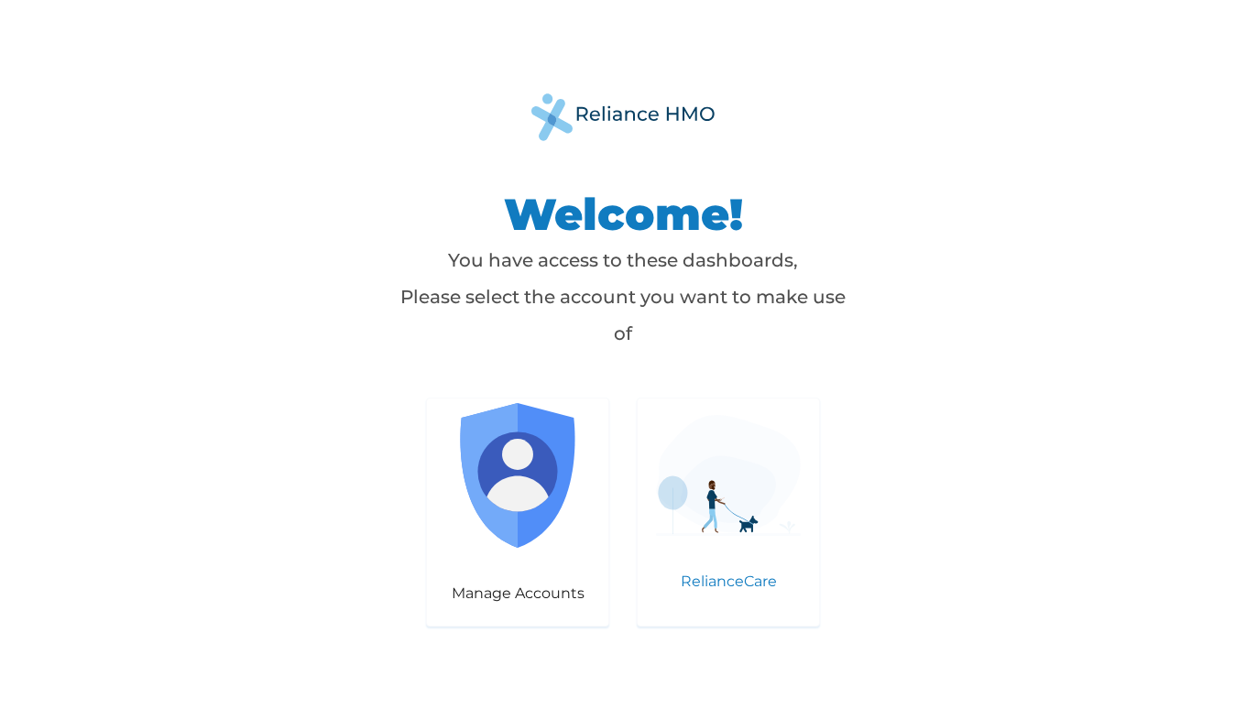
click at [698, 527] on img at bounding box center [728, 475] width 145 height 120
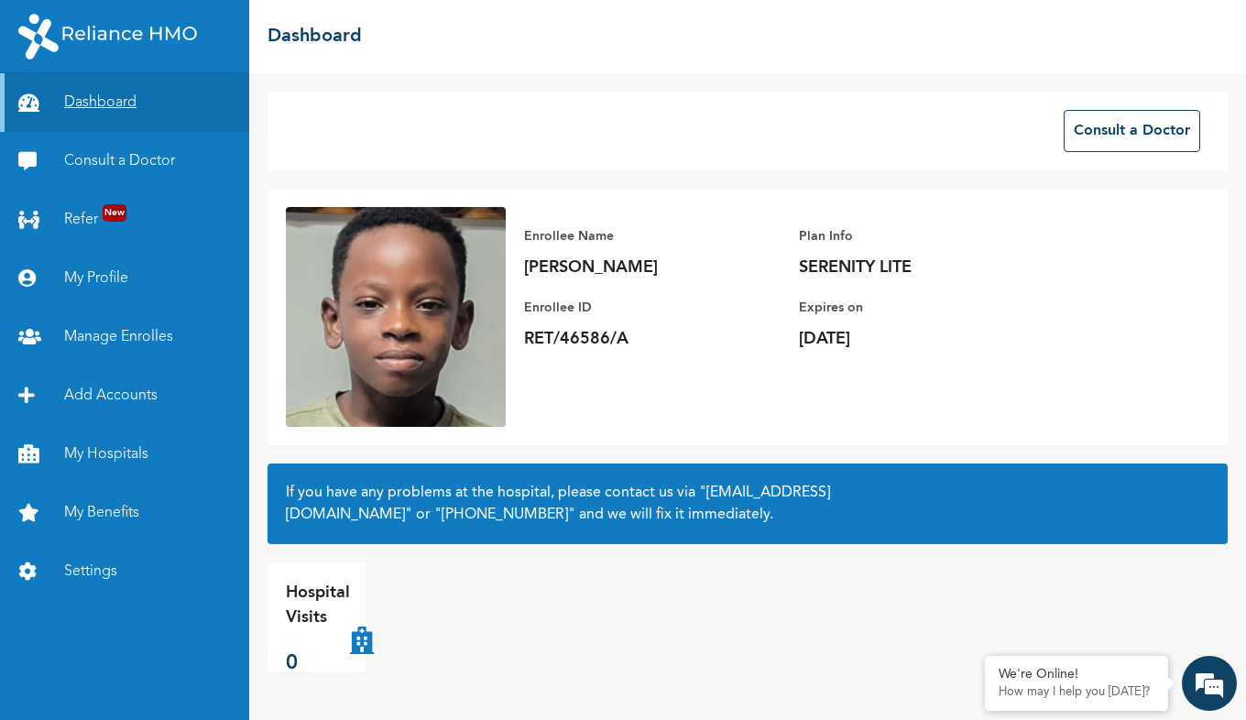
click at [92, 105] on link "Dashboard" at bounding box center [124, 102] width 249 height 59
click at [1067, 676] on div "We're Online!" at bounding box center [1076, 675] width 156 height 16
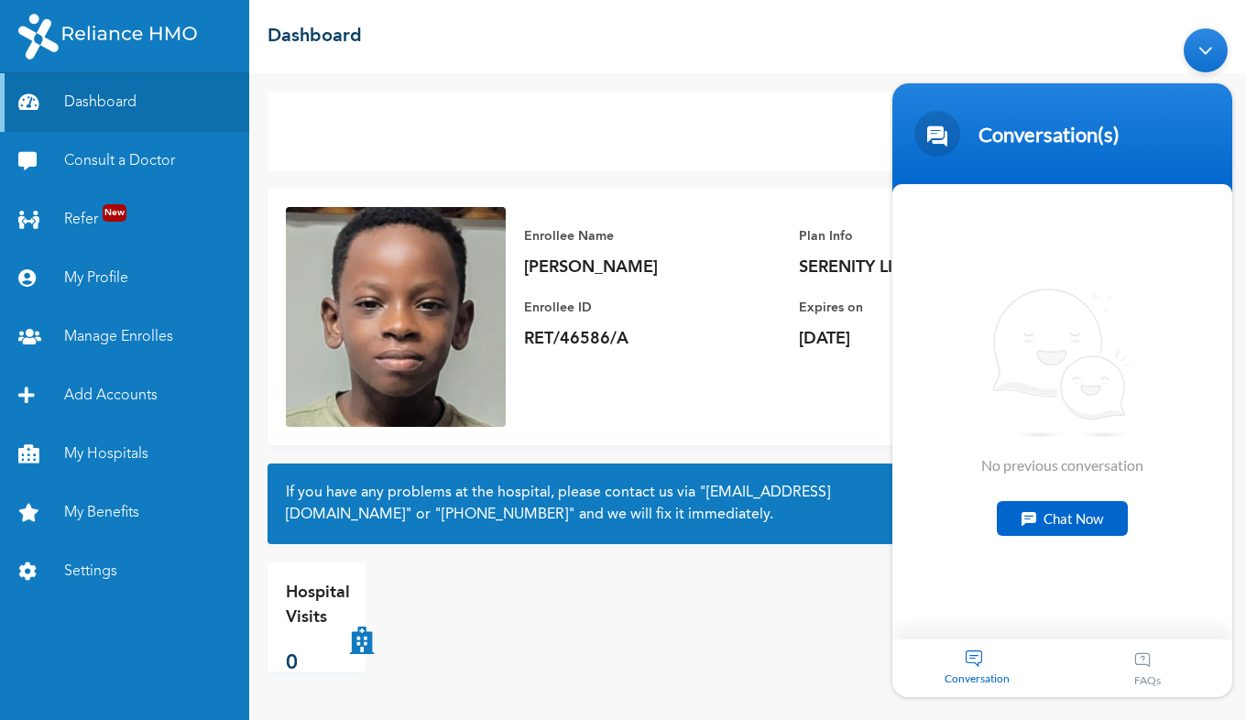
click at [1085, 515] on div "Chat Now" at bounding box center [1062, 518] width 131 height 35
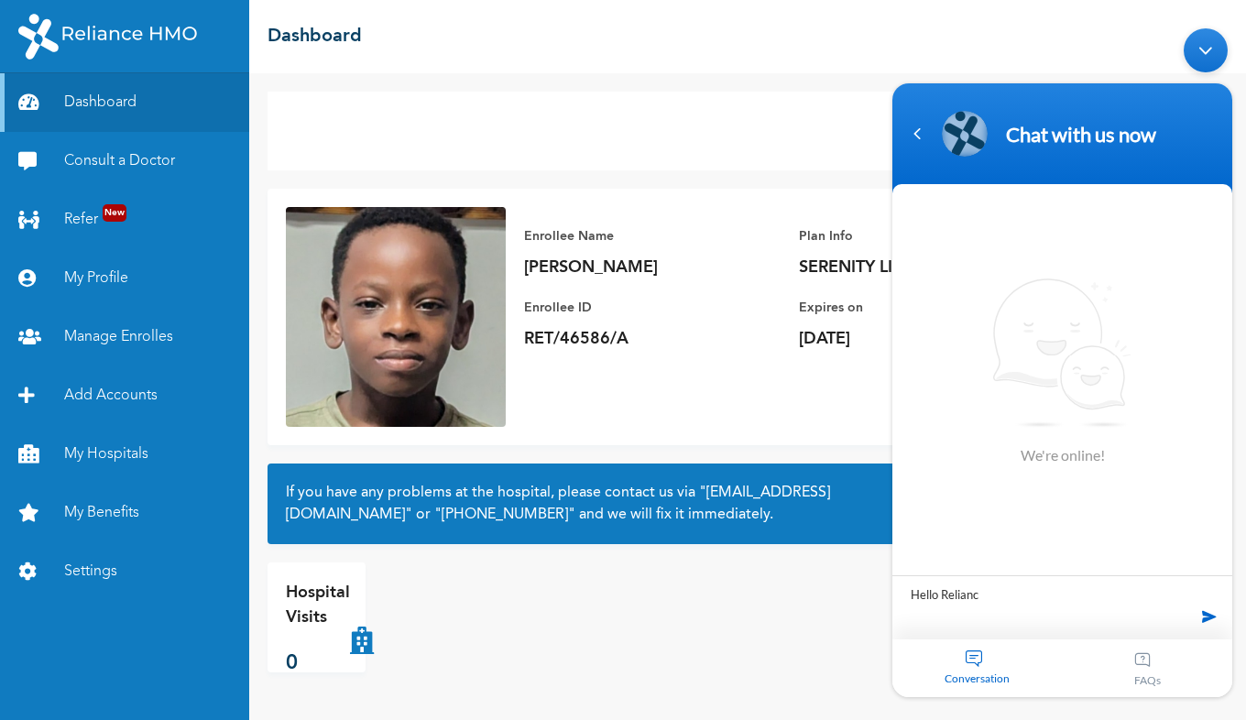
type textarea "Hello Reliance"
click at [574, 130] on div "Consult a Doctor" at bounding box center [747, 131] width 960 height 79
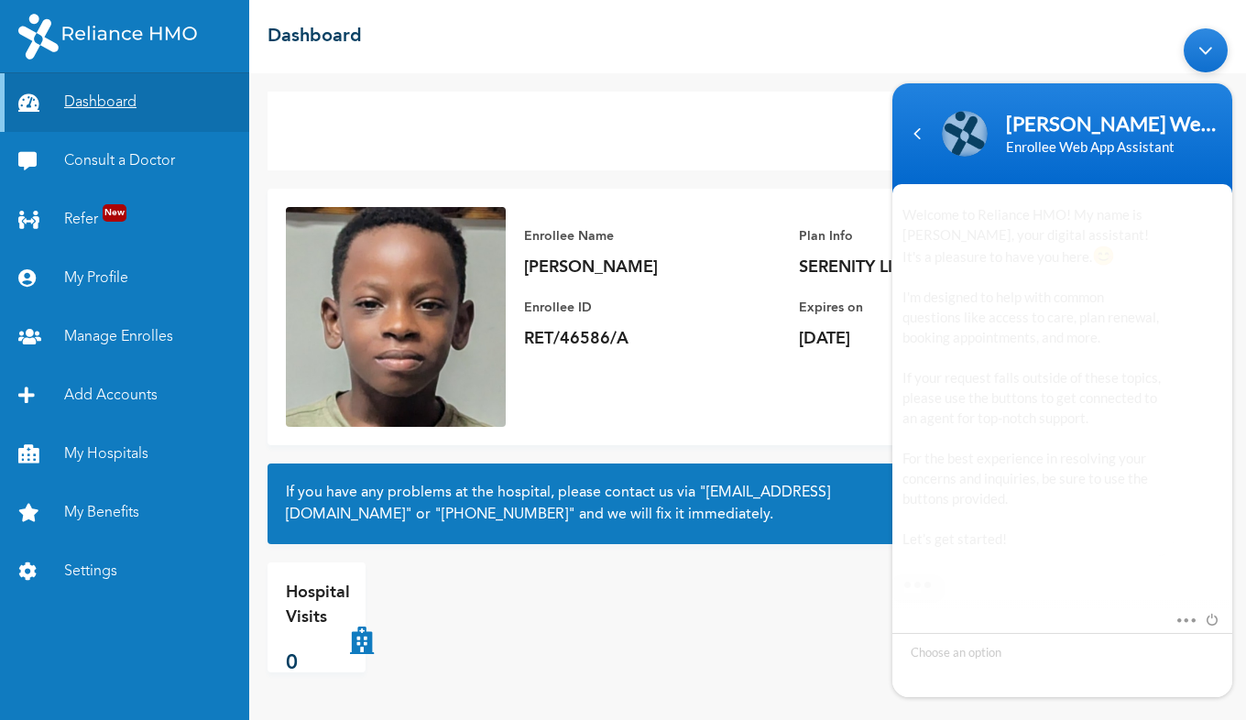
click at [120, 114] on link "Dashboard" at bounding box center [124, 102] width 249 height 59
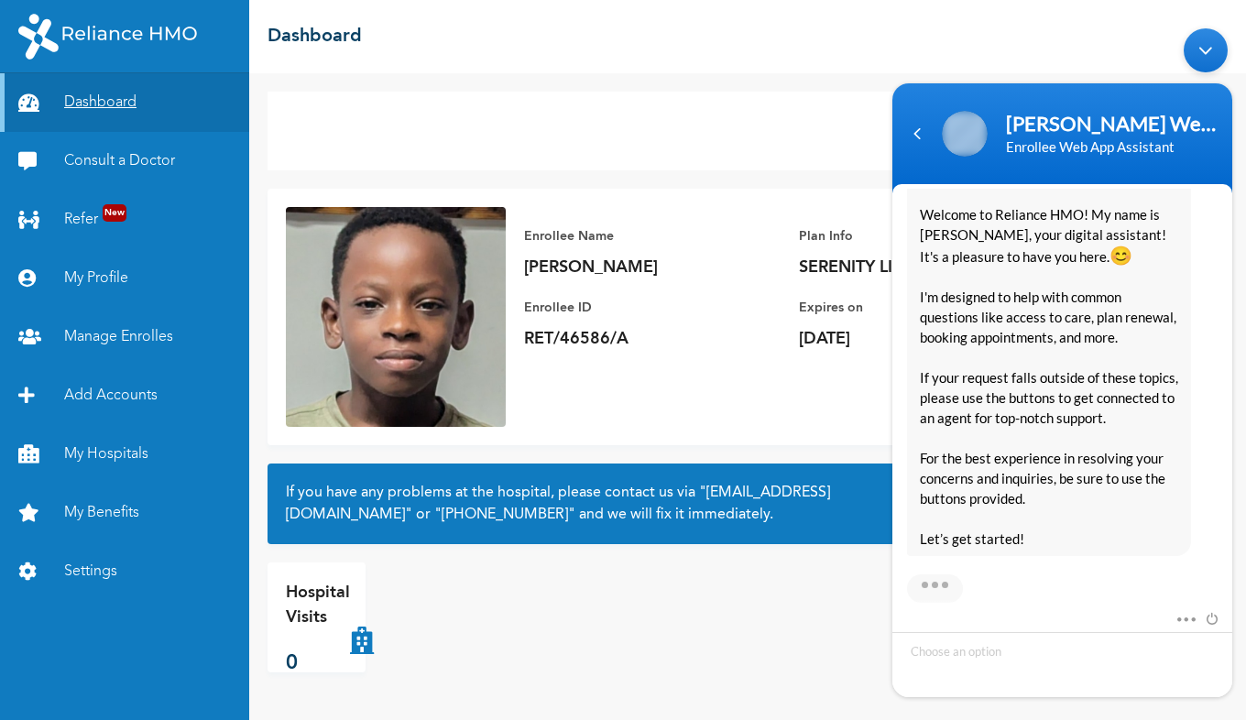
scroll to position [352, 0]
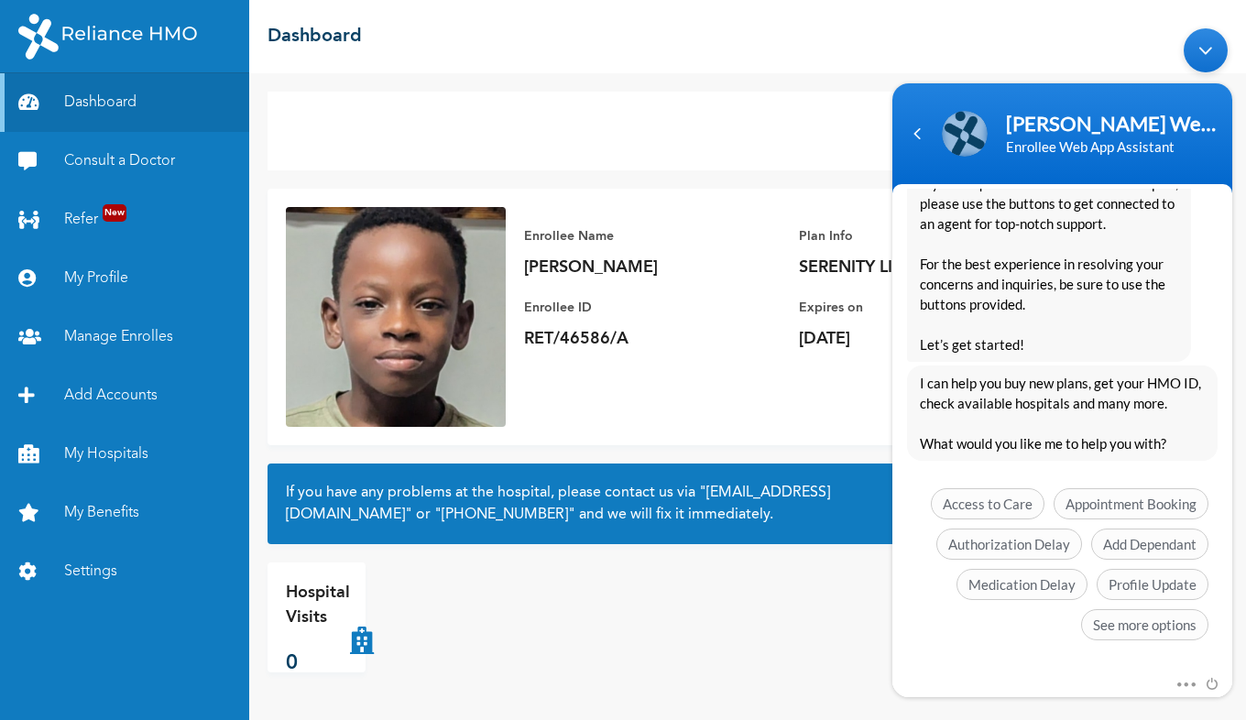
drag, startPoint x: 1232, startPoint y: 466, endPoint x: 1233, endPoint y: 497, distance: 31.2
click at [1233, 497] on body "Naomi Enrollee Web Assistant Enrollee Web App Assistant mobilityorji1980 Hello …" at bounding box center [1062, 362] width 358 height 687
click at [1194, 54] on div "Minimize live chat window" at bounding box center [1205, 50] width 44 height 44
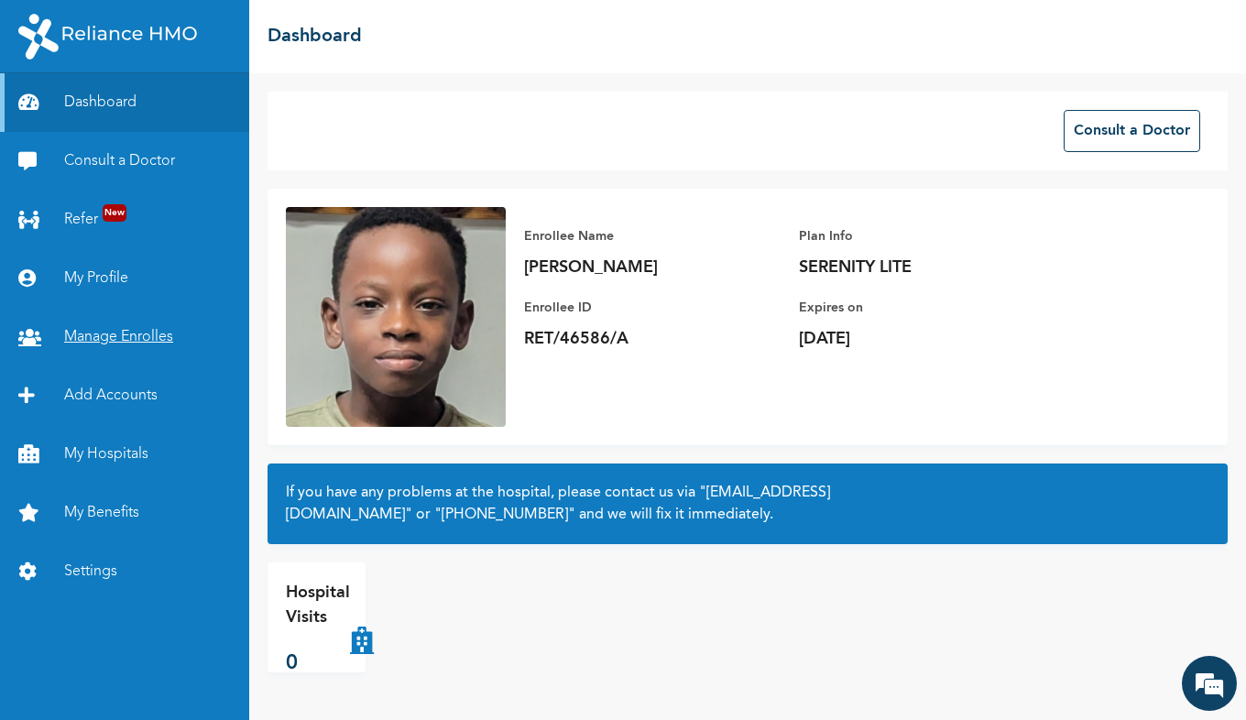
click at [104, 343] on link "Manage Enrolles" at bounding box center [124, 337] width 249 height 59
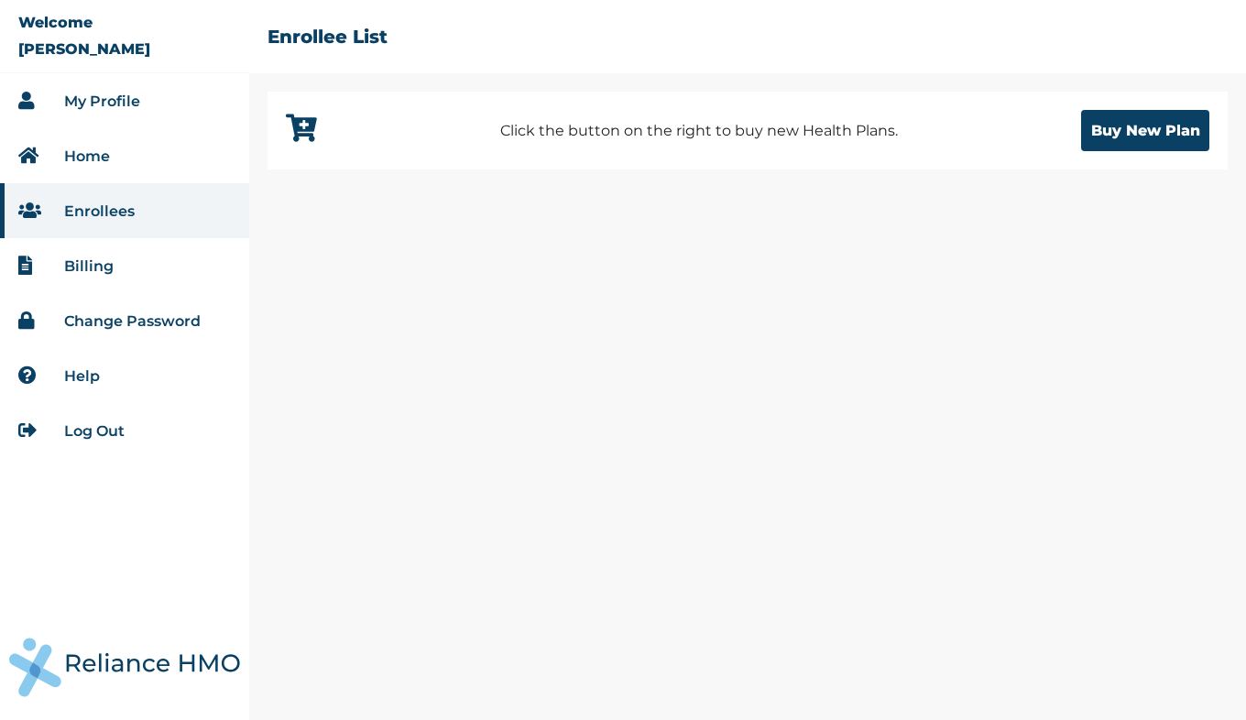
click at [90, 211] on link "Enrollees" at bounding box center [99, 210] width 71 height 17
click at [95, 104] on link "My Profile" at bounding box center [102, 101] width 76 height 17
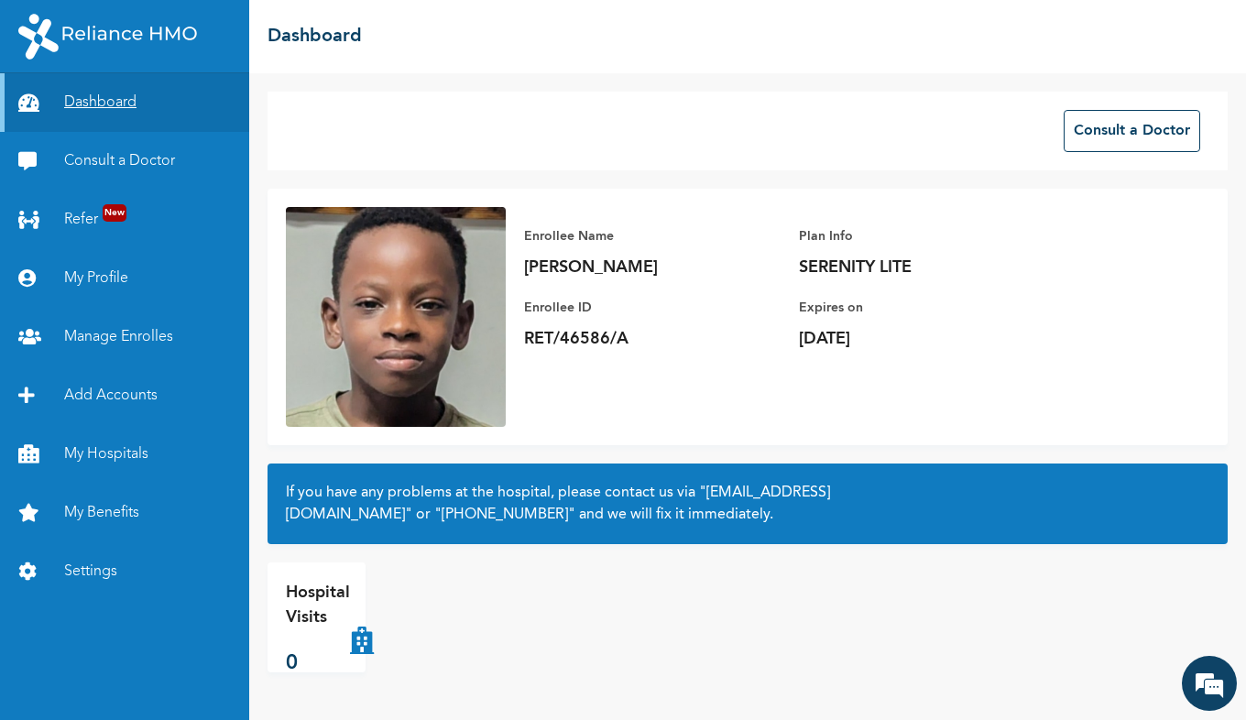
scroll to position [374, 0]
click at [88, 454] on link "My Hospitals" at bounding box center [124, 454] width 249 height 59
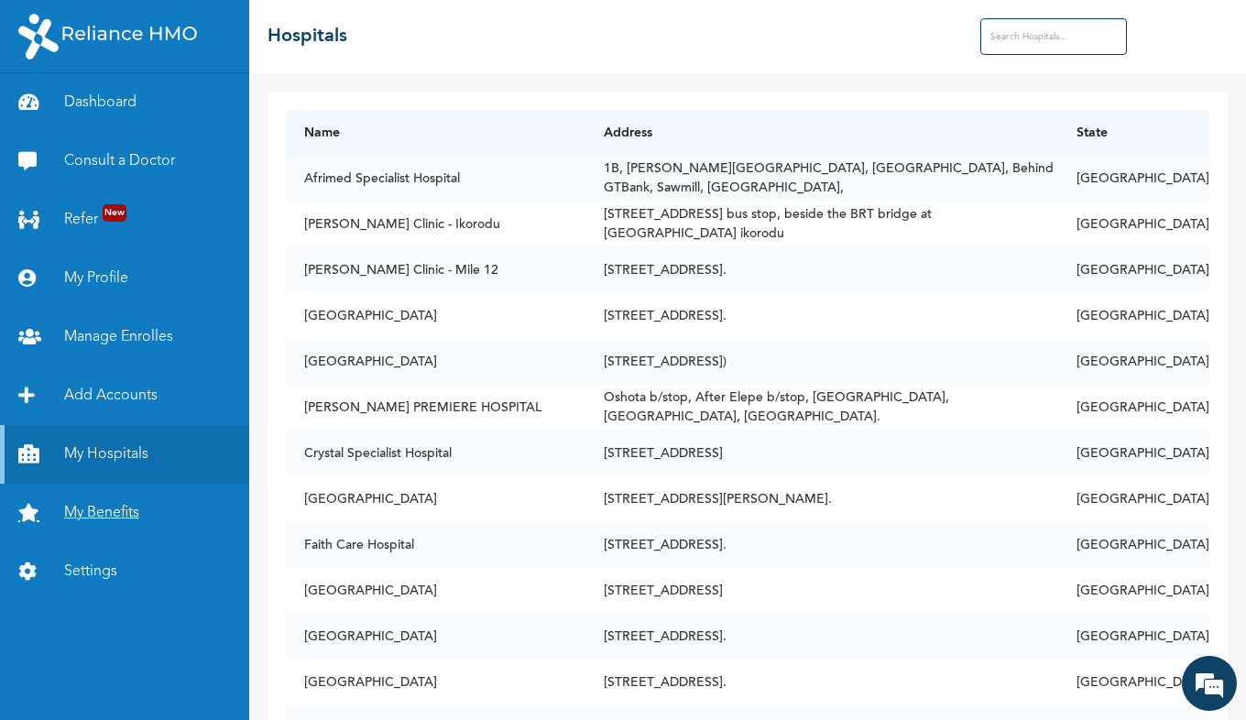
click at [107, 518] on link "My Benefits" at bounding box center [124, 513] width 249 height 59
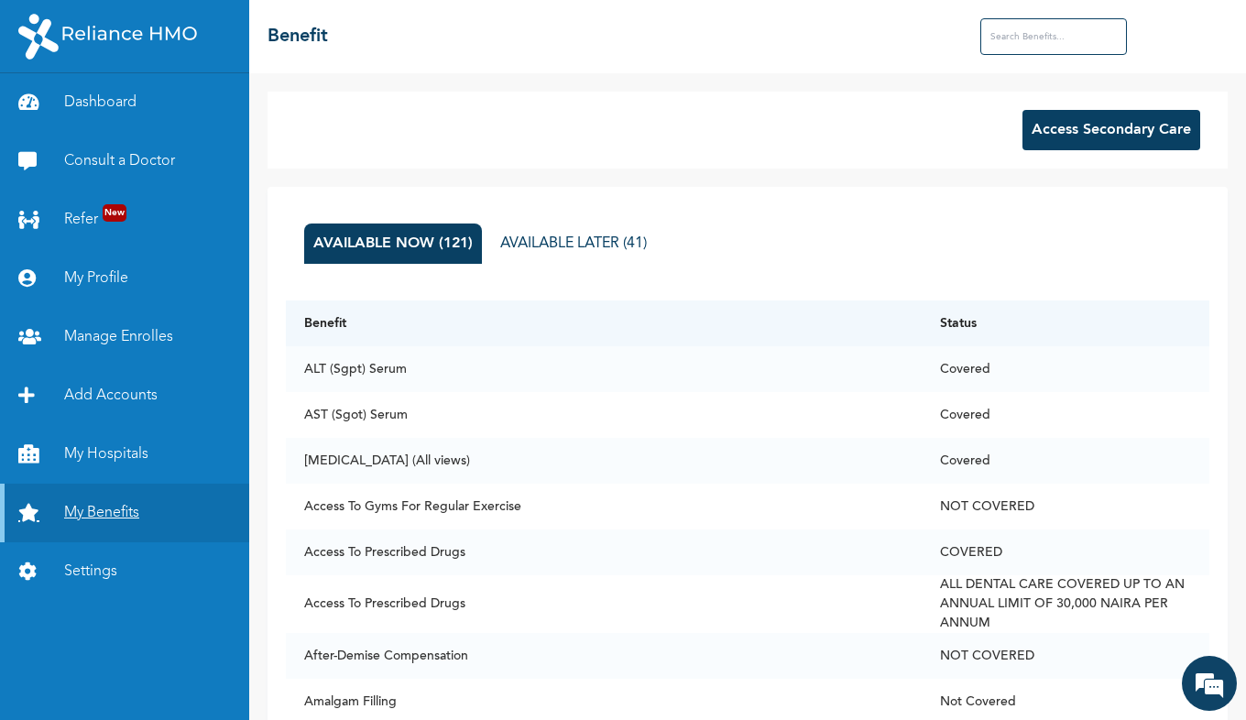
scroll to position [565, 0]
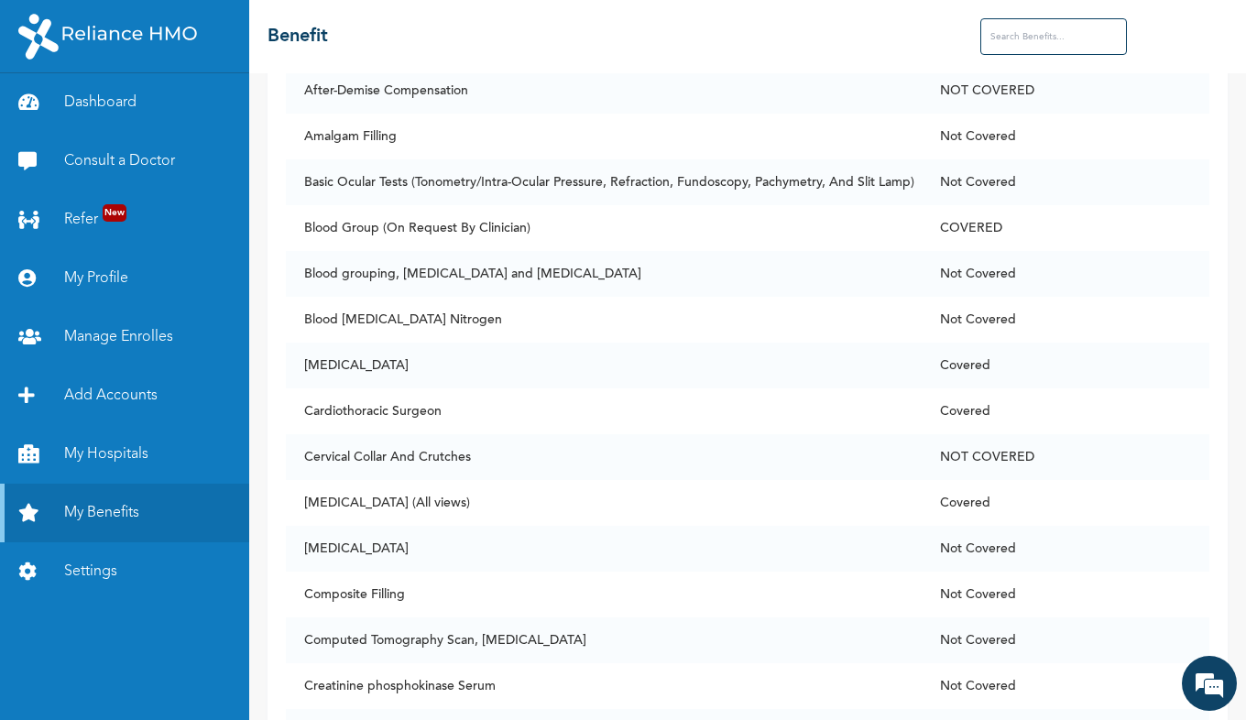
click at [1226, 536] on div "Access Secondary Care AVAILABLE NOW (121) AVAILABLE LATER (41) Benefit Status A…" at bounding box center [747, 396] width 997 height 647
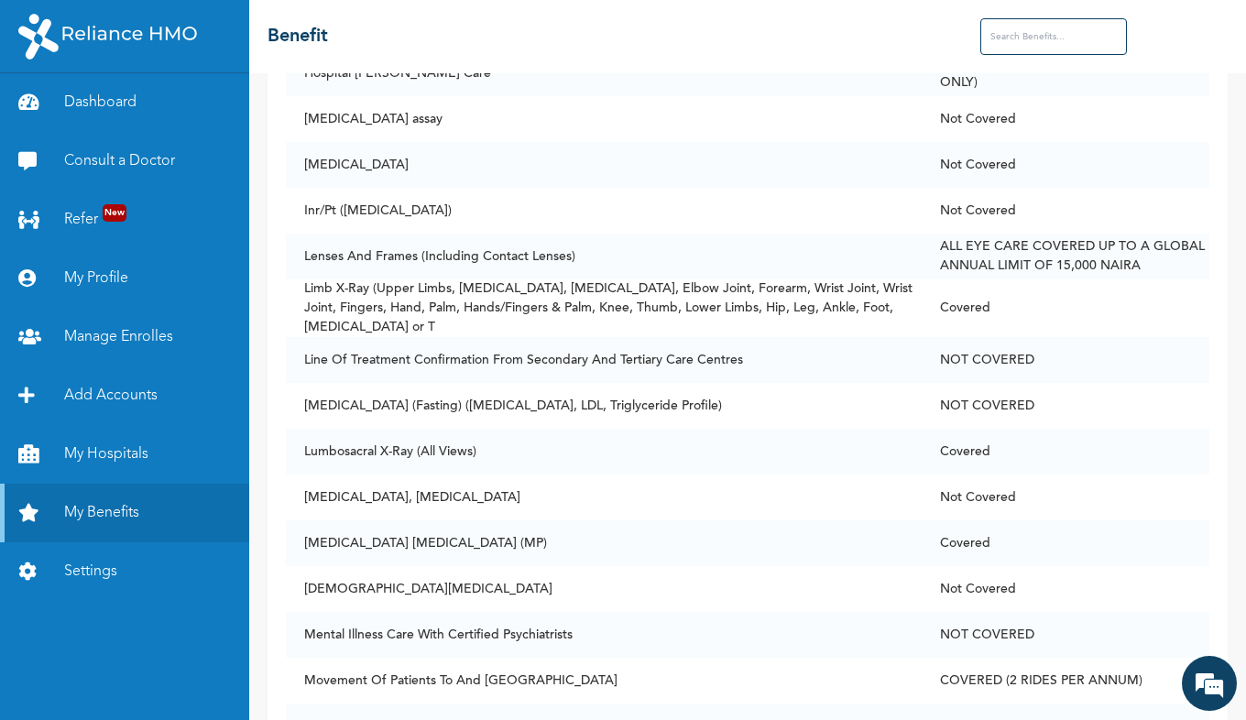
scroll to position [2611, 0]
click at [96, 583] on link "Settings" at bounding box center [124, 571] width 249 height 59
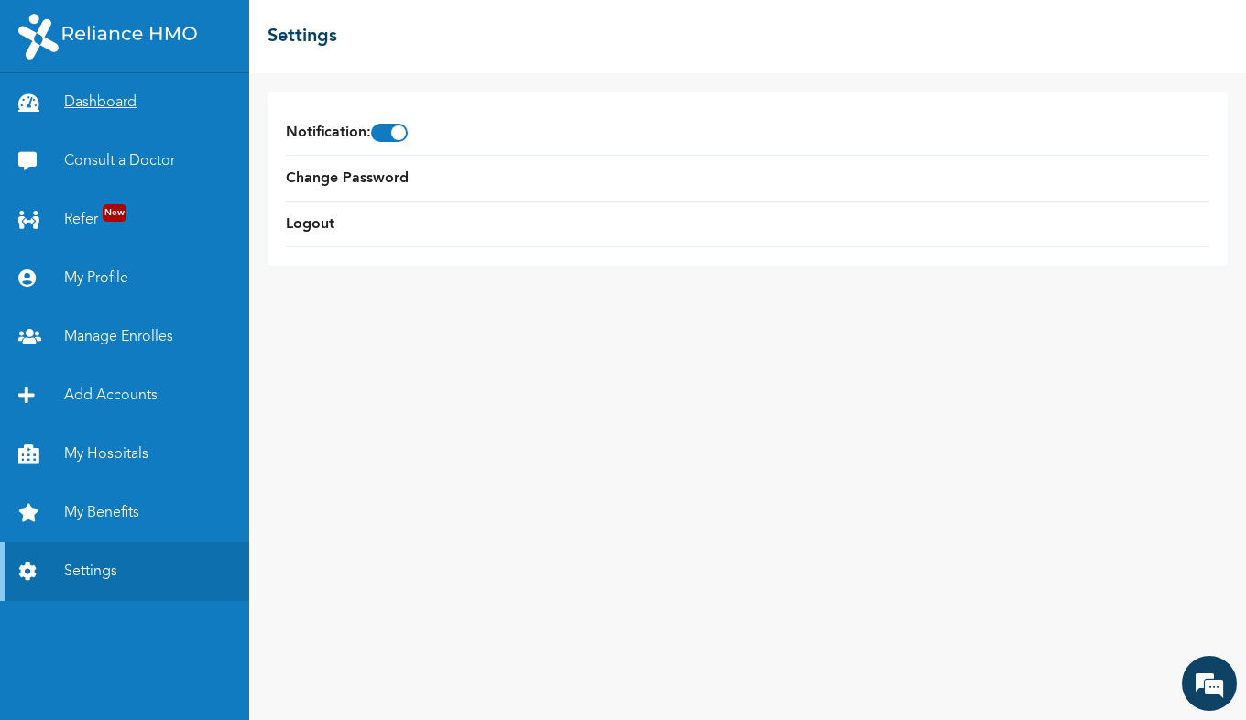
click at [101, 101] on link "Dashboard" at bounding box center [124, 102] width 249 height 59
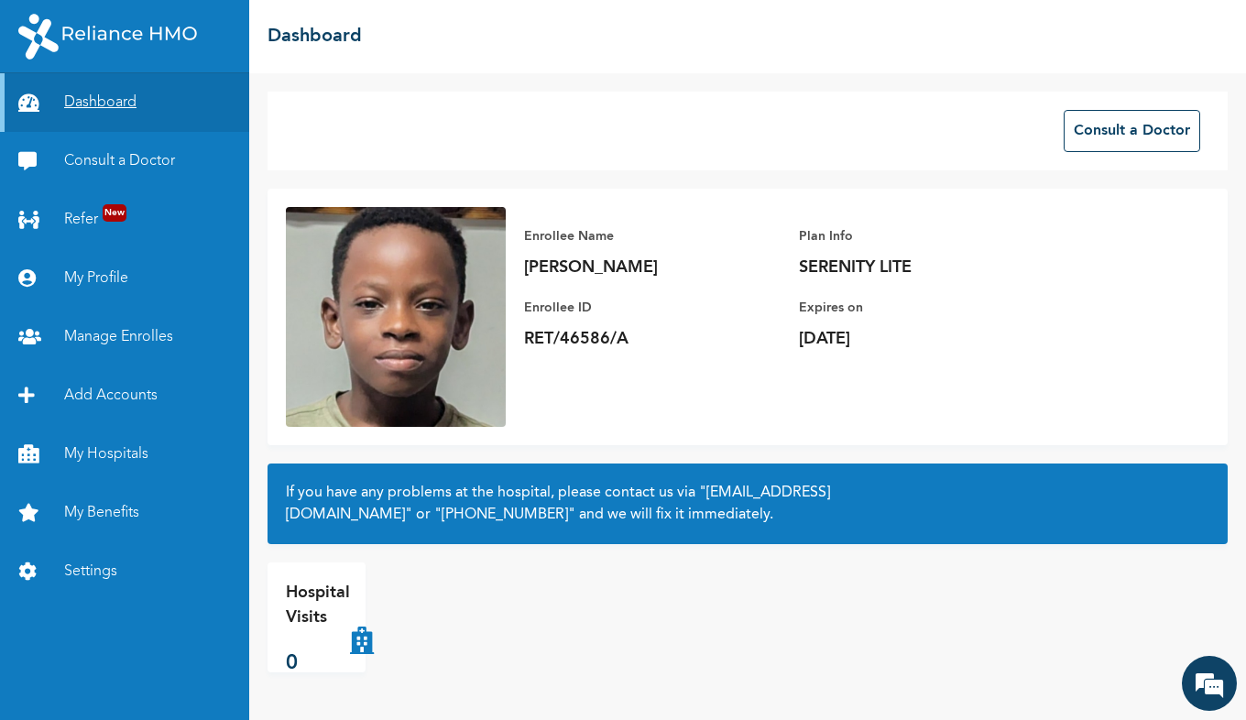
click at [109, 102] on link "Dashboard" at bounding box center [124, 102] width 249 height 59
click at [158, 334] on link "Manage Enrolles" at bounding box center [124, 337] width 249 height 59
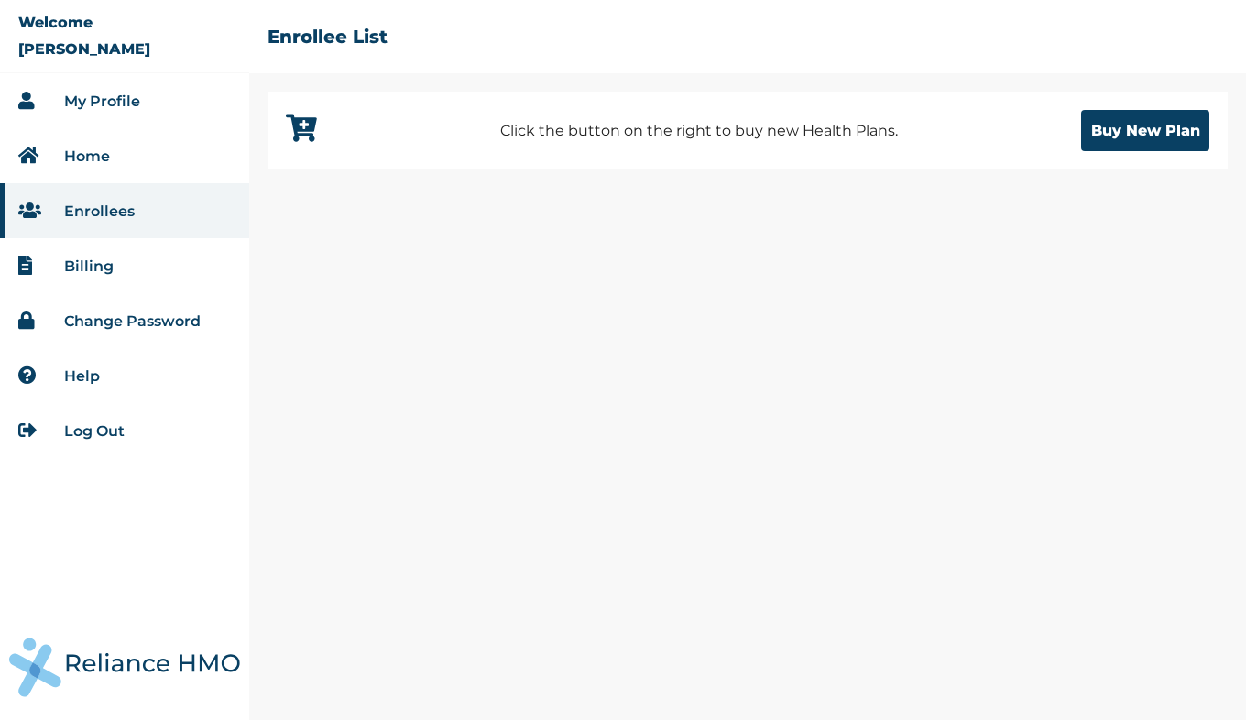
click at [110, 202] on link "Enrollees" at bounding box center [99, 210] width 71 height 17
click at [101, 212] on link "Enrollees" at bounding box center [99, 210] width 71 height 17
click at [126, 103] on link "My Profile" at bounding box center [102, 101] width 76 height 17
click at [113, 437] on link "Log Out" at bounding box center [94, 430] width 60 height 17
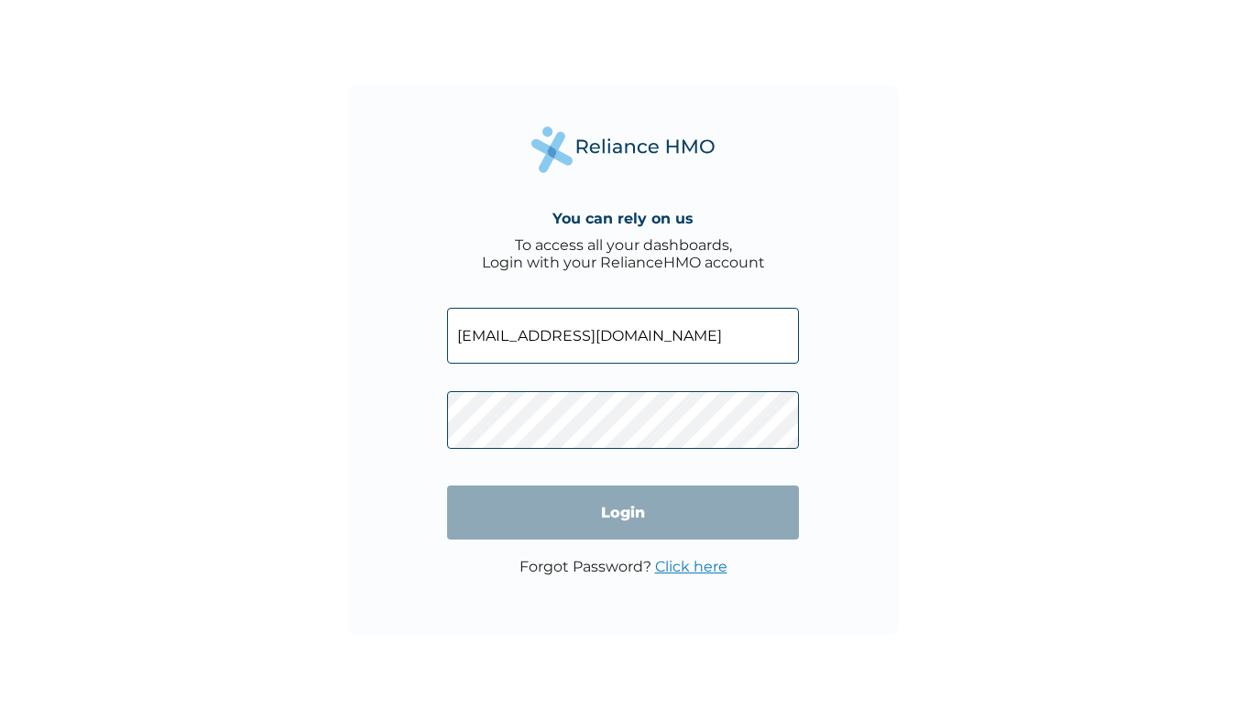
click at [648, 336] on input "[EMAIL_ADDRESS][DOMAIN_NAME]" at bounding box center [623, 336] width 352 height 56
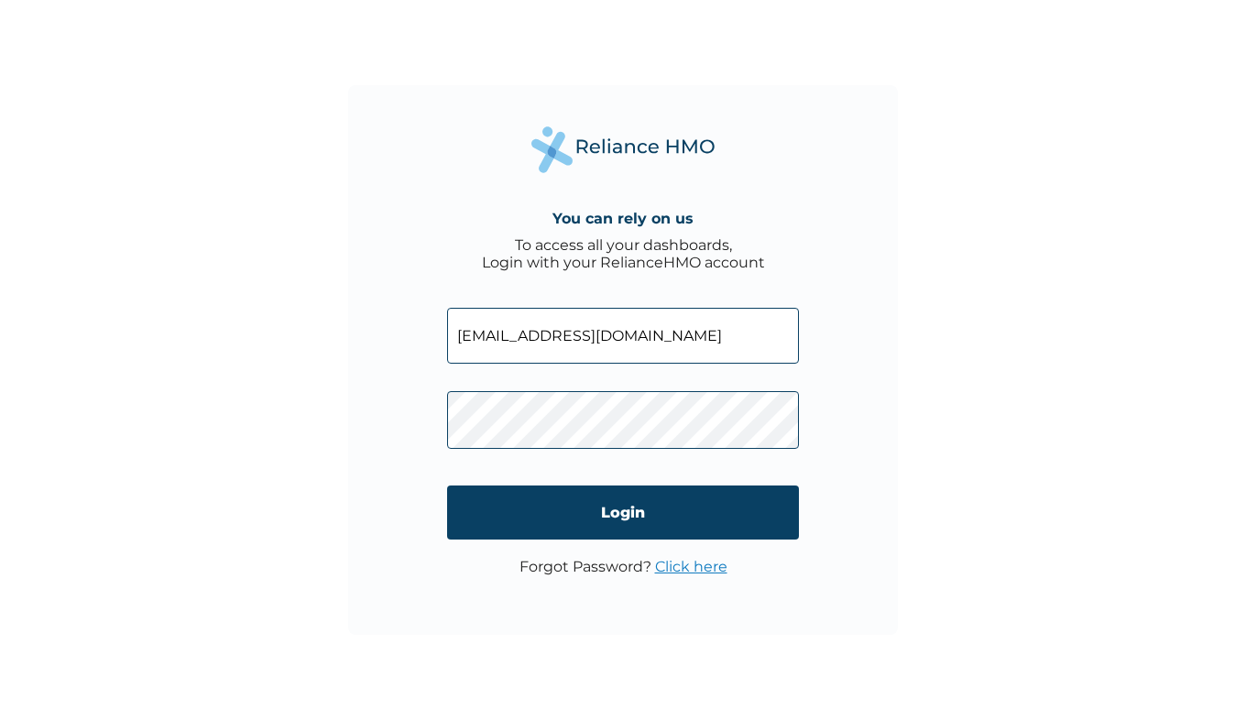
type input "[EMAIL_ADDRESS][DOMAIN_NAME]"
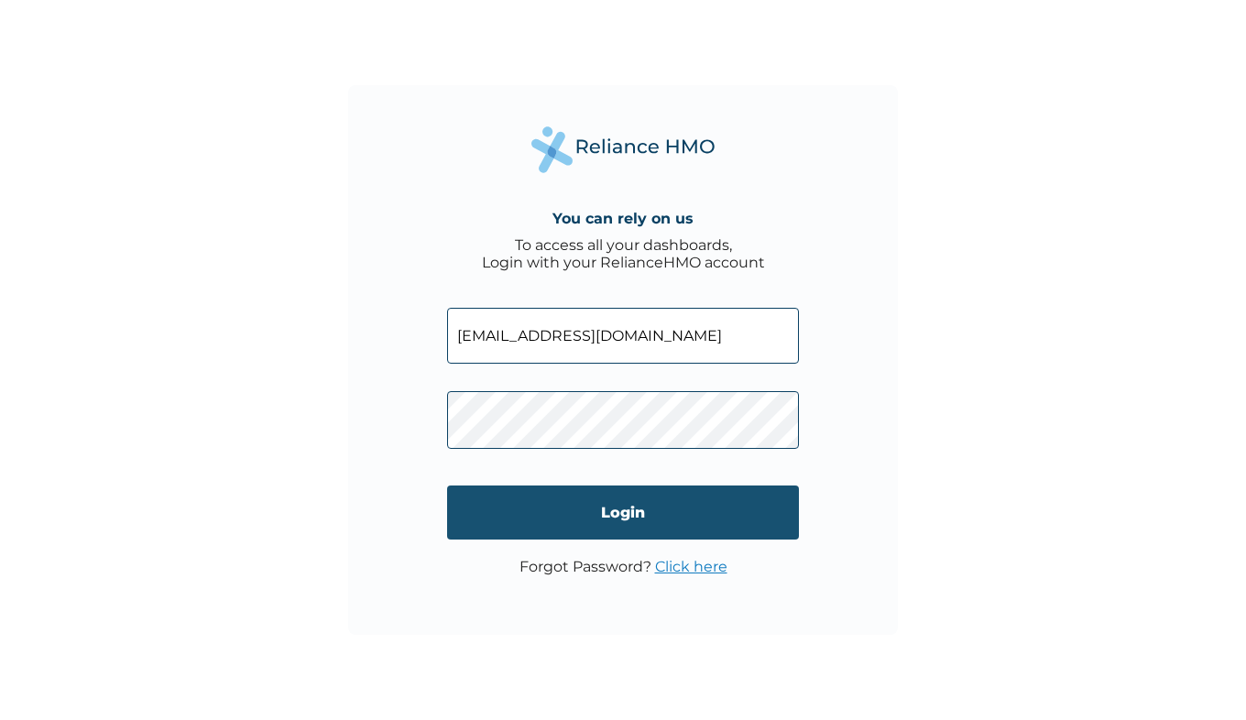
click at [613, 515] on input "Login" at bounding box center [623, 512] width 352 height 54
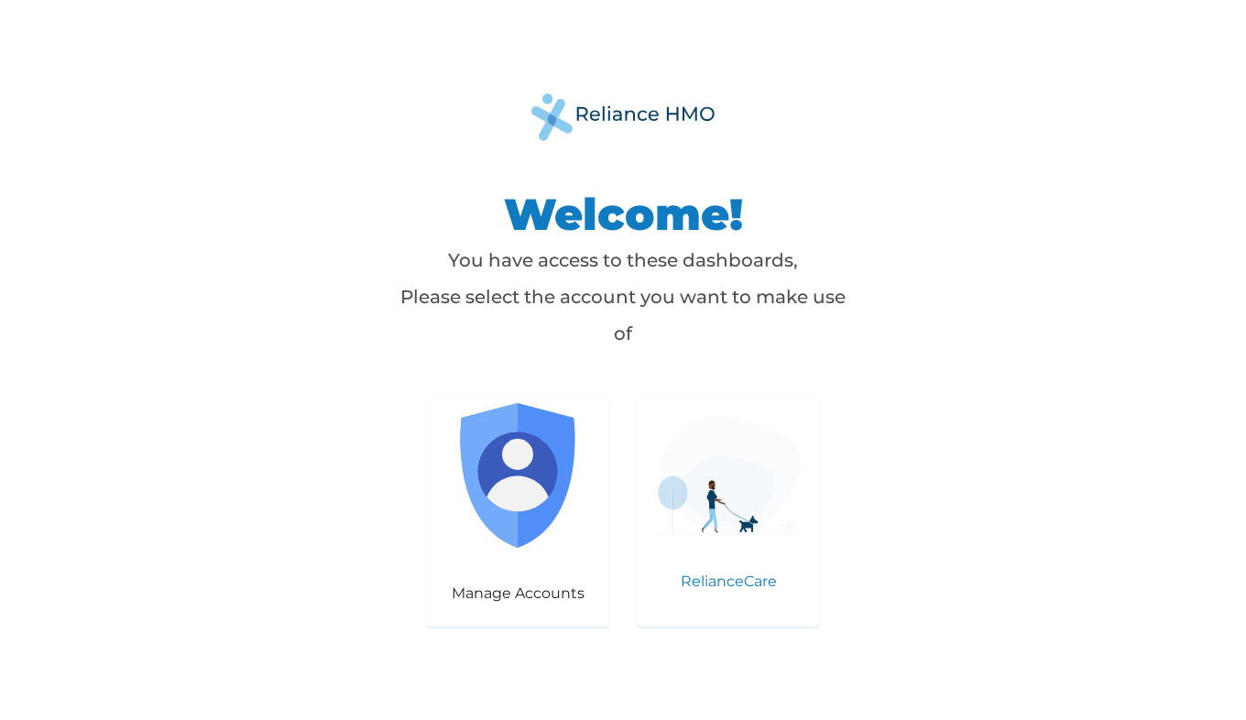
click at [708, 498] on img at bounding box center [728, 475] width 145 height 120
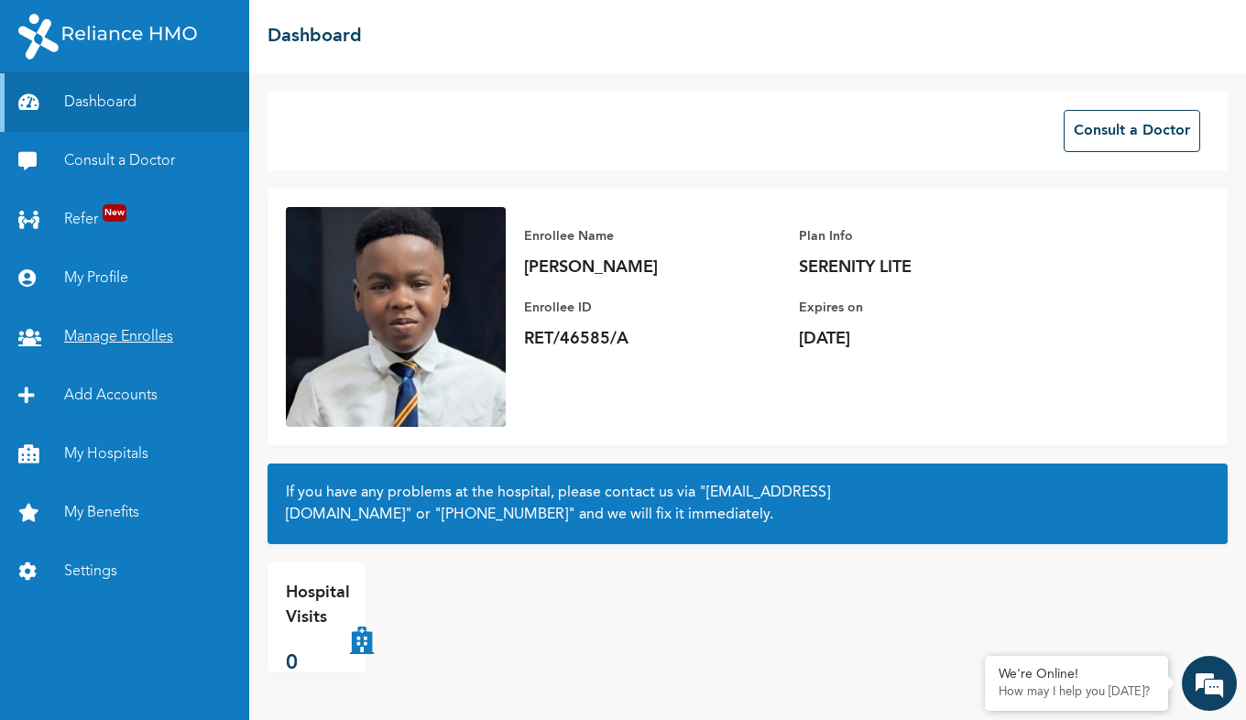
click at [158, 339] on link "Manage Enrolles" at bounding box center [124, 337] width 249 height 59
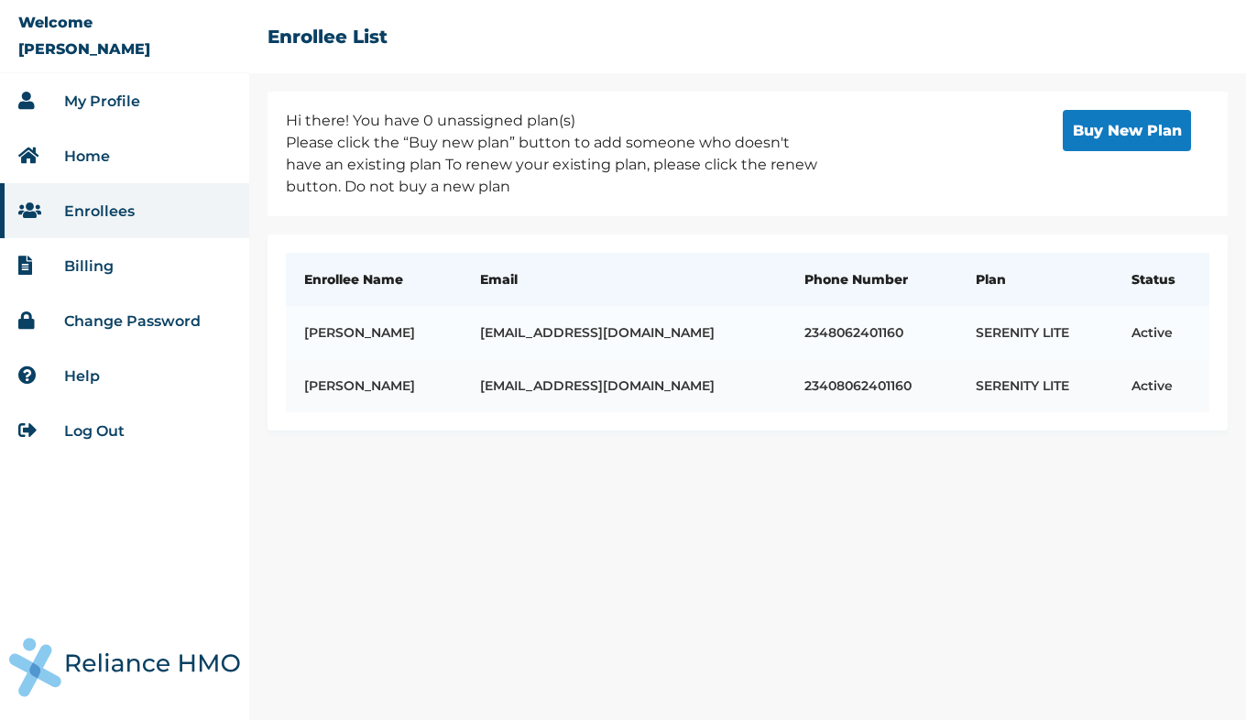
click at [349, 374] on td "[PERSON_NAME]" at bounding box center [374, 385] width 176 height 53
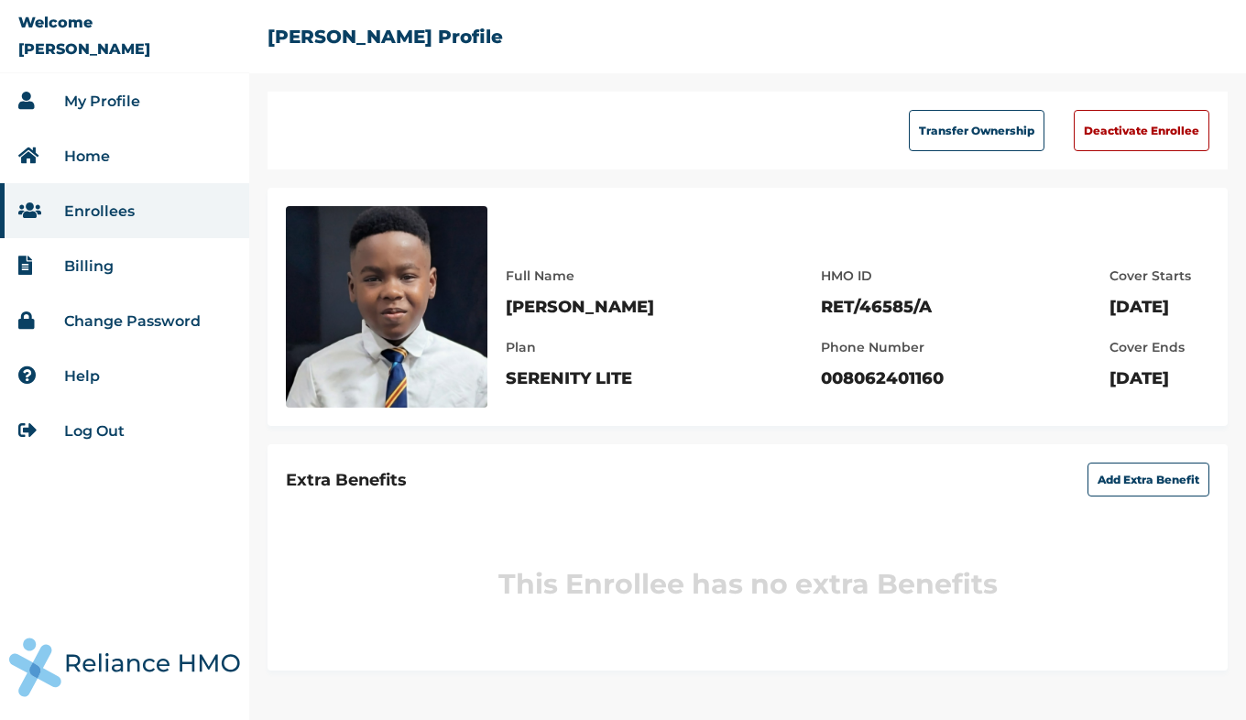
click at [90, 98] on link "My Profile" at bounding box center [102, 101] width 76 height 17
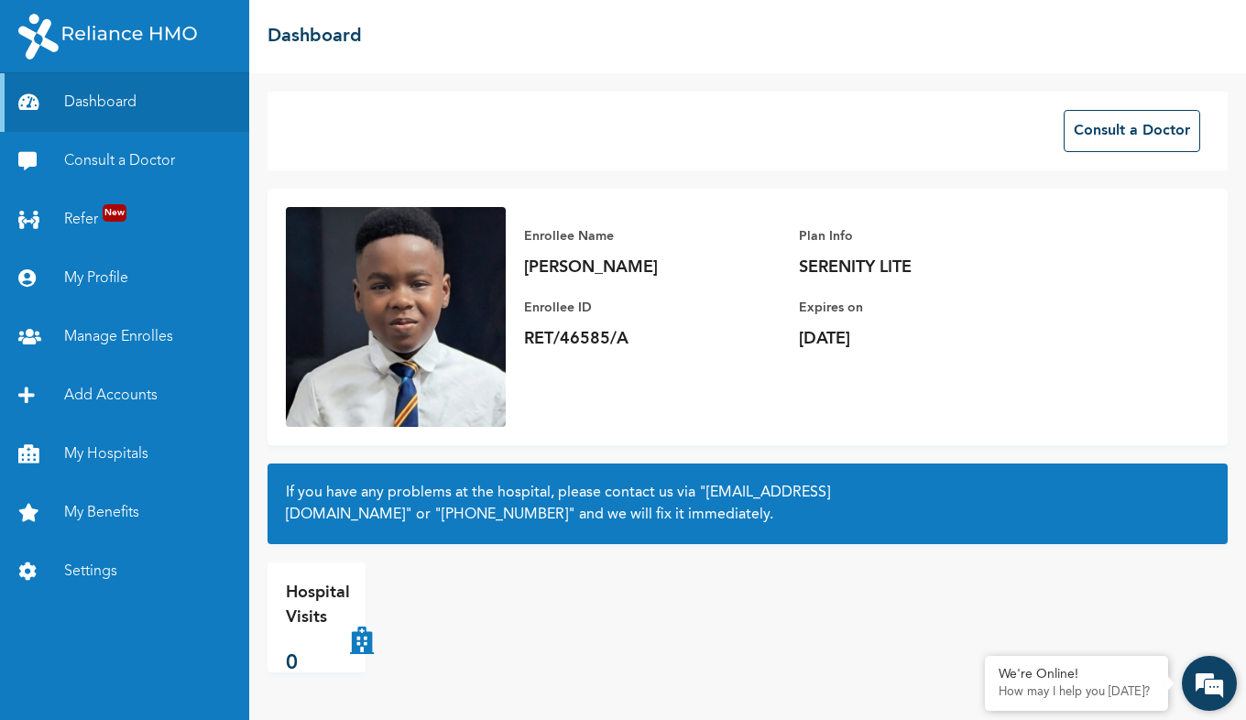
click at [1218, 681] on em at bounding box center [1208, 683] width 49 height 49
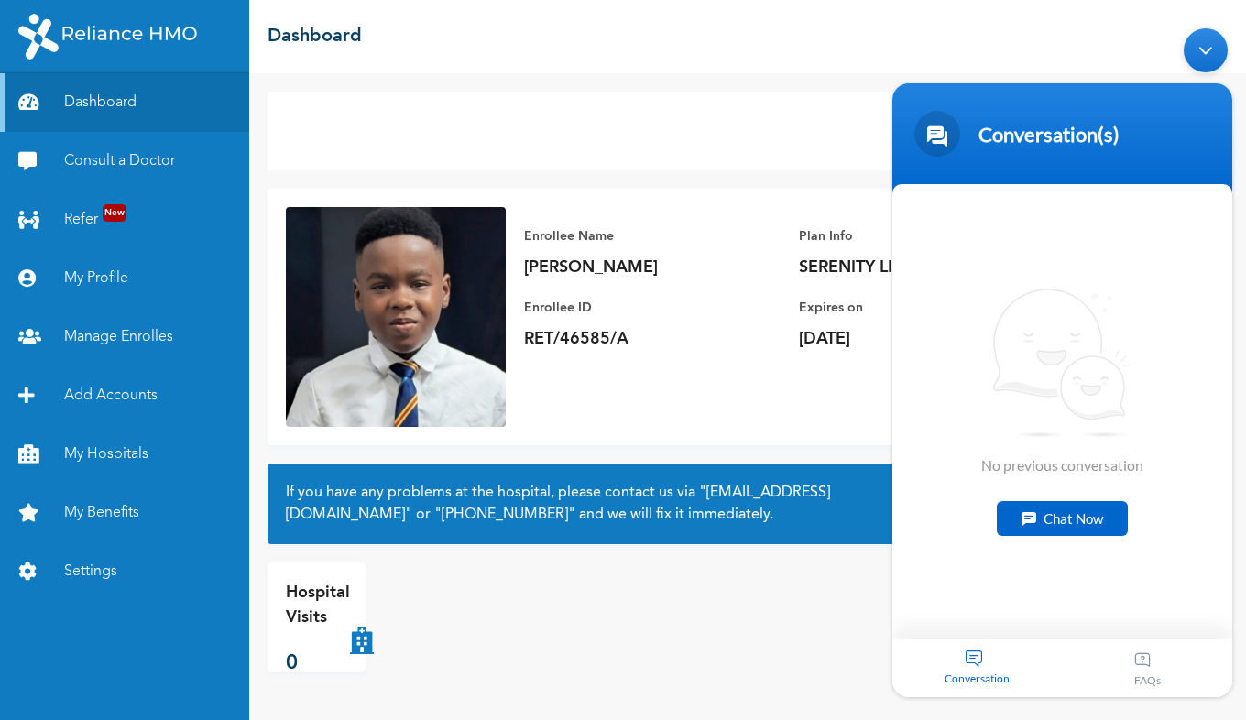
click at [1071, 522] on div "Chat Now" at bounding box center [1062, 518] width 131 height 35
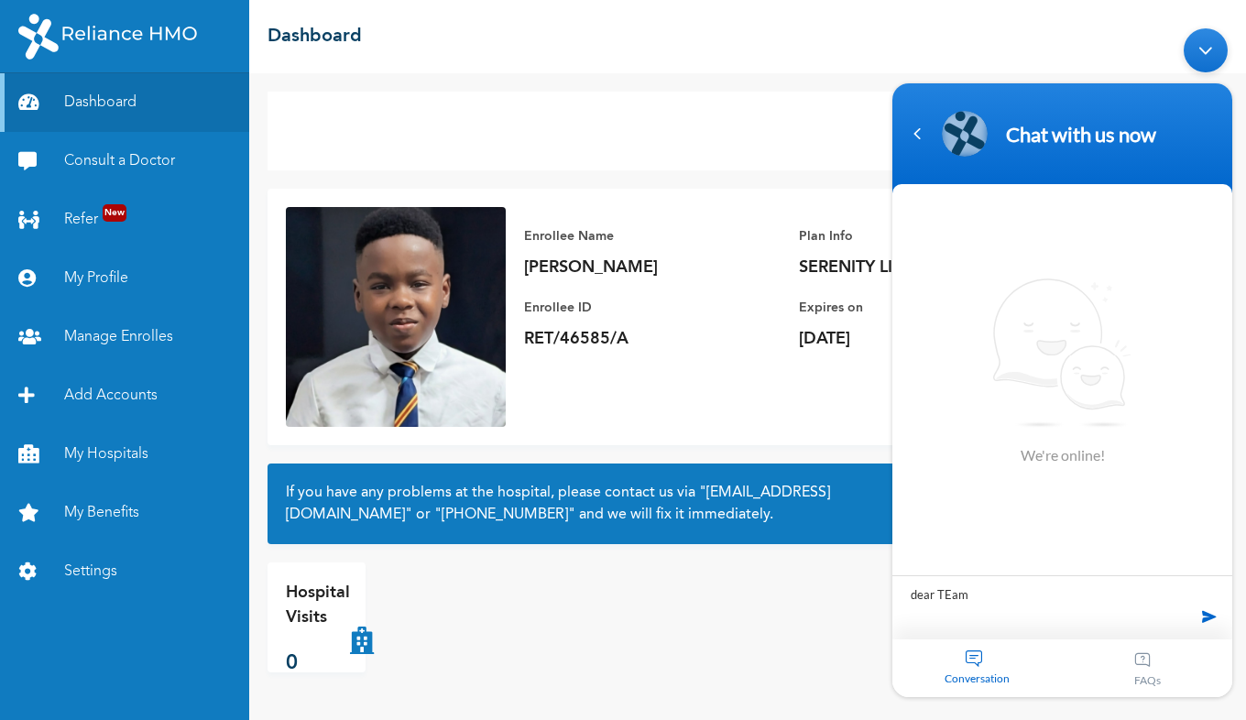
type textarea "dear TEam"
click at [1199, 615] on span at bounding box center [1208, 616] width 27 height 27
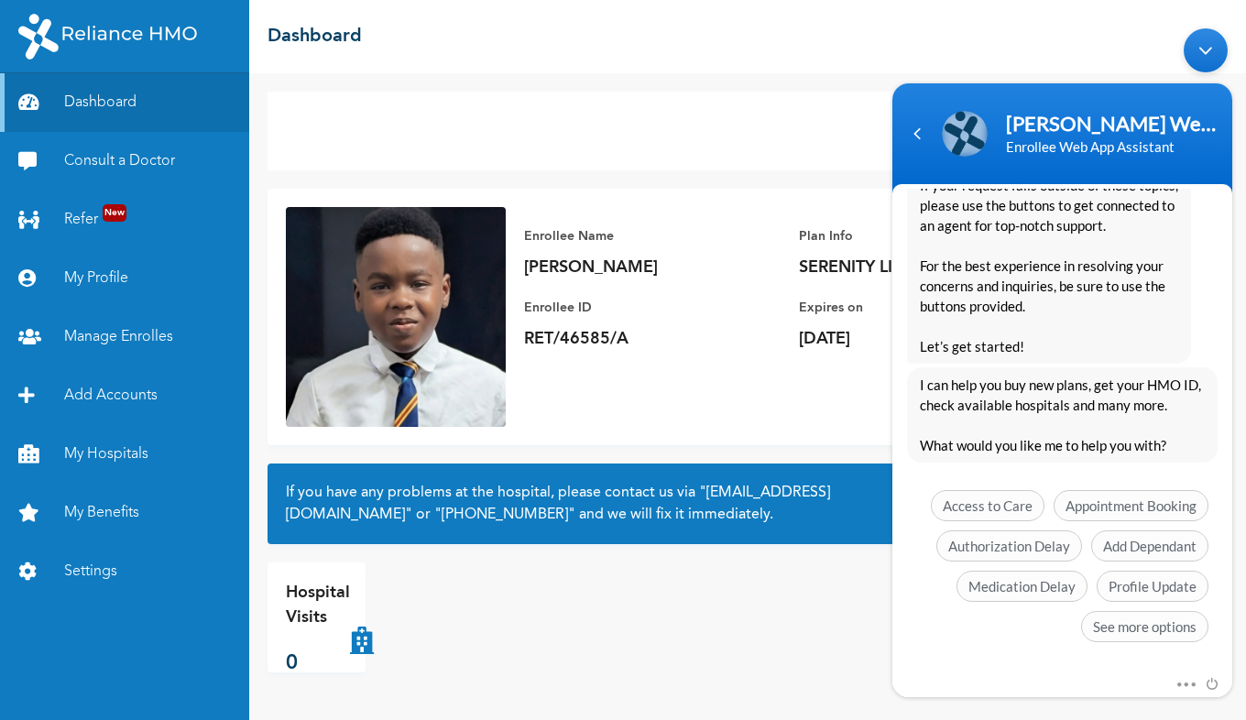
scroll to position [352, 0]
click at [1146, 583] on span "Profile Update" at bounding box center [1152, 584] width 112 height 31
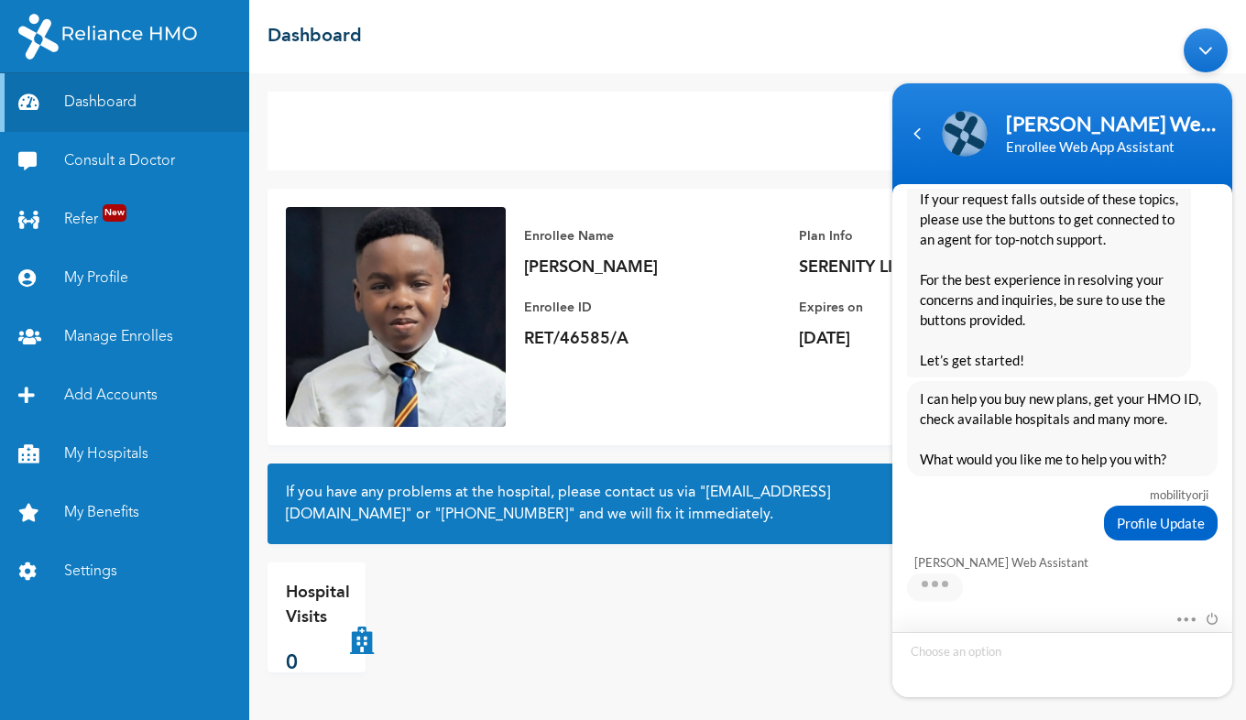
scroll to position [404, 0]
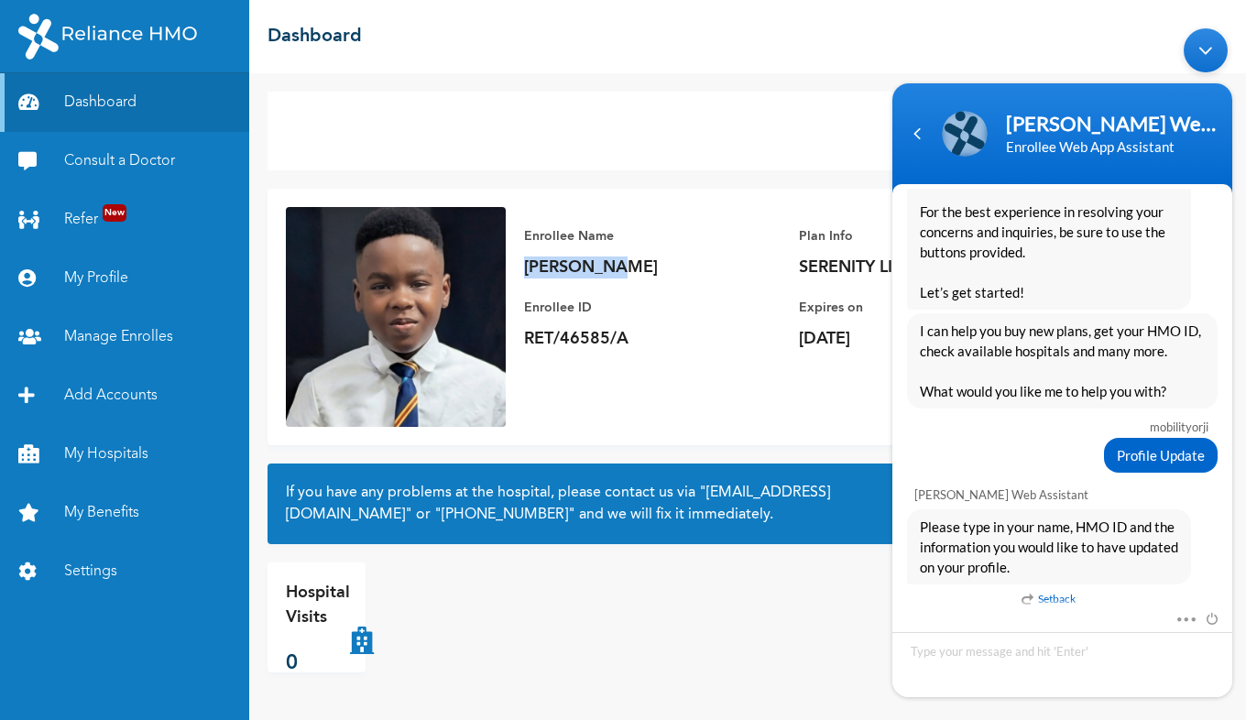
drag, startPoint x: 612, startPoint y: 265, endPoint x: 523, endPoint y: 259, distance: 89.0
click at [523, 259] on div "Enrollee Name Amobi Orji Enrollee ID RET/46585/A Plan Info SERENITY LITE Expire…" at bounding box center [799, 287] width 586 height 161
copy p "[PERSON_NAME]"
click at [927, 645] on textarea "Type your message and hit 'Enter'" at bounding box center [1062, 664] width 340 height 65
click at [927, 645] on textarea "[PERSON_NAME]" at bounding box center [1062, 664] width 340 height 65
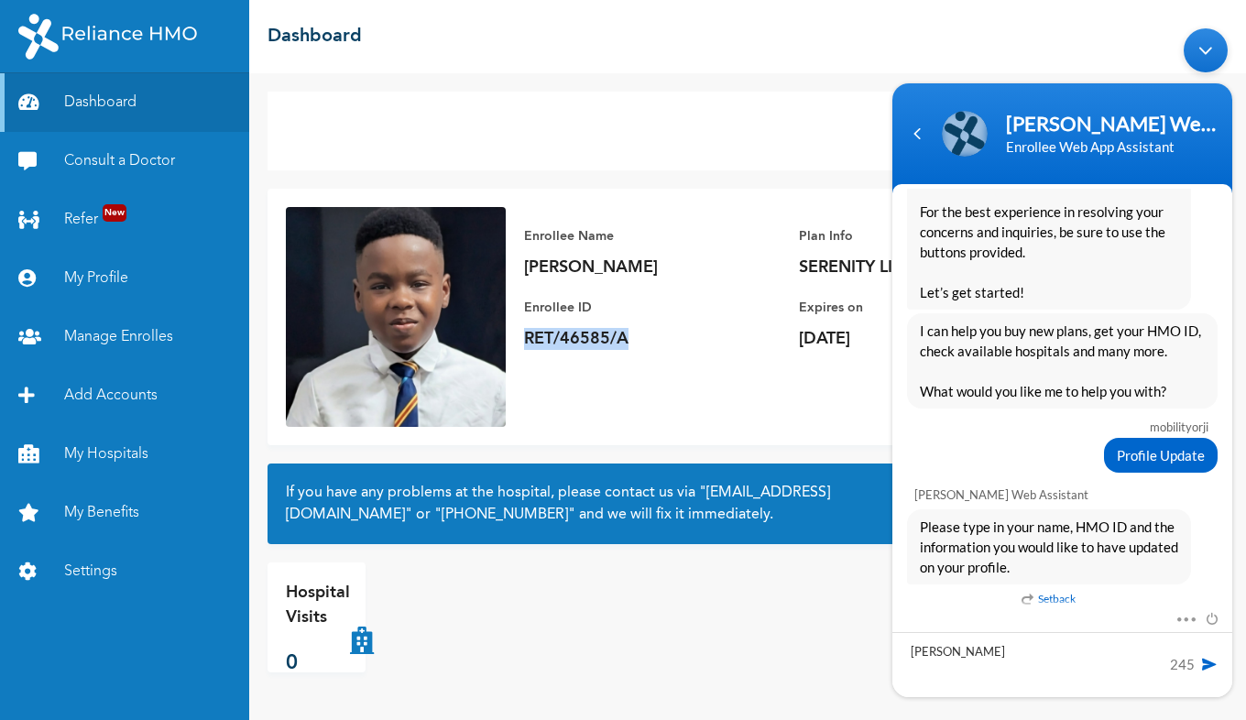
drag, startPoint x: 632, startPoint y: 345, endPoint x: 523, endPoint y: 339, distance: 109.2
click at [523, 339] on div "Enrollee Name Amobi Orji Enrollee ID RET/46585/A Plan Info SERENITY LITE Expire…" at bounding box center [799, 287] width 586 height 161
copy p "RET/46585/A"
click at [1014, 650] on textarea "[PERSON_NAME]" at bounding box center [1062, 664] width 340 height 65
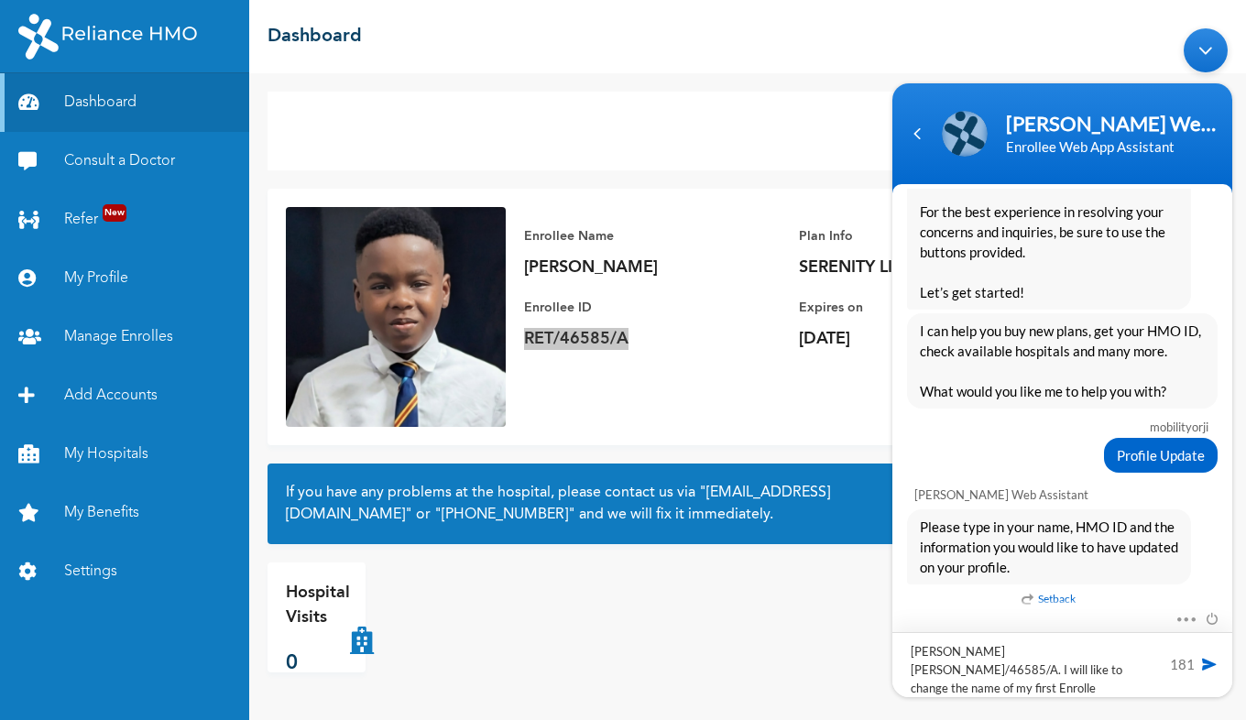
type textarea "Amobi Orji RET/46585/A. I will like to change the name of my first Enrollee"
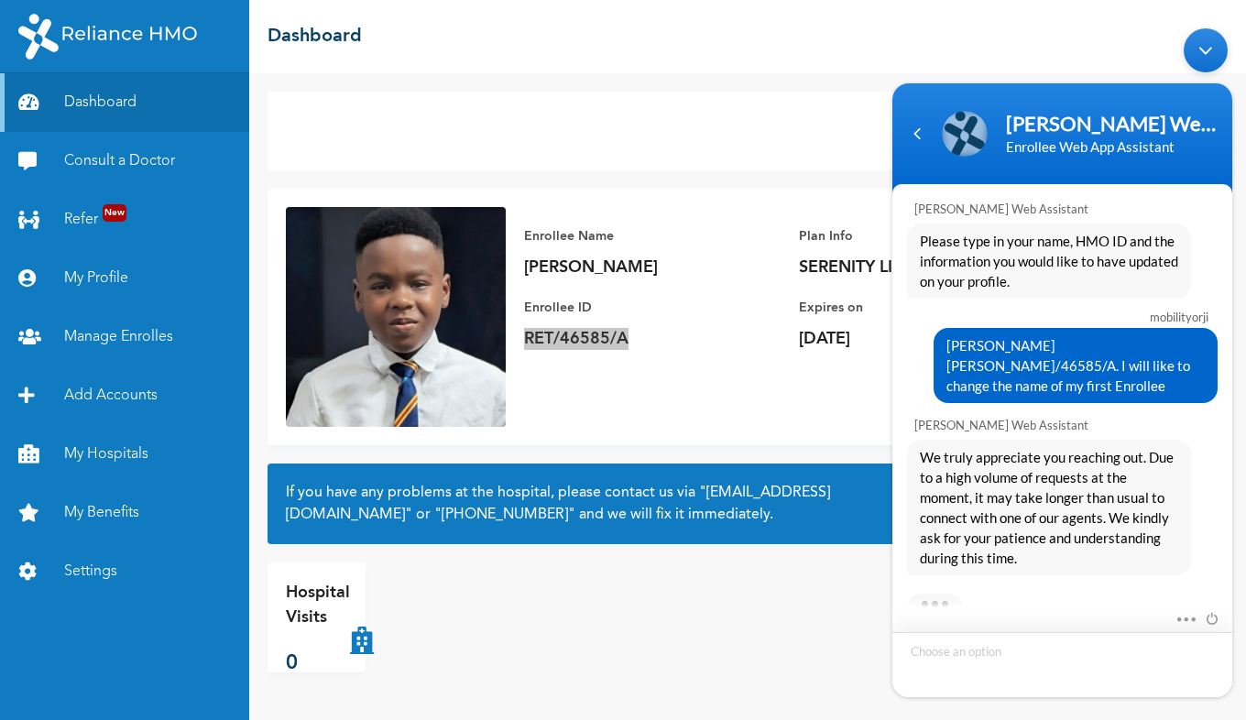
scroll to position [827, 0]
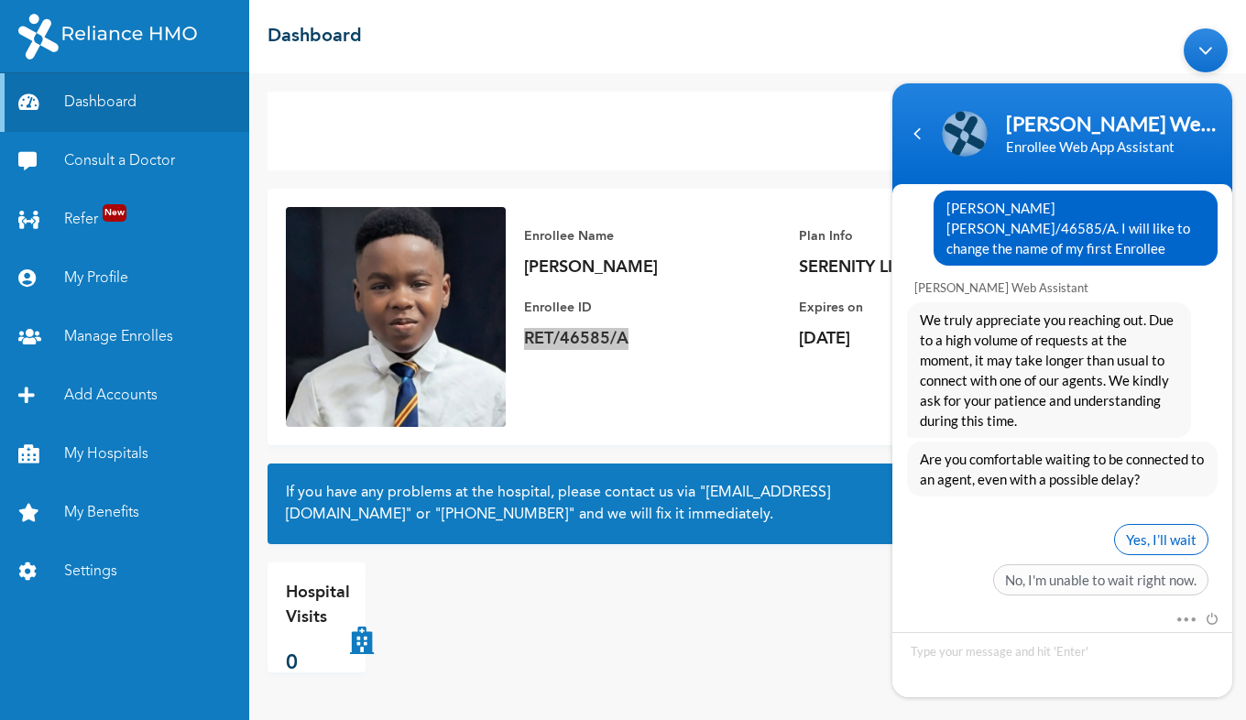
click at [1160, 524] on span "Yes, I’ll wait" at bounding box center [1161, 539] width 94 height 31
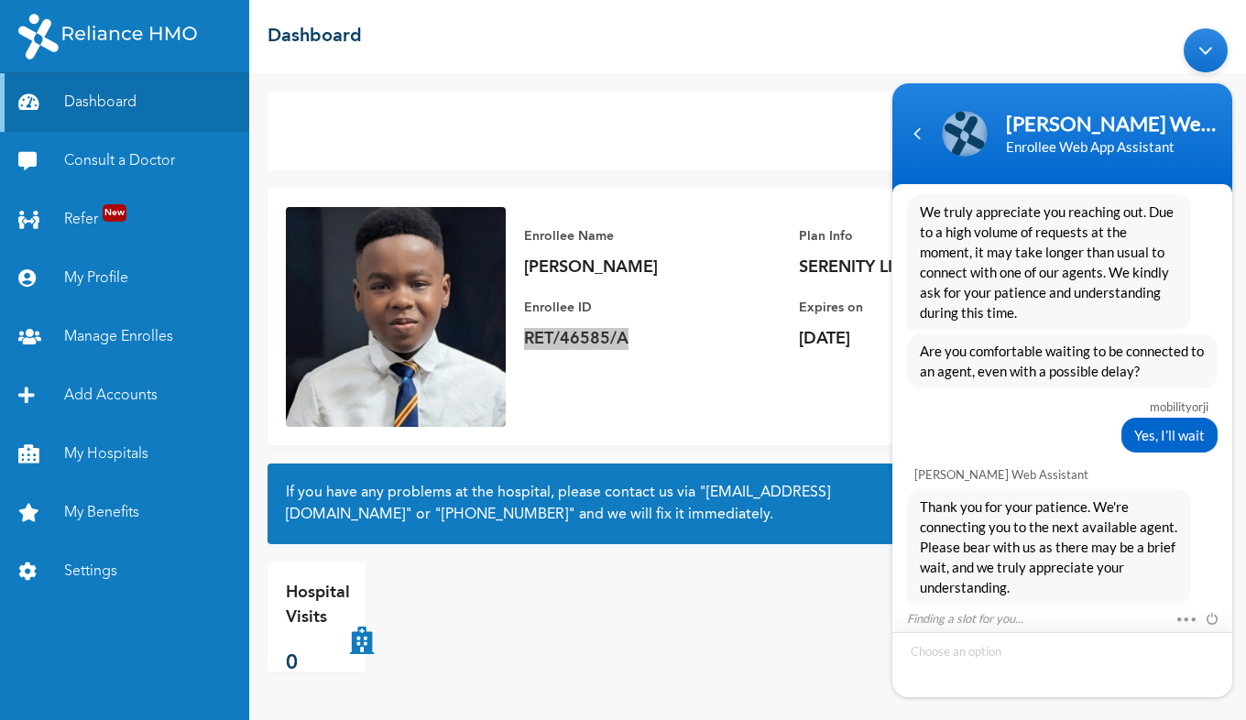
scroll to position [994, 0]
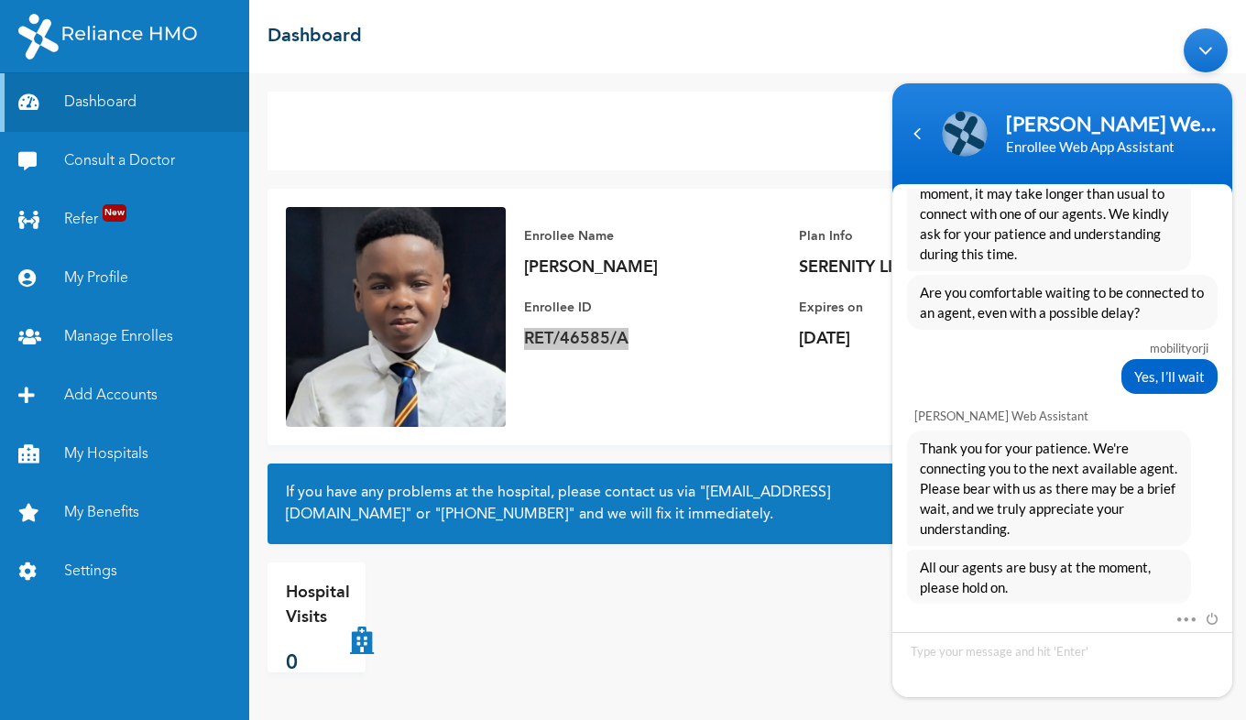
drag, startPoint x: 1232, startPoint y: 511, endPoint x: 1236, endPoint y: 550, distance: 38.6
click at [1236, 550] on body "Naomi Enrollee Web Assistant Enrollee Web App Assistant mobilityorji dear TEam …" at bounding box center [1062, 362] width 358 height 687
click at [583, 591] on div "Hospital Visits 0" at bounding box center [747, 617] width 960 height 110
click at [1200, 53] on div "Minimize live chat window" at bounding box center [1205, 50] width 44 height 44
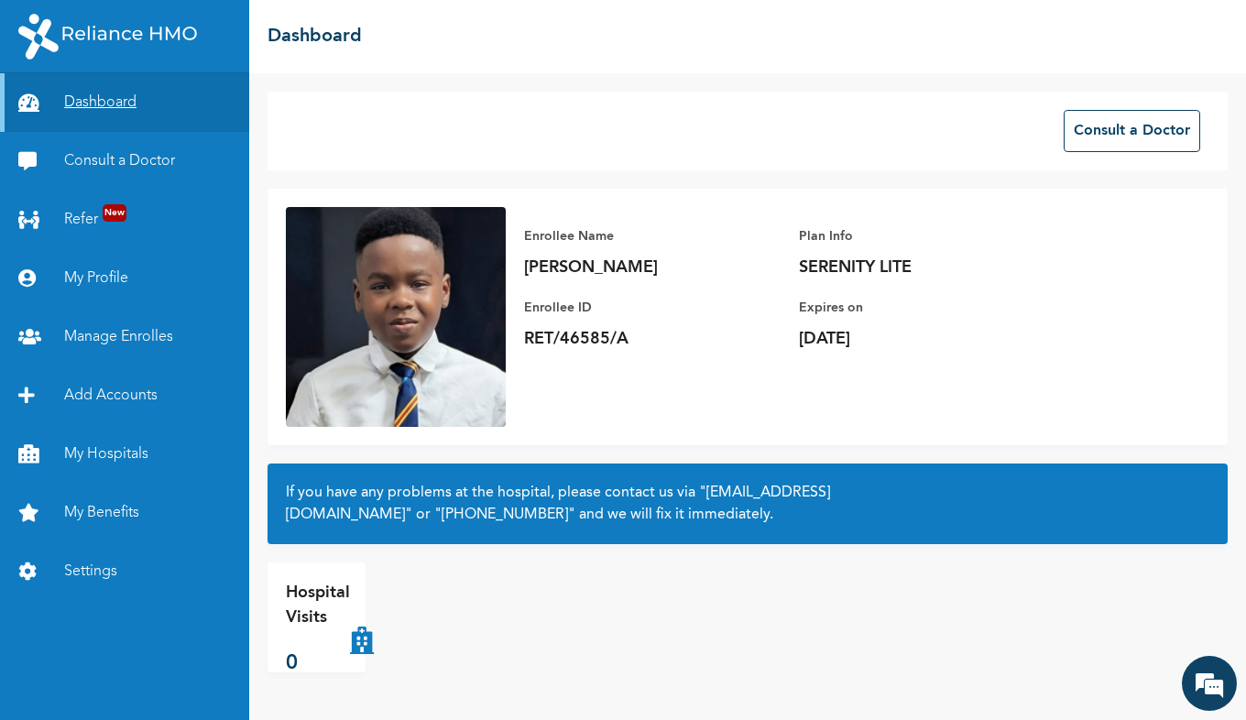
click at [93, 104] on link "Dashboard" at bounding box center [124, 102] width 249 height 59
click at [95, 94] on link "Dashboard" at bounding box center [124, 102] width 249 height 59
click at [93, 269] on link "My Profile" at bounding box center [124, 278] width 249 height 59
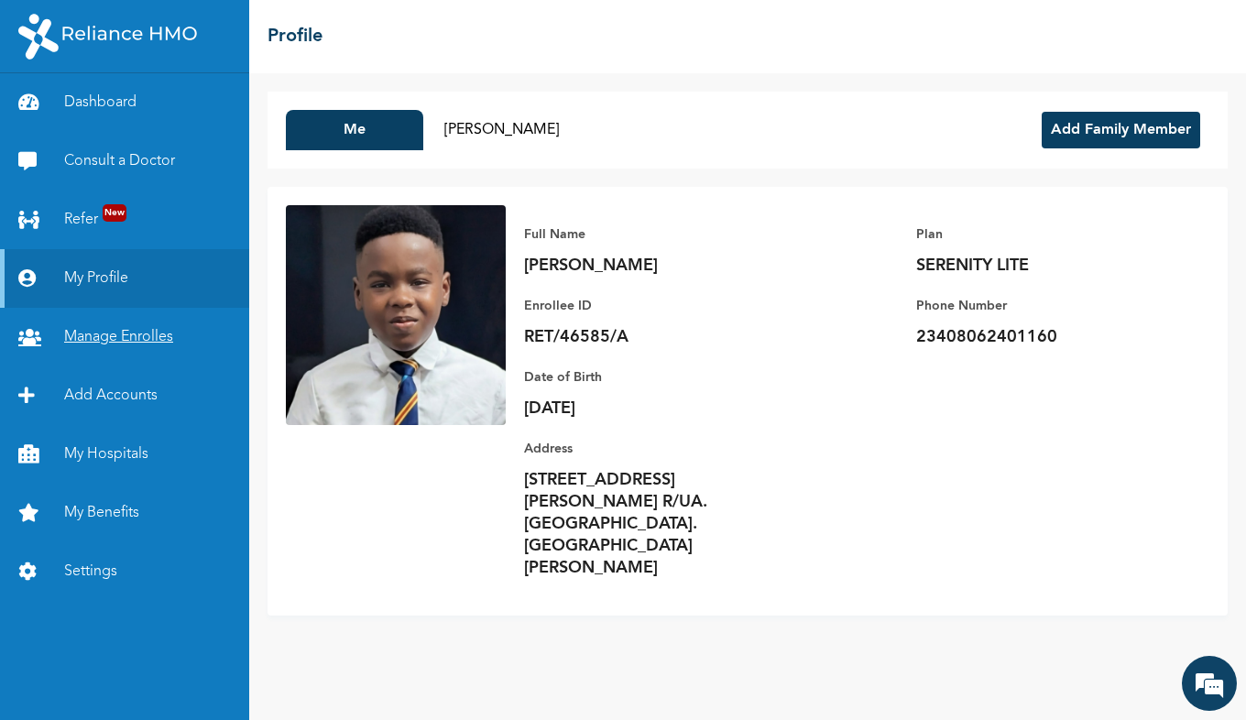
click at [136, 331] on link "Manage Enrolles" at bounding box center [124, 337] width 249 height 59
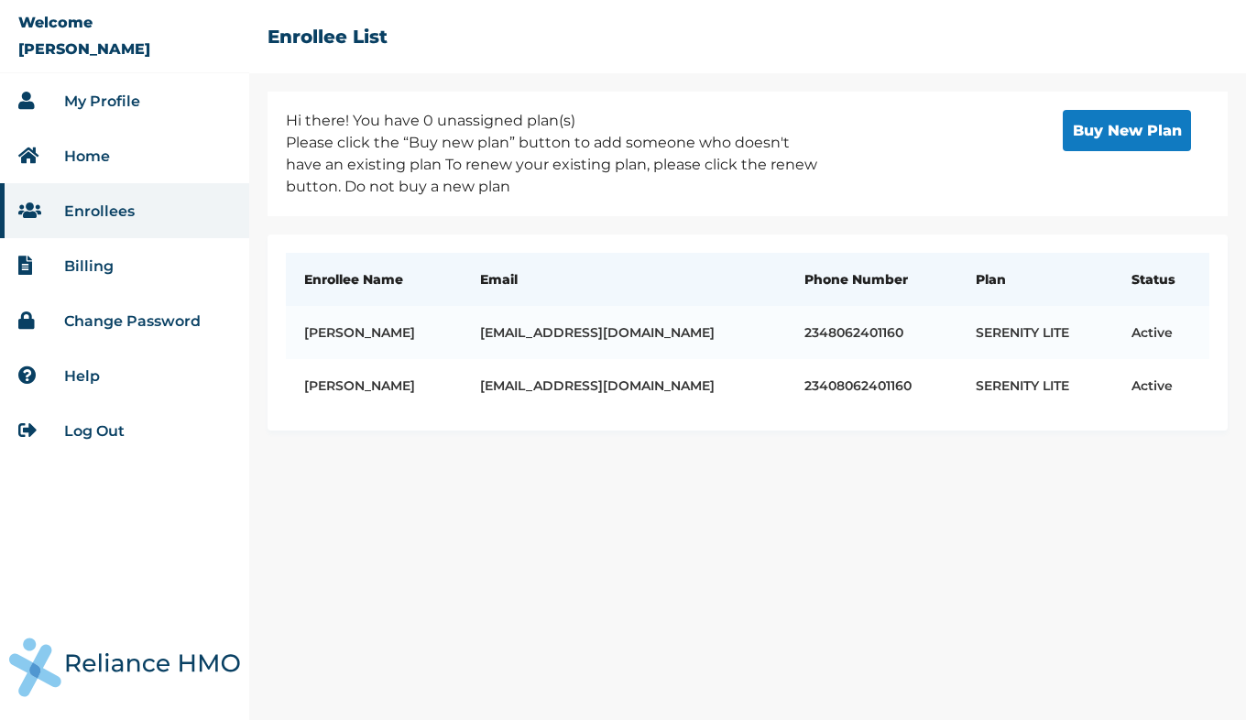
click at [108, 313] on link "Change Password" at bounding box center [132, 320] width 136 height 17
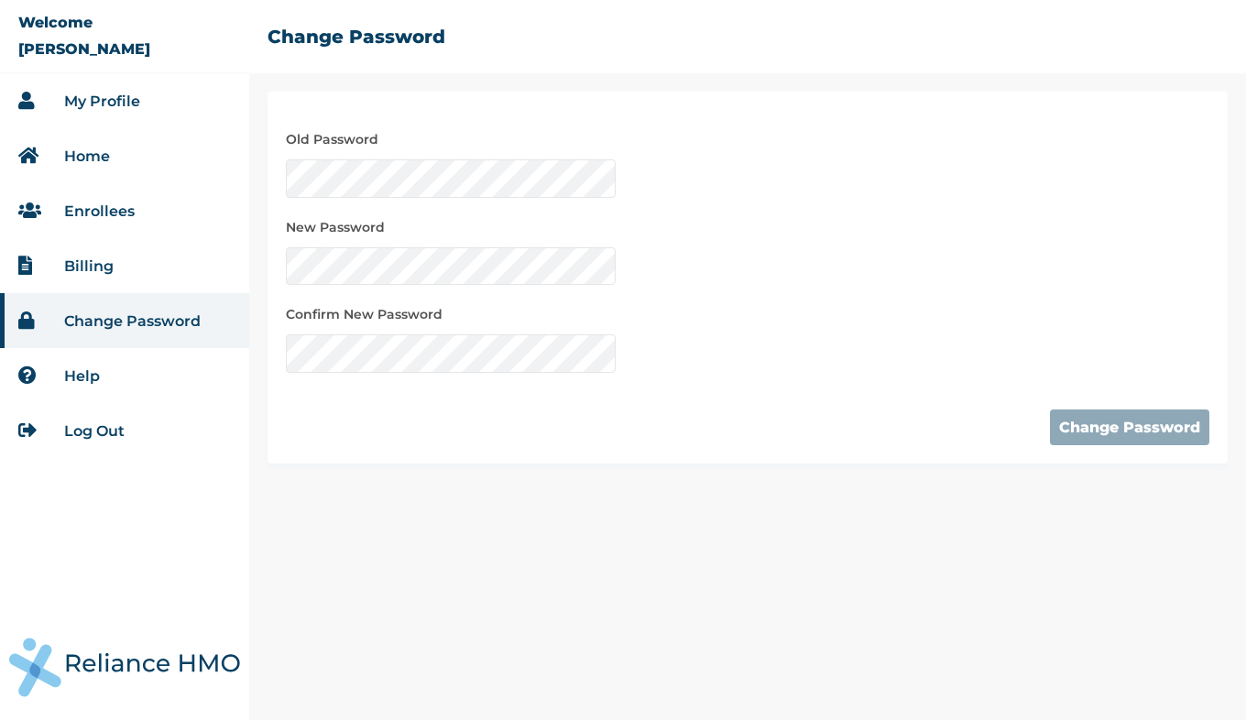
click at [89, 375] on link "Help" at bounding box center [82, 375] width 36 height 17
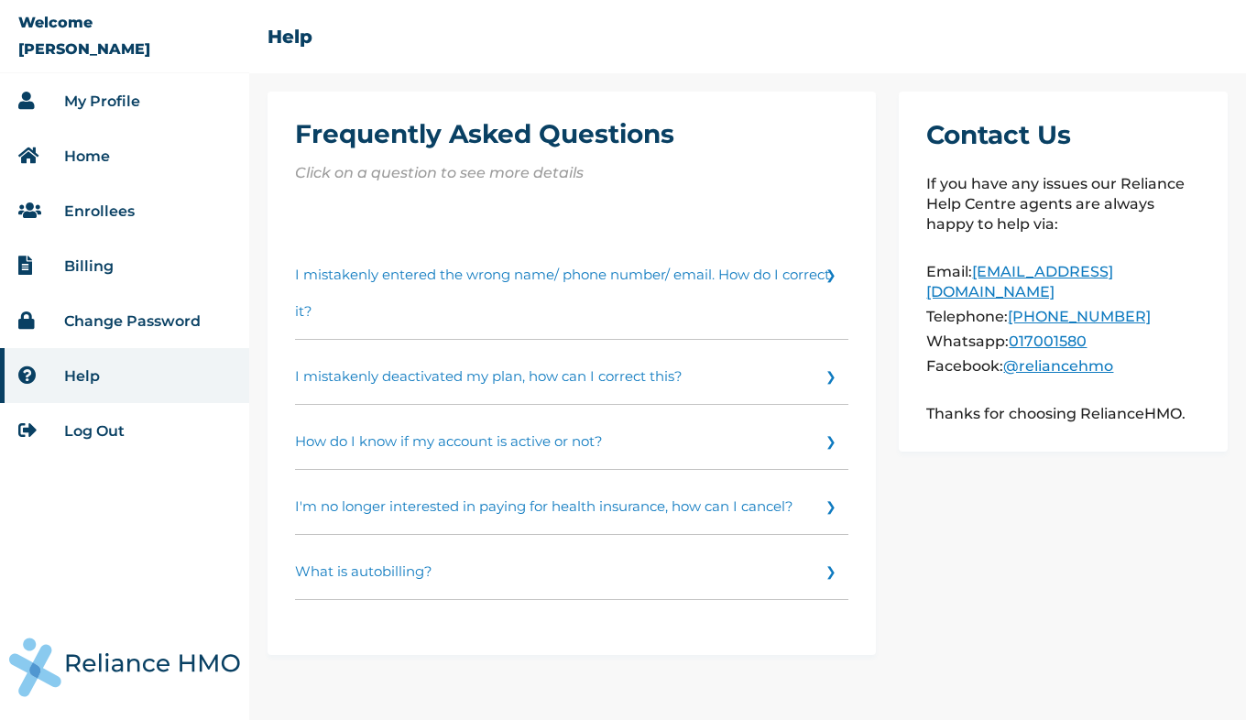
click at [798, 278] on link "I mistakenly entered the wrong name/ phone number/ email. How do I correct it?" at bounding box center [571, 289] width 553 height 102
click at [111, 208] on link "Enrollees" at bounding box center [99, 210] width 71 height 17
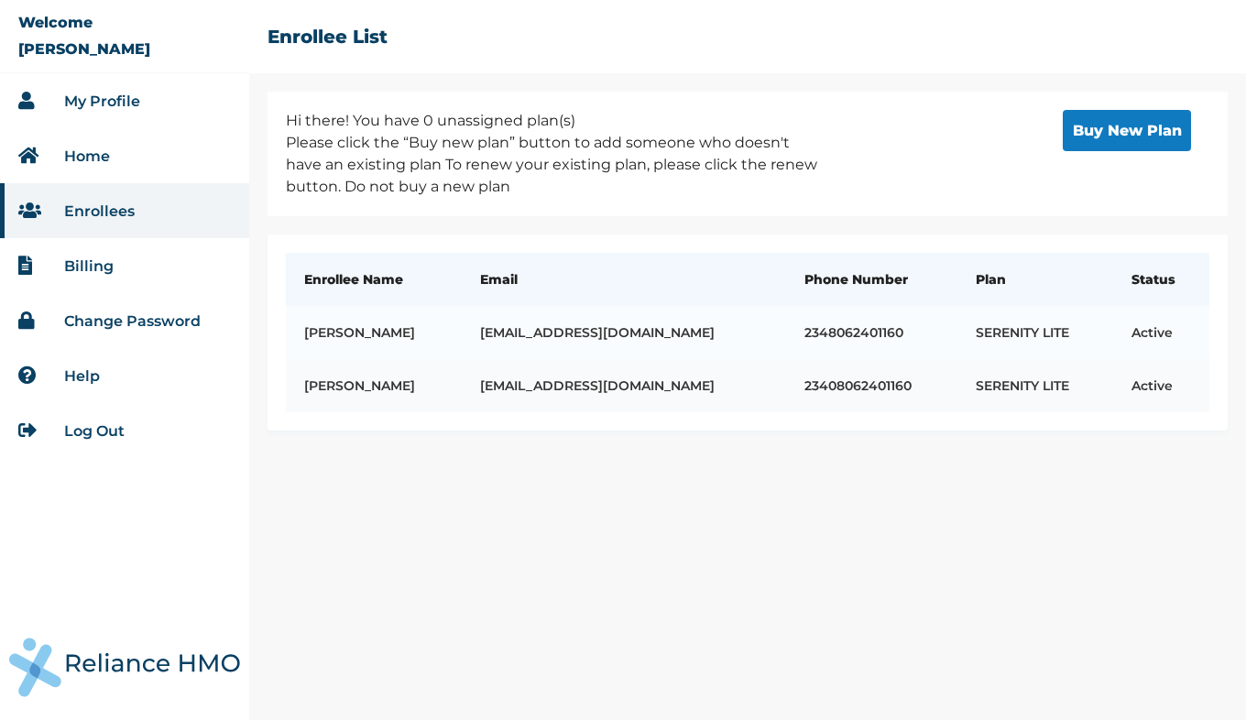
click at [344, 389] on td "[PERSON_NAME]" at bounding box center [374, 385] width 176 height 53
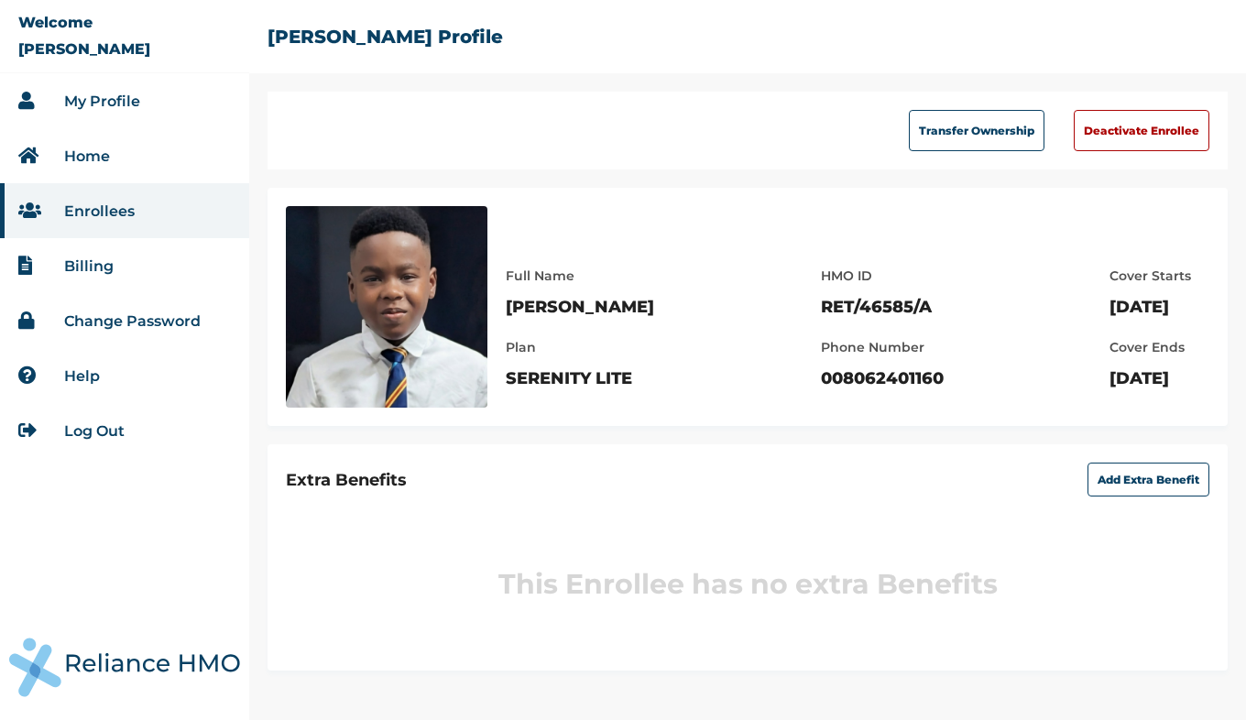
click at [103, 212] on link "Enrollees" at bounding box center [99, 210] width 71 height 17
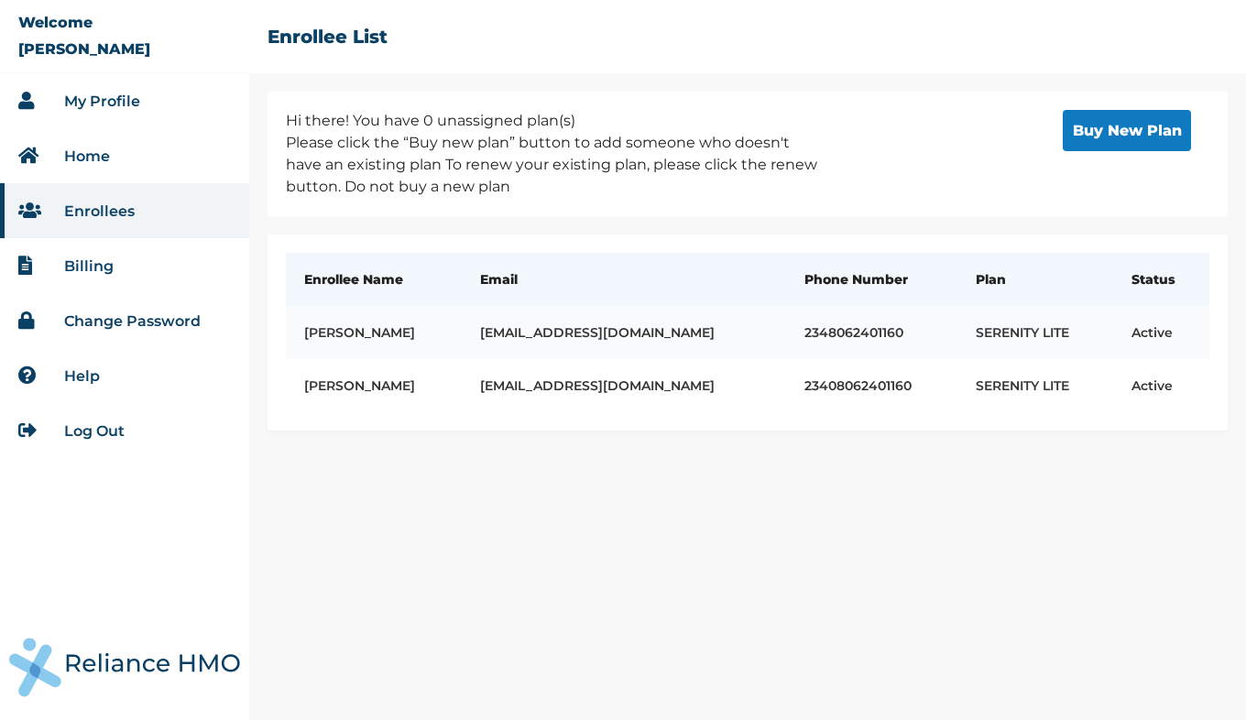
click at [564, 330] on td "[EMAIL_ADDRESS][DOMAIN_NAME]" at bounding box center [624, 332] width 324 height 53
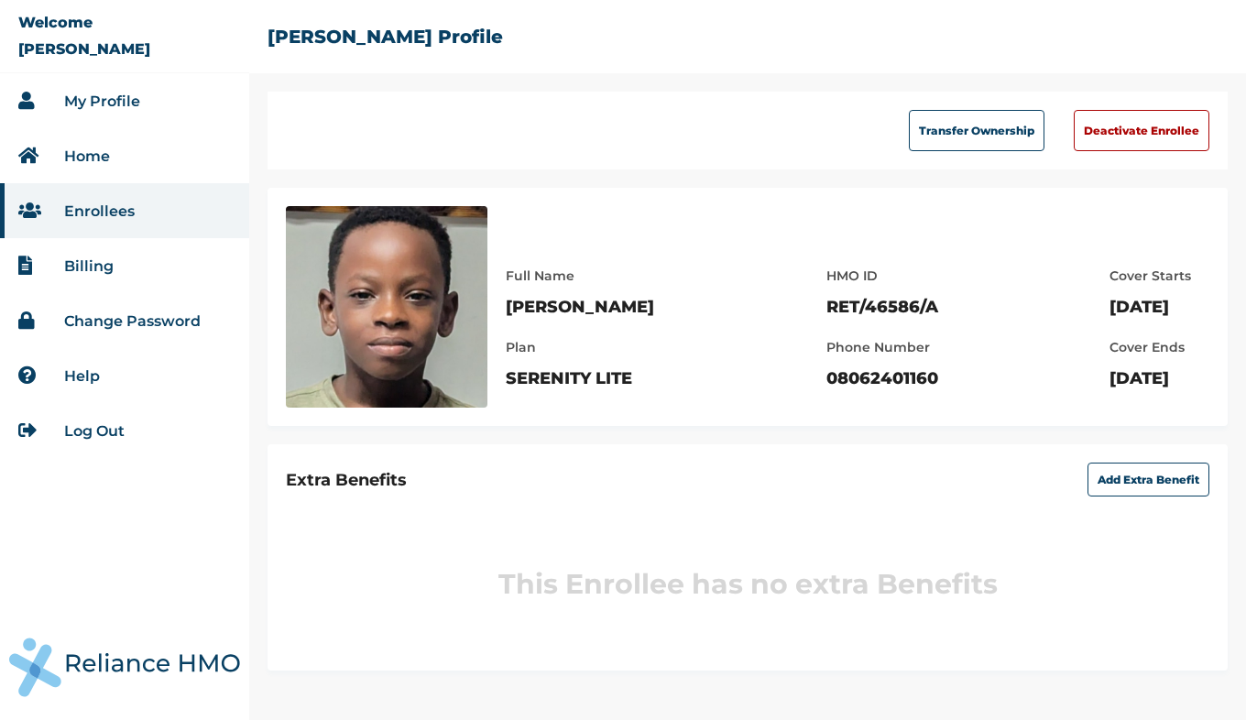
click at [93, 207] on link "Enrollees" at bounding box center [99, 210] width 71 height 17
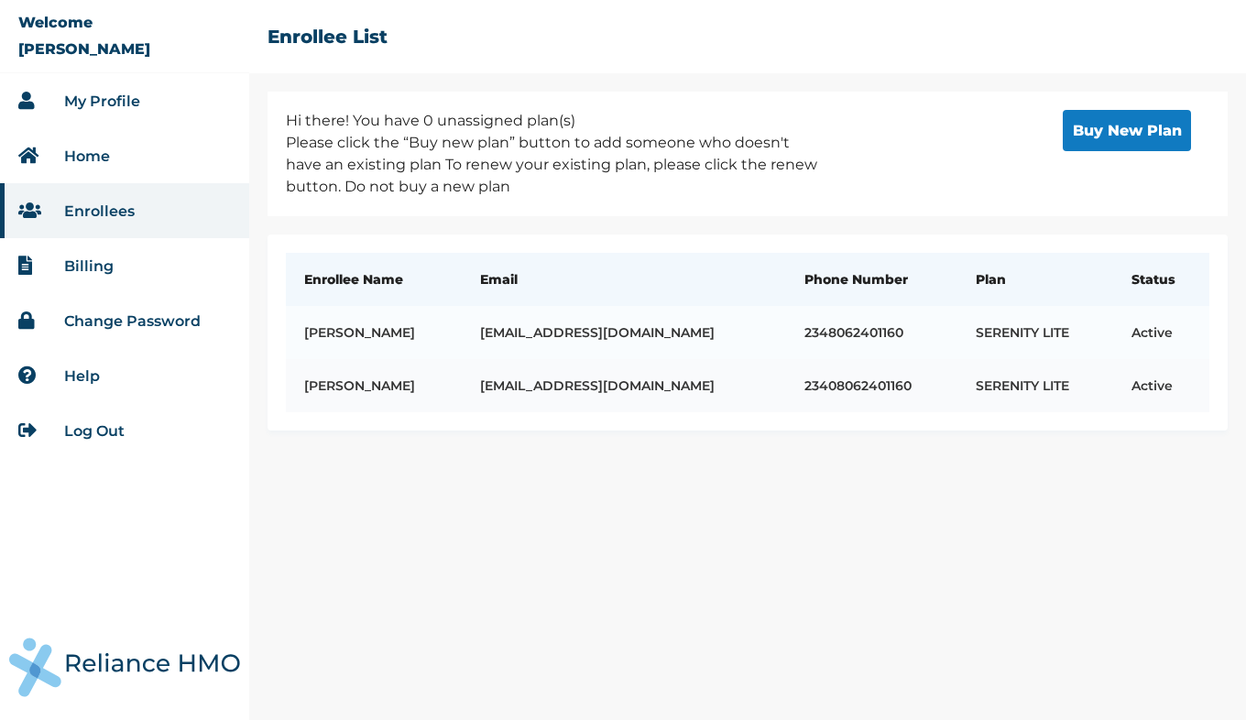
click at [522, 388] on td "[EMAIL_ADDRESS][DOMAIN_NAME]" at bounding box center [624, 385] width 324 height 53
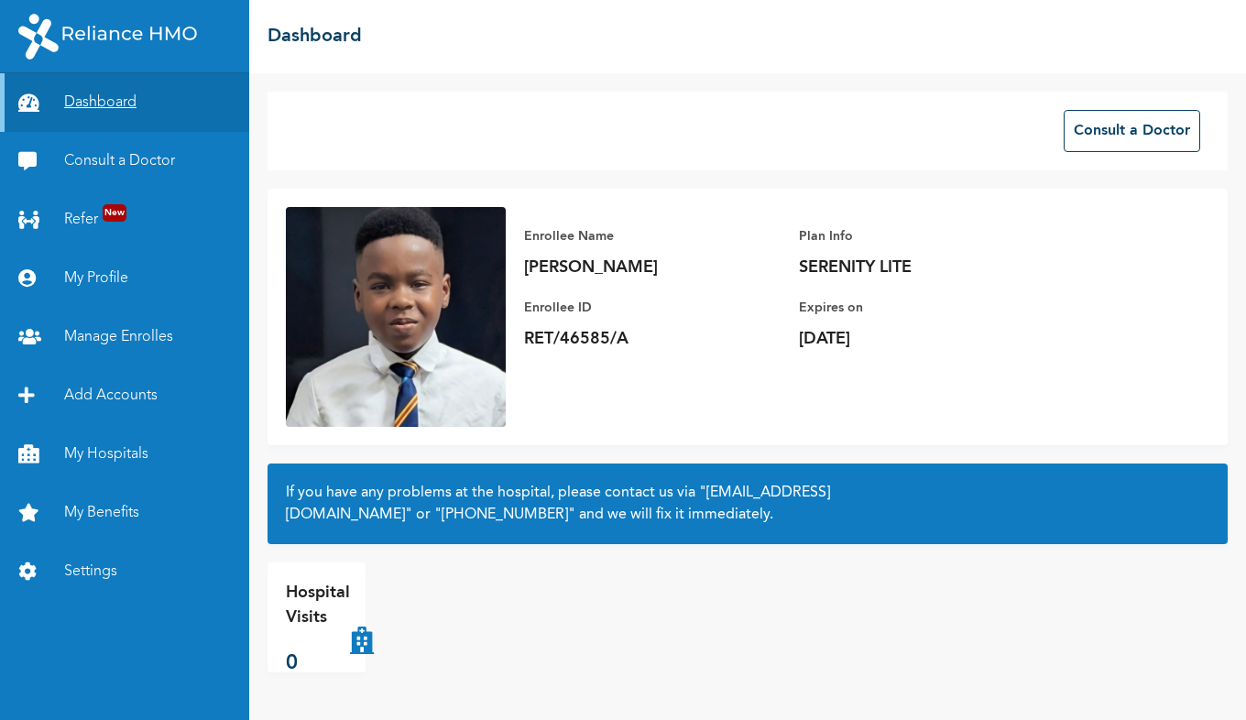
click at [92, 104] on link "Dashboard" at bounding box center [124, 102] width 249 height 59
click at [92, 402] on link "Add Accounts" at bounding box center [124, 395] width 249 height 59
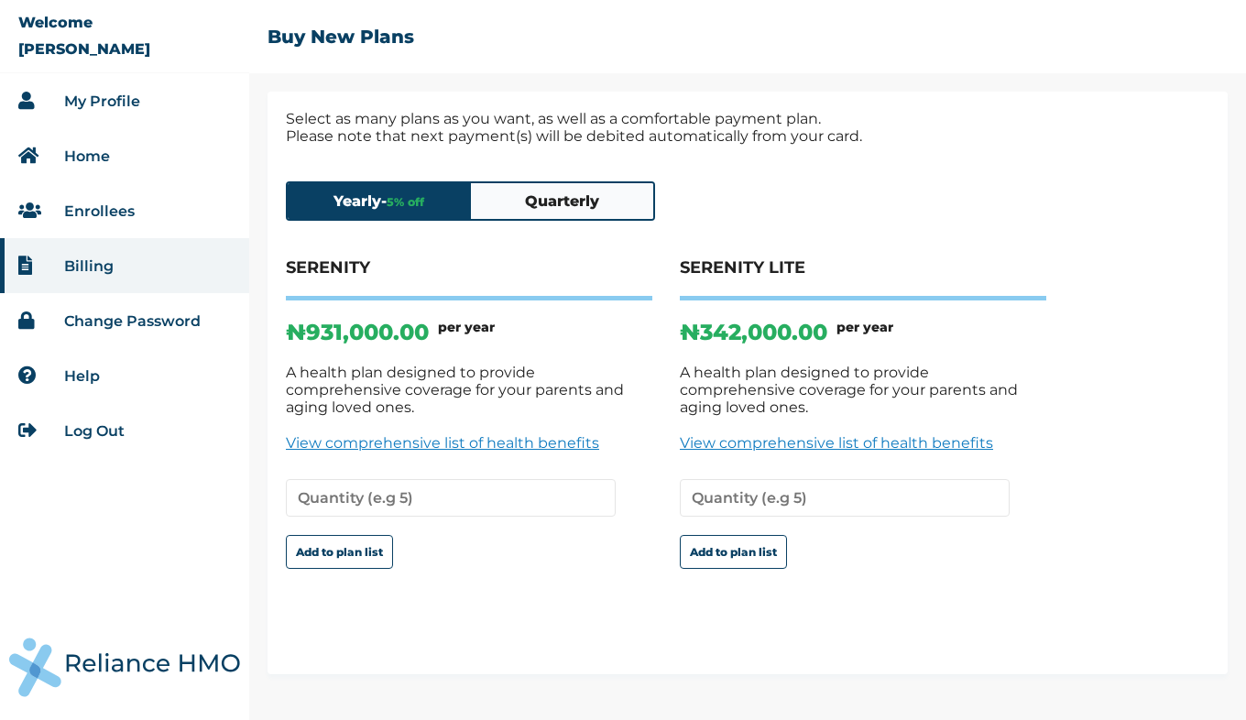
click at [90, 214] on link "Enrollees" at bounding box center [99, 210] width 71 height 17
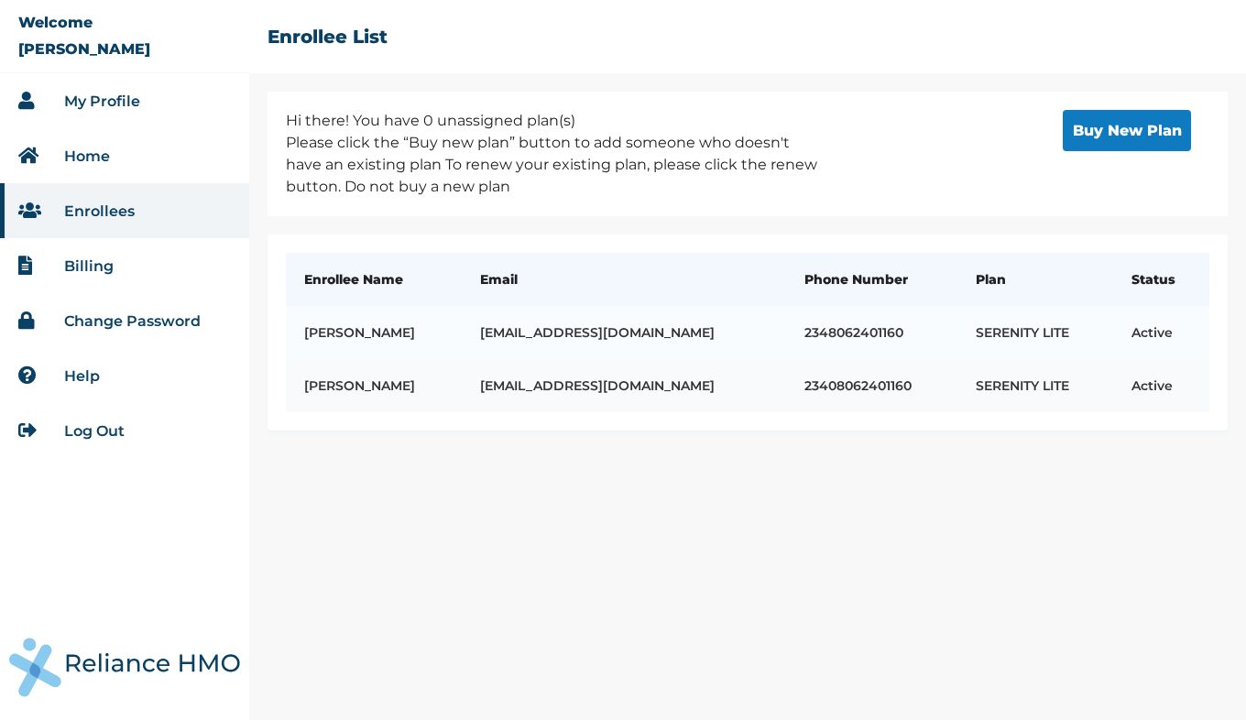
click at [500, 380] on td "mobilityorji@yahoo.com" at bounding box center [624, 385] width 324 height 53
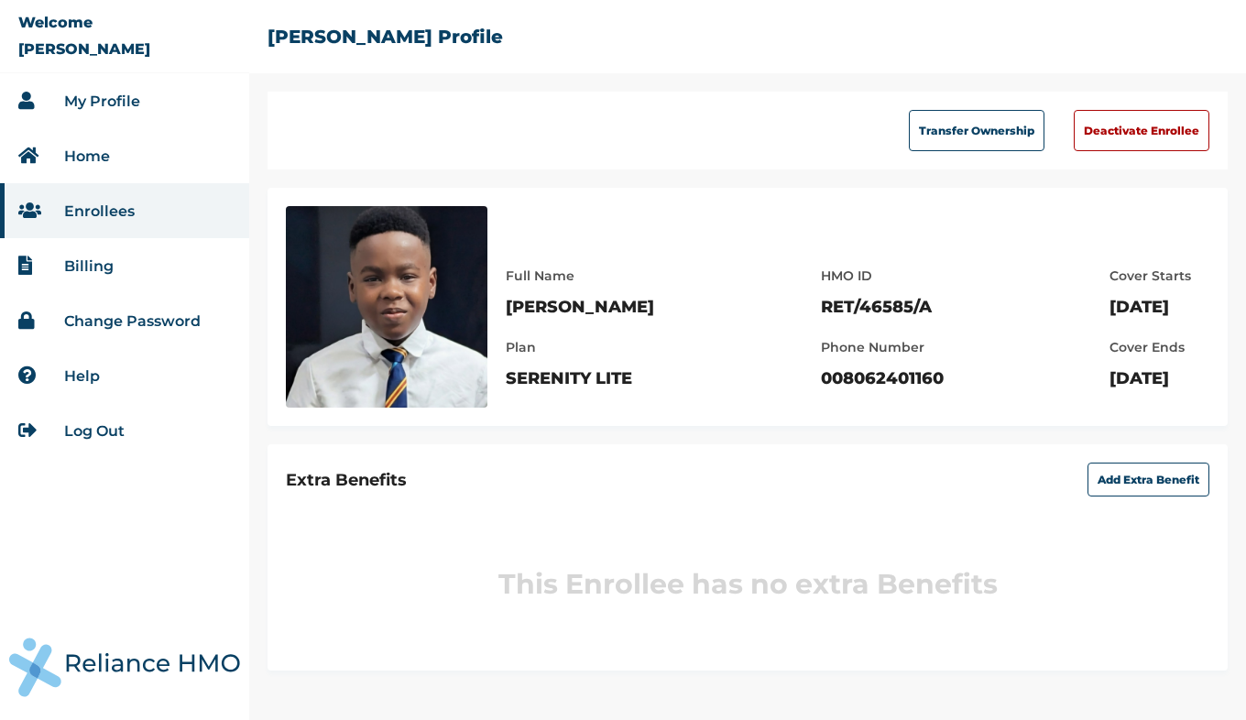
click at [82, 377] on link "Help" at bounding box center [82, 375] width 36 height 17
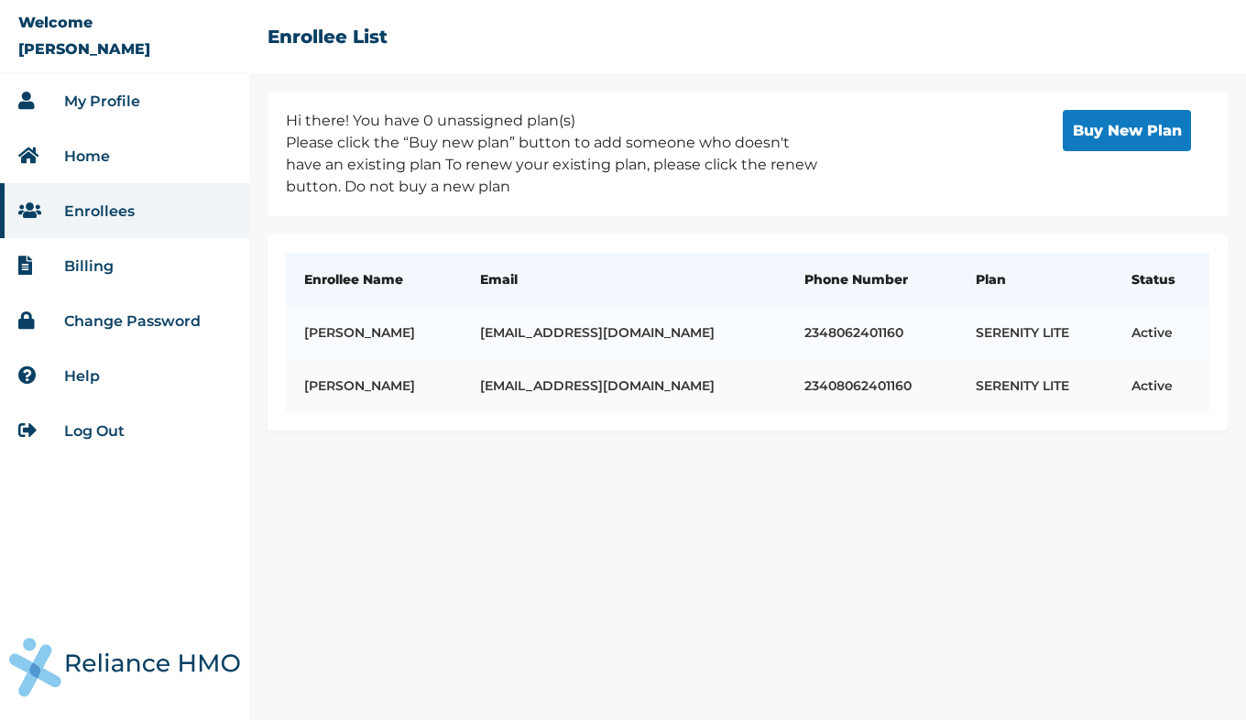
click at [346, 384] on td "[PERSON_NAME]" at bounding box center [374, 385] width 176 height 53
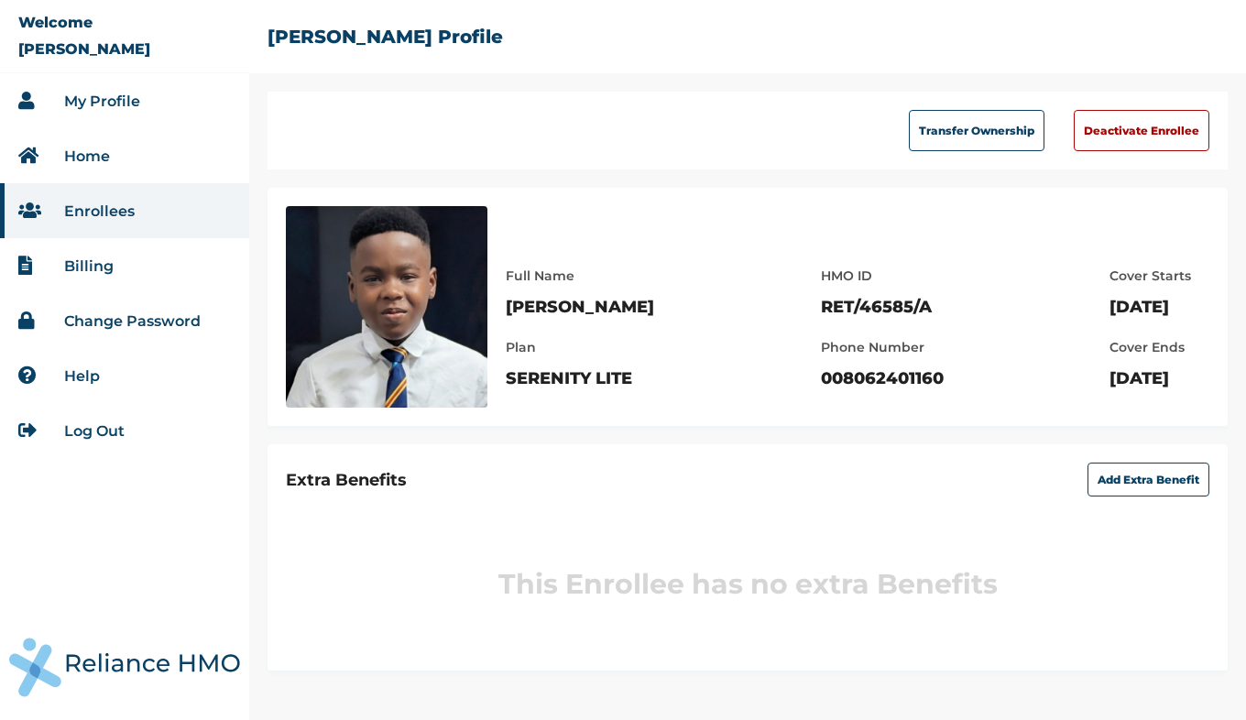
click at [80, 380] on link "Help" at bounding box center [82, 375] width 36 height 17
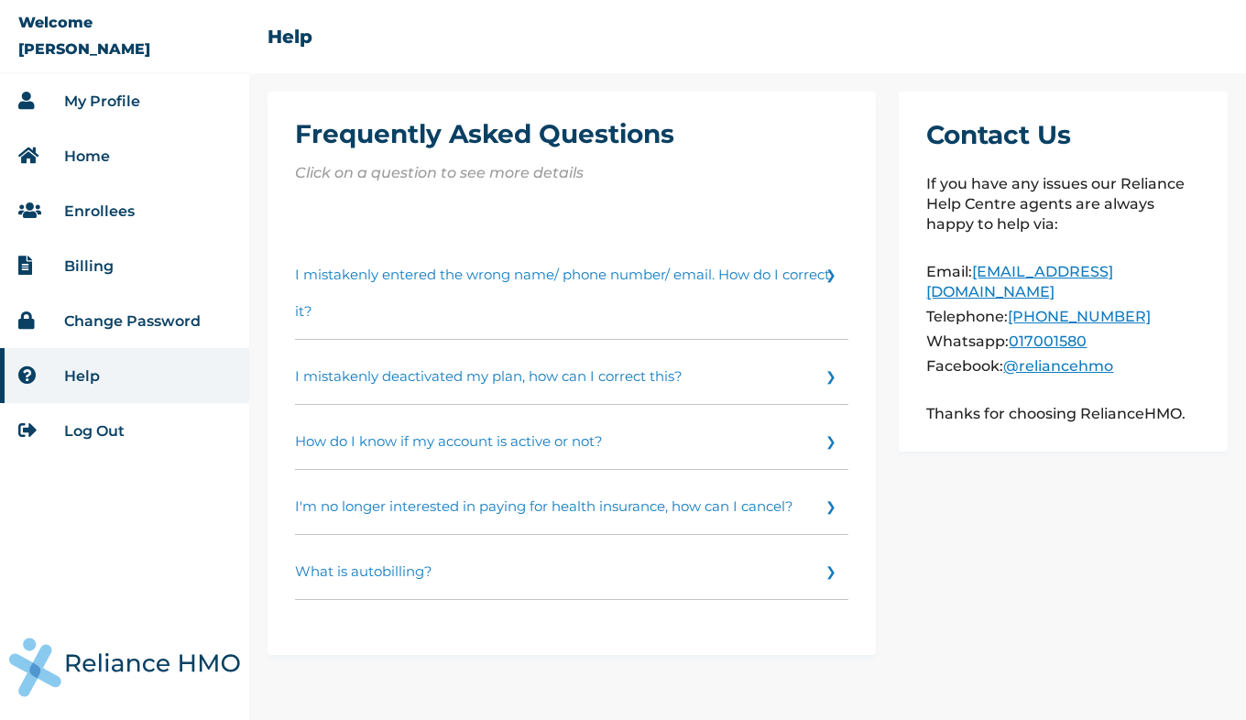
click at [462, 268] on link "I mistakenly entered the wrong name/ phone number/ email. How do I correct it?" at bounding box center [571, 289] width 553 height 102
click at [96, 103] on link "My Profile" at bounding box center [102, 101] width 76 height 17
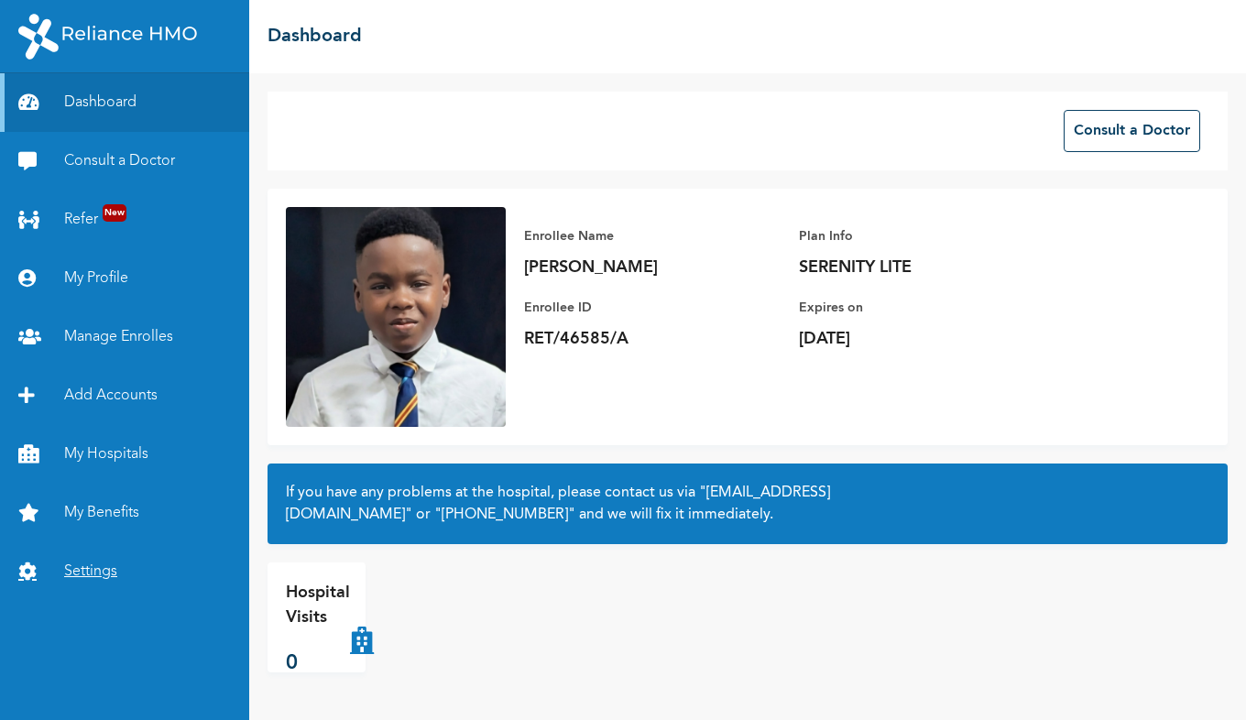
click at [93, 570] on link "Settings" at bounding box center [124, 571] width 249 height 59
